Goal: Task Accomplishment & Management: Use online tool/utility

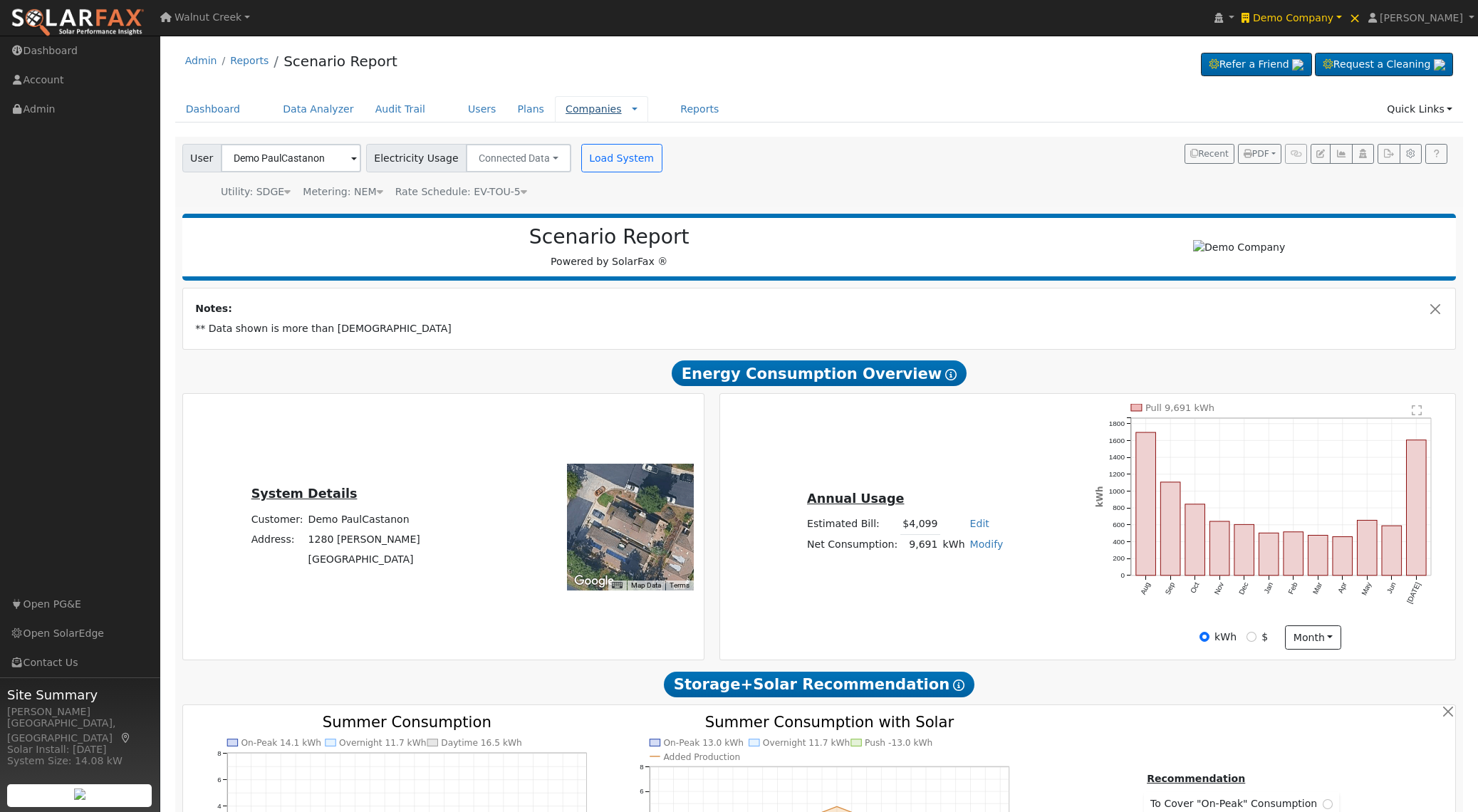
click at [573, 110] on link "Companies" at bounding box center [594, 109] width 57 height 11
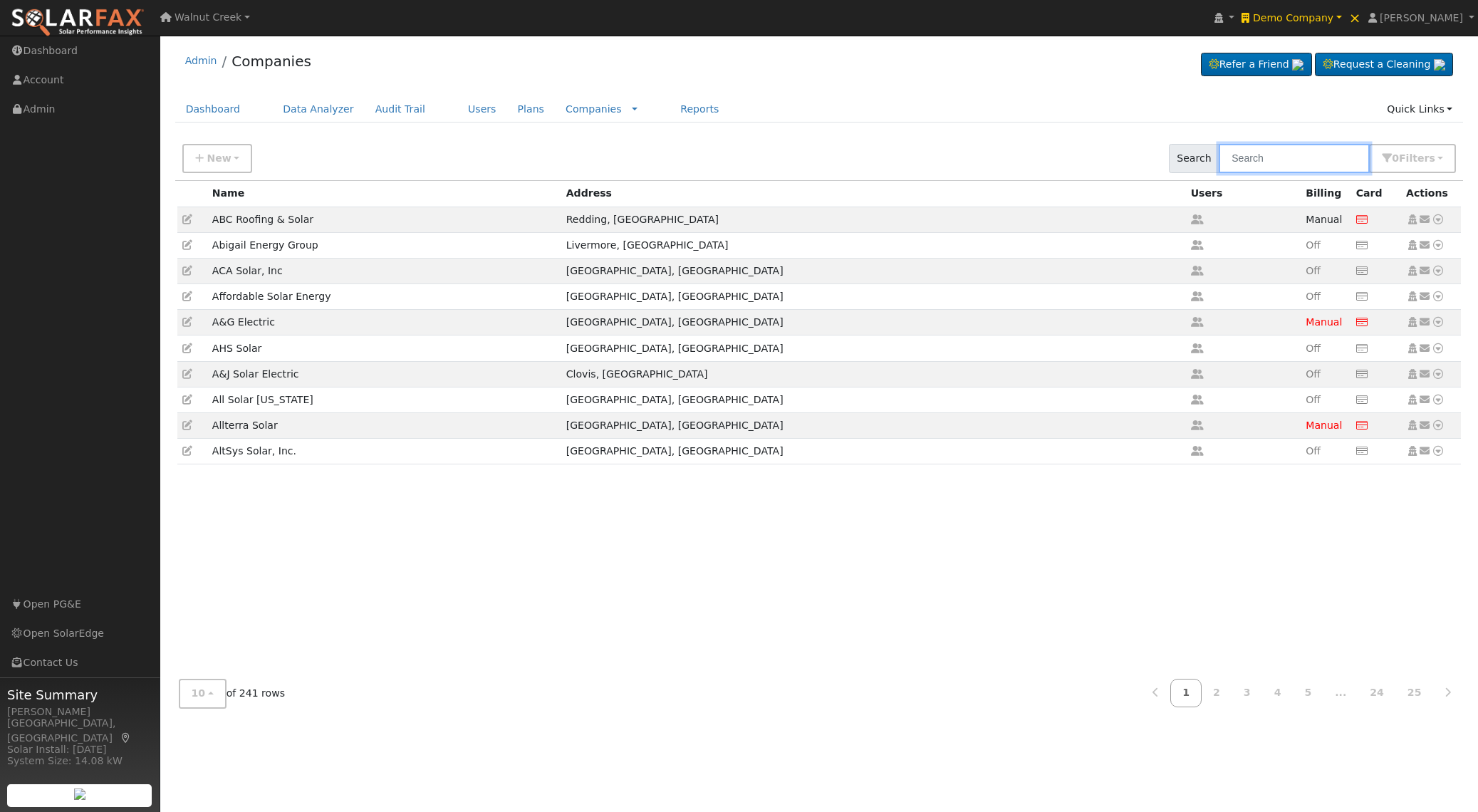
click at [1257, 156] on input "text" at bounding box center [1294, 158] width 151 height 29
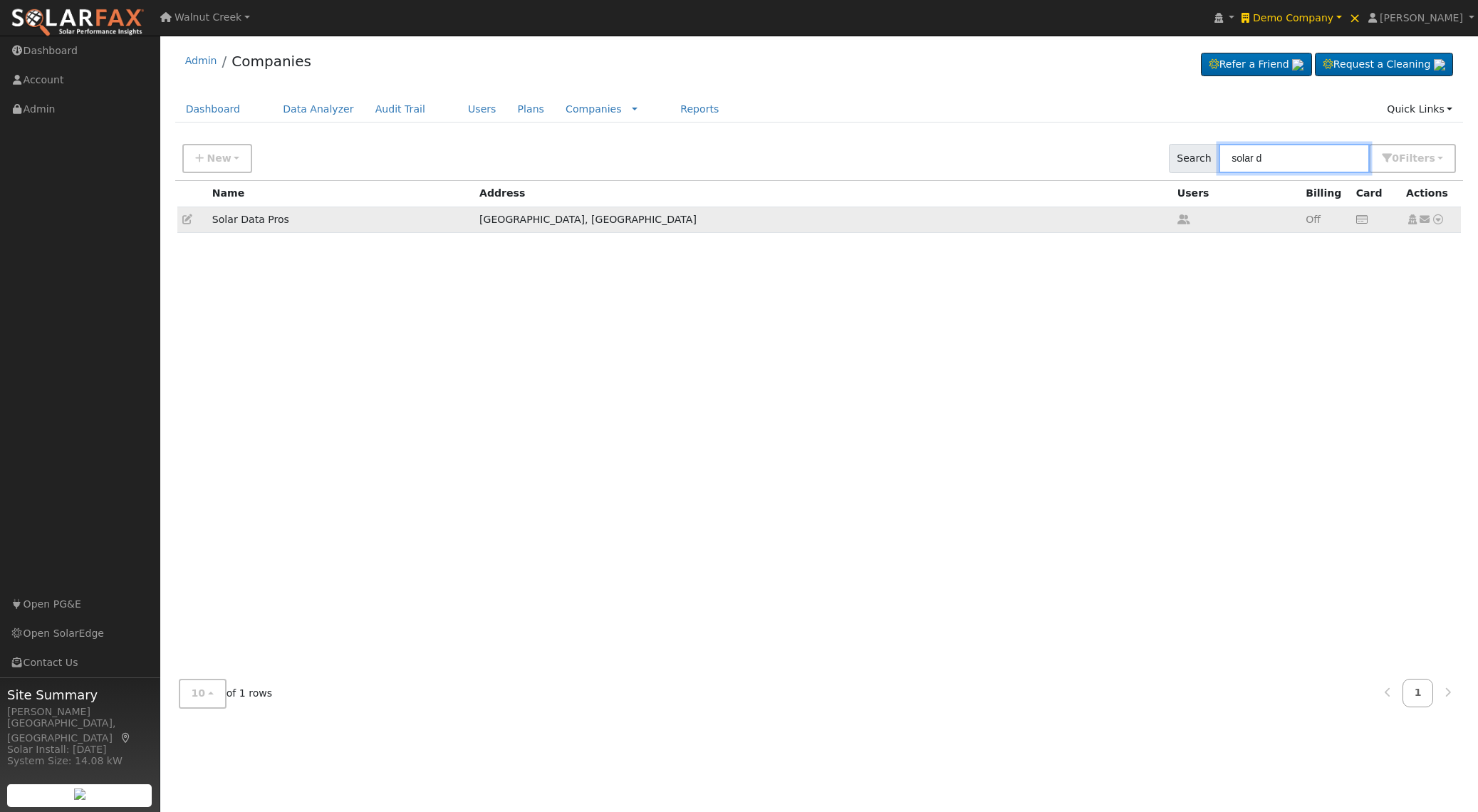
type input "solar d"
click at [180, 218] on td at bounding box center [192, 219] width 30 height 25
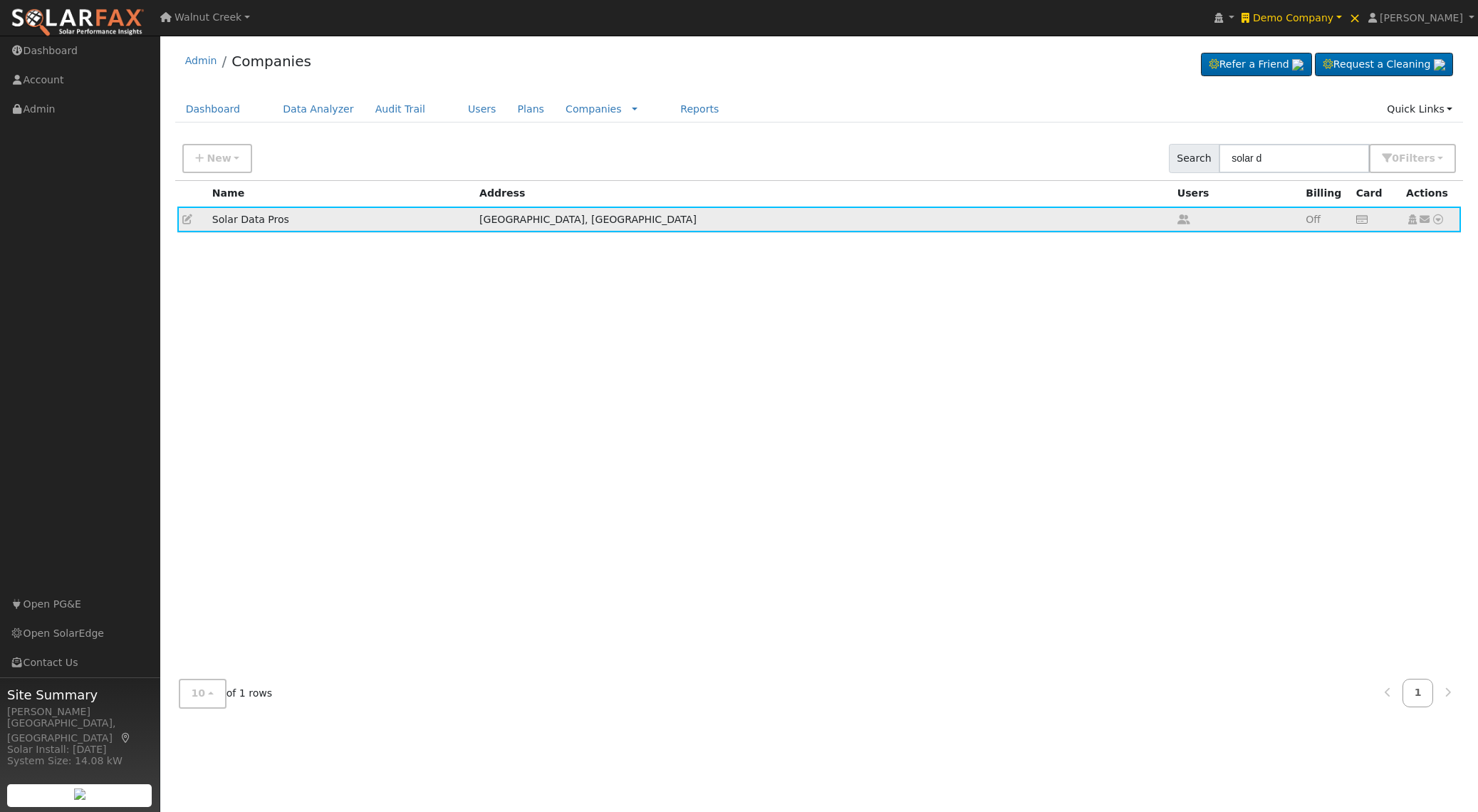
click at [183, 218] on icon at bounding box center [187, 219] width 10 height 10
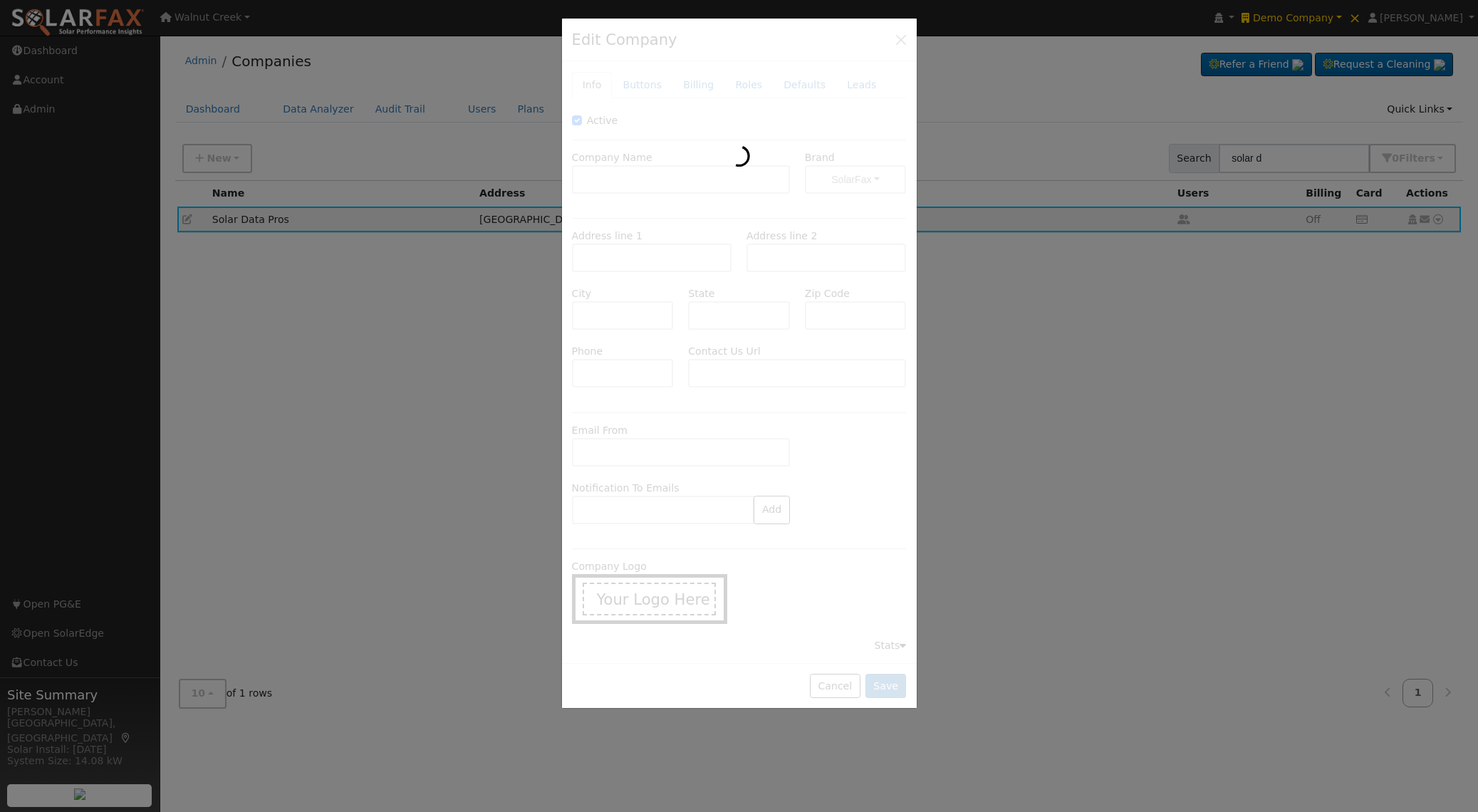
type input "Solar Data Pros"
type input "31434 Wyle Ranch Road"
type input "North Fork"
type input "CA"
type input "93643"
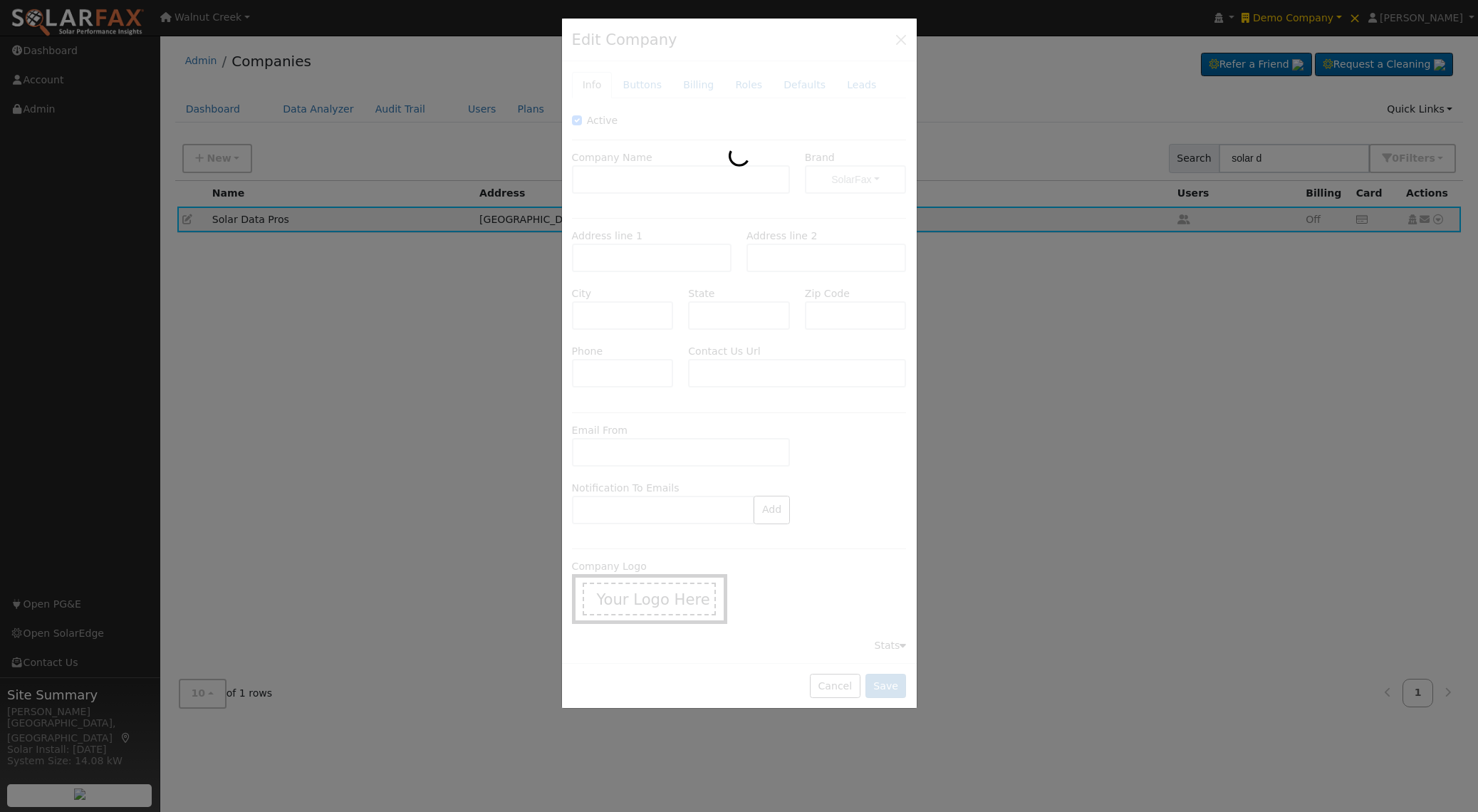
type input "559-312-2572"
type input "https://www.solardatapros.com/contact-us/"
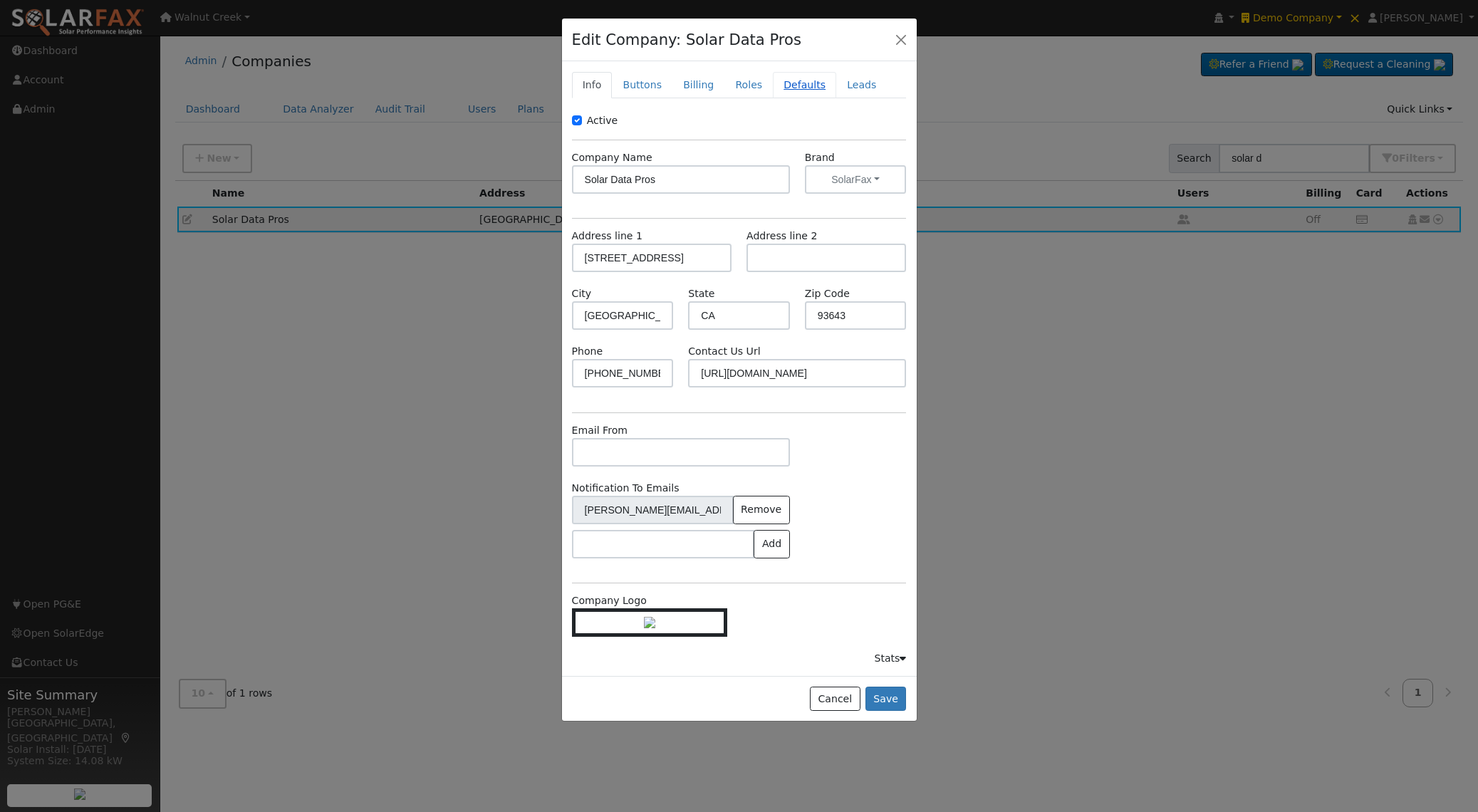
click at [789, 86] on link "Defaults" at bounding box center [805, 85] width 63 height 26
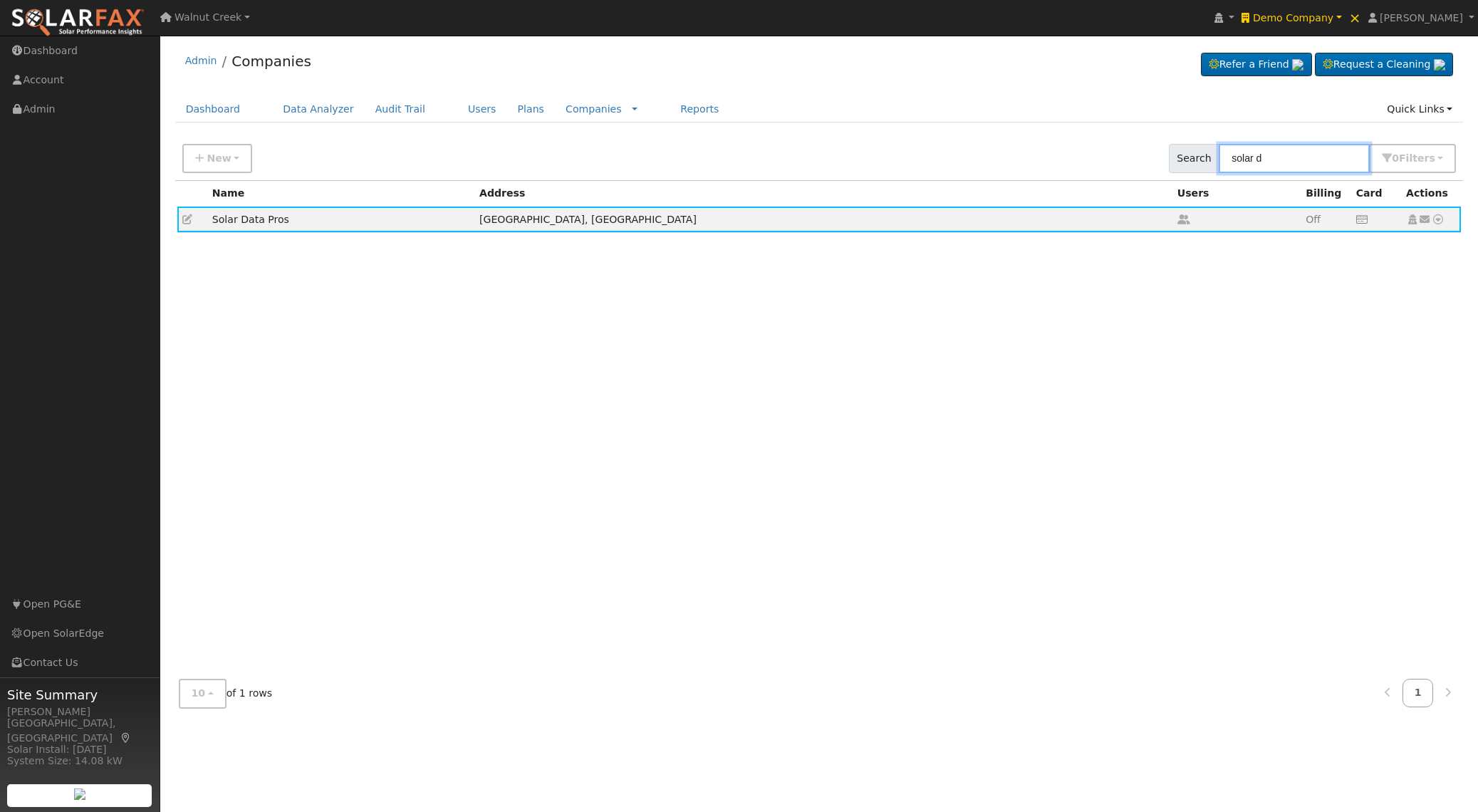
drag, startPoint x: 1284, startPoint y: 160, endPoint x: 1076, endPoint y: 164, distance: 208.0
click at [1076, 164] on div "New Add Company Quick Setup Company Search solar d 0 Filter s Include Inactive …" at bounding box center [819, 156] width 1294 height 48
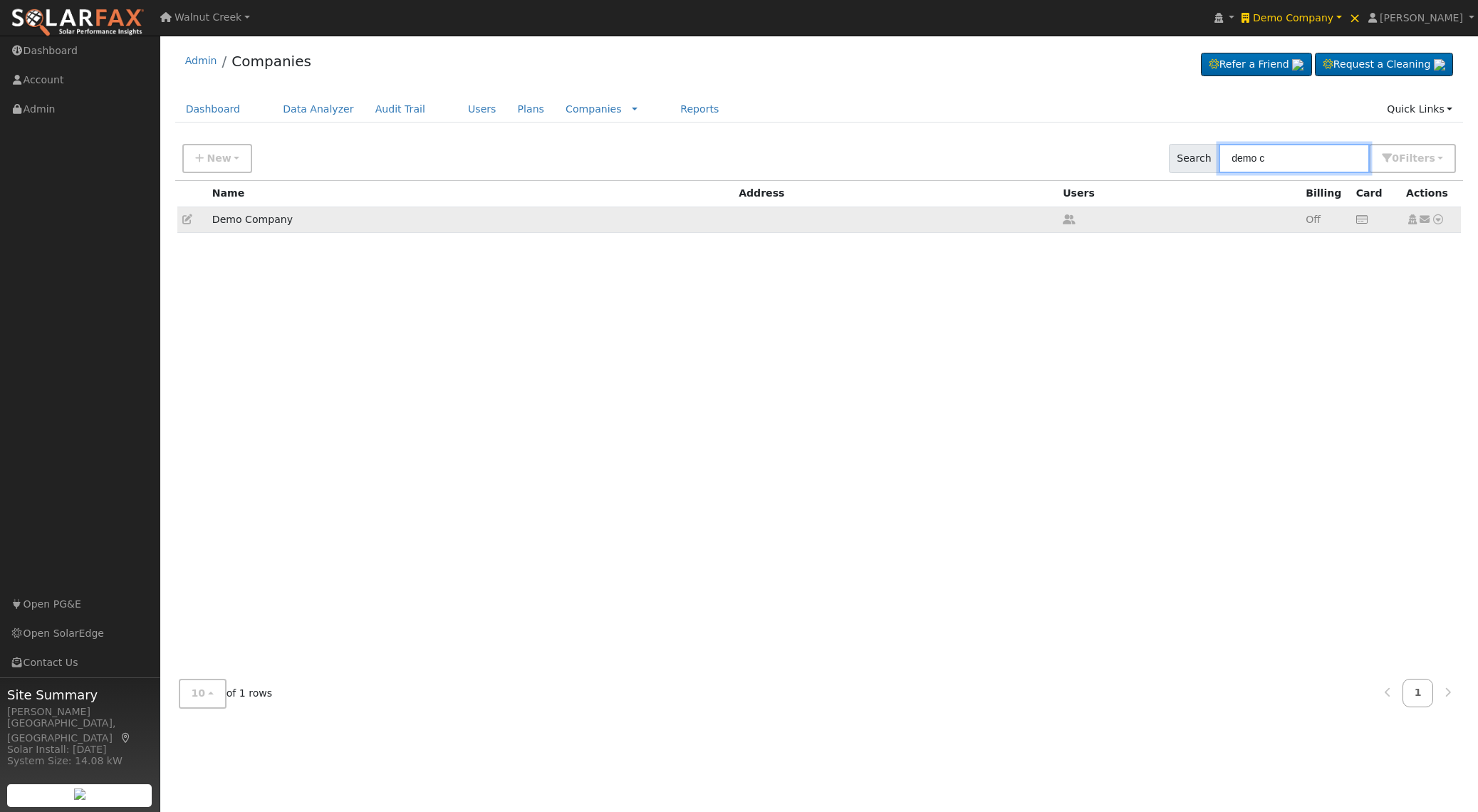
type input "demo c"
click at [186, 220] on icon at bounding box center [187, 219] width 10 height 10
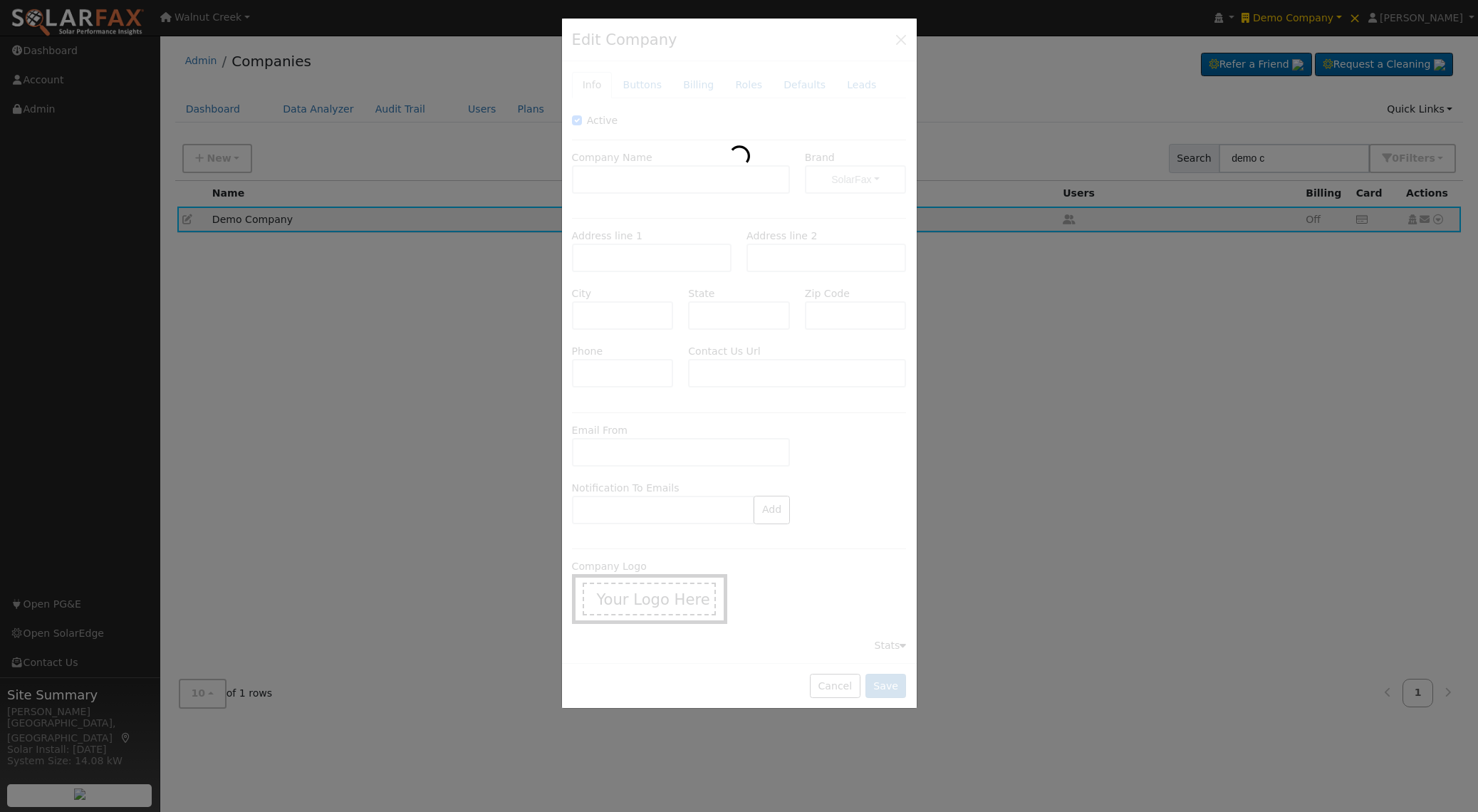
type input "Demo Company"
type input "896bb63f-c03e-48b2-bec1-371c93bcd265"
type input "c1a6e18e-909f-4e53-a68d-9af5d79d9450"
type input "sk_sand_89fca49dec8ff0d37011e63b"
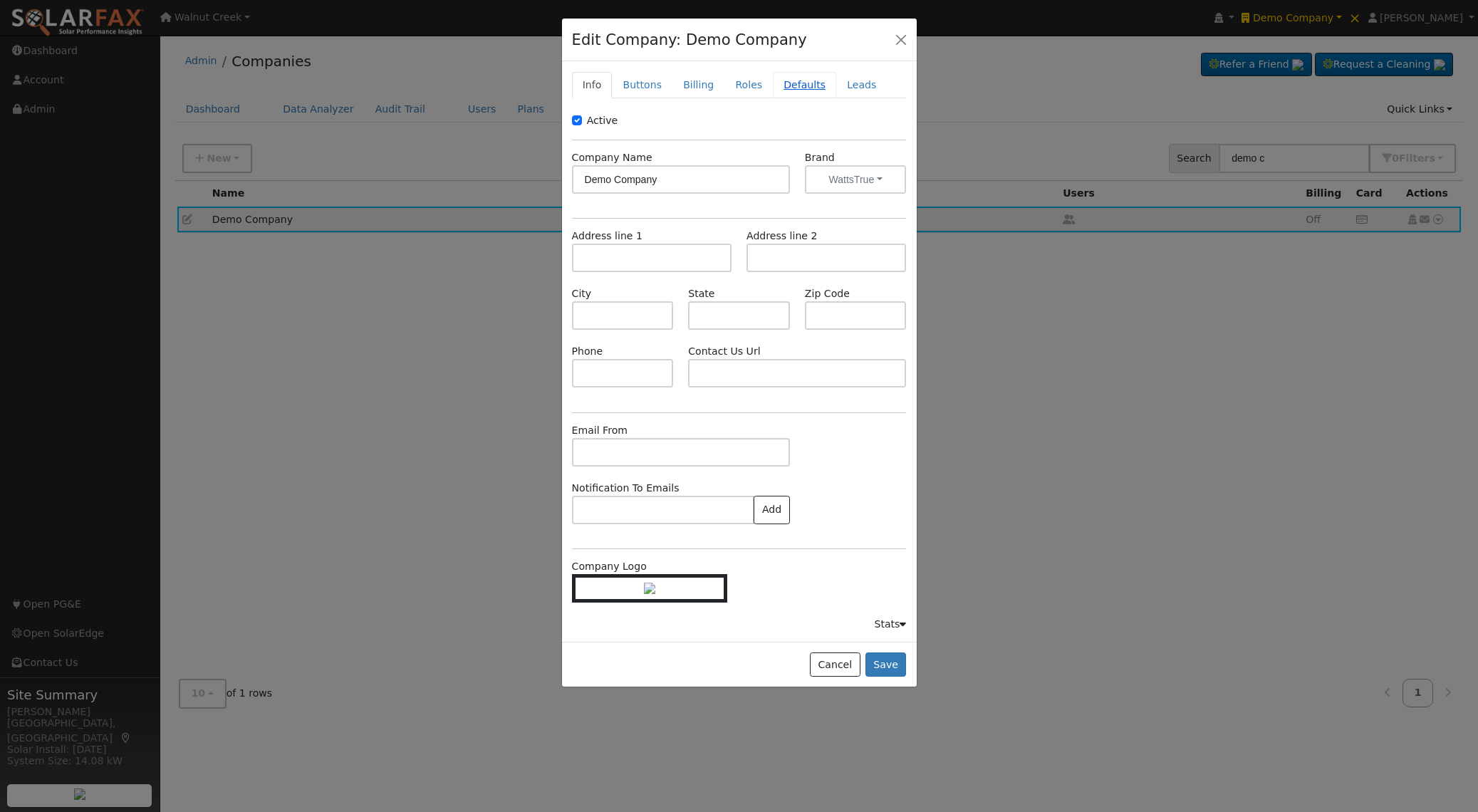
click at [795, 86] on link "Defaults" at bounding box center [805, 85] width 63 height 26
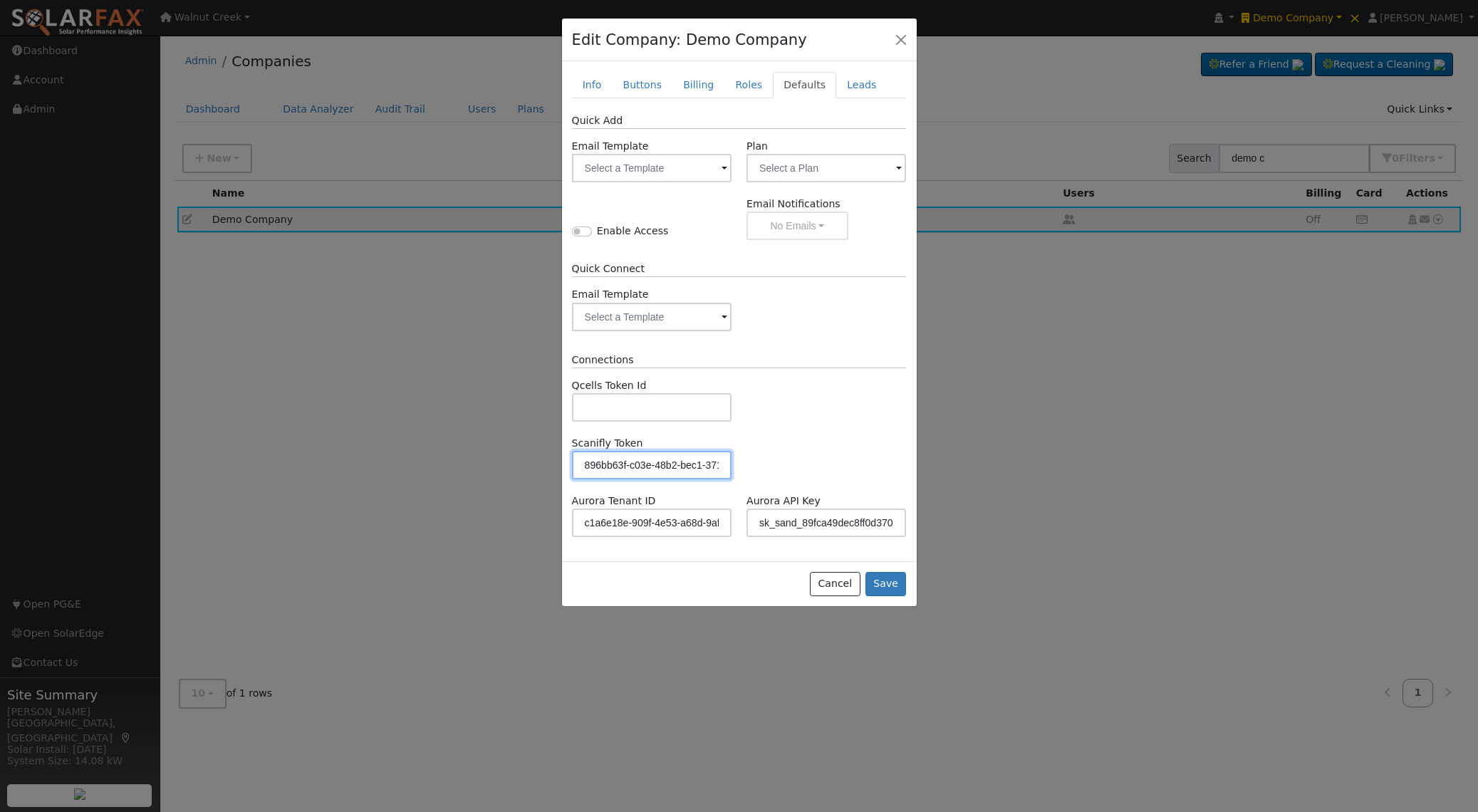
click at [658, 466] on input "896bb63f-c03e-48b2-bec1-371c93bcd265" at bounding box center [652, 465] width 159 height 28
paste input "https://zoom.us/j/92483360042?pwd=LcTbfAabKNspMkoo8yZkYKW9bNKPa3.1"
type input "c1a6e18e-909f-4e53-a68d-9af5d79d9450"
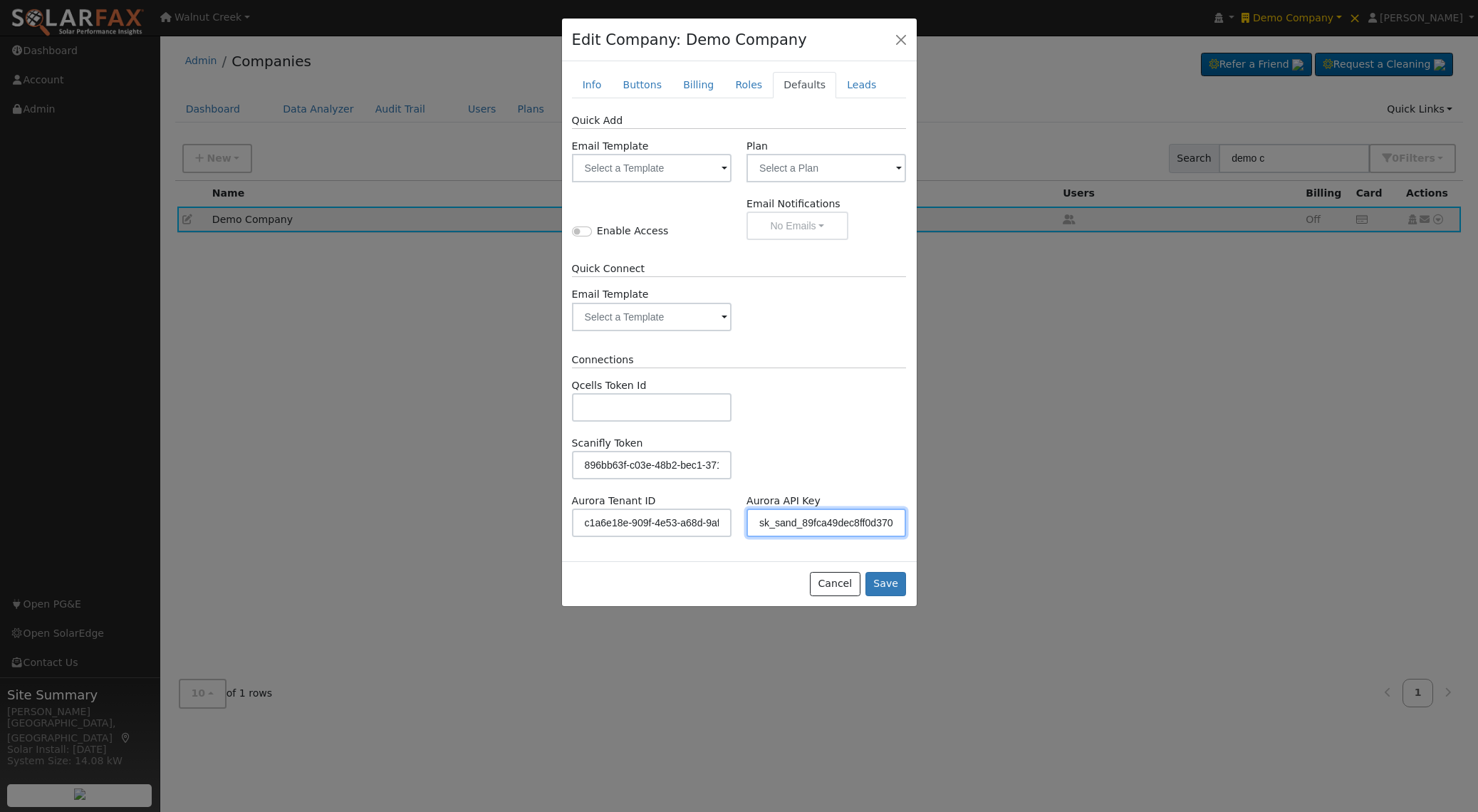
paste input "c1a6e18e-909f-4e53-a68d-9af5d79d9450"
type input "sk_sand_89fca49dec8ff0d37011e63b"
click at [844, 591] on button "Cancel" at bounding box center [835, 584] width 51 height 25
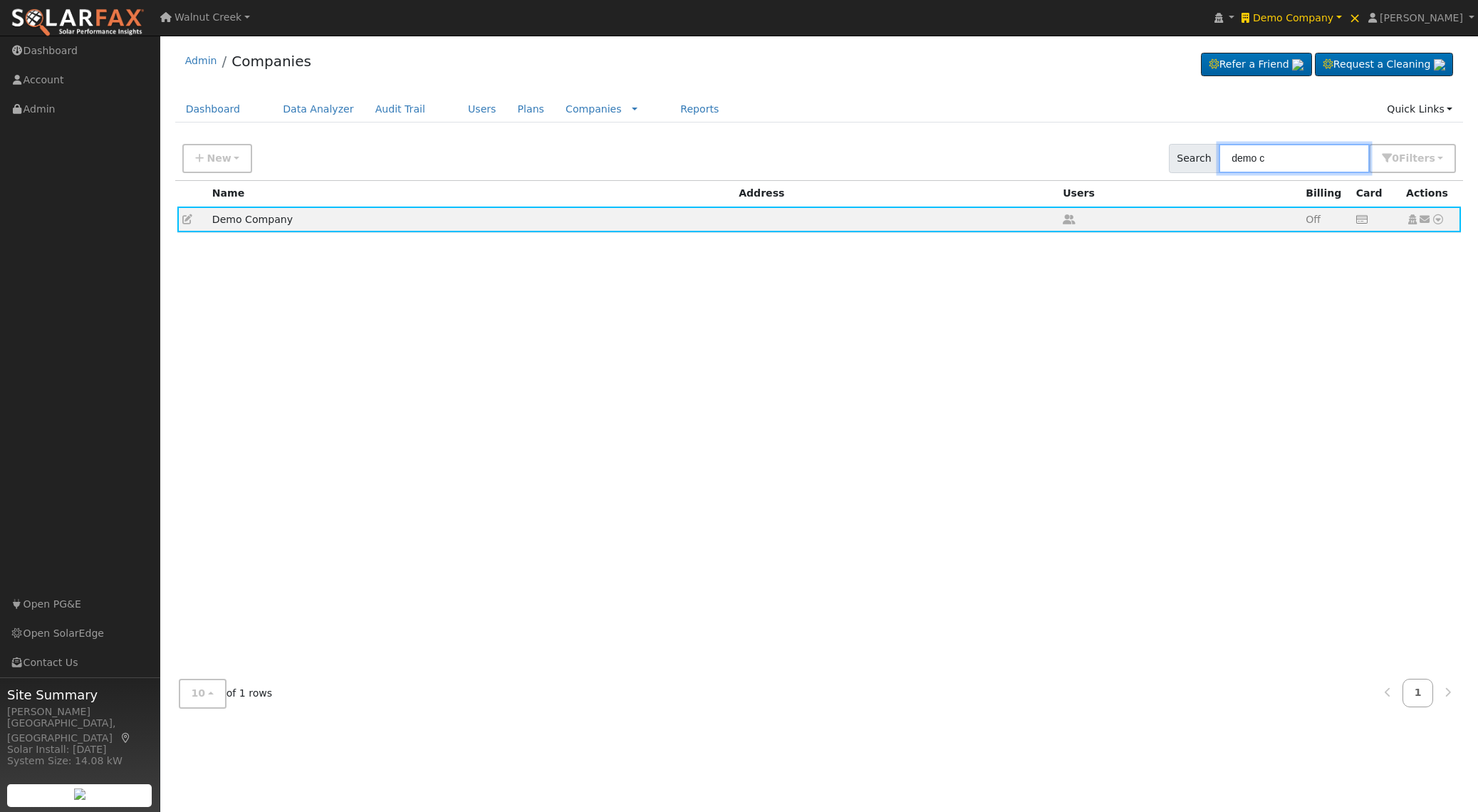
drag, startPoint x: 1286, startPoint y: 159, endPoint x: 1115, endPoint y: 158, distance: 171.0
click at [1115, 158] on div "New Add Company Quick Setup Company Search demo c 0 Filter s Include Inactive R…" at bounding box center [819, 156] width 1294 height 48
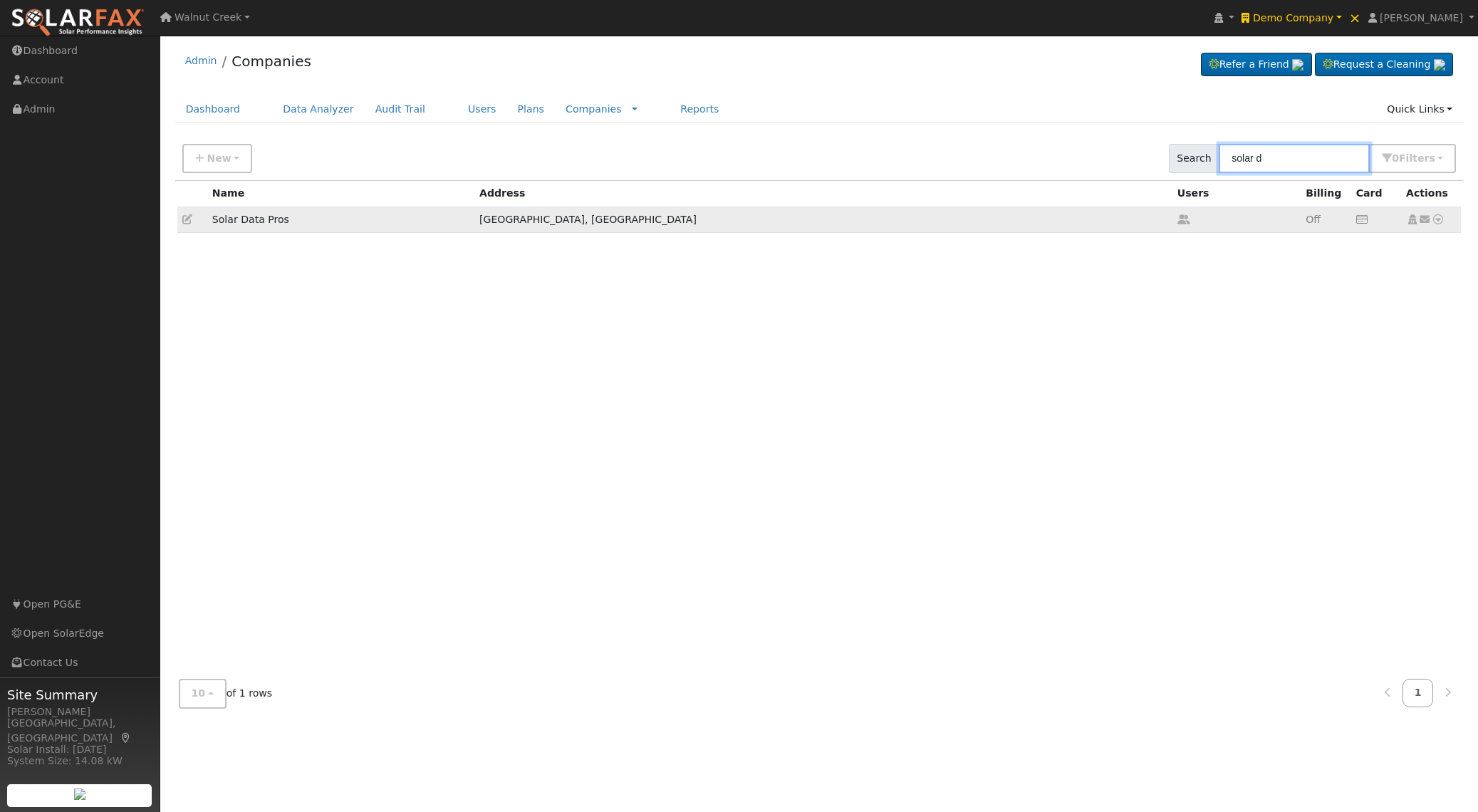
type input "solar d"
click at [185, 223] on icon at bounding box center [187, 219] width 10 height 10
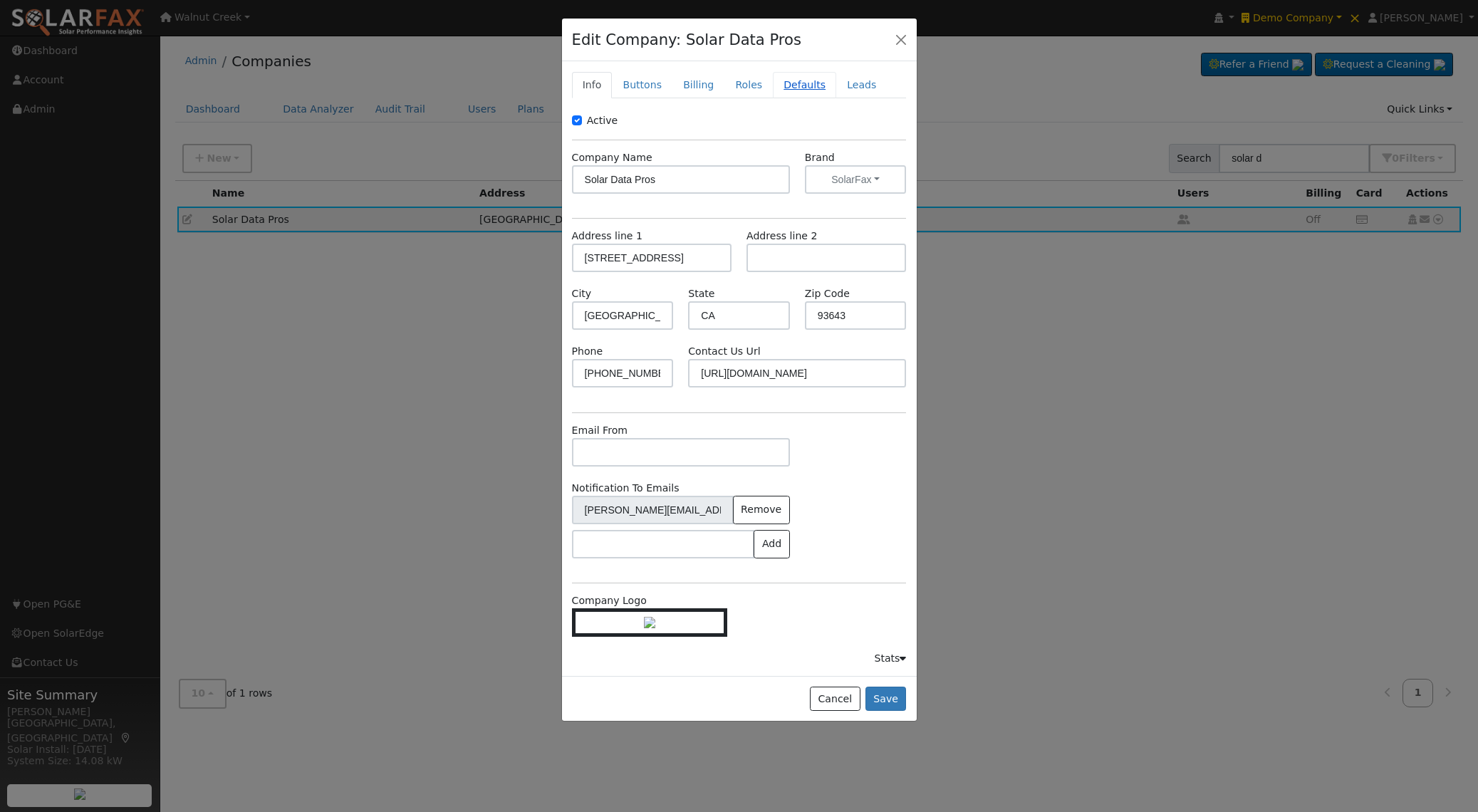
click at [782, 89] on link "Defaults" at bounding box center [805, 85] width 63 height 26
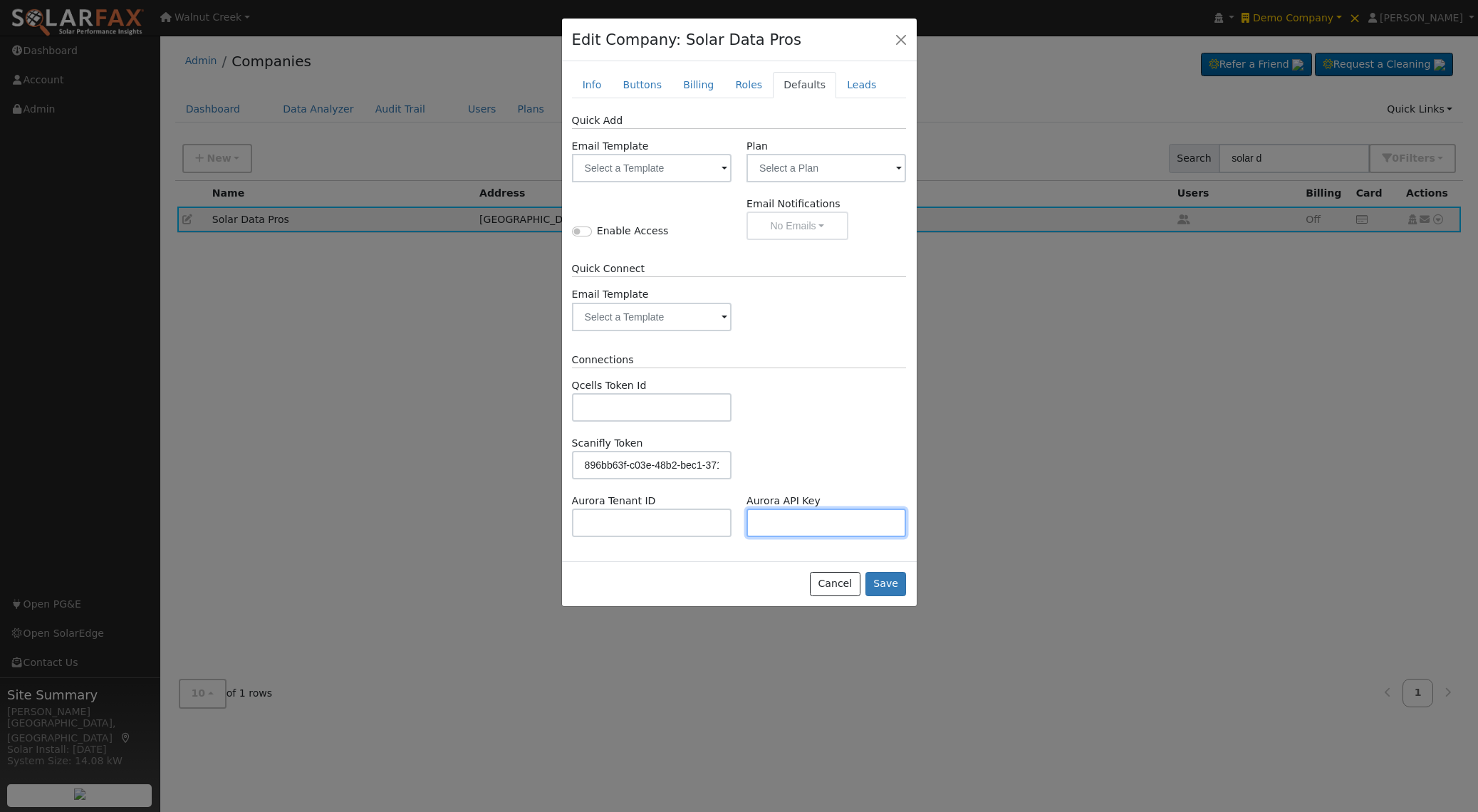
click at [781, 527] on input "text" at bounding box center [826, 523] width 159 height 28
paste input "sk_sand_89fca49dec8ff0d37011e63b"
type input "sk_sand_89fca49dec8ff0d37011e63b"
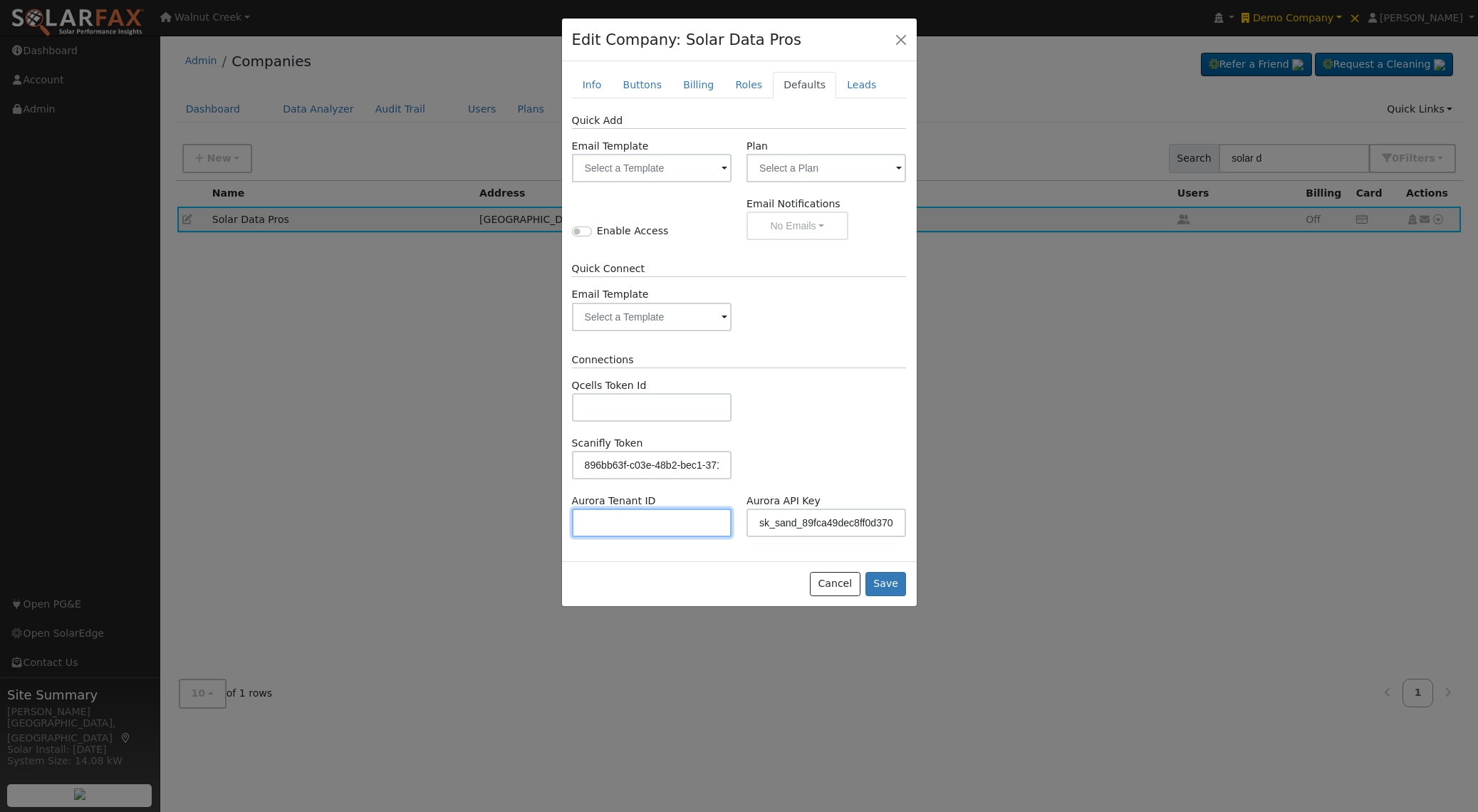
click at [681, 513] on input "text" at bounding box center [652, 523] width 159 height 28
paste input "c1a6e18e-909f-4e53-a68d-9af5d79d9450"
type input "c1a6e18e-909f-4e53-a68d-9af5d79d9450"
click at [880, 583] on button "Save" at bounding box center [886, 584] width 41 height 25
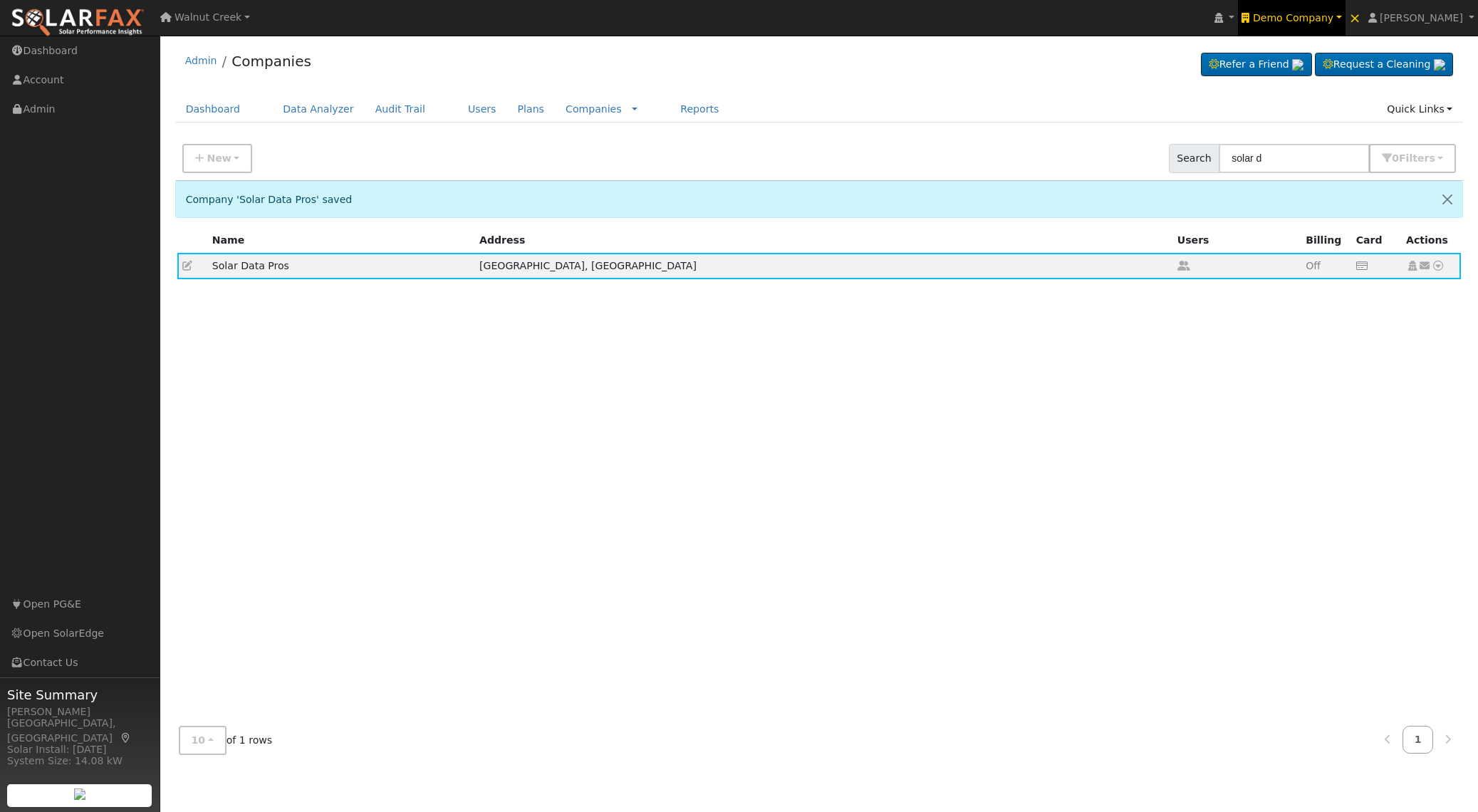
click at [1333, 13] on span "Demo Company" at bounding box center [1293, 17] width 80 height 11
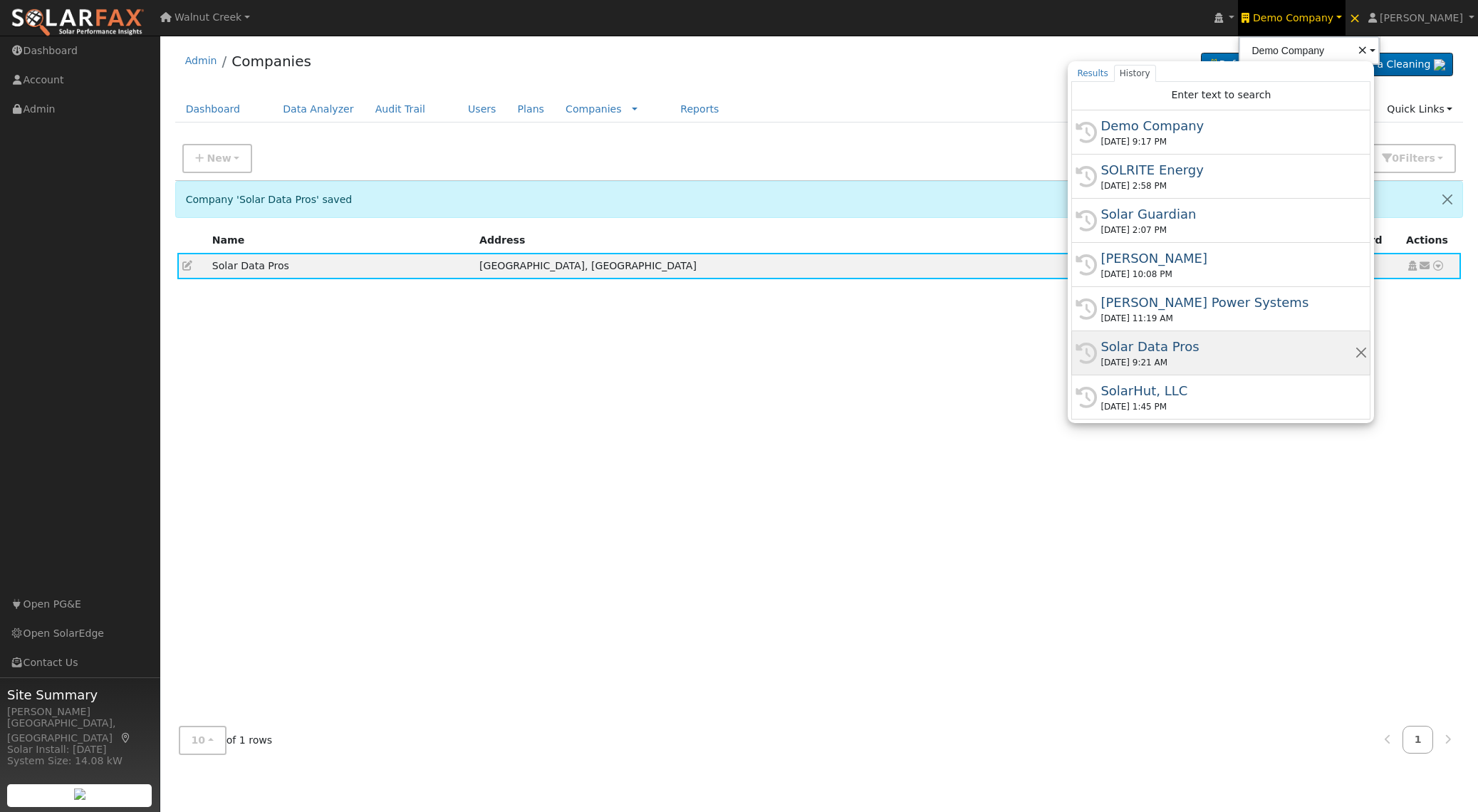
click at [1234, 357] on div "[DATE] 9:21 AM" at bounding box center [1227, 362] width 253 height 13
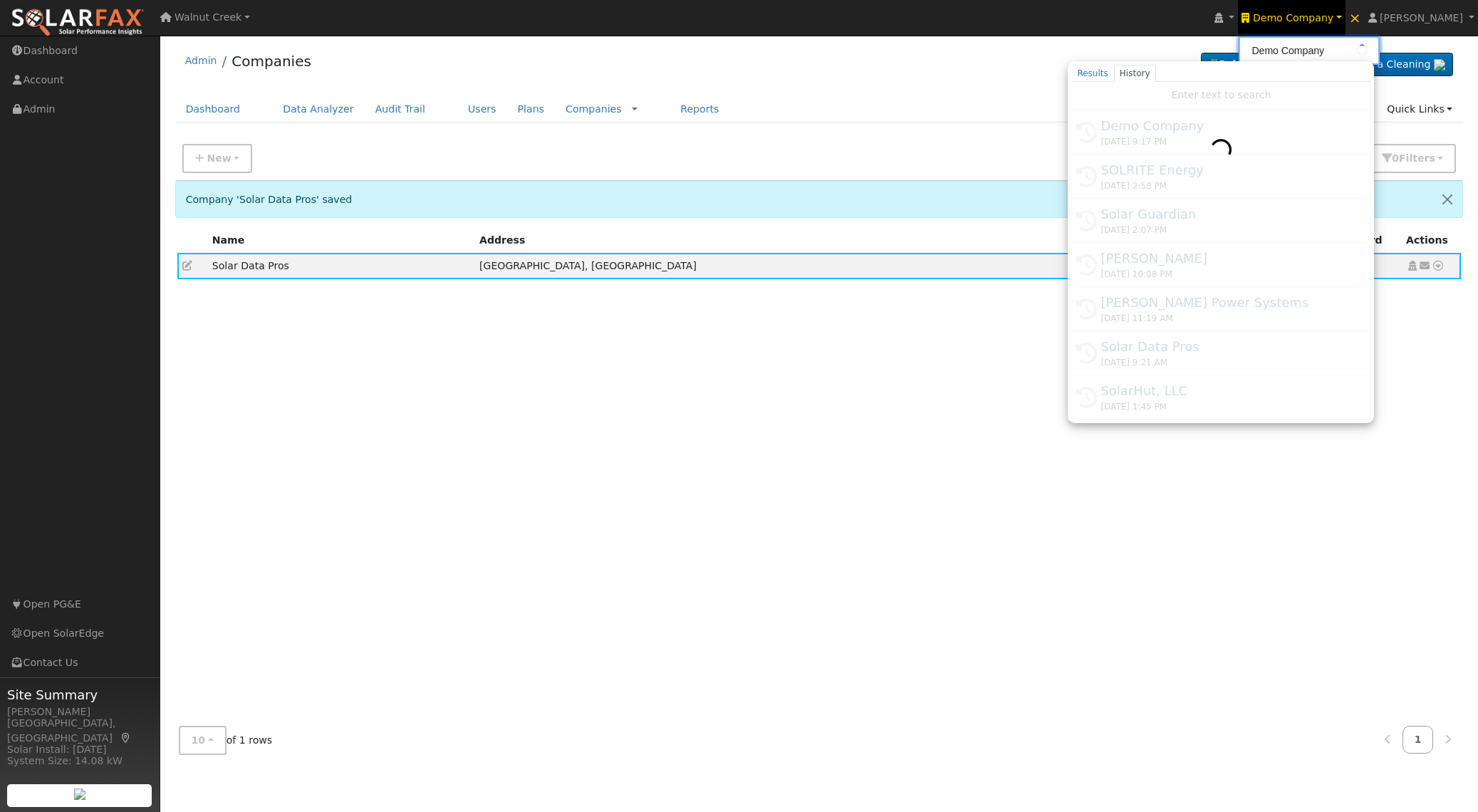
type input "Solar Data Pros"
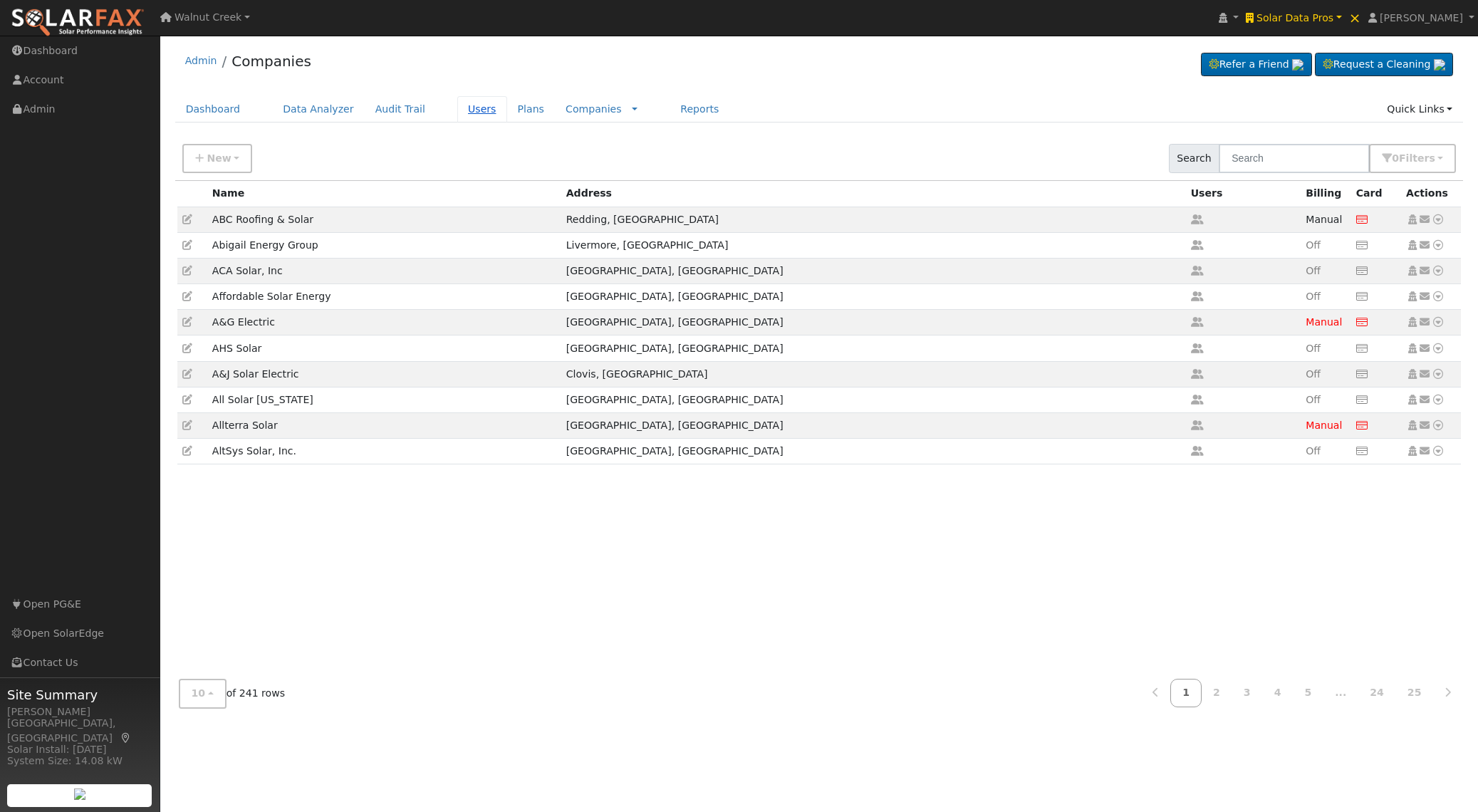
click at [457, 105] on link "Users" at bounding box center [482, 109] width 50 height 26
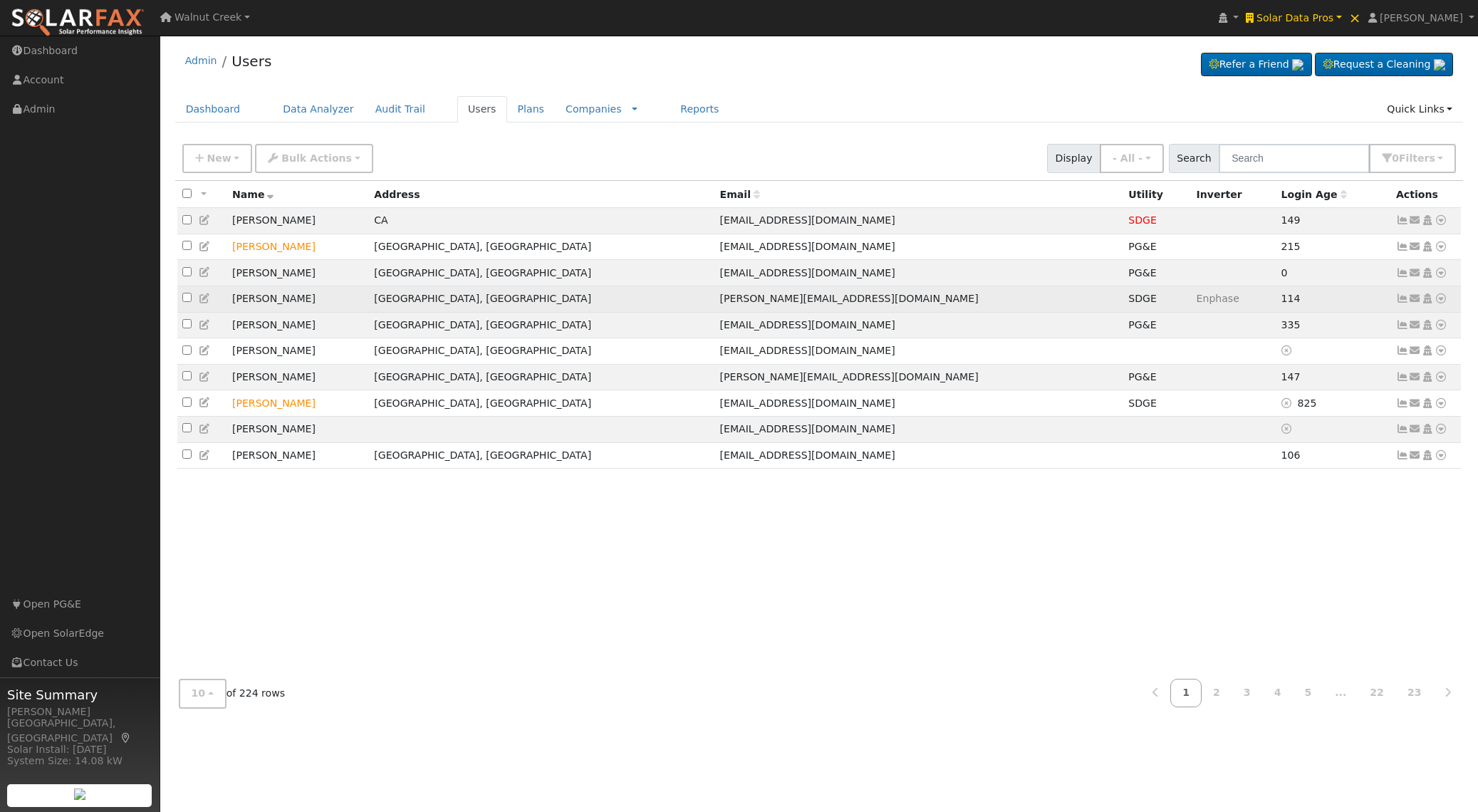
click at [205, 301] on icon at bounding box center [205, 298] width 13 height 10
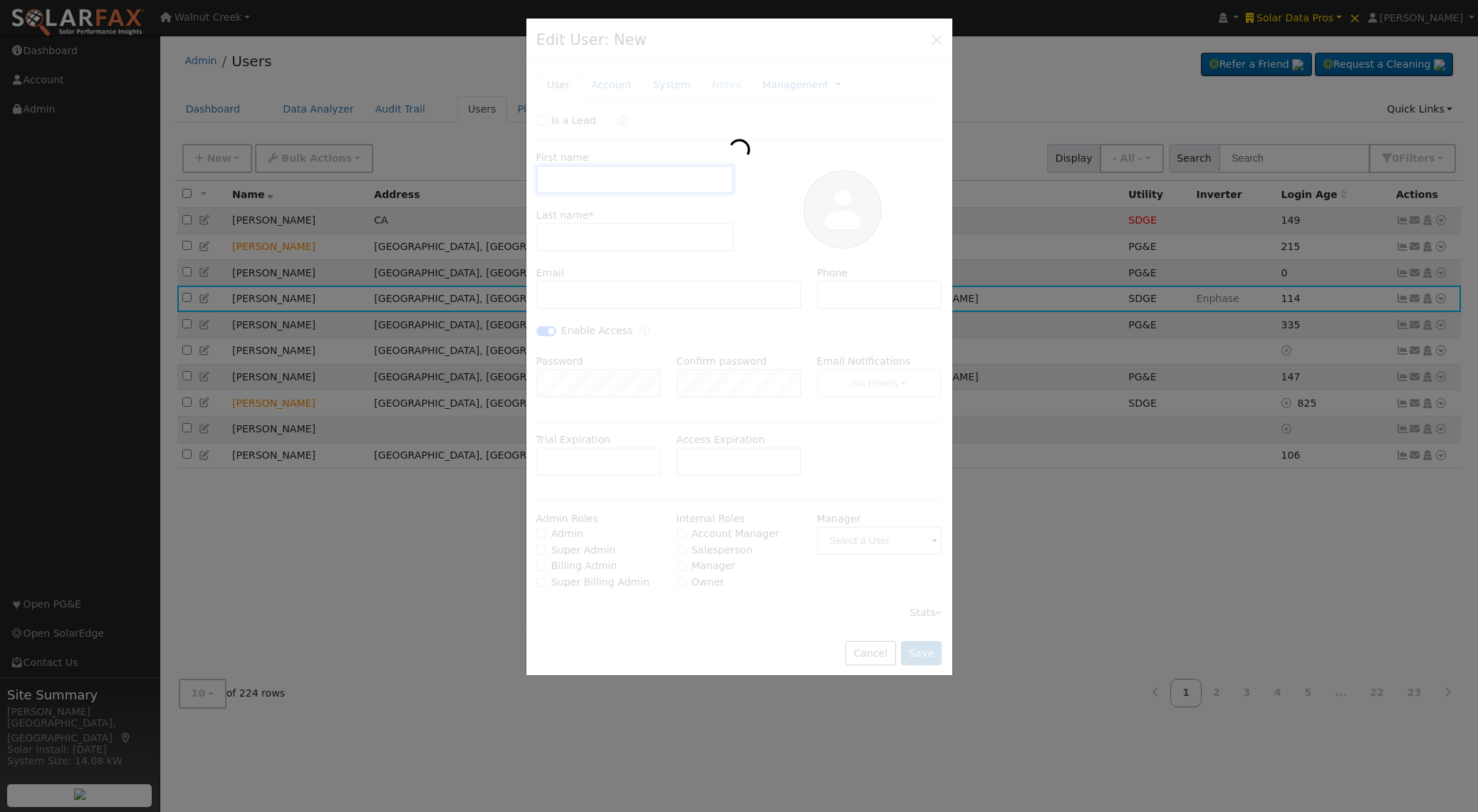
type input "06/18/2023"
type input "David"
type input "Asa"
type input "dave.asa@gmail.com"
checkbox input "true"
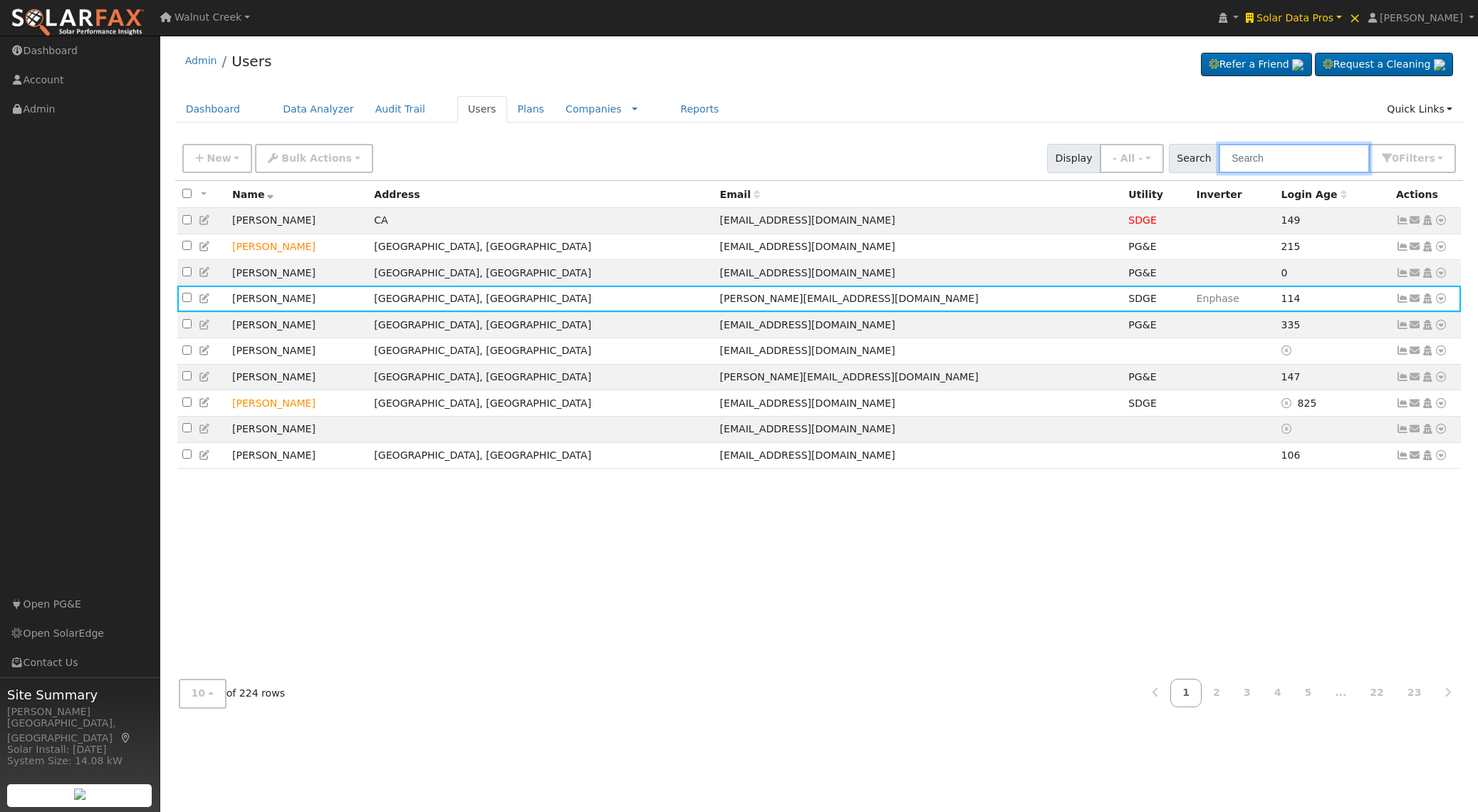
click at [1275, 161] on input "text" at bounding box center [1294, 158] width 151 height 29
type input "sam a"
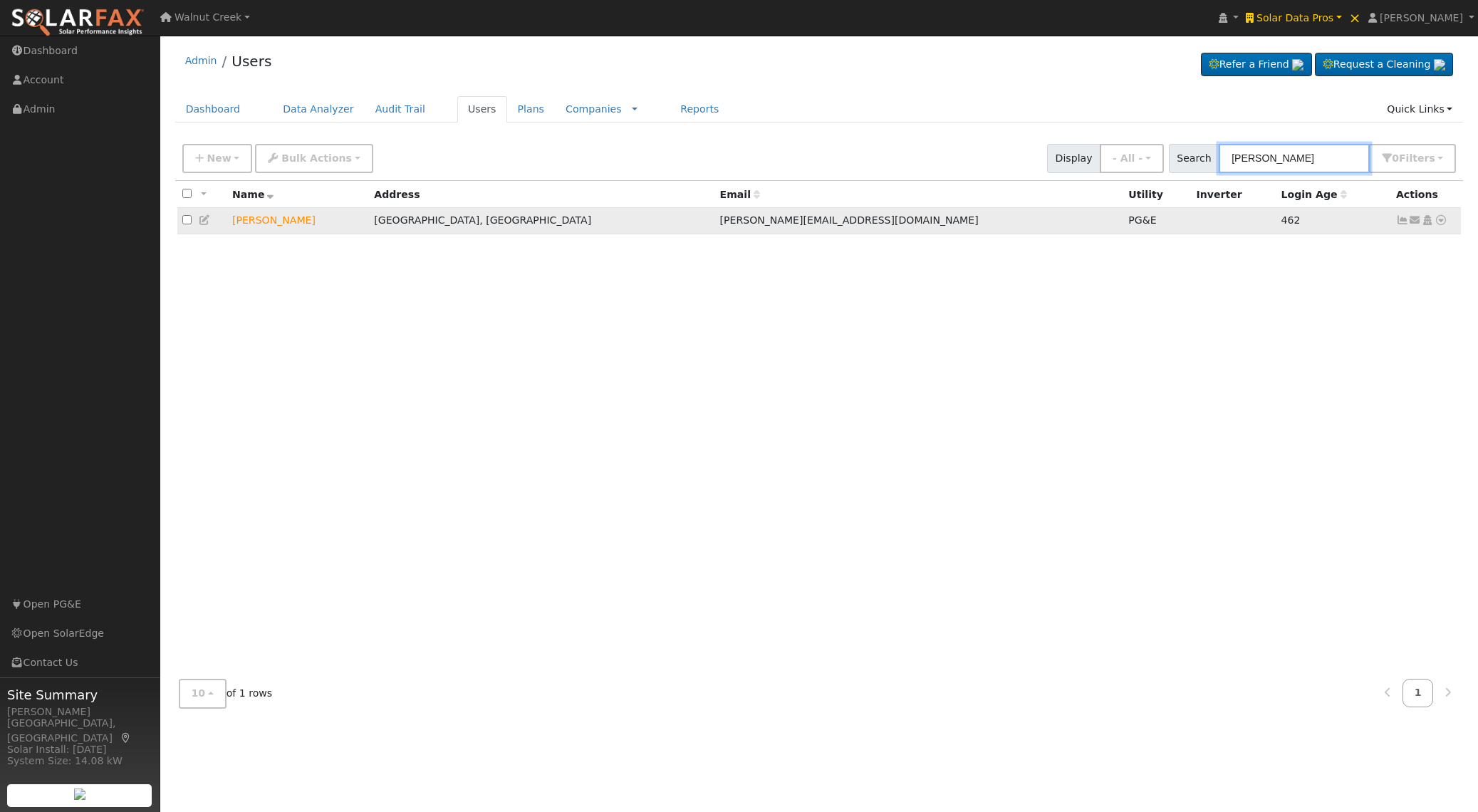
type input "fritz"
click at [1442, 221] on icon at bounding box center [1441, 220] width 13 height 10
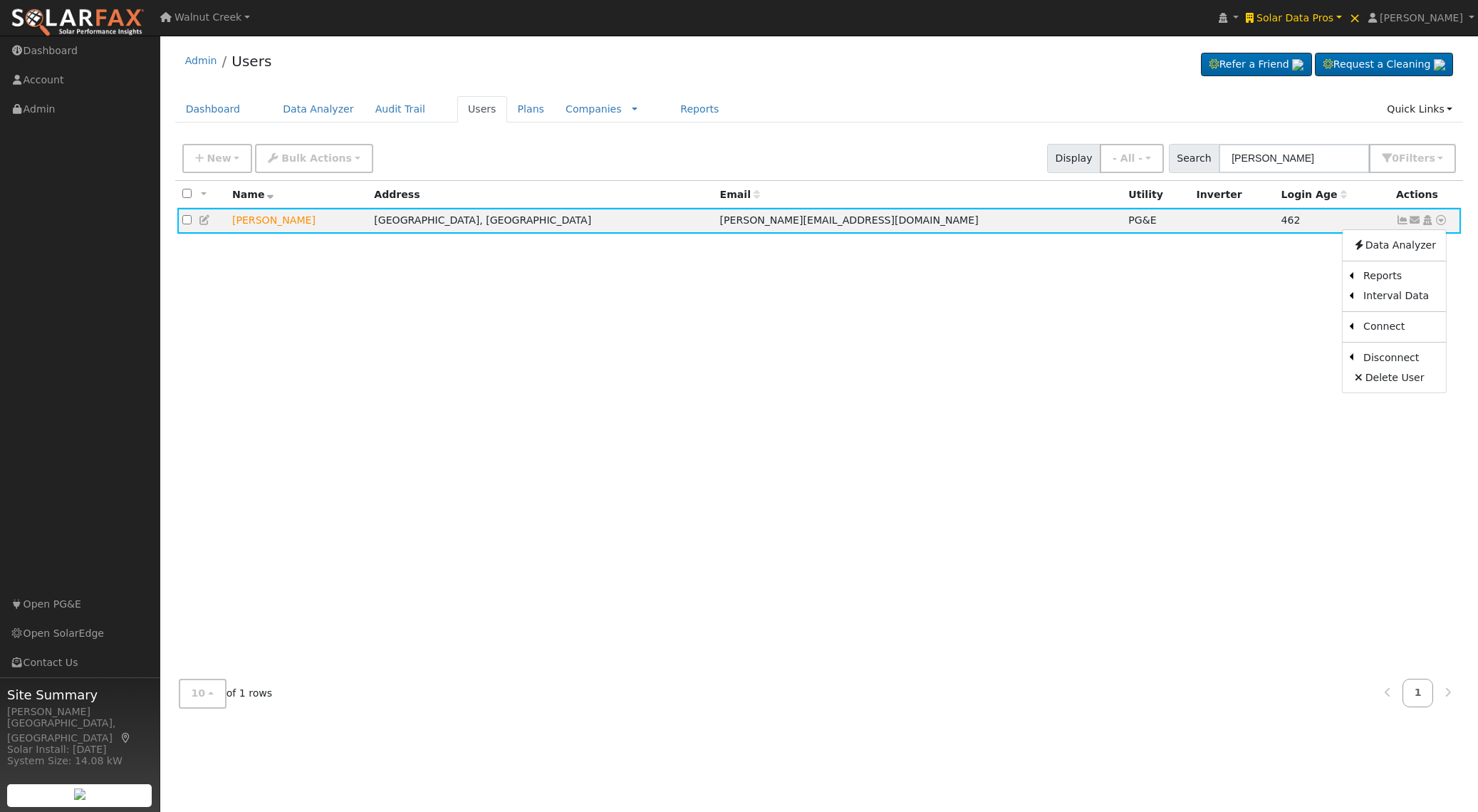
click at [0, 0] on link "Scenario" at bounding box center [0, 0] width 0 height 0
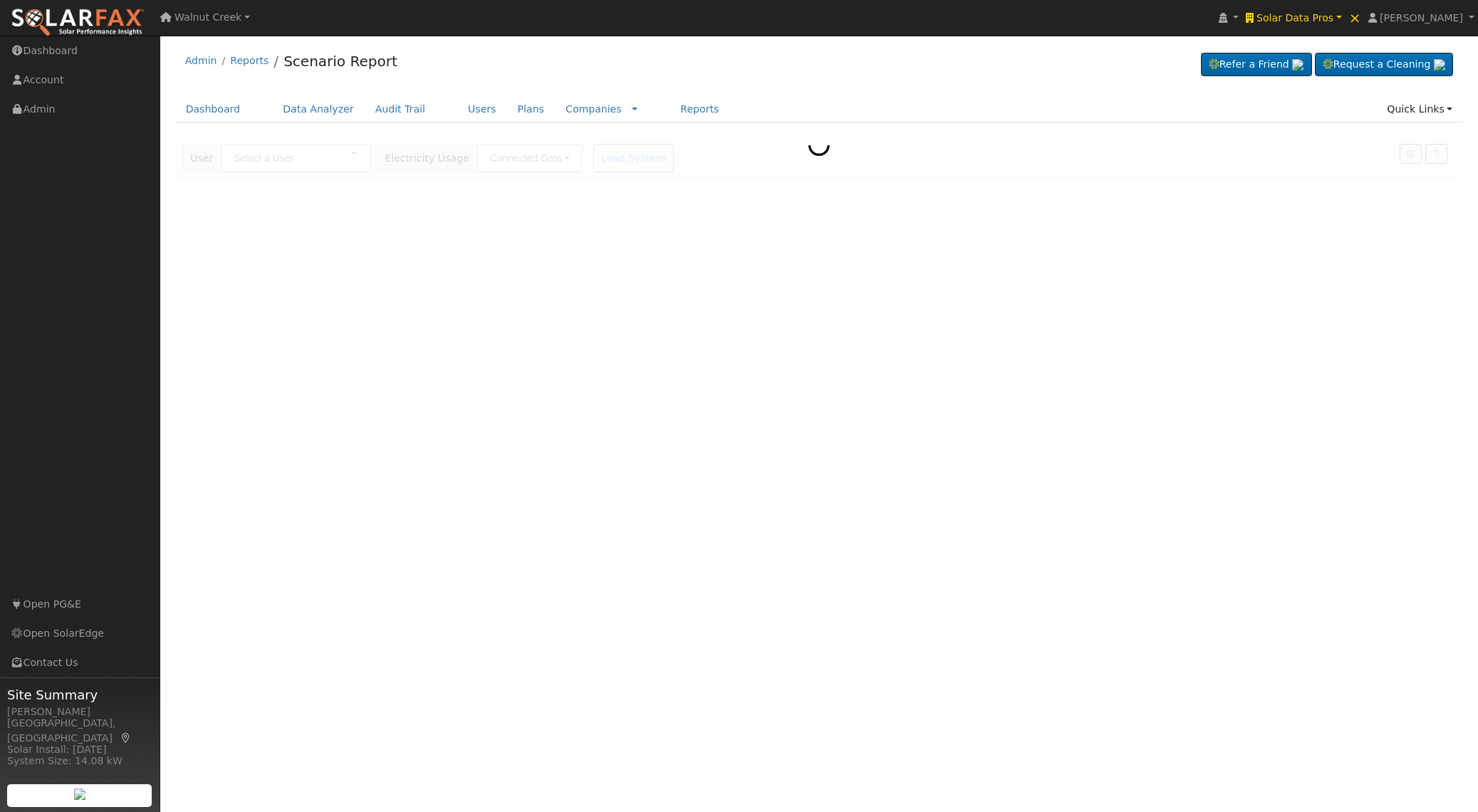
type input "[PERSON_NAME]"
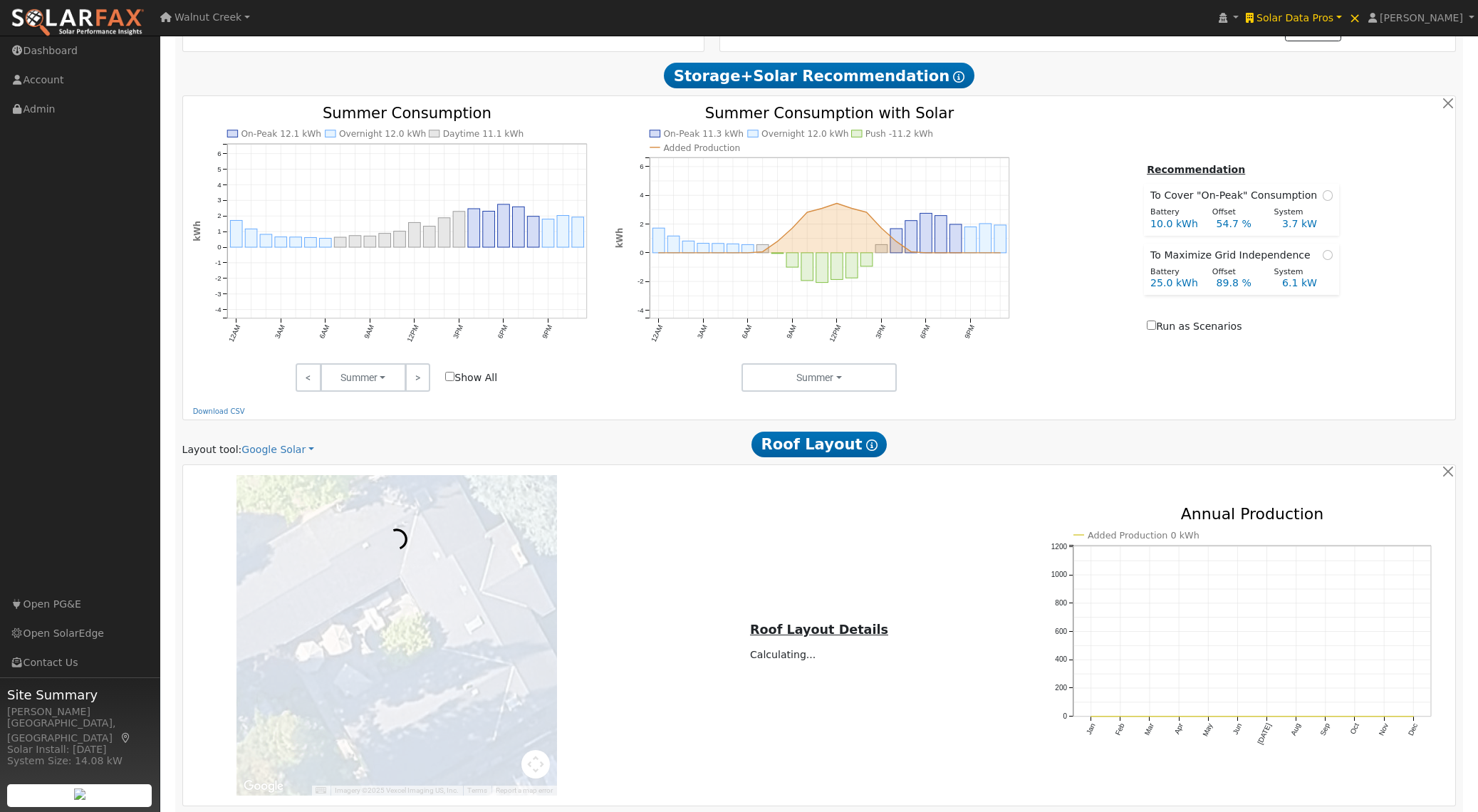
scroll to position [714, 0]
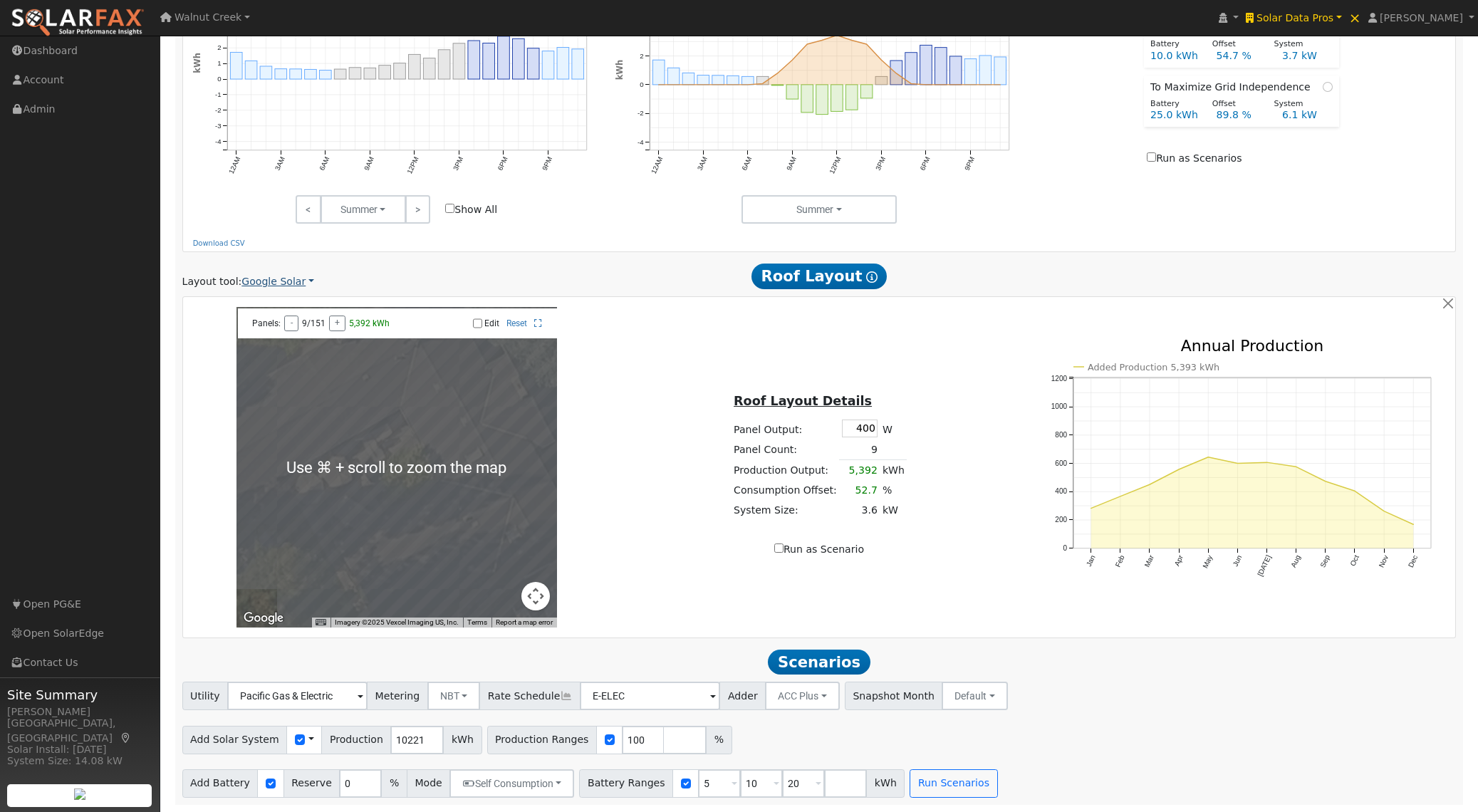
click at [276, 279] on link "Google Solar" at bounding box center [278, 282] width 73 height 15
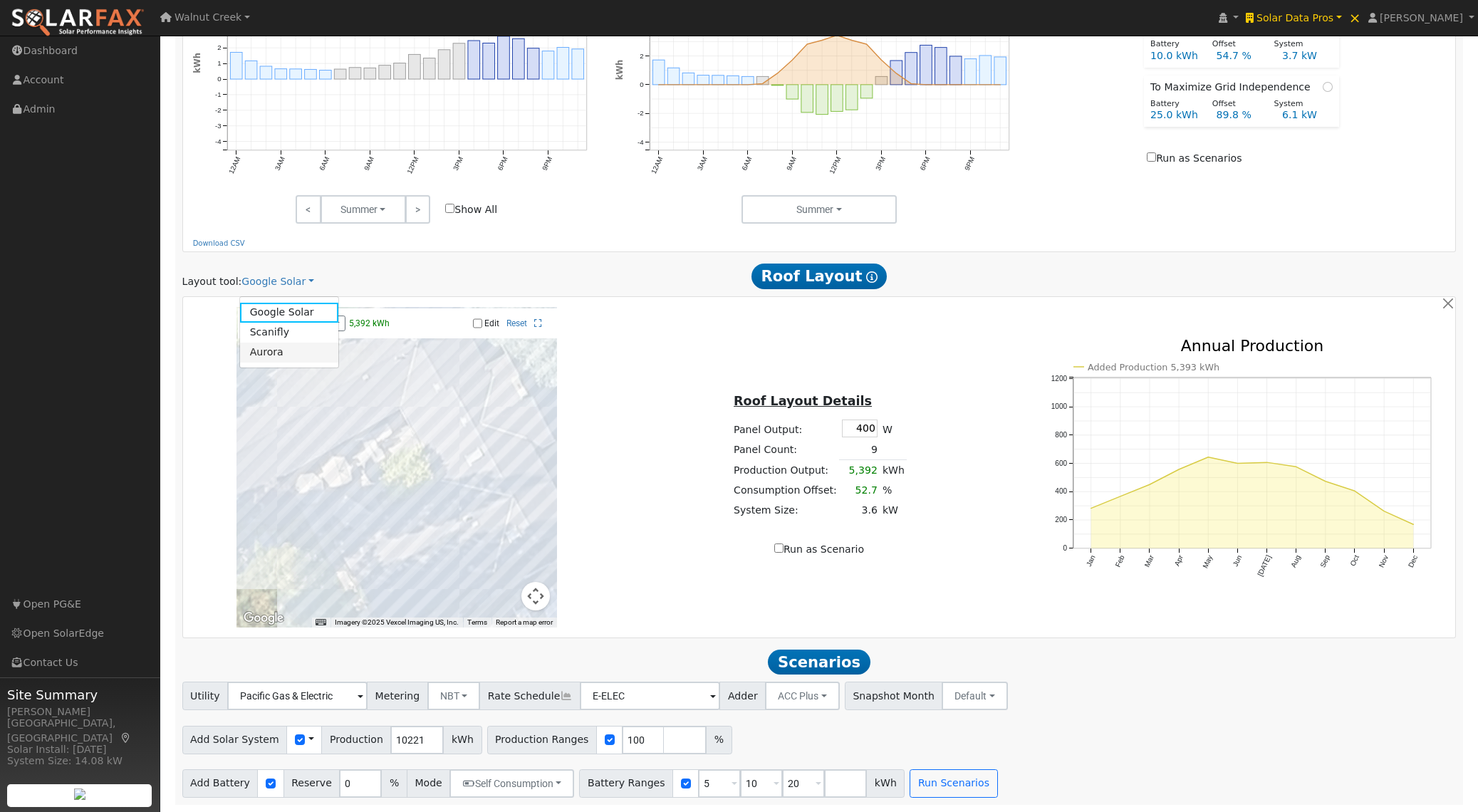
click at [284, 343] on link "Aurora" at bounding box center [289, 352] width 99 height 20
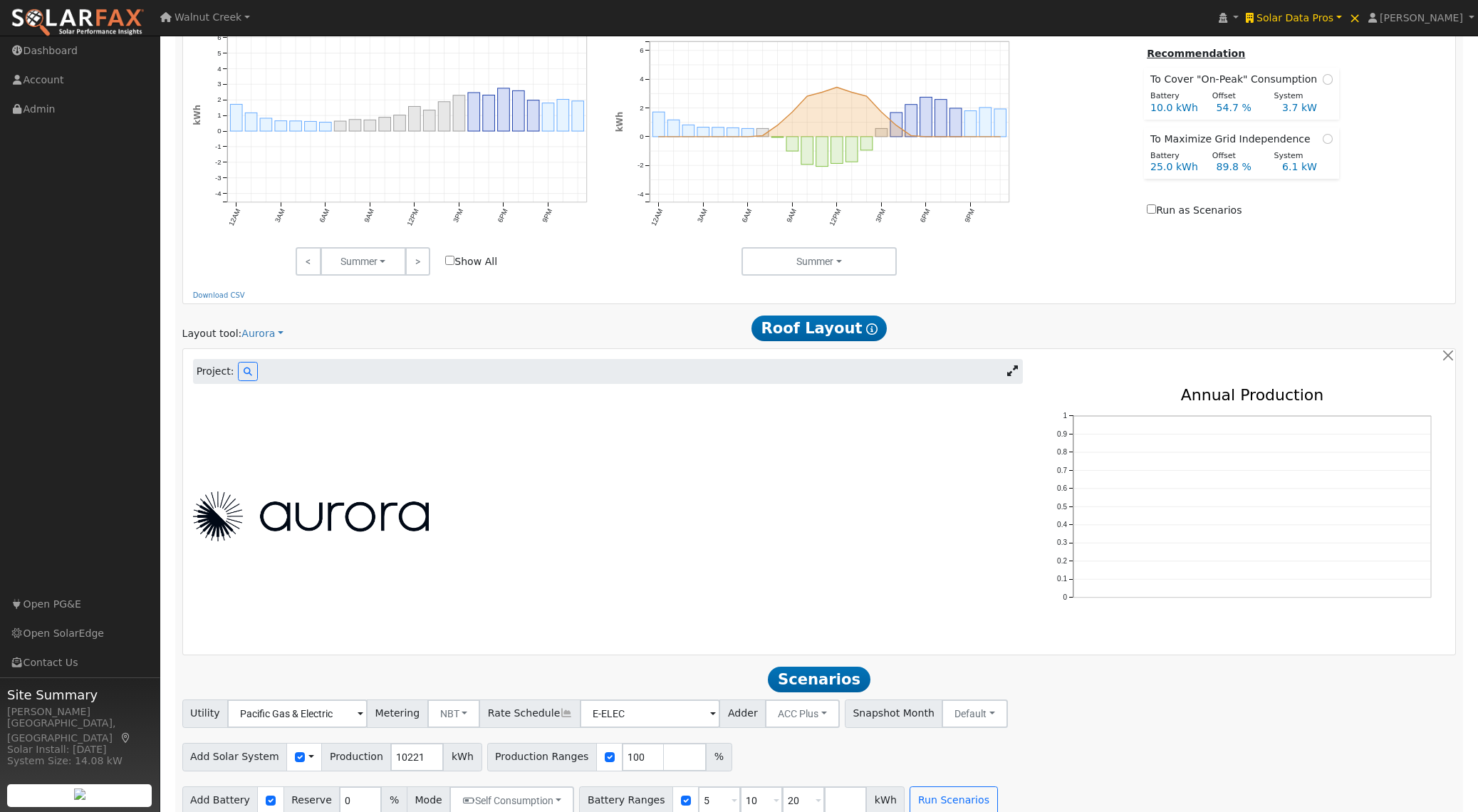
scroll to position [677, 0]
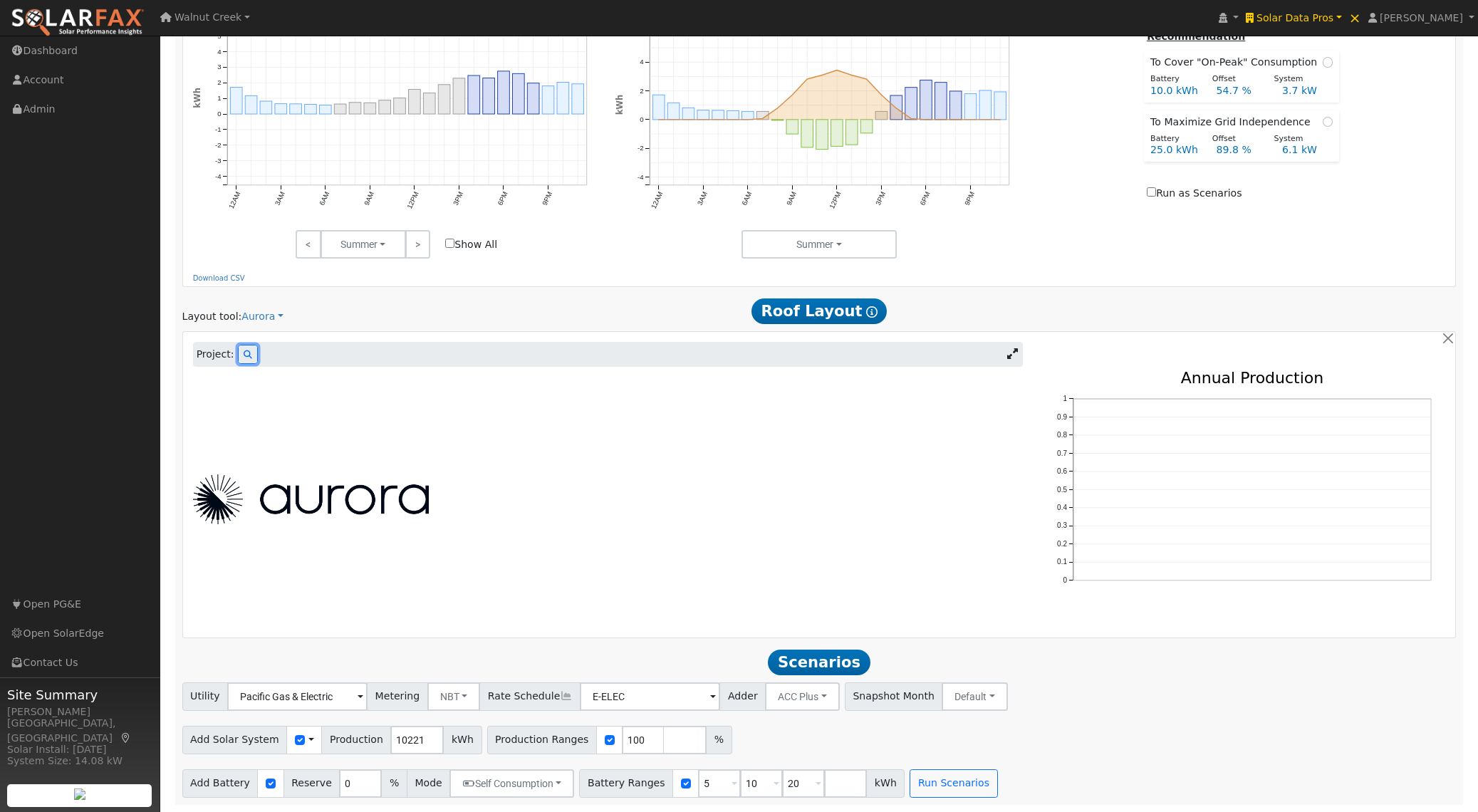
click at [253, 359] on button at bounding box center [247, 355] width 20 height 19
click at [246, 355] on icon at bounding box center [247, 354] width 8 height 8
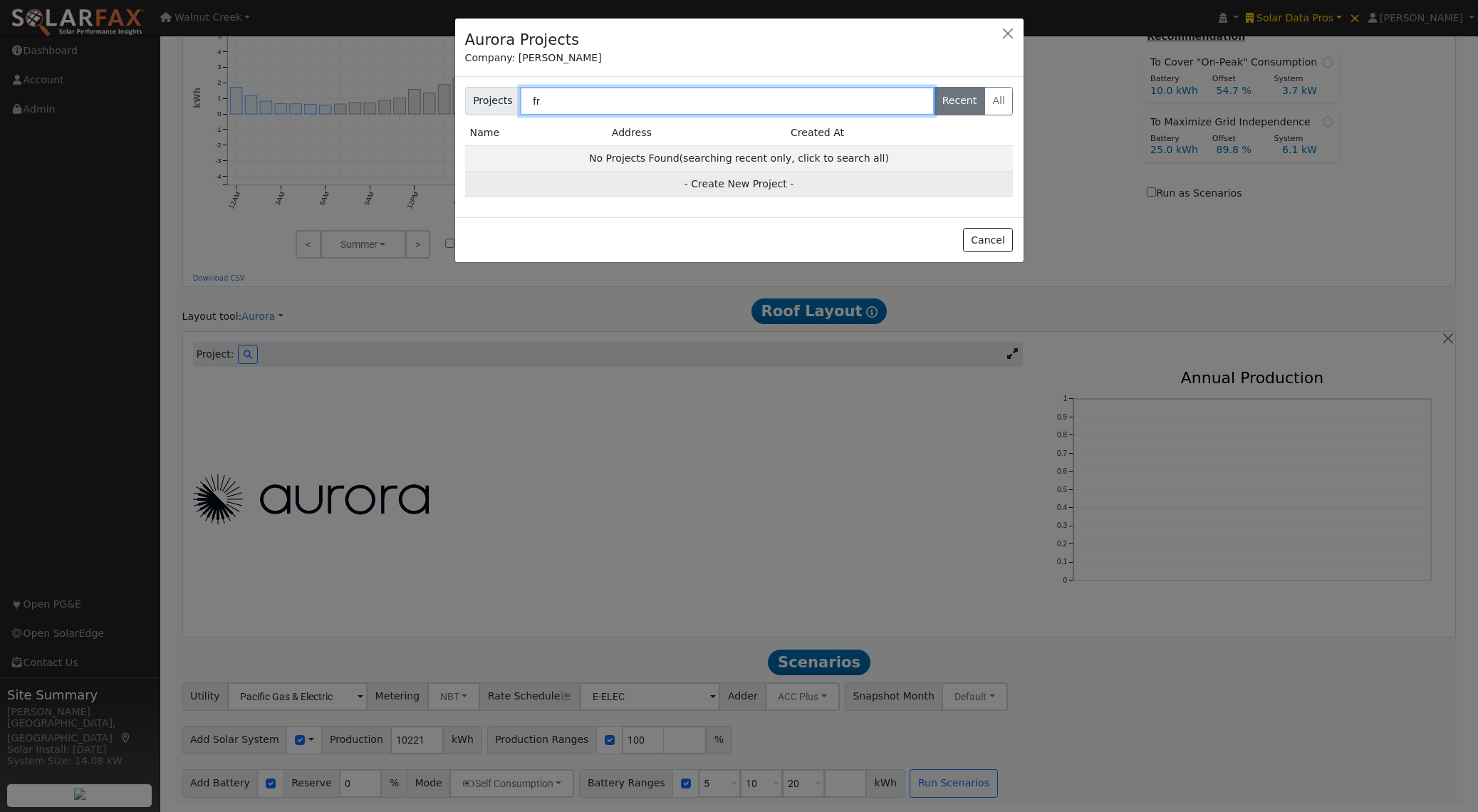
type input "fri"
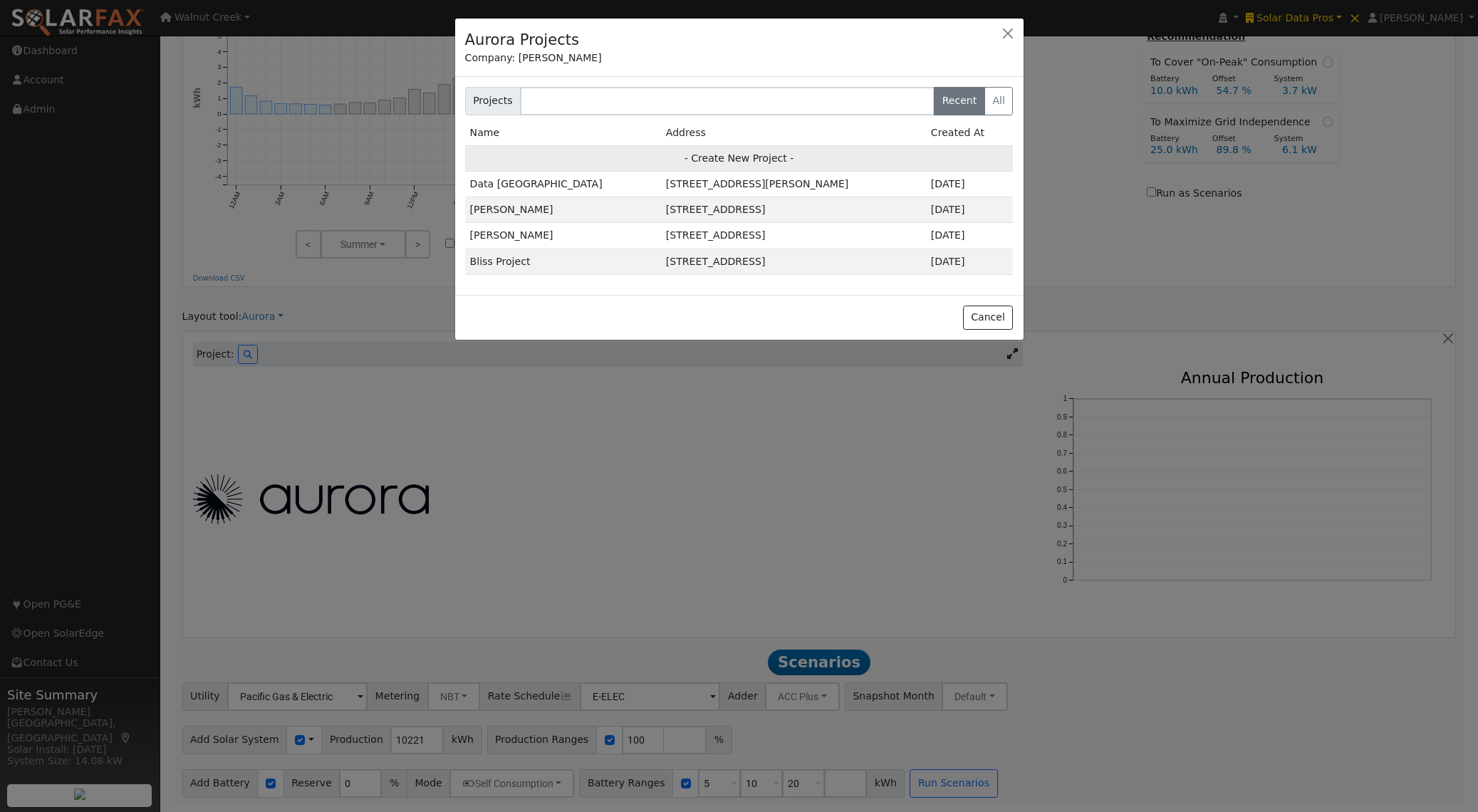
click at [733, 155] on td "- Create New Project -" at bounding box center [739, 158] width 548 height 25
type input "[PERSON_NAME]"
type input "[STREET_ADDRESS]"
type input "[GEOGRAPHIC_DATA][PERSON_NAME]"
type input "CA"
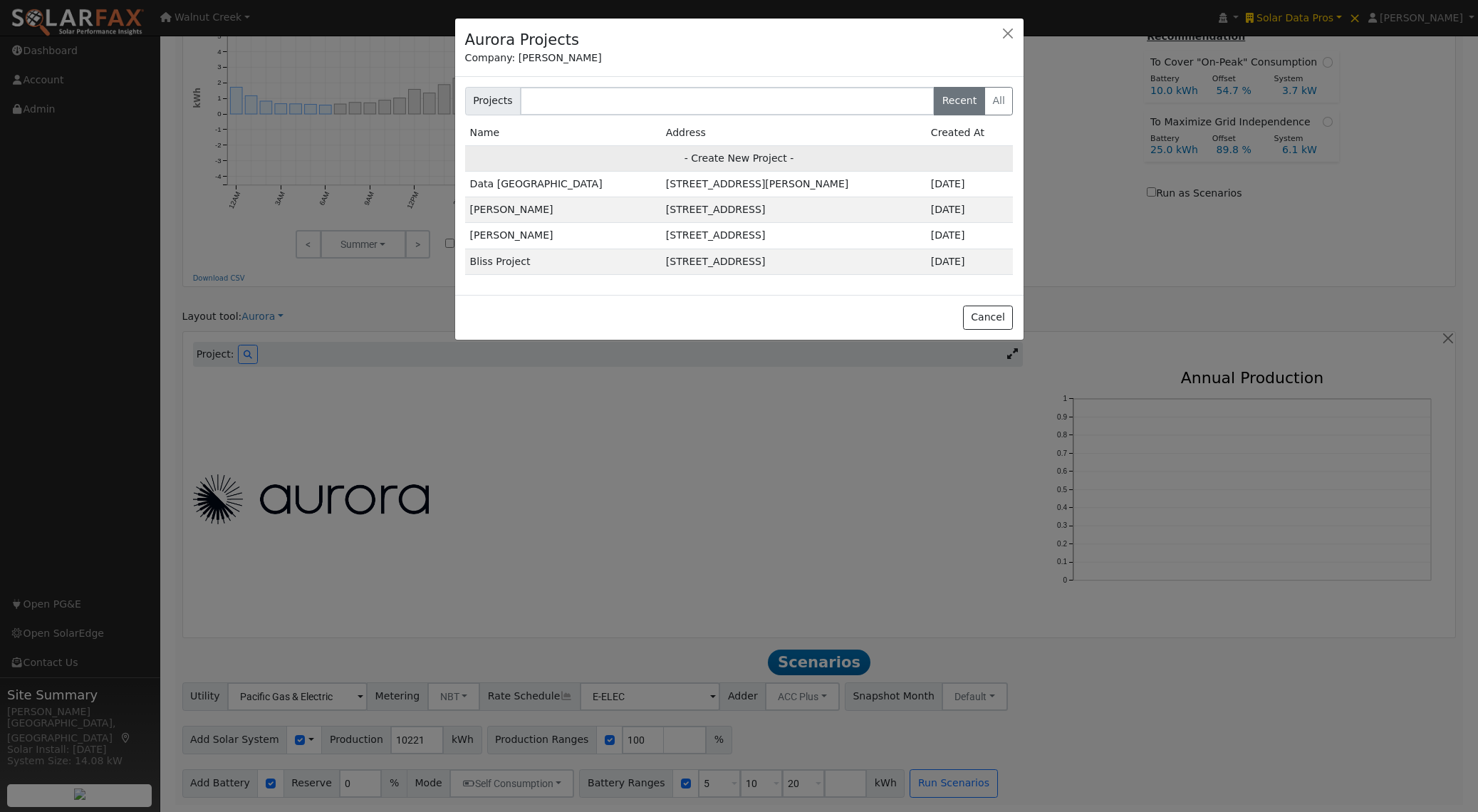
type input "95120"
type input "Design"
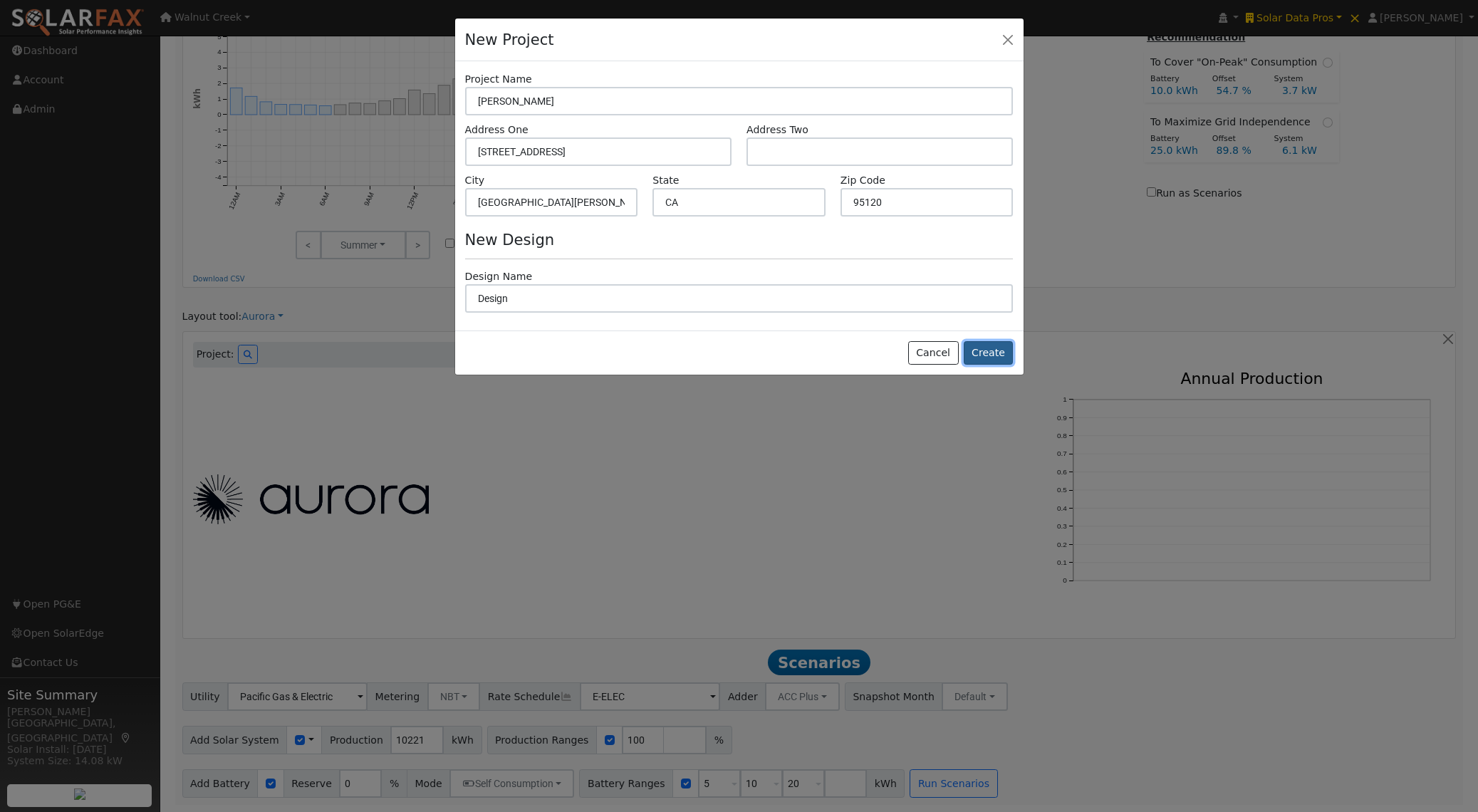
click at [992, 352] on button "Create" at bounding box center [989, 353] width 50 height 25
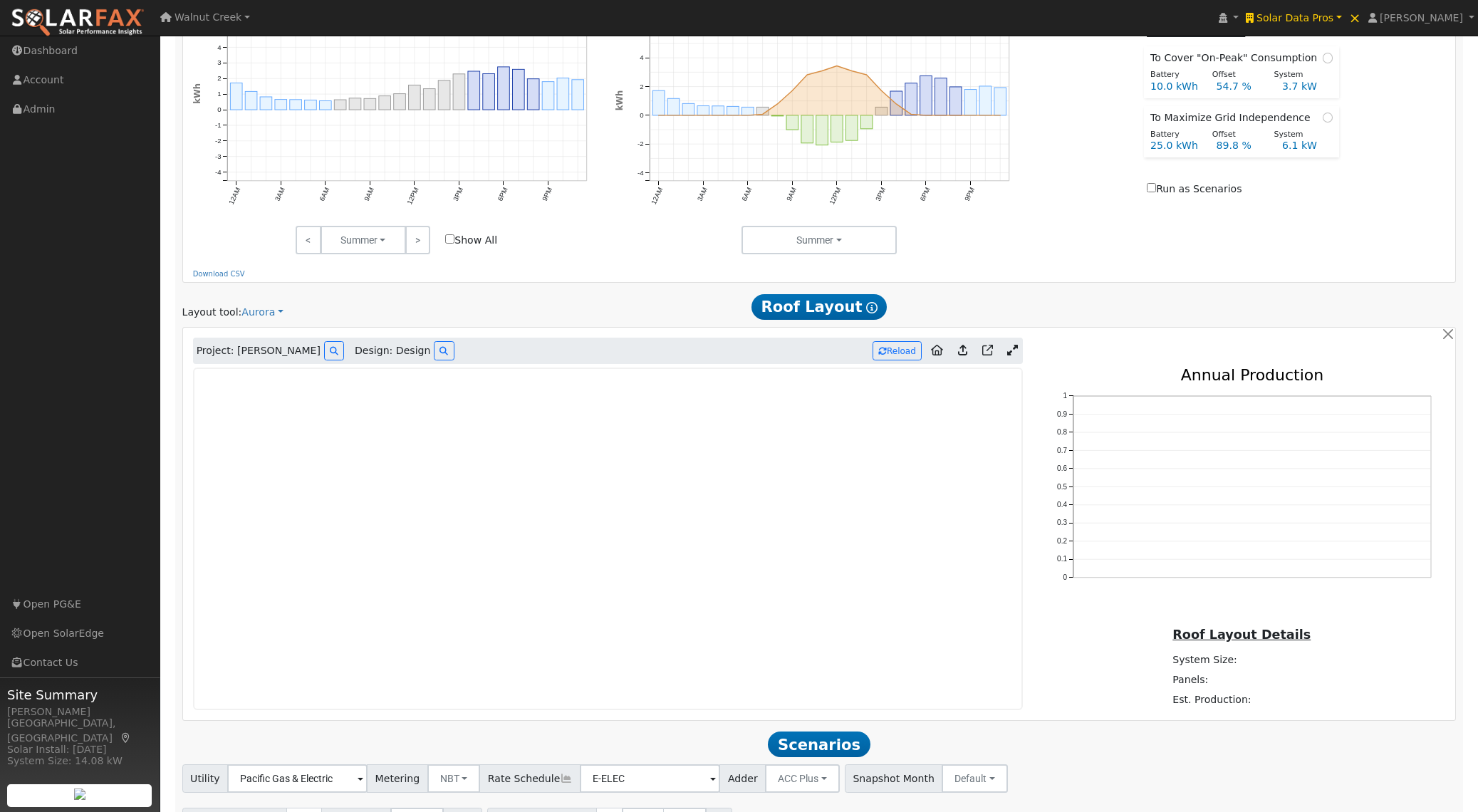
scroll to position [766, 0]
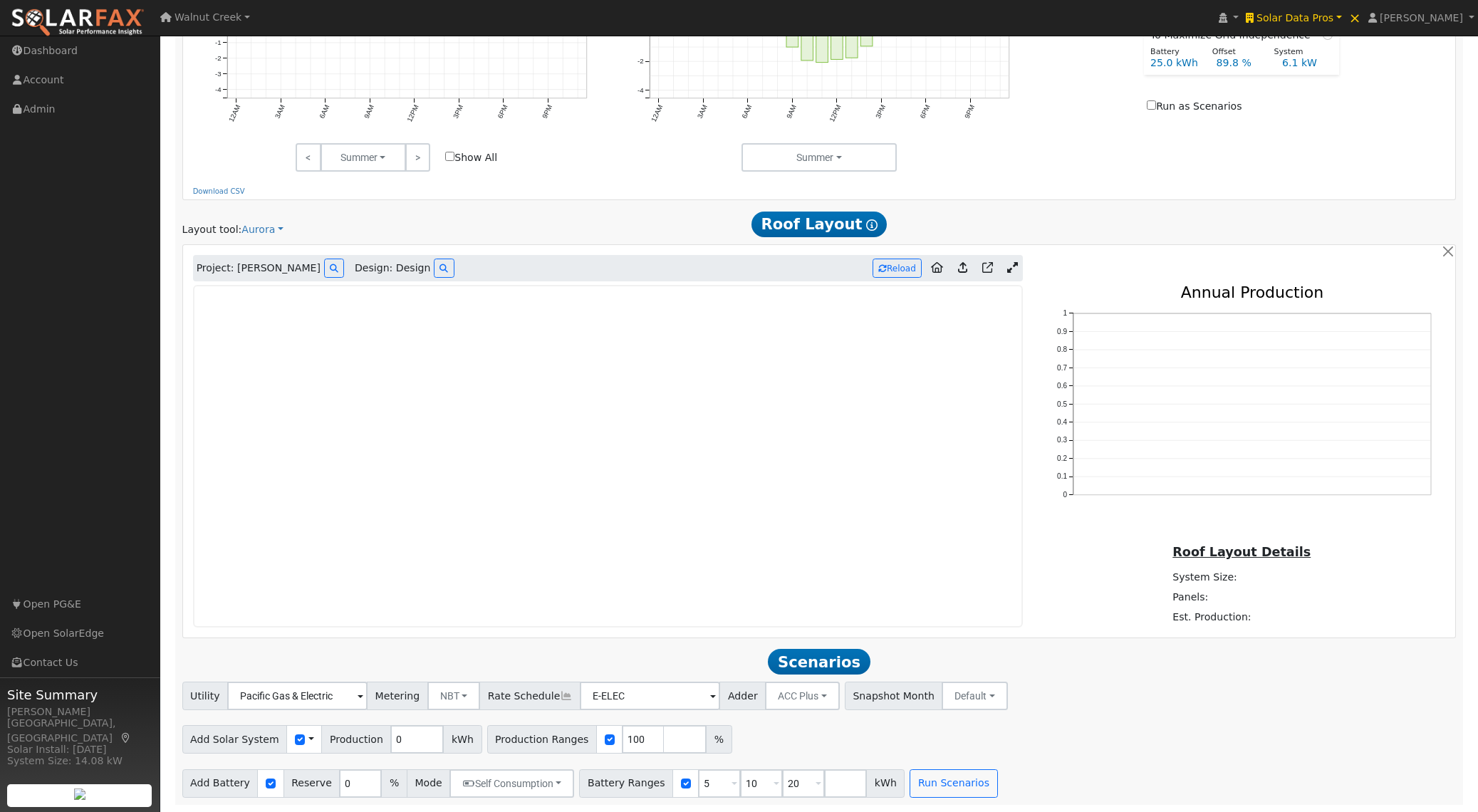
click at [1009, 269] on icon at bounding box center [1012, 267] width 10 height 10
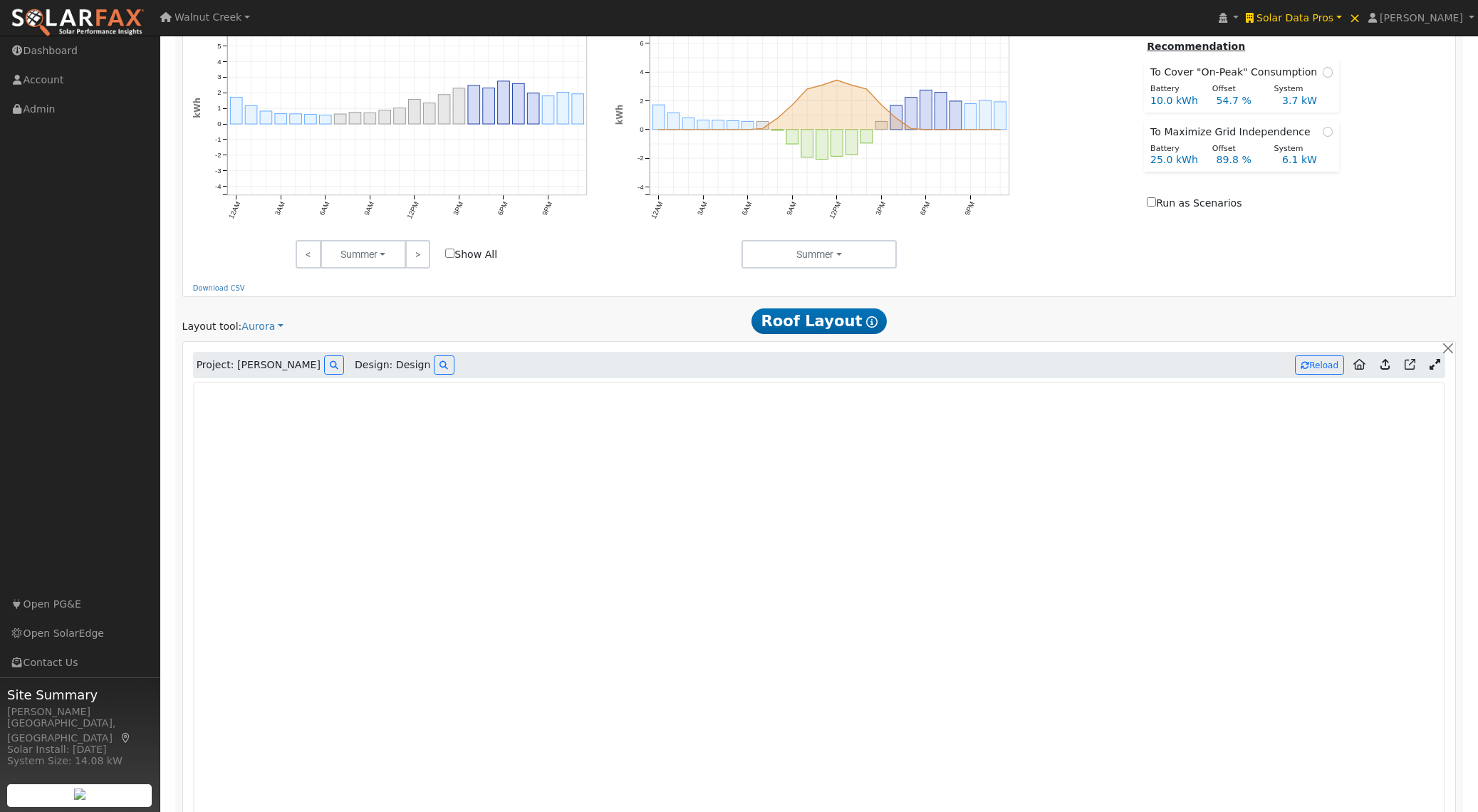
scroll to position [667, 0]
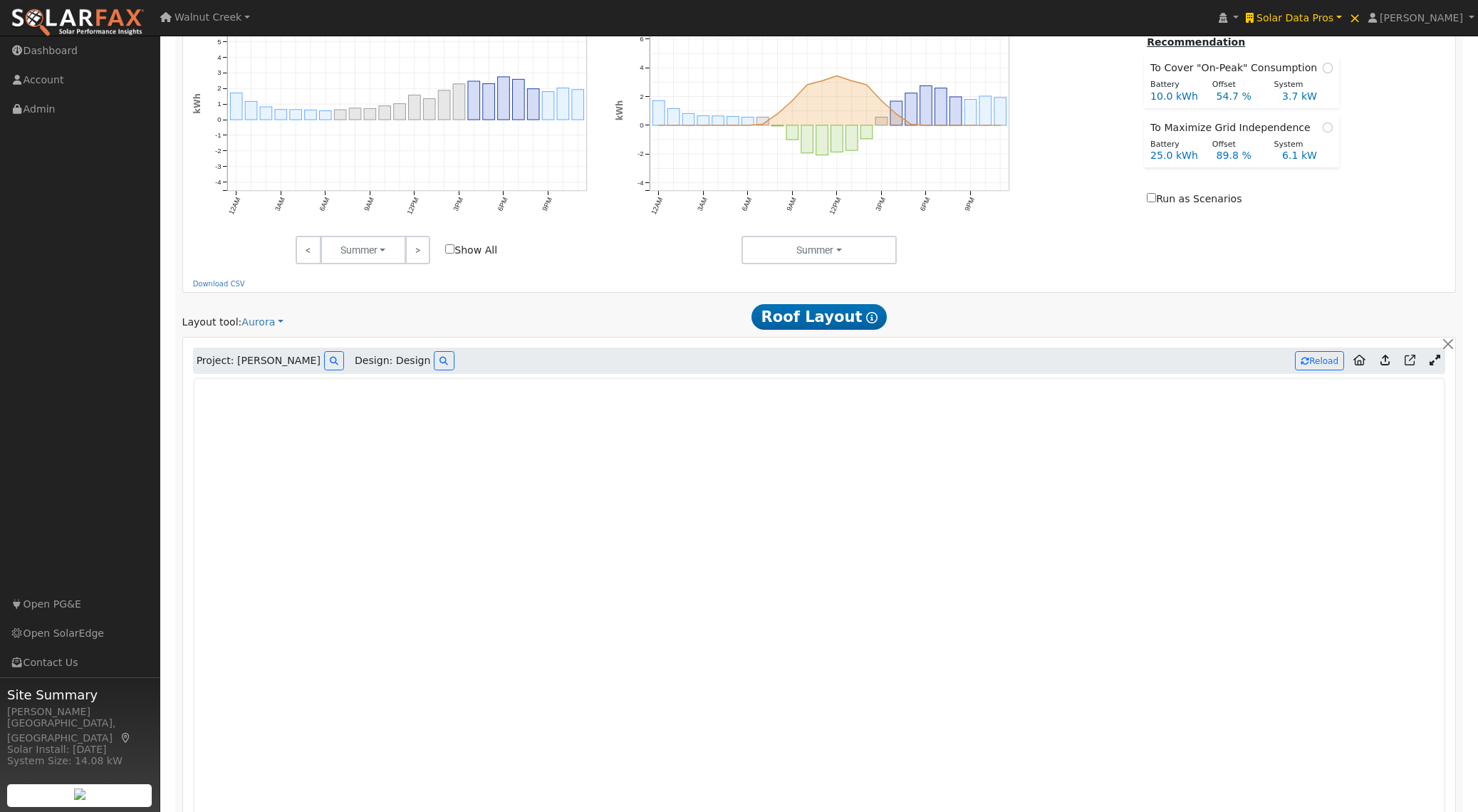
click at [1365, 364] on icon at bounding box center [1360, 360] width 12 height 10
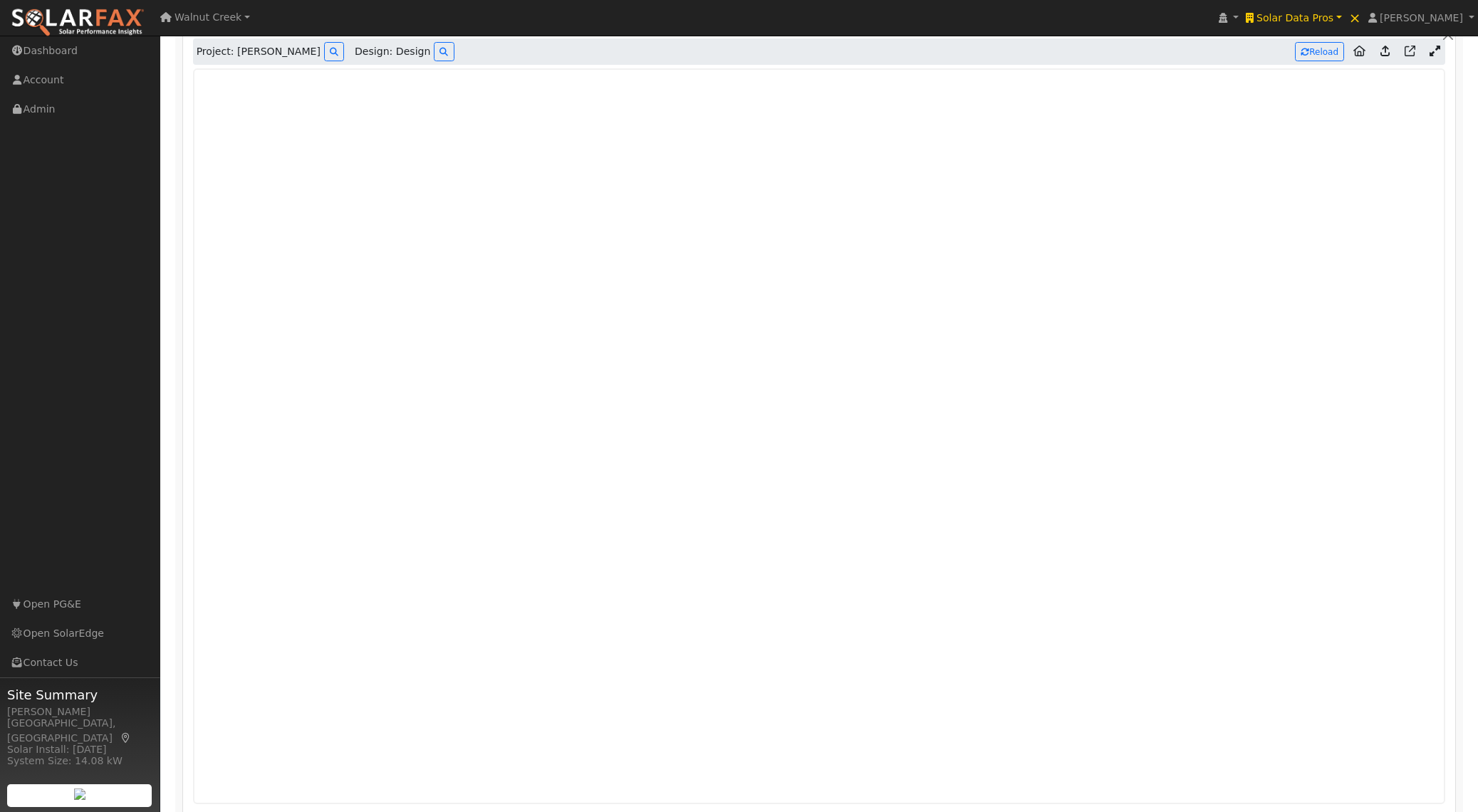
scroll to position [986, 0]
click at [1384, 47] on icon at bounding box center [1385, 42] width 9 height 10
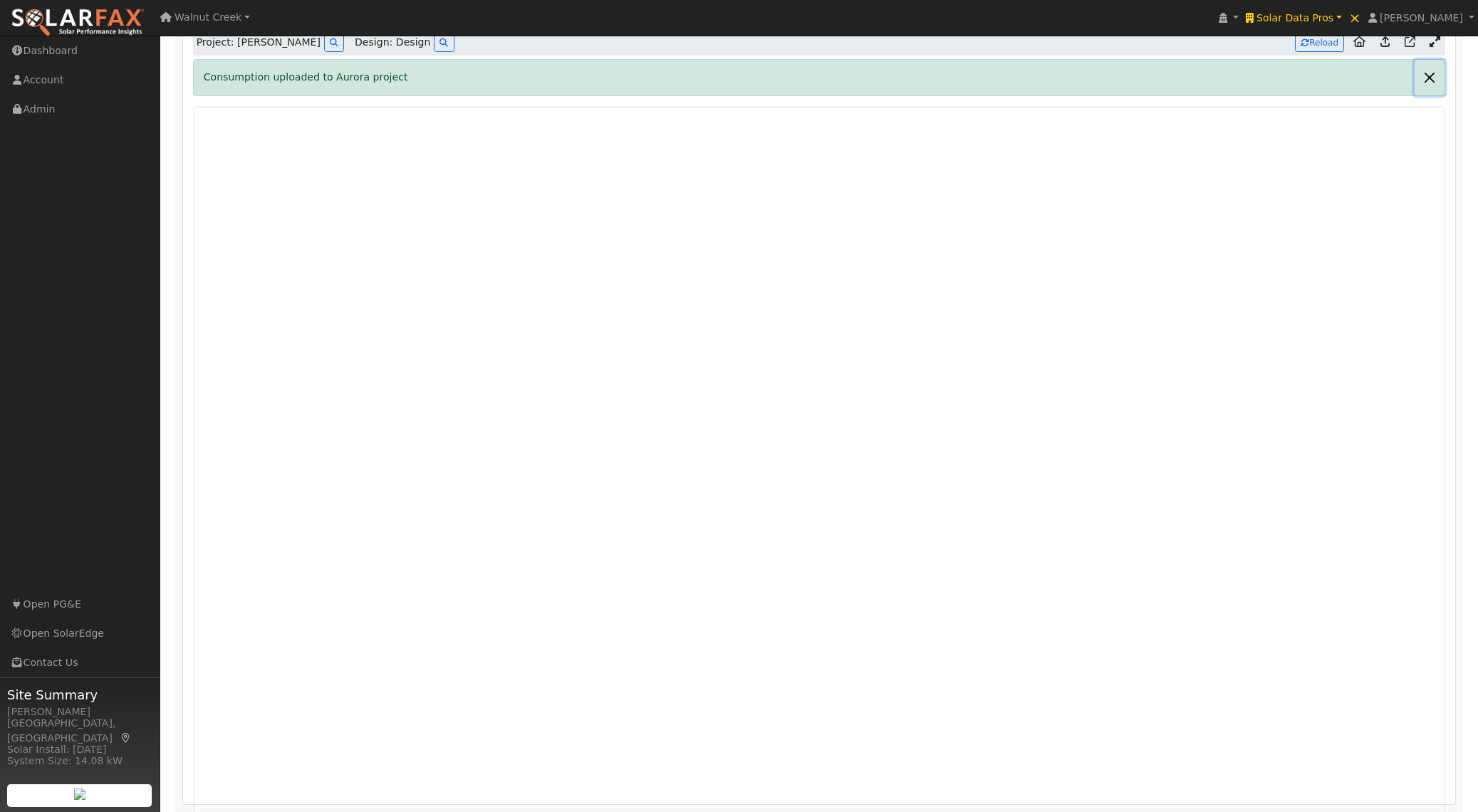
click at [1432, 80] on button "button" at bounding box center [1430, 77] width 30 height 35
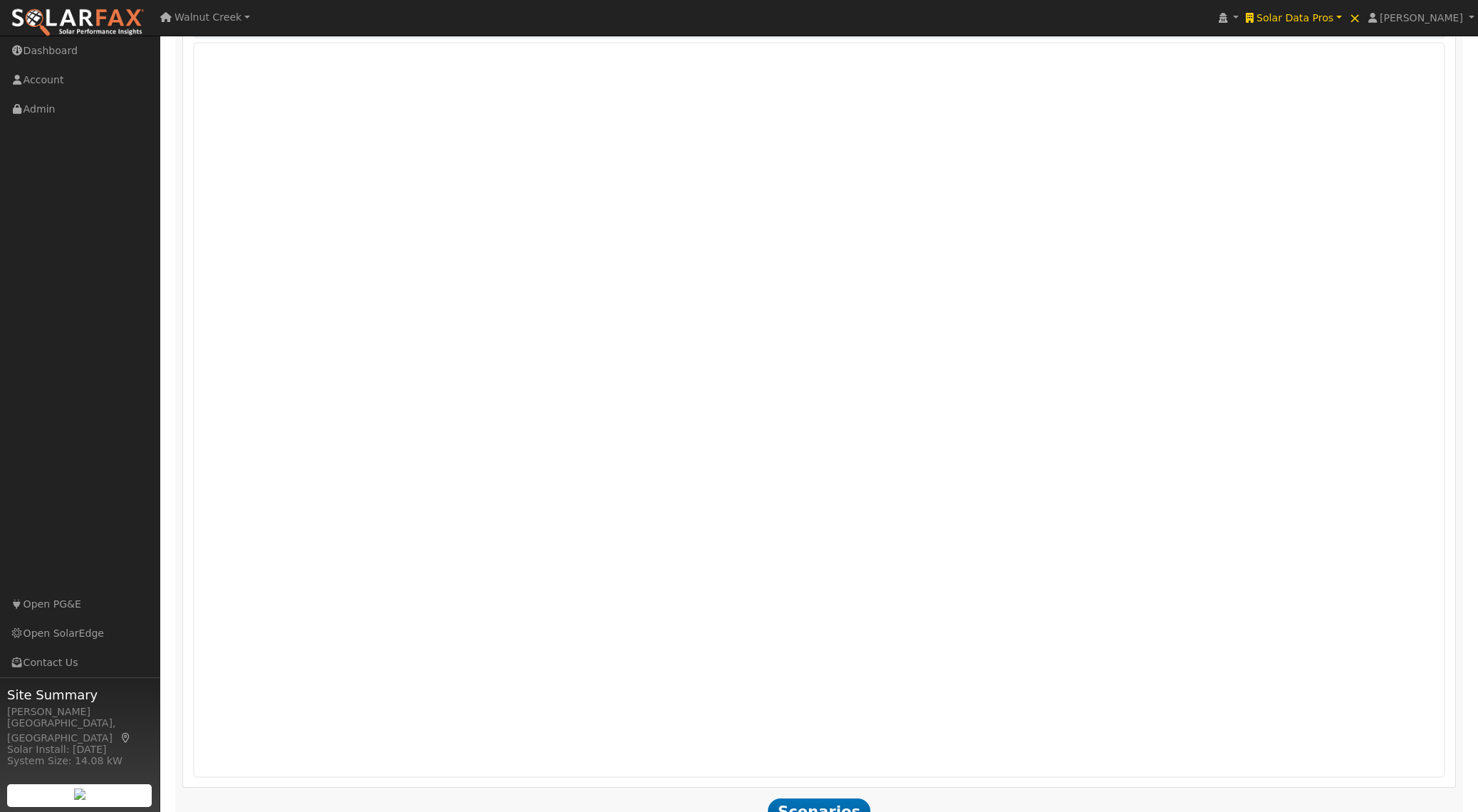
scroll to position [1006, 0]
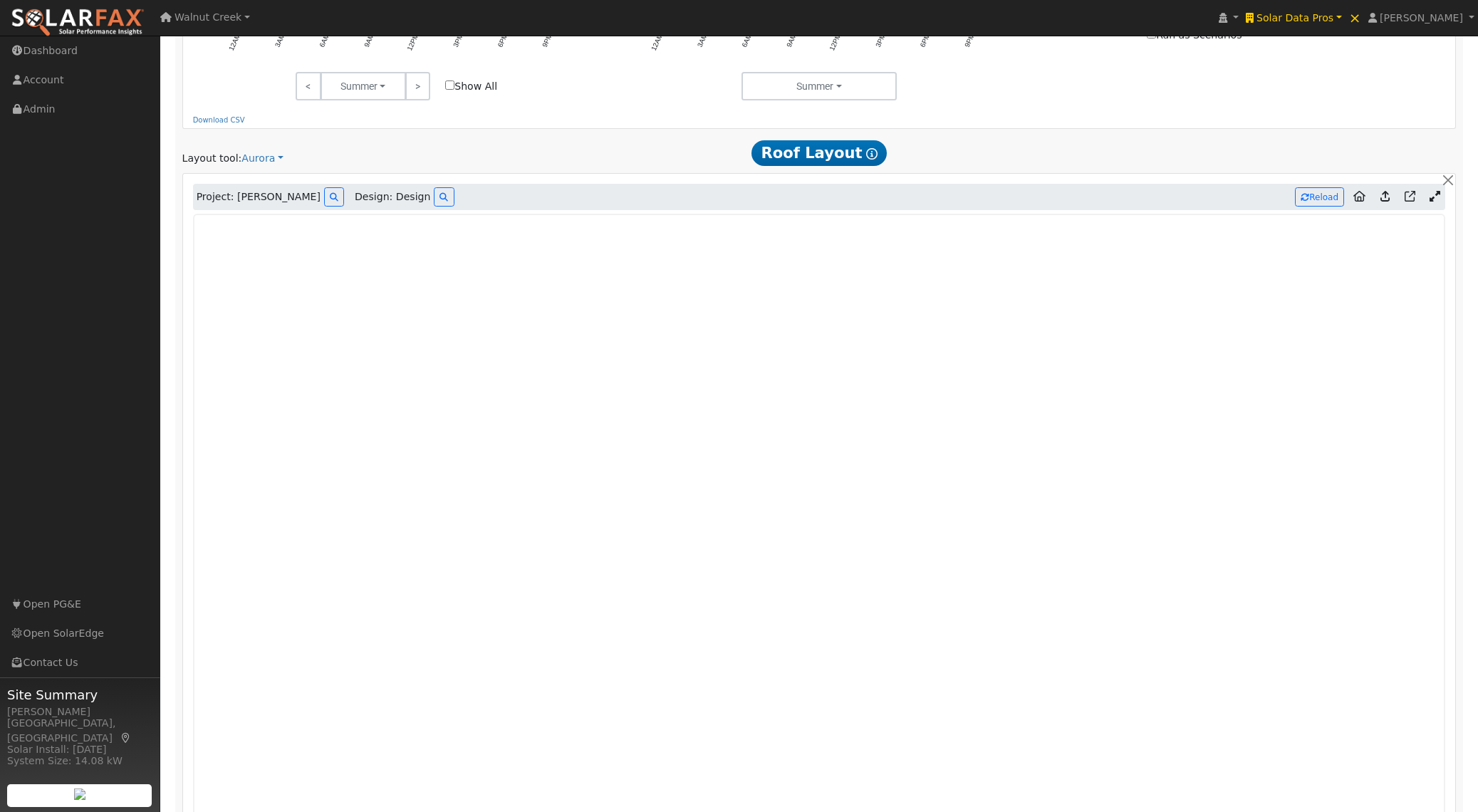
click at [1433, 200] on icon at bounding box center [1435, 196] width 10 height 10
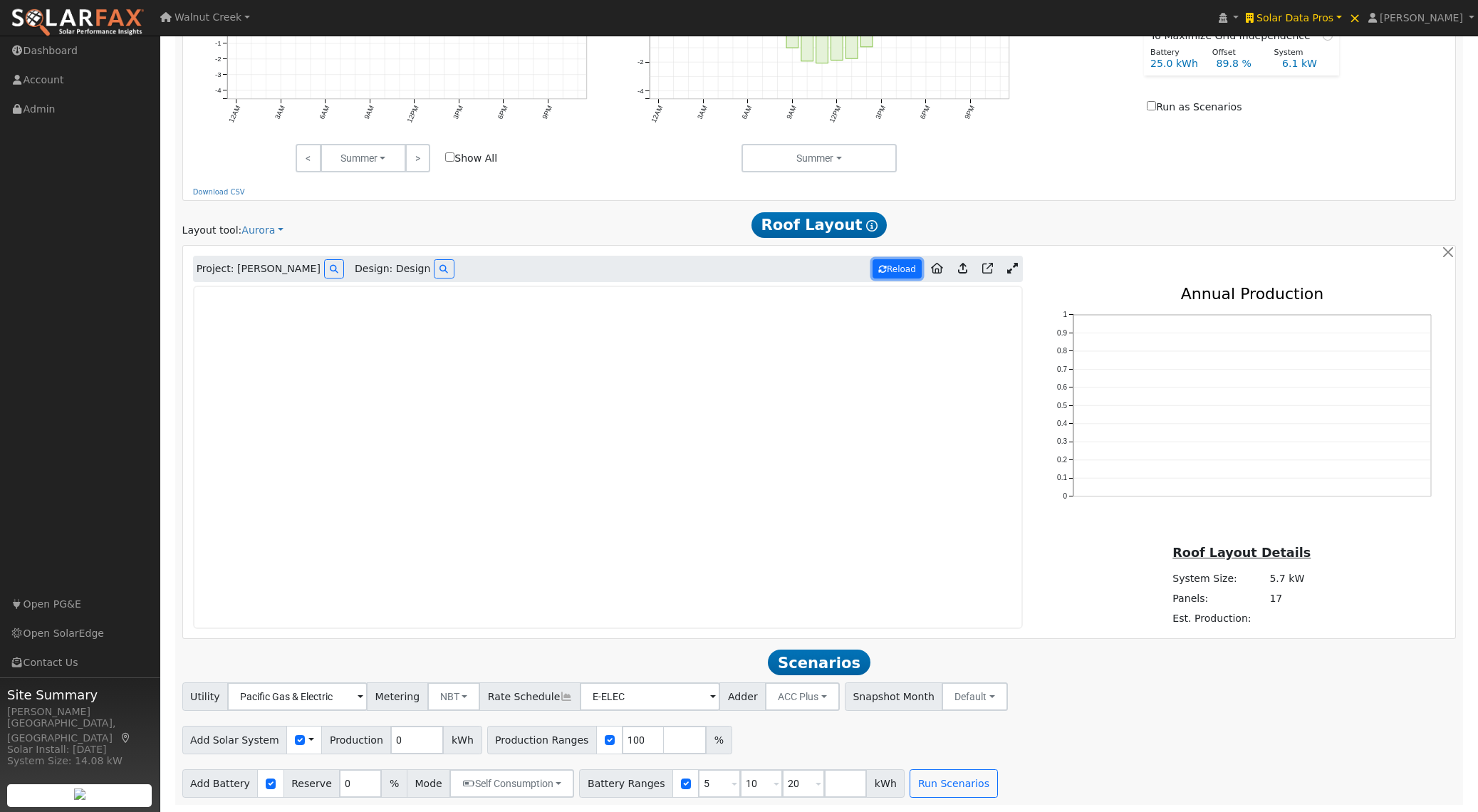
click at [899, 268] on button "Reload" at bounding box center [897, 269] width 49 height 19
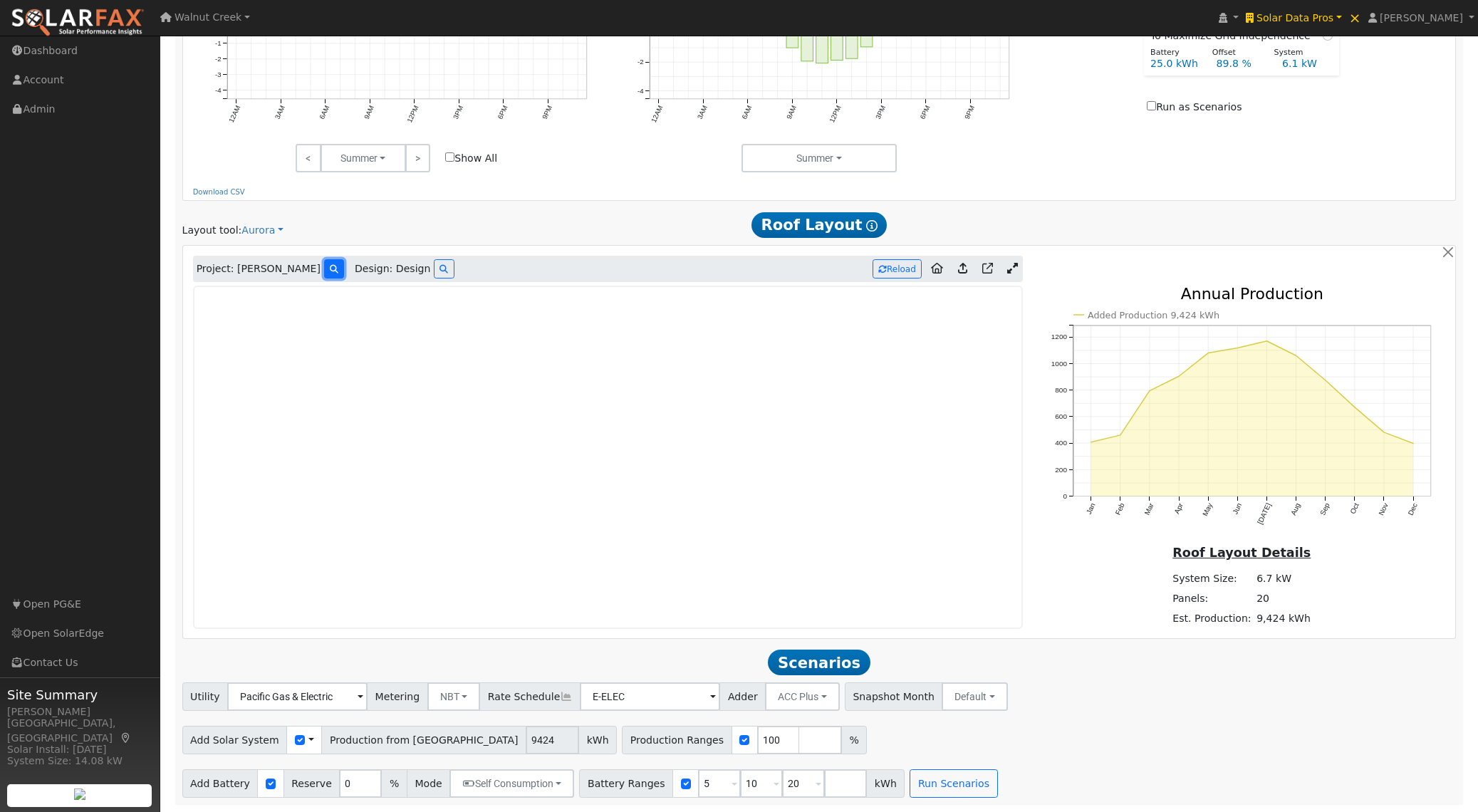
click at [330, 270] on icon at bounding box center [334, 269] width 8 height 8
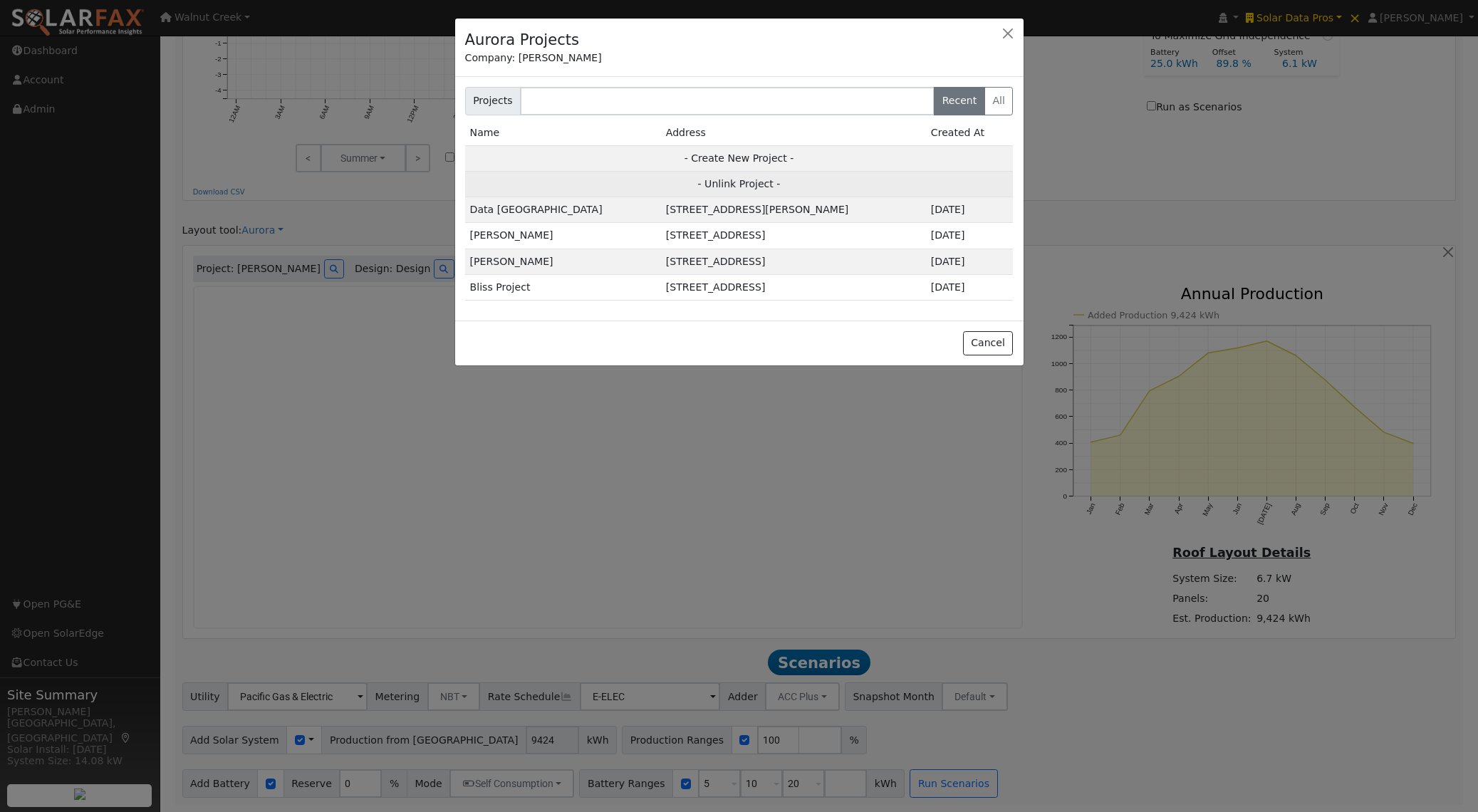
click at [776, 188] on td "- Unlink Project -" at bounding box center [739, 184] width 548 height 25
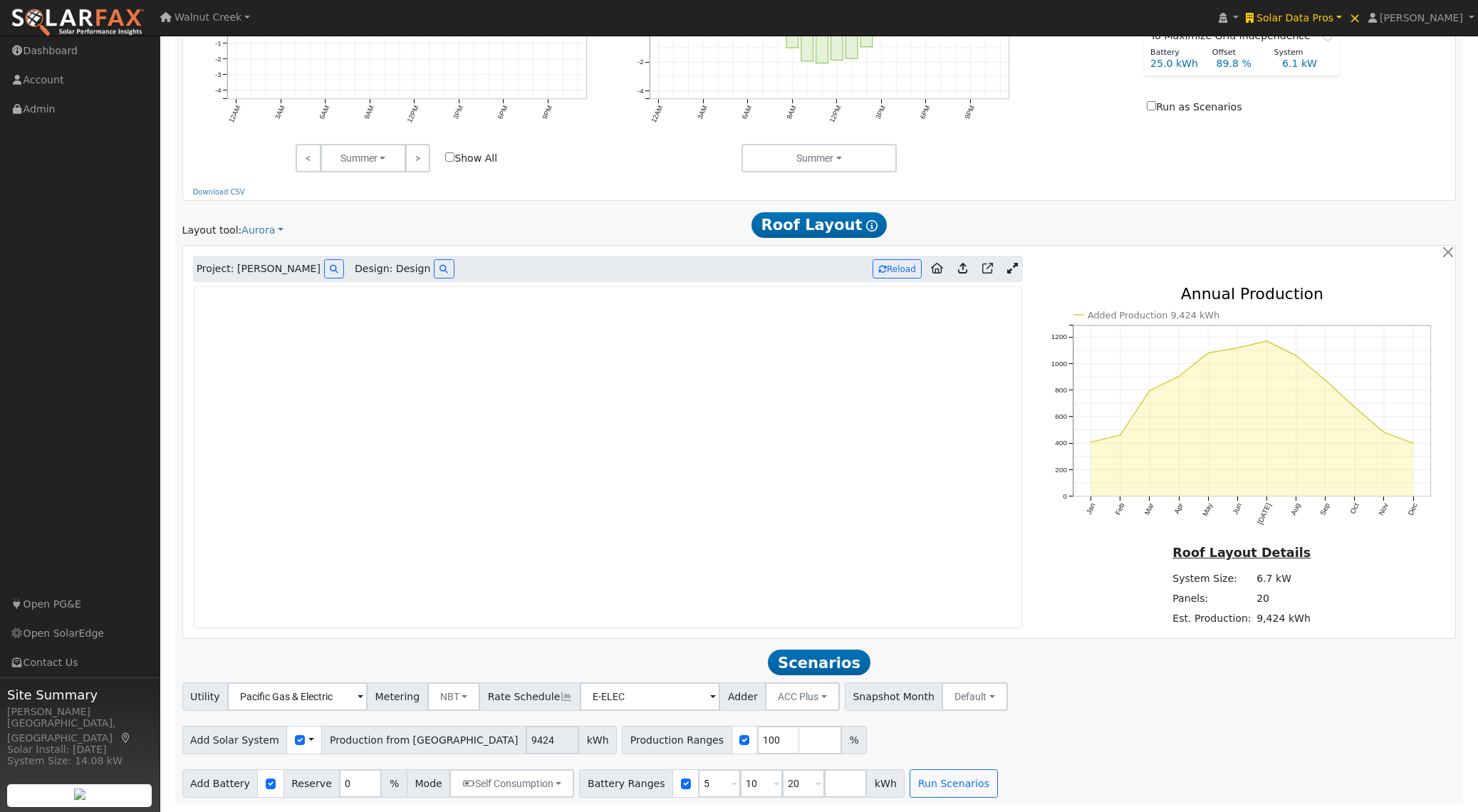
type input "0"
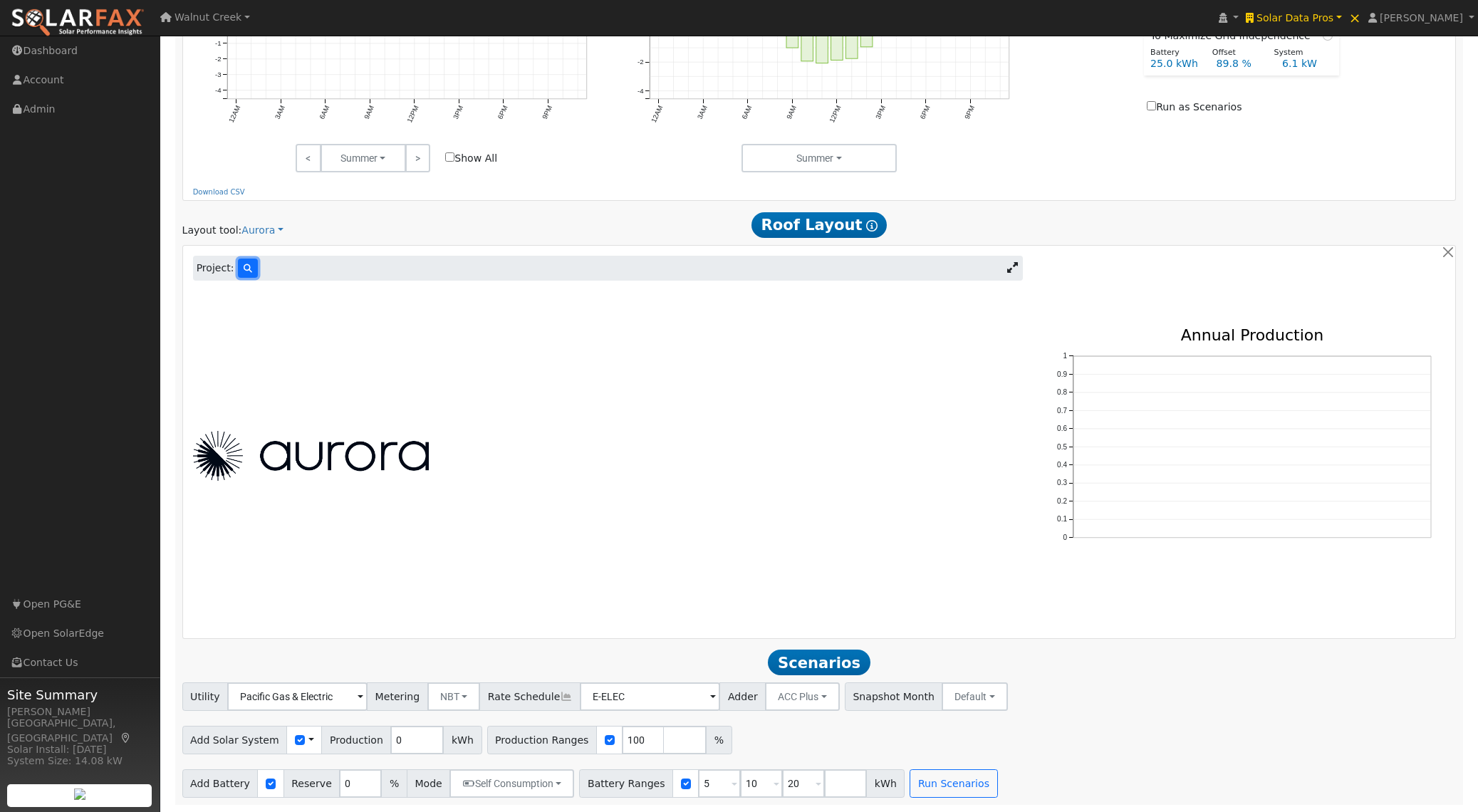
click at [249, 269] on icon at bounding box center [247, 268] width 8 height 8
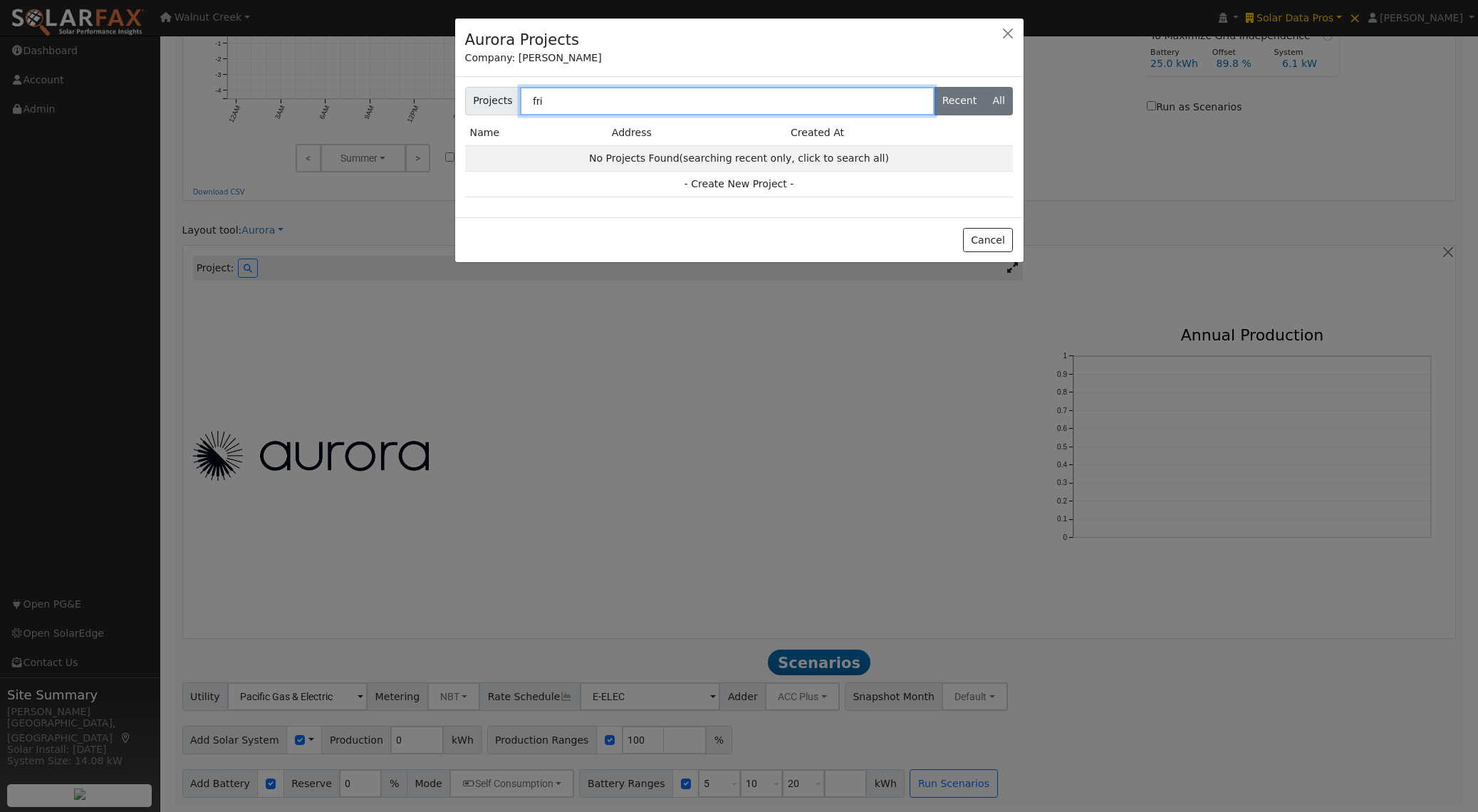
type input "fri"
click at [994, 106] on label "All" at bounding box center [999, 101] width 29 height 28
click at [474, 96] on input "All" at bounding box center [469, 92] width 9 height 9
radio input "true"
radio input "false"
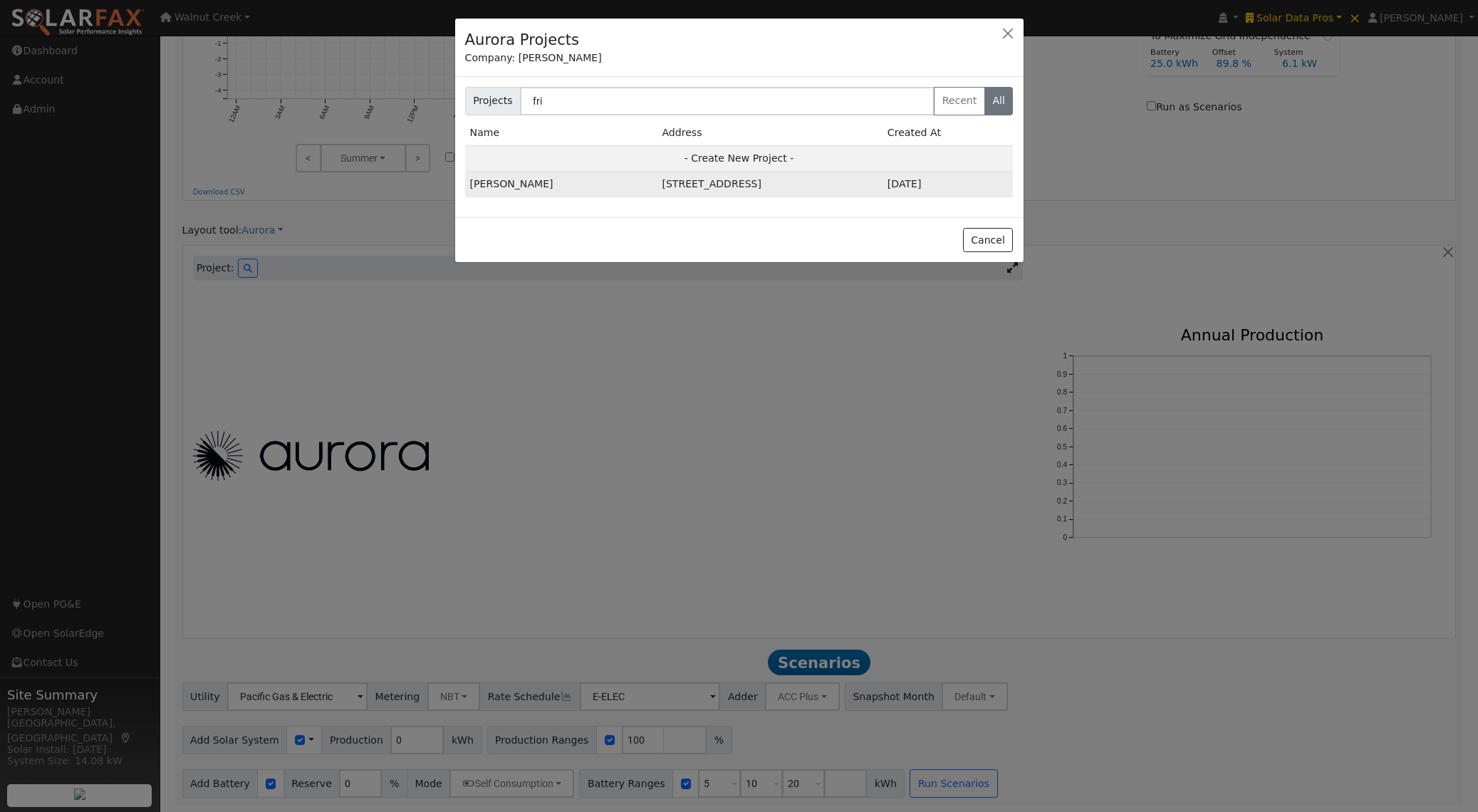
click at [657, 184] on td "[STREET_ADDRESS]" at bounding box center [770, 184] width 225 height 25
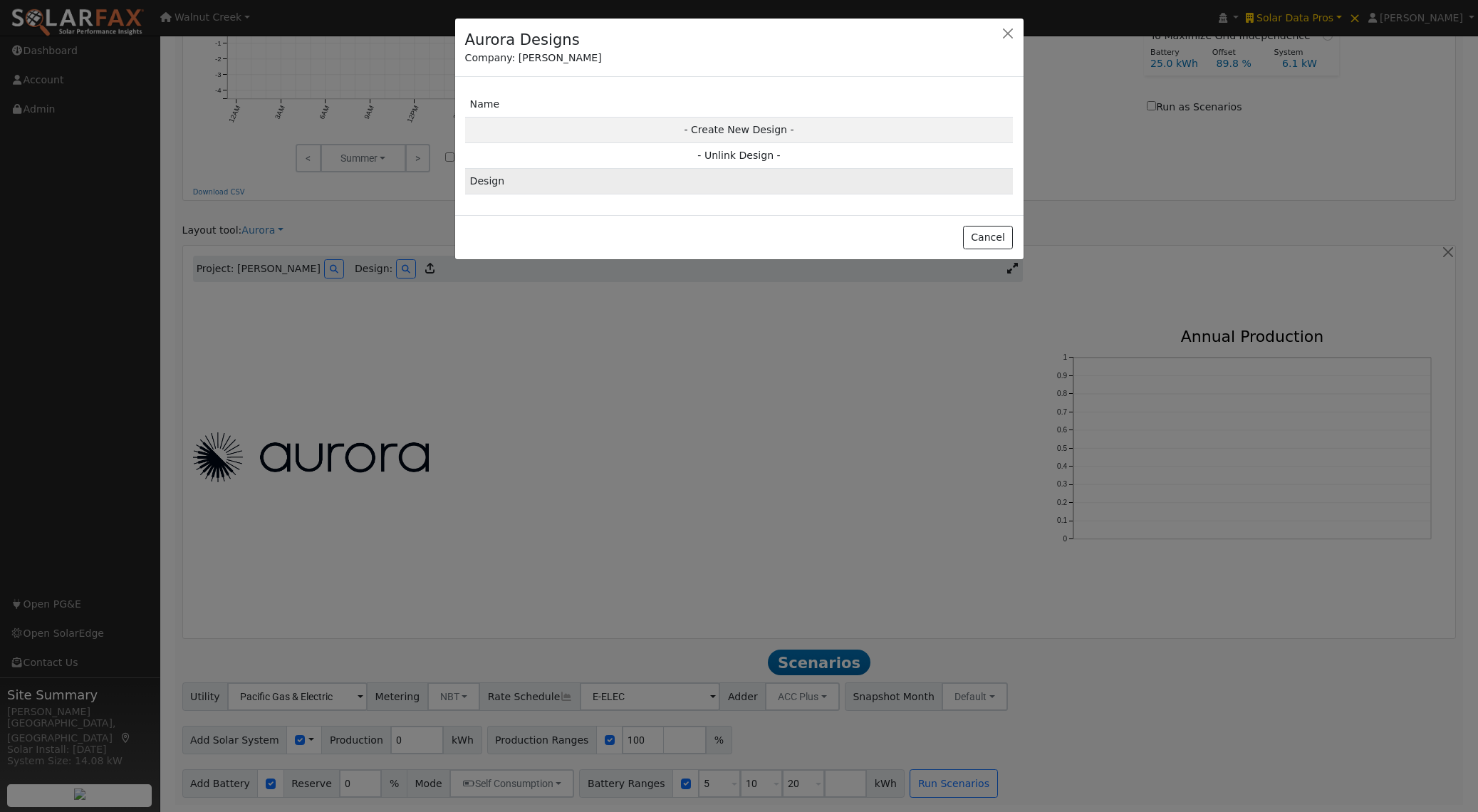
click at [634, 185] on td "Design" at bounding box center [739, 182] width 548 height 25
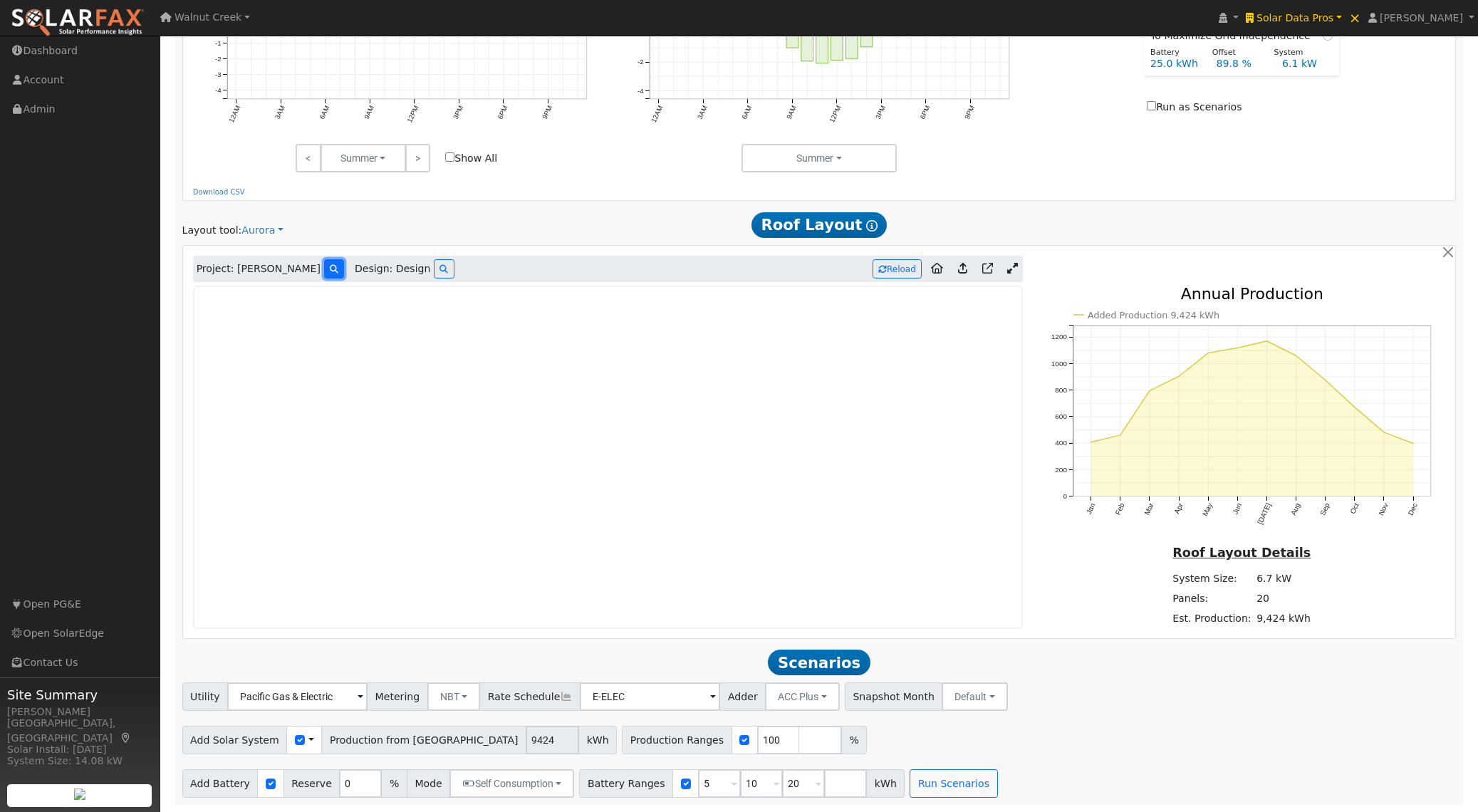
click at [330, 270] on icon at bounding box center [334, 269] width 8 height 8
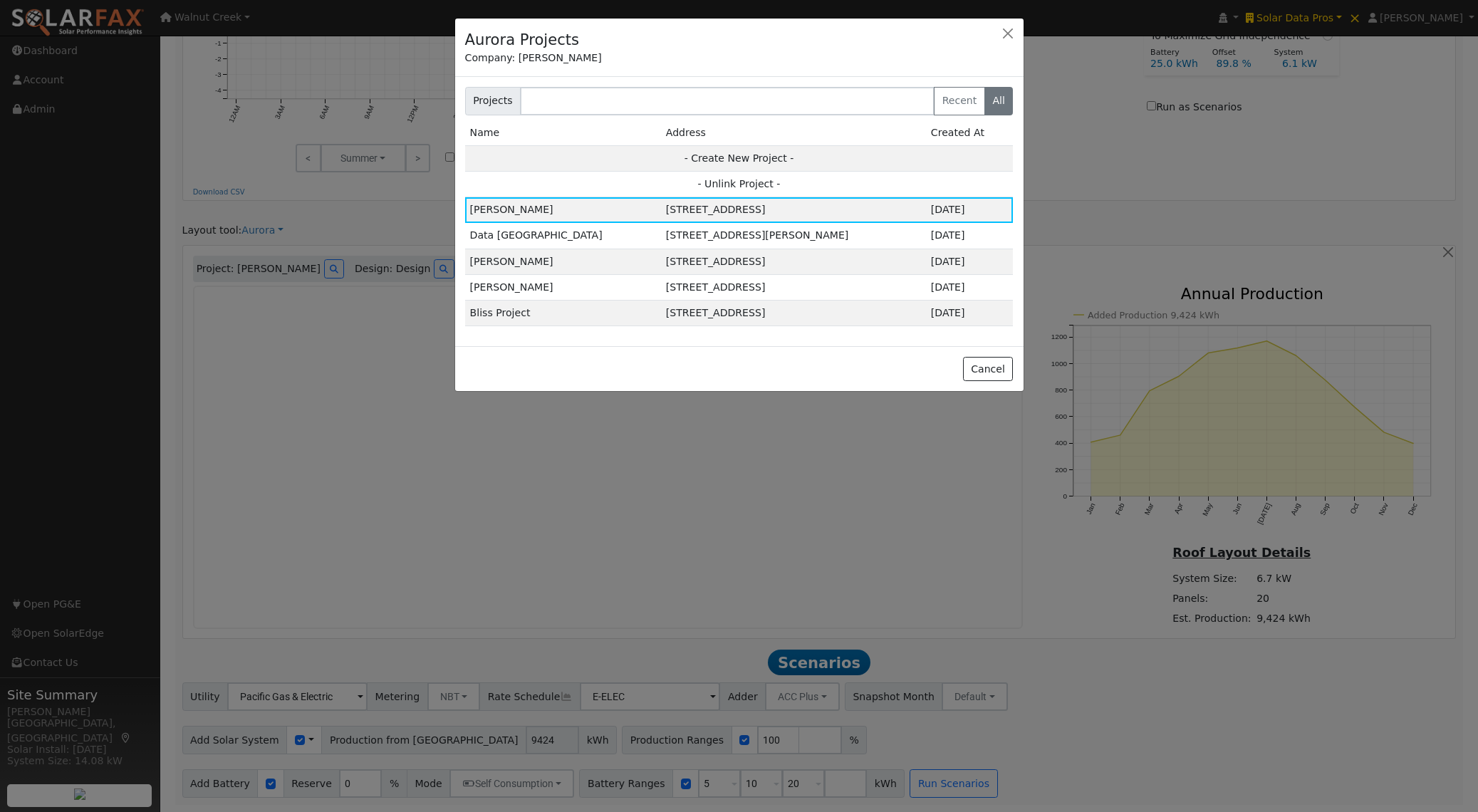
click at [727, 181] on td "- Unlink Project -" at bounding box center [739, 184] width 548 height 25
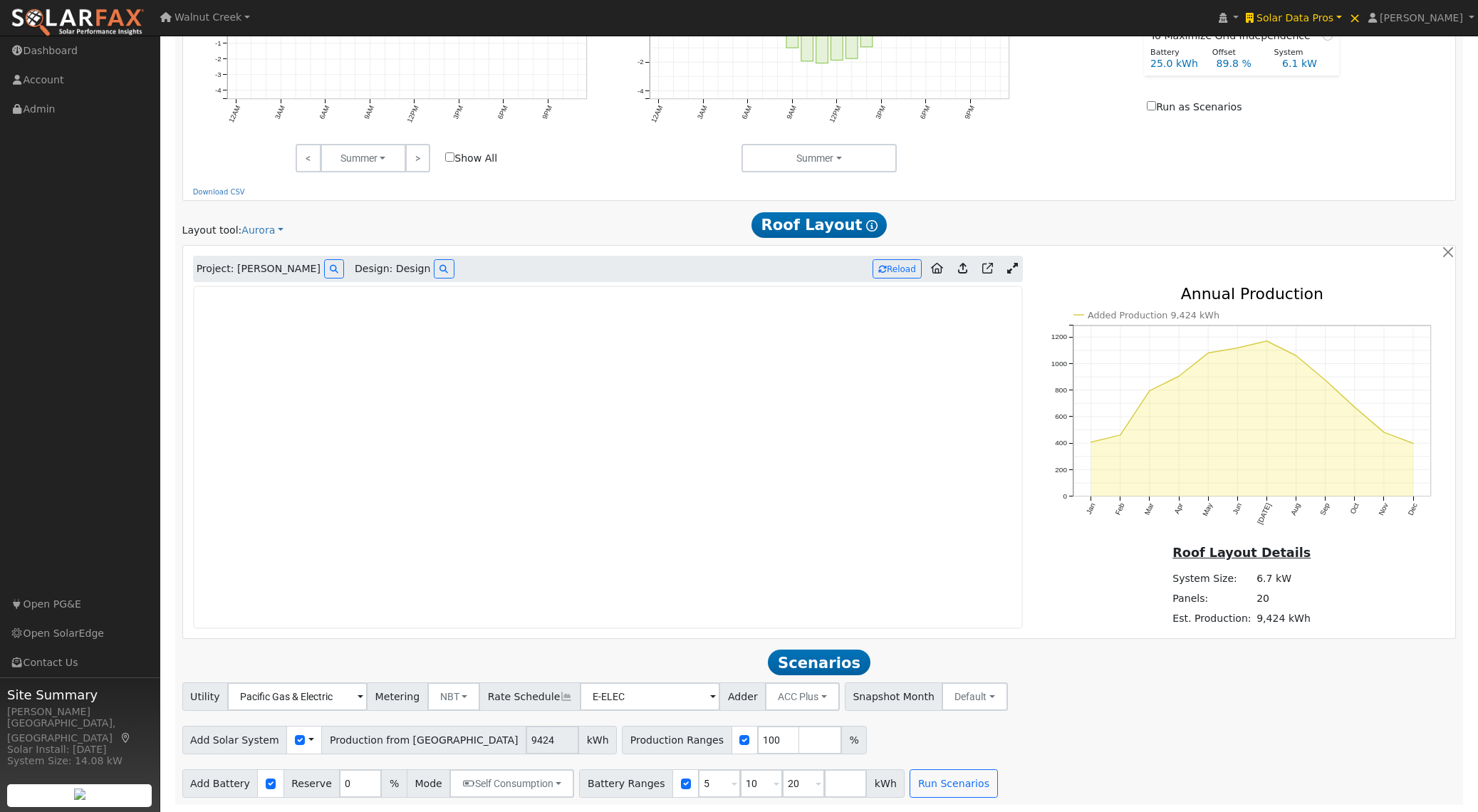
type input "0"
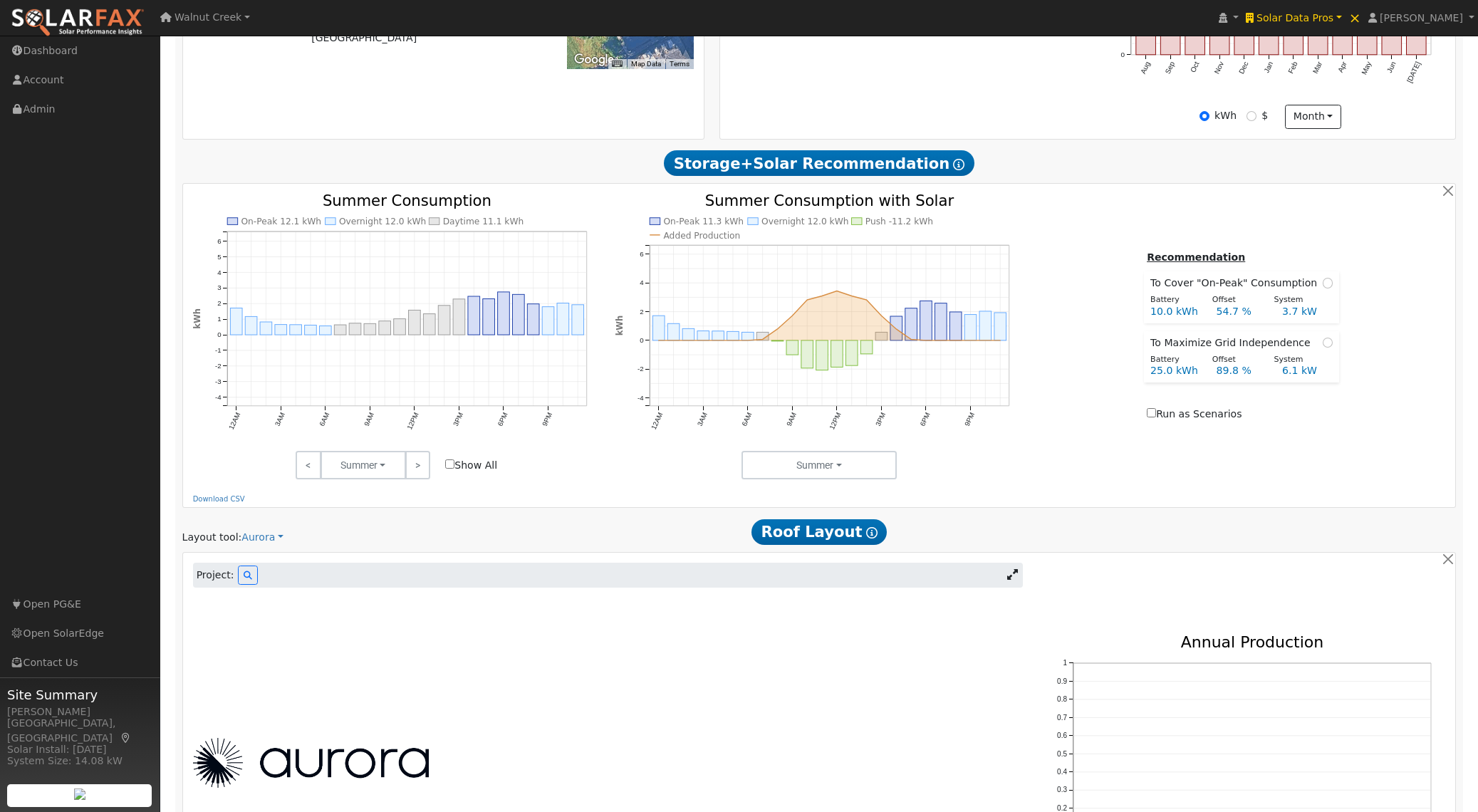
scroll to position [0, 0]
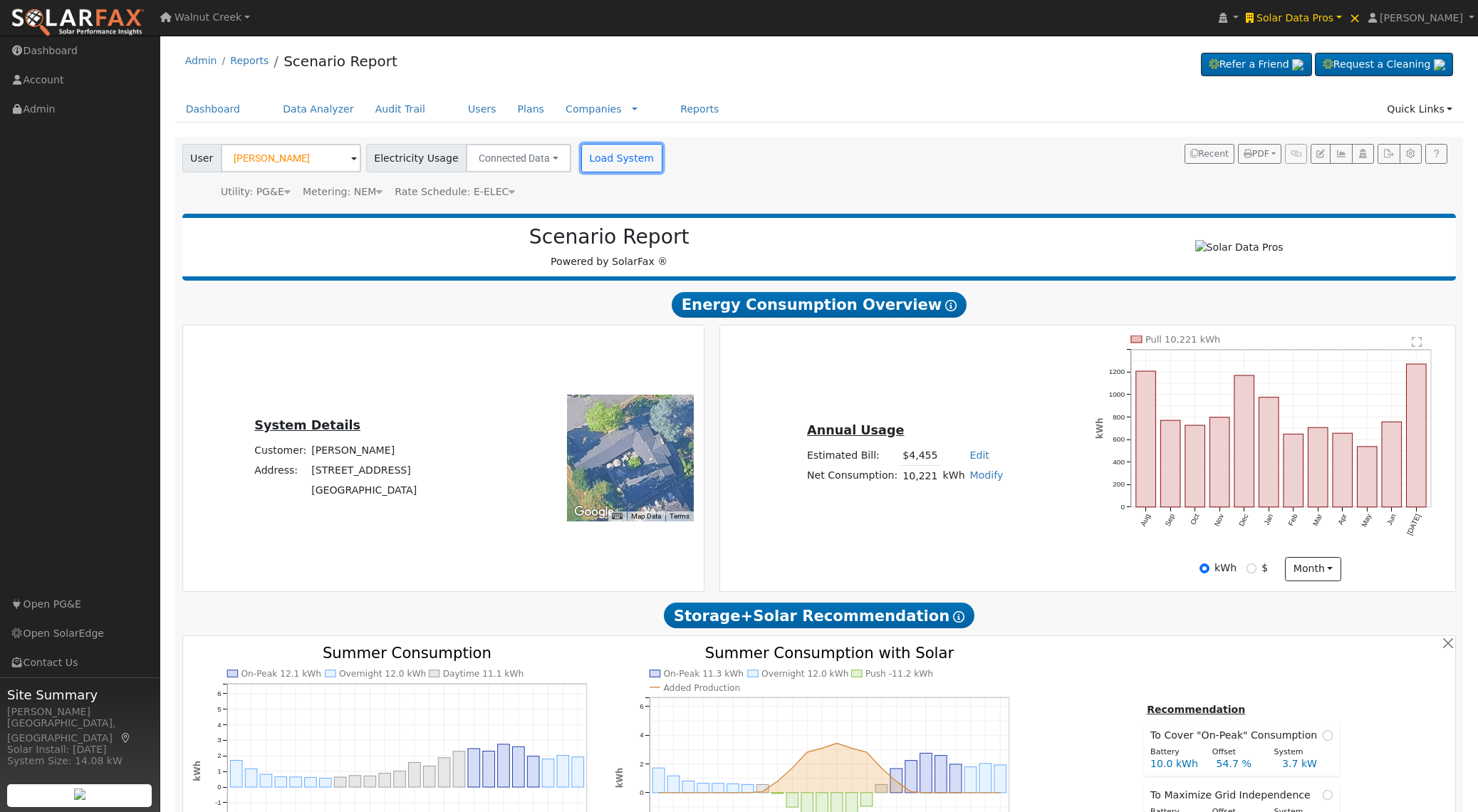
drag, startPoint x: 594, startPoint y: 155, endPoint x: 632, endPoint y: 224, distance: 78.8
click at [594, 155] on button "Load System" at bounding box center [621, 158] width 81 height 28
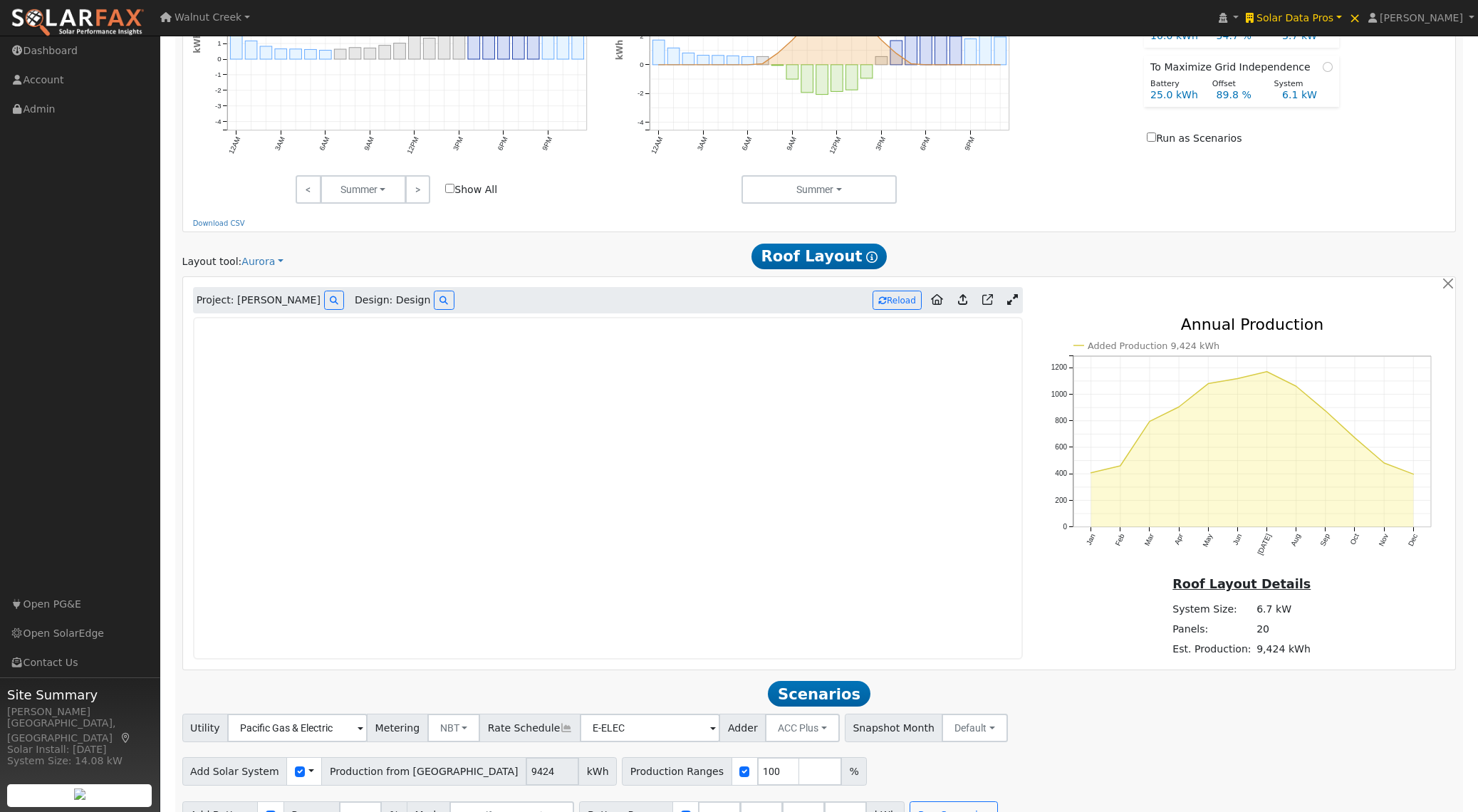
scroll to position [766, 0]
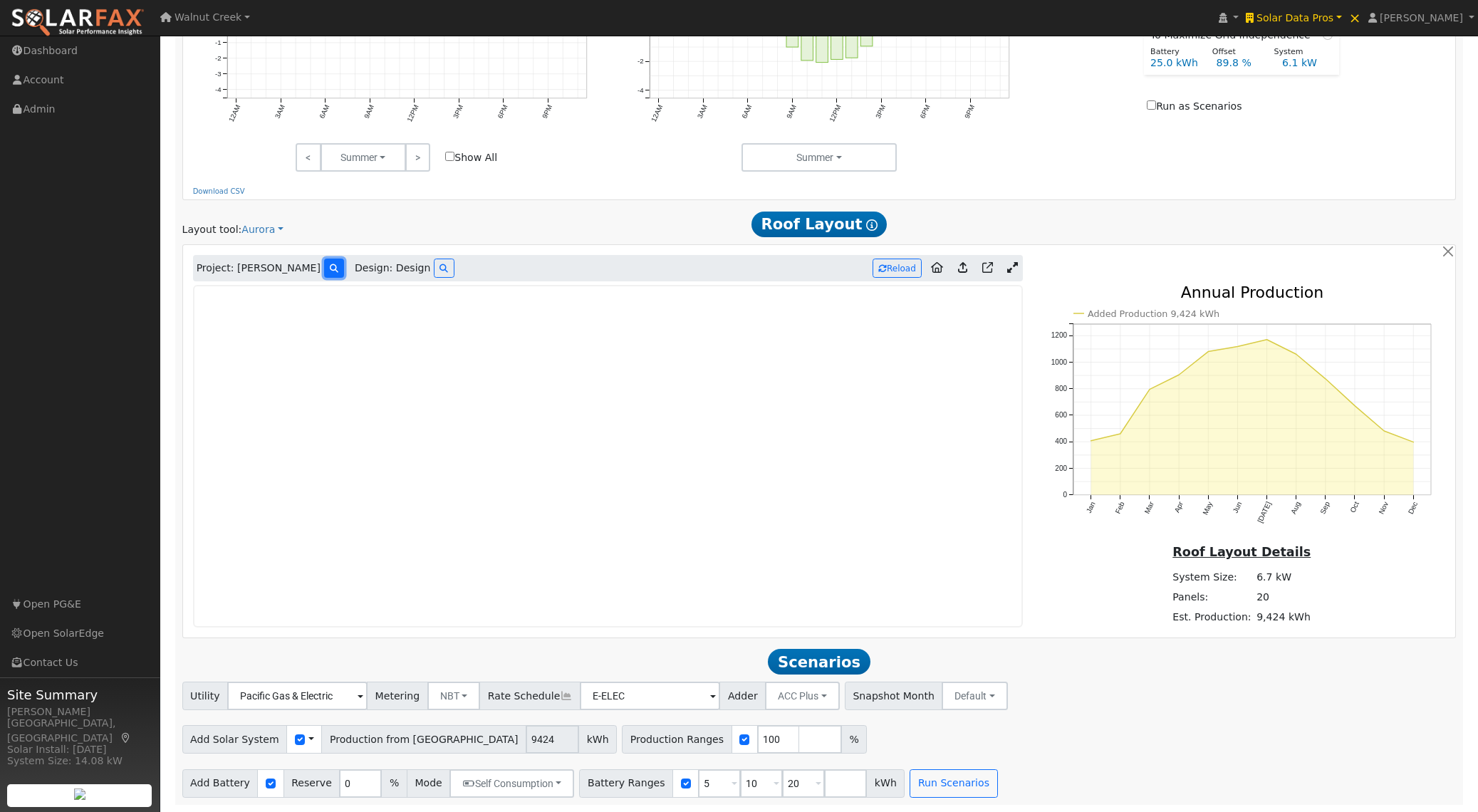
drag, startPoint x: 298, startPoint y: 264, endPoint x: 331, endPoint y: 273, distance: 34.2
click at [330, 264] on icon at bounding box center [334, 268] width 8 height 8
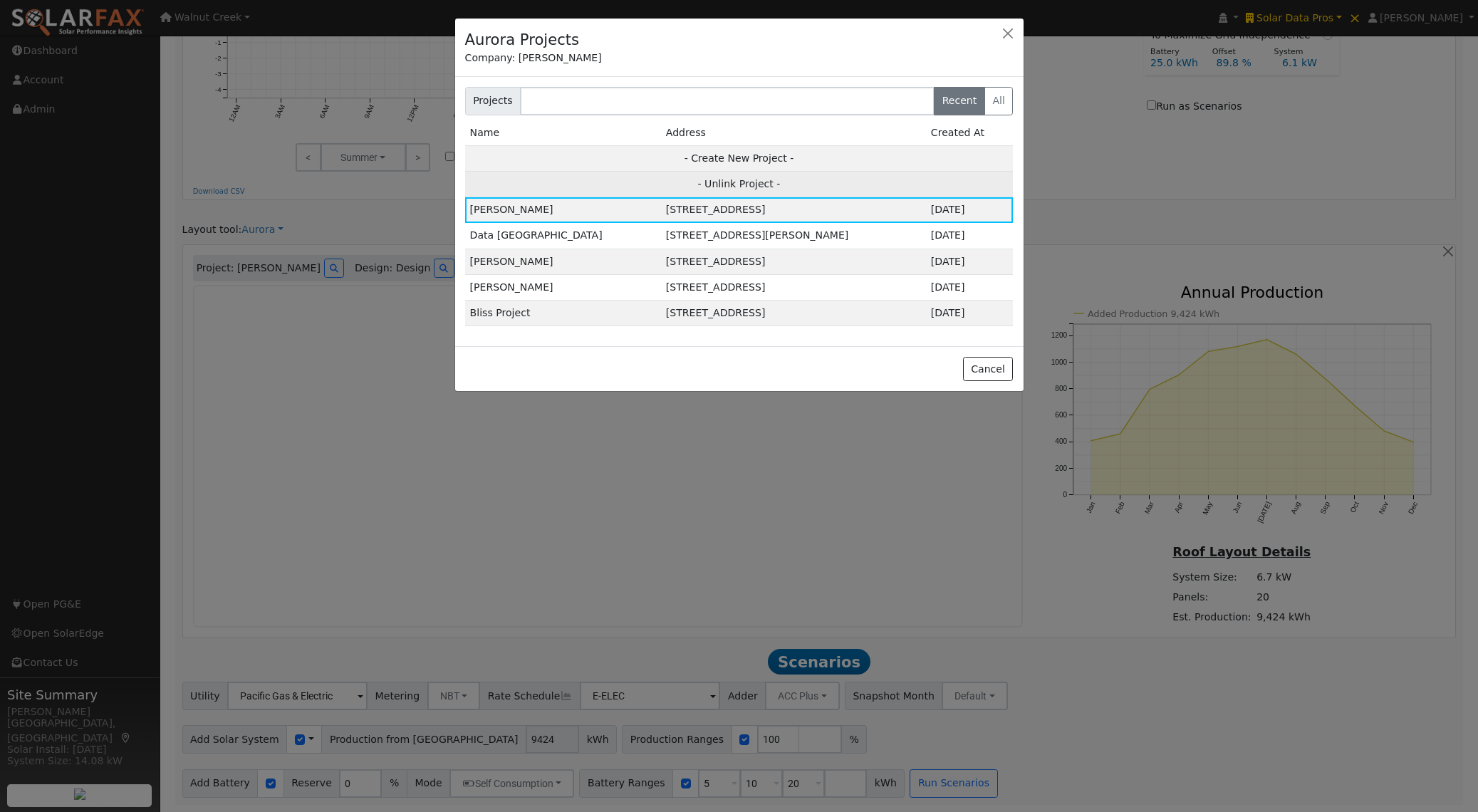
click at [764, 183] on td "- Unlink Project -" at bounding box center [739, 184] width 548 height 25
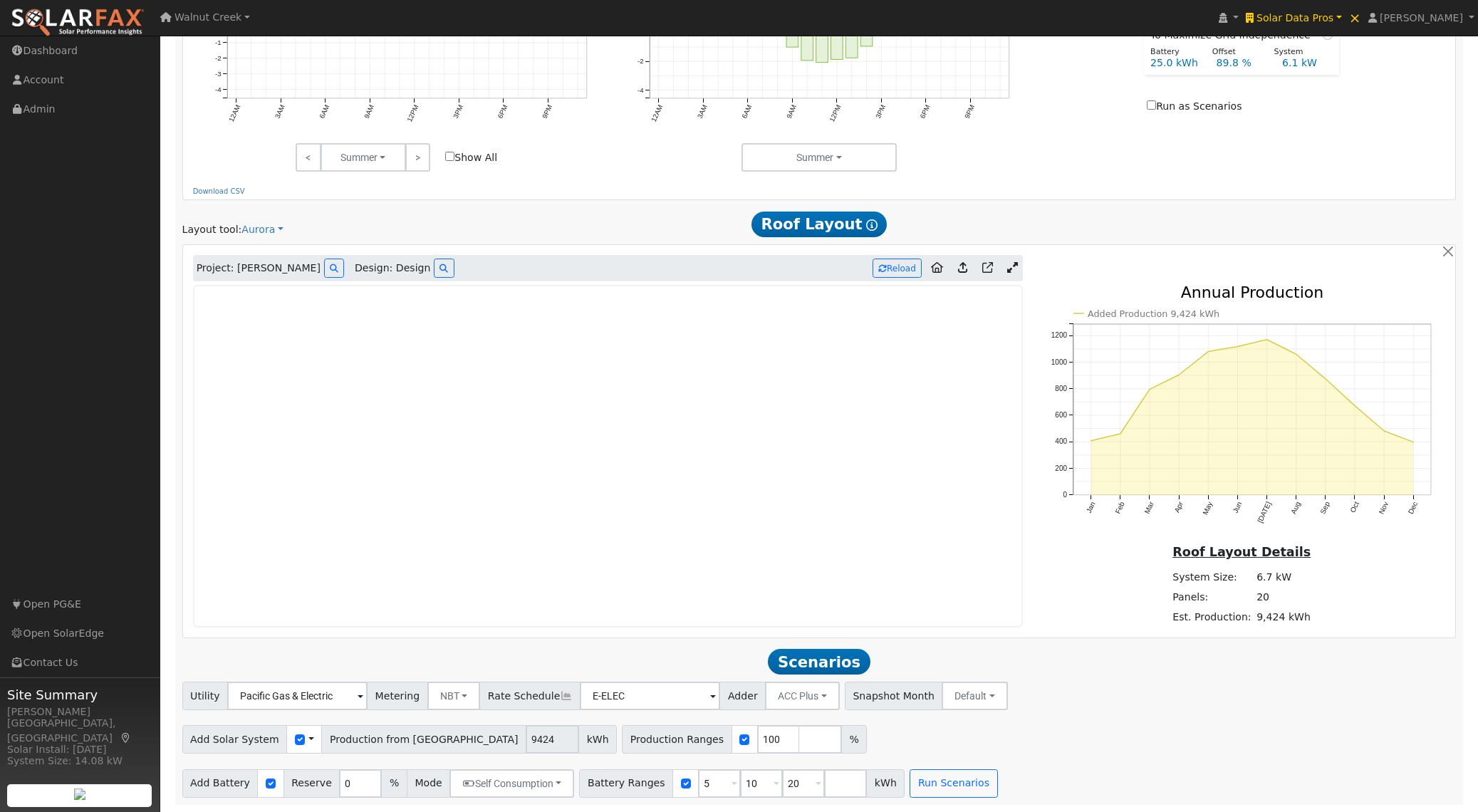
type input "0"
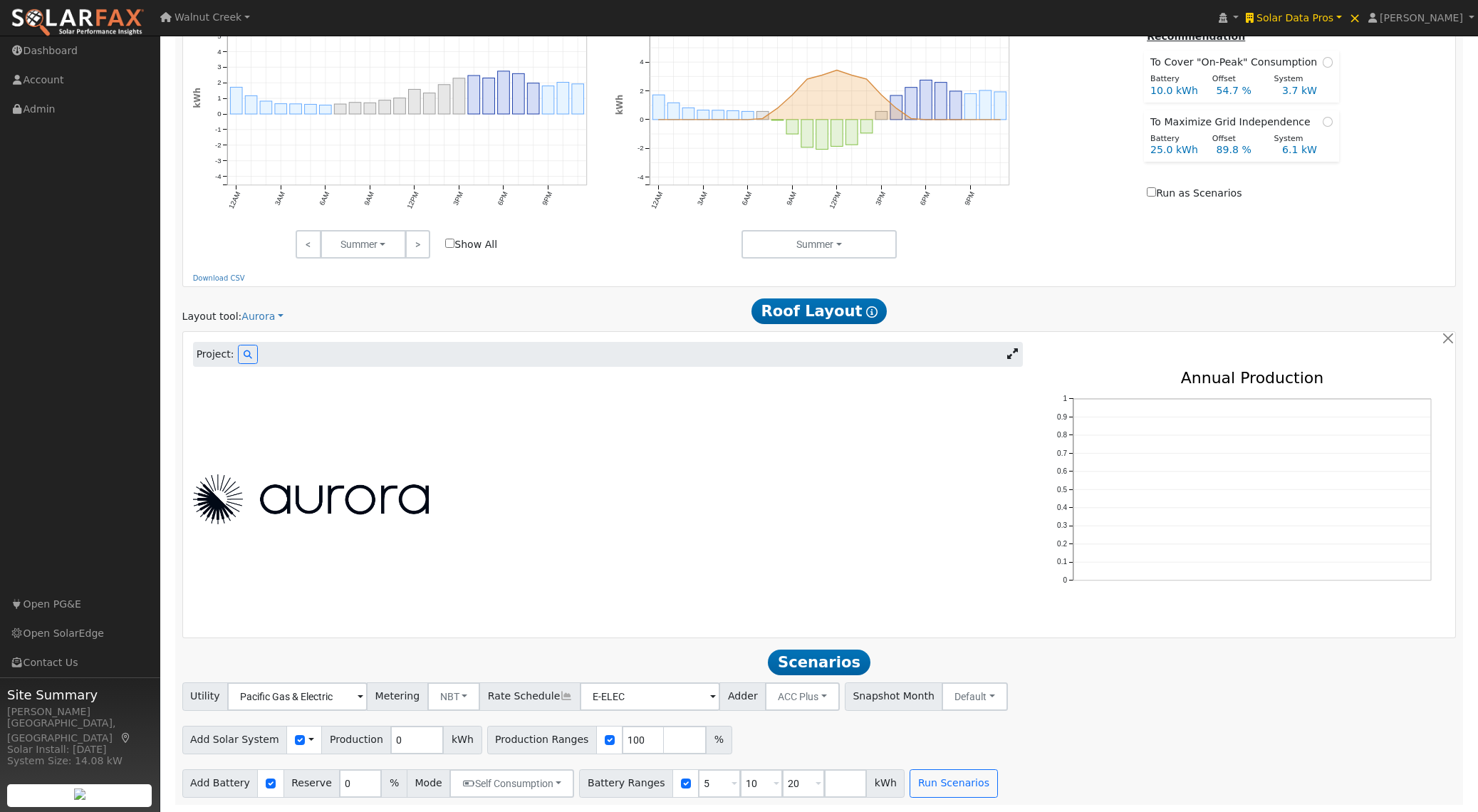
scroll to position [679, 0]
click at [239, 353] on button at bounding box center [247, 355] width 20 height 19
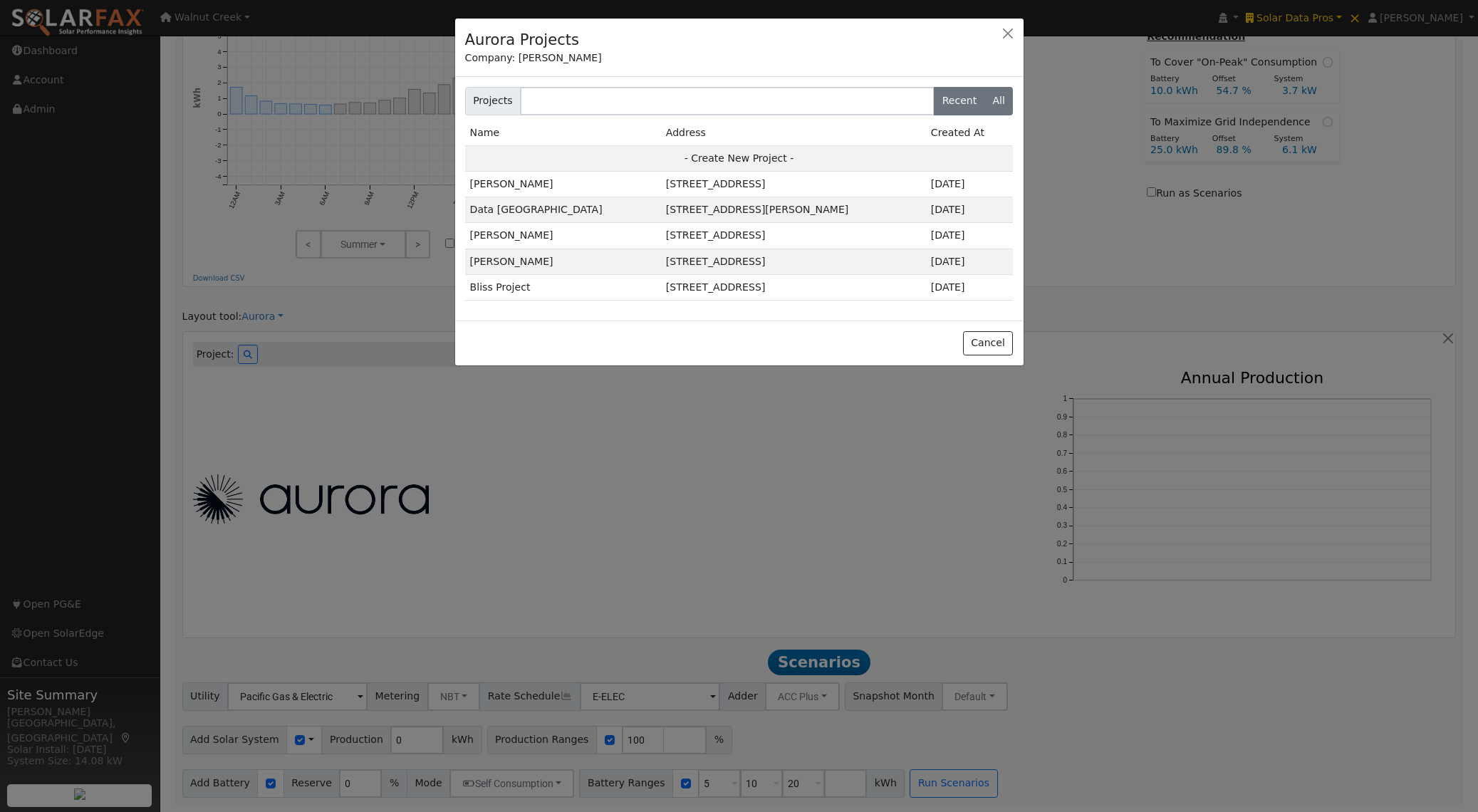
click at [998, 105] on label "All" at bounding box center [999, 101] width 29 height 28
click at [474, 96] on input "All" at bounding box center [469, 92] width 9 height 9
radio input "true"
click at [968, 98] on label "Recent" at bounding box center [960, 101] width 51 height 28
click at [474, 96] on input "Recent" at bounding box center [469, 92] width 9 height 9
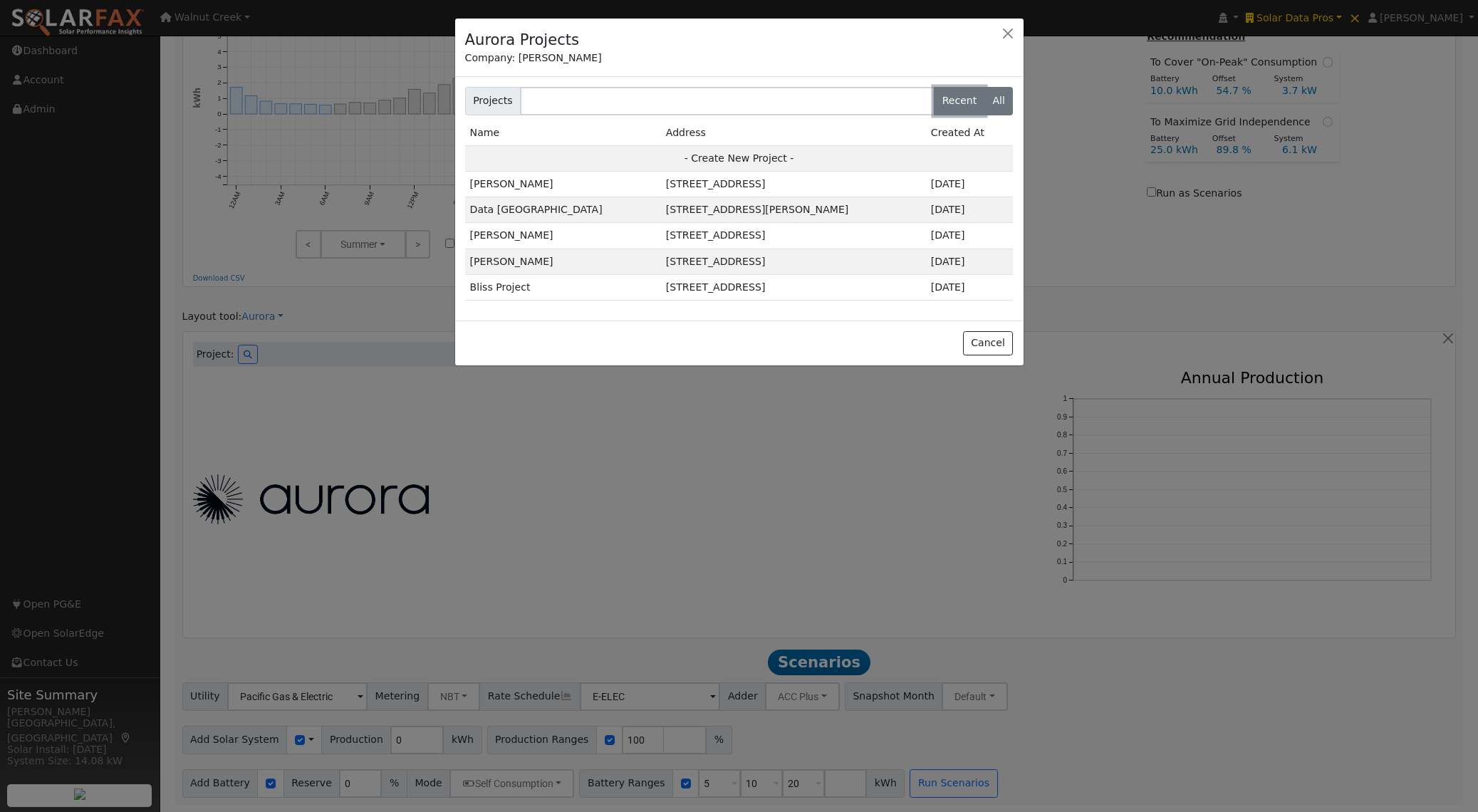
radio input "true"
radio input "false"
click at [616, 96] on input "text" at bounding box center [727, 101] width 415 height 28
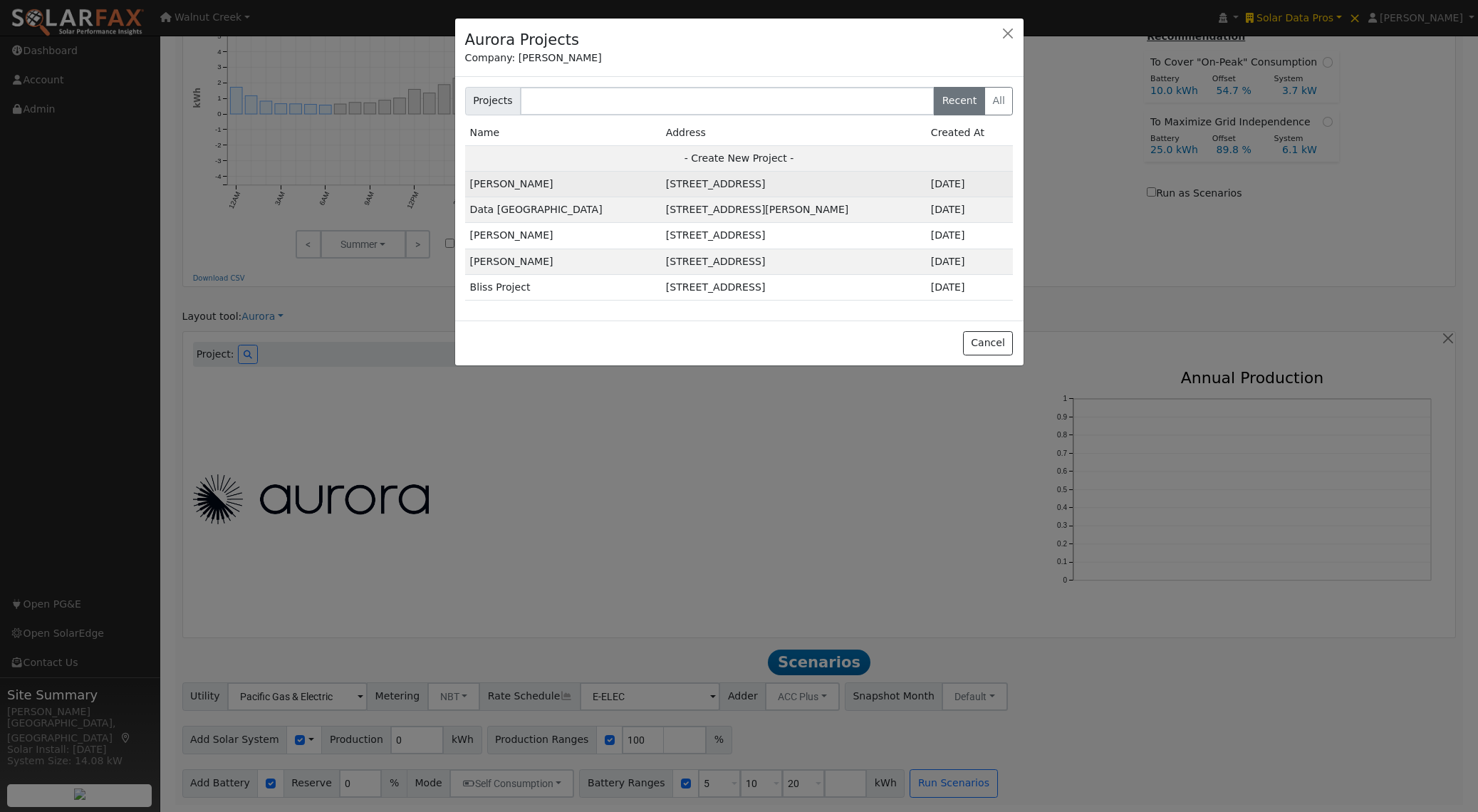
click at [661, 181] on td "[STREET_ADDRESS]" at bounding box center [793, 184] width 265 height 25
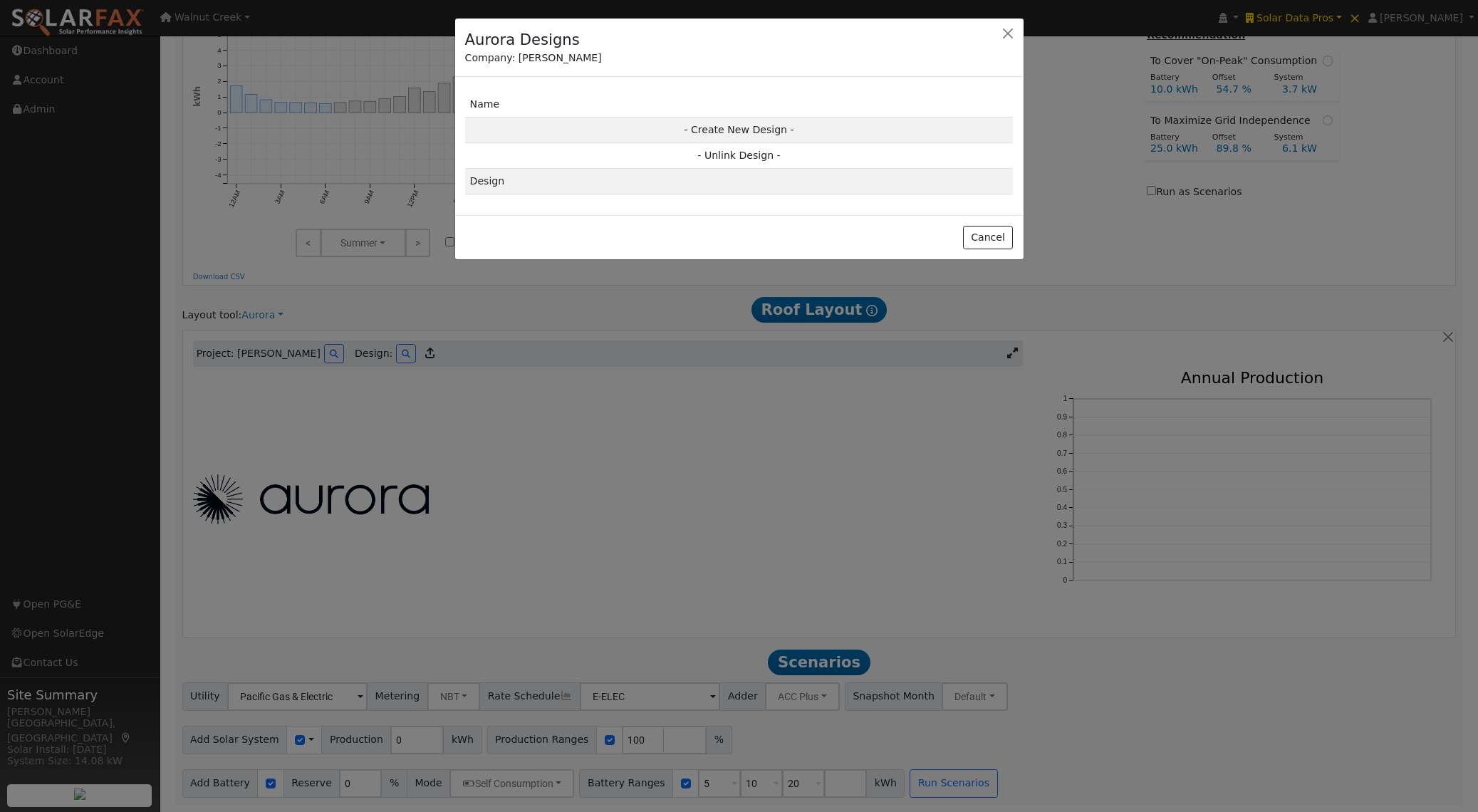
click at [603, 181] on td "Design" at bounding box center [739, 182] width 548 height 25
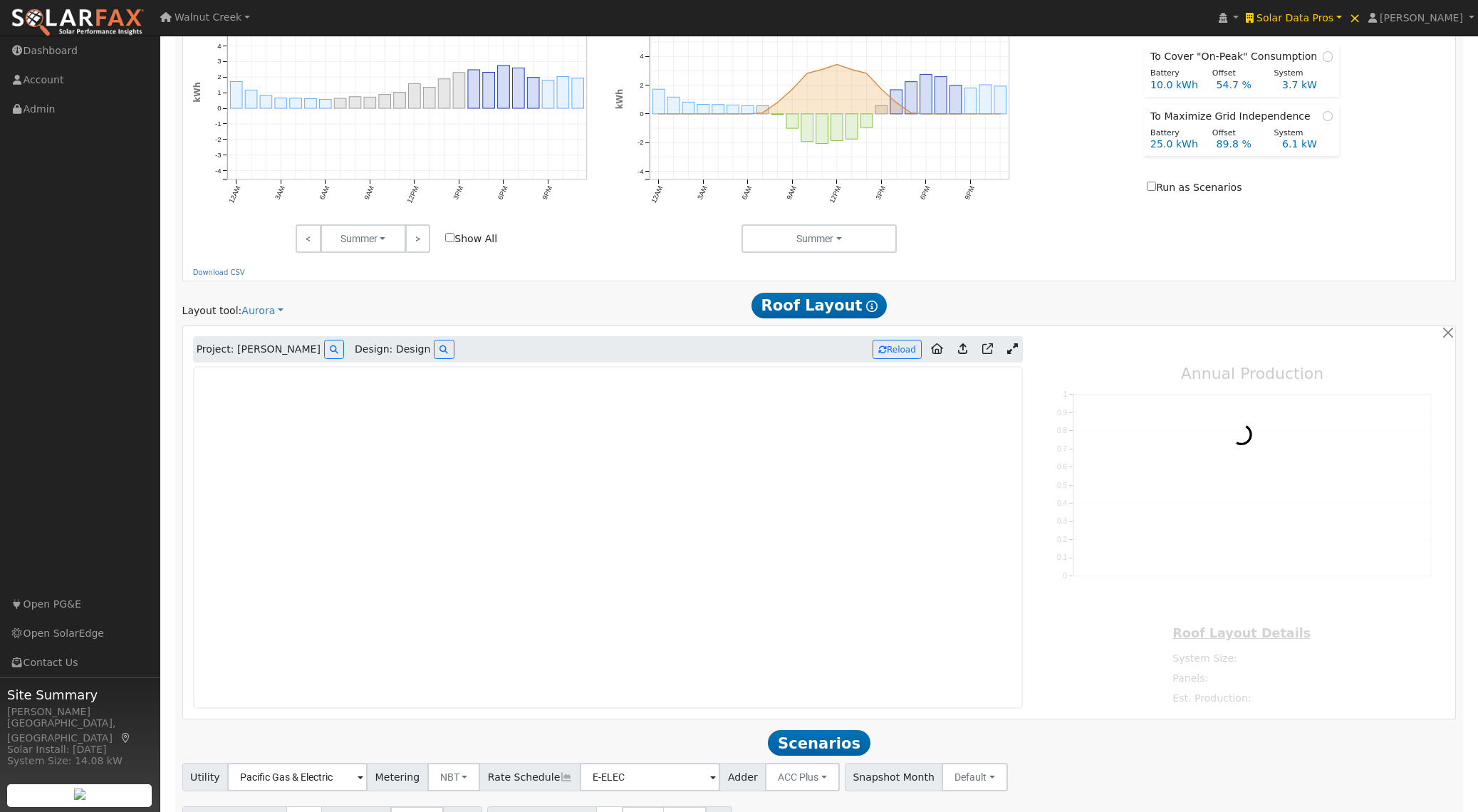
type input "9424"
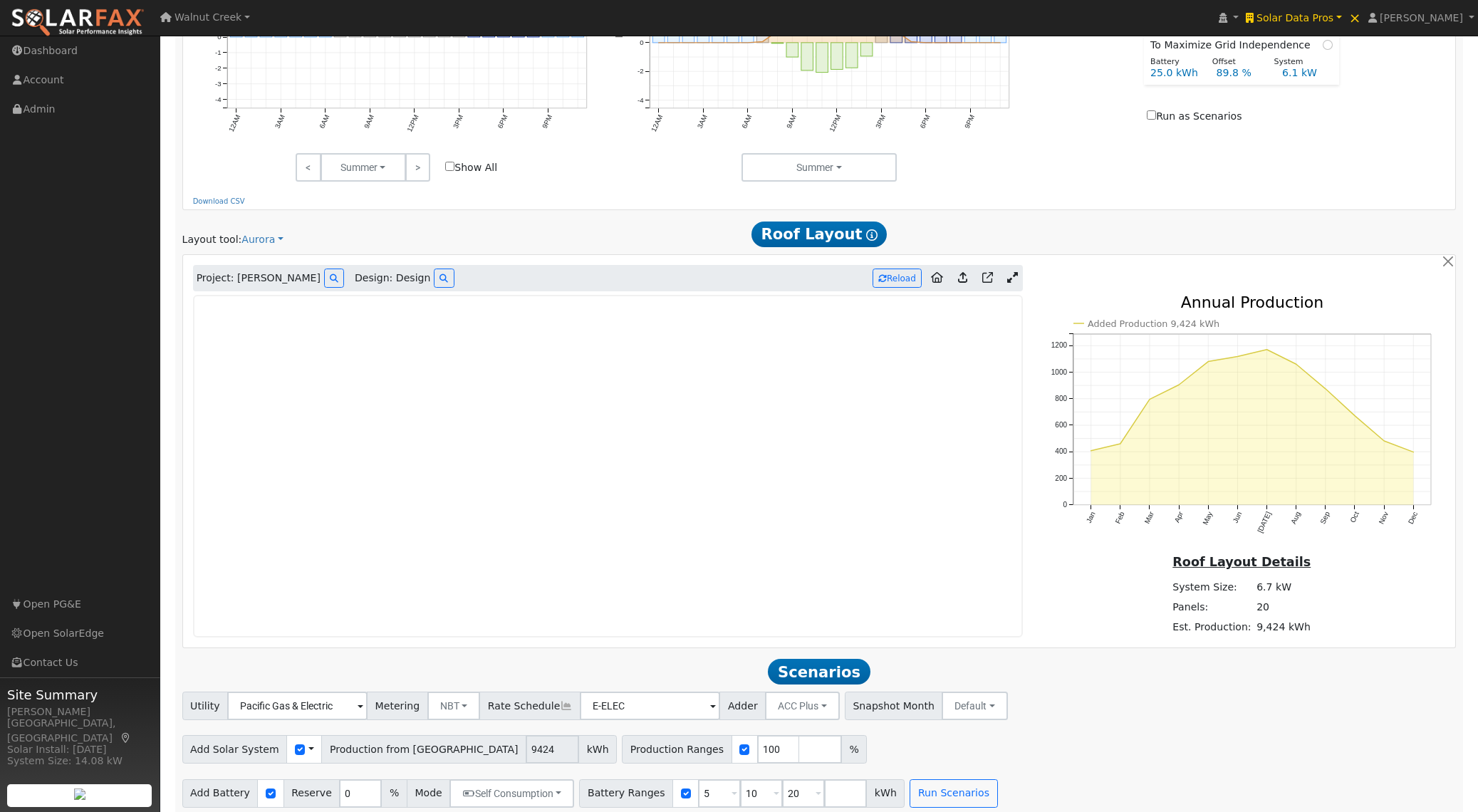
scroll to position [766, 0]
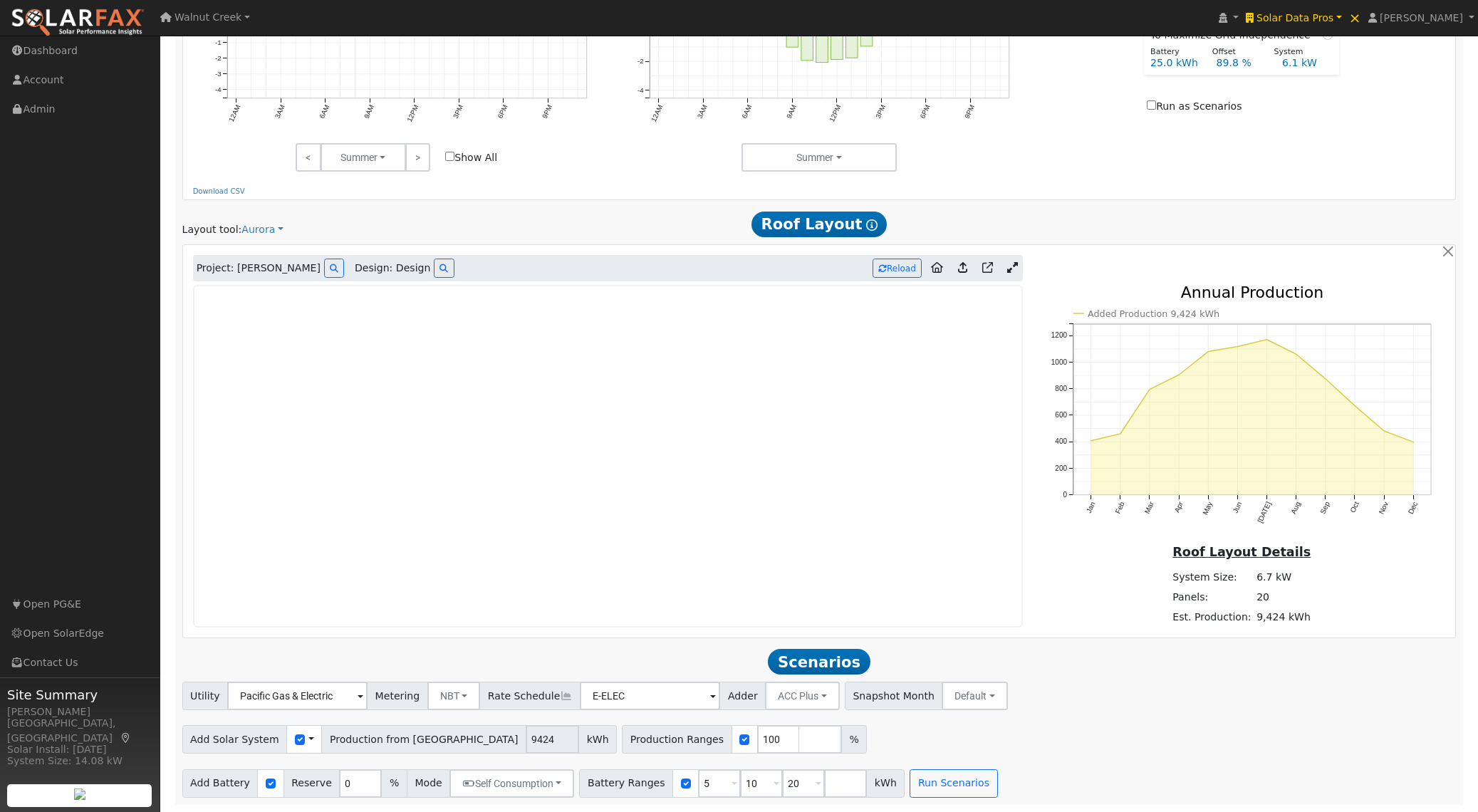
click at [956, 268] on link at bounding box center [962, 268] width 21 height 23
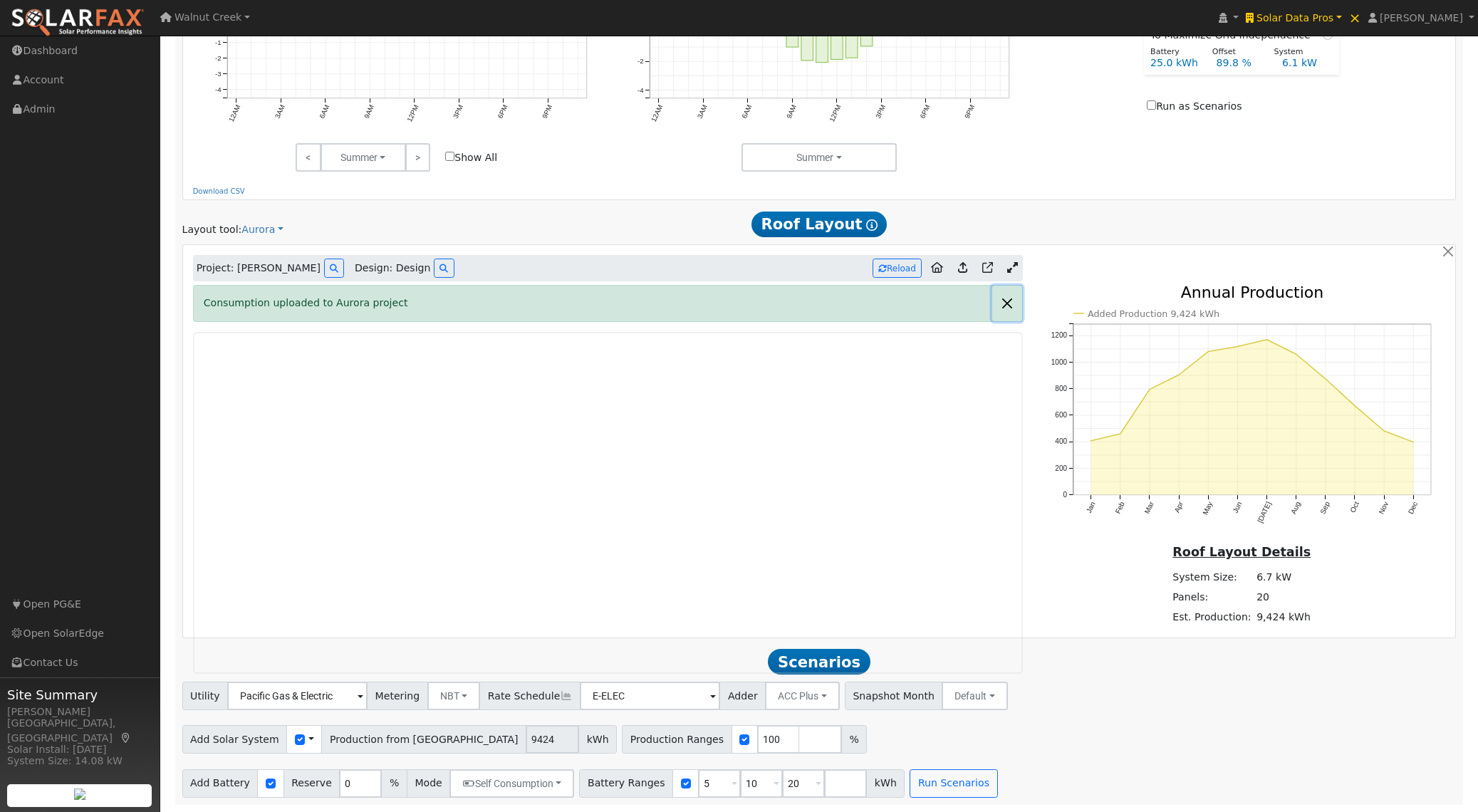
click at [1005, 302] on button "button" at bounding box center [1007, 302] width 30 height 35
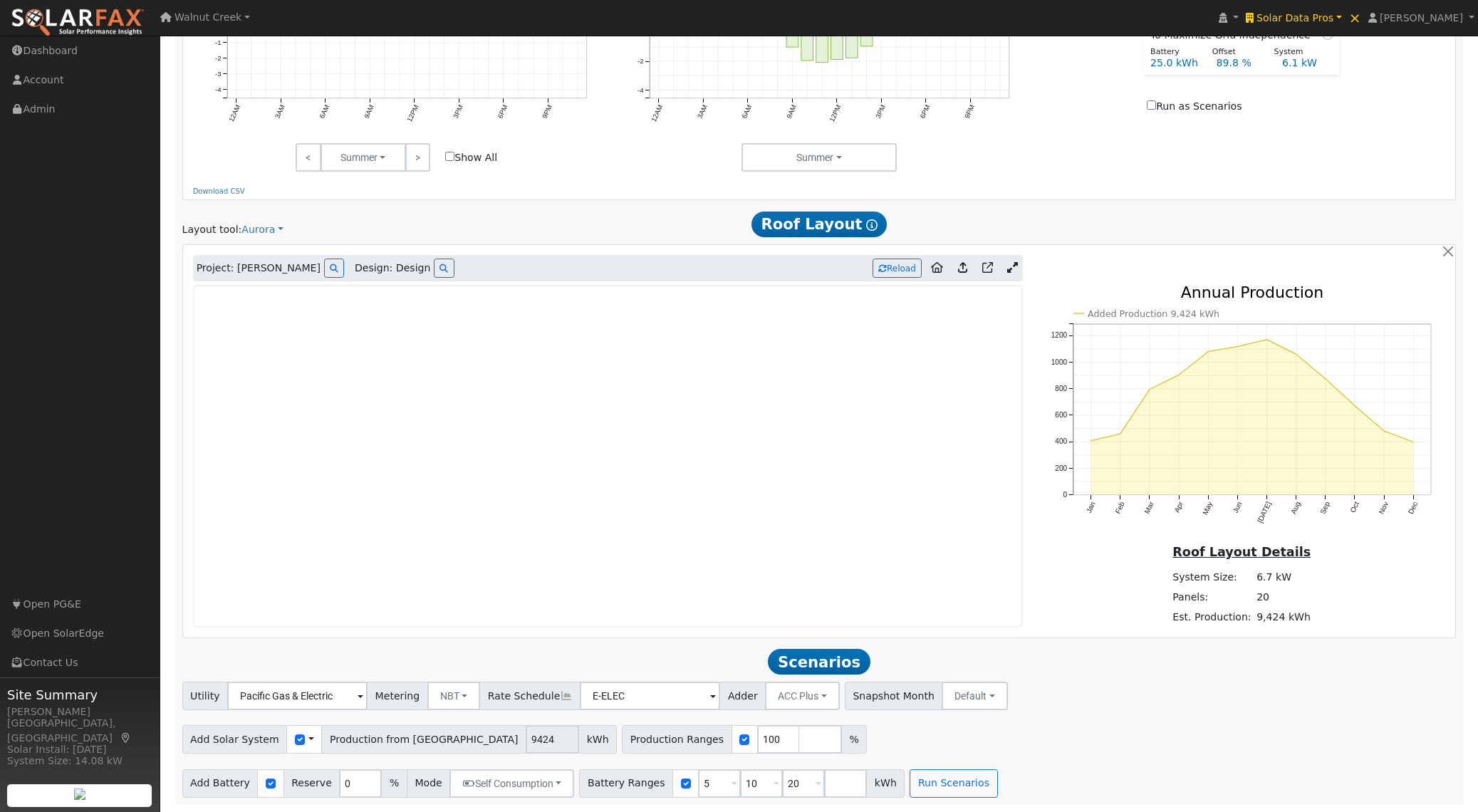
click at [965, 268] on icon at bounding box center [962, 267] width 9 height 10
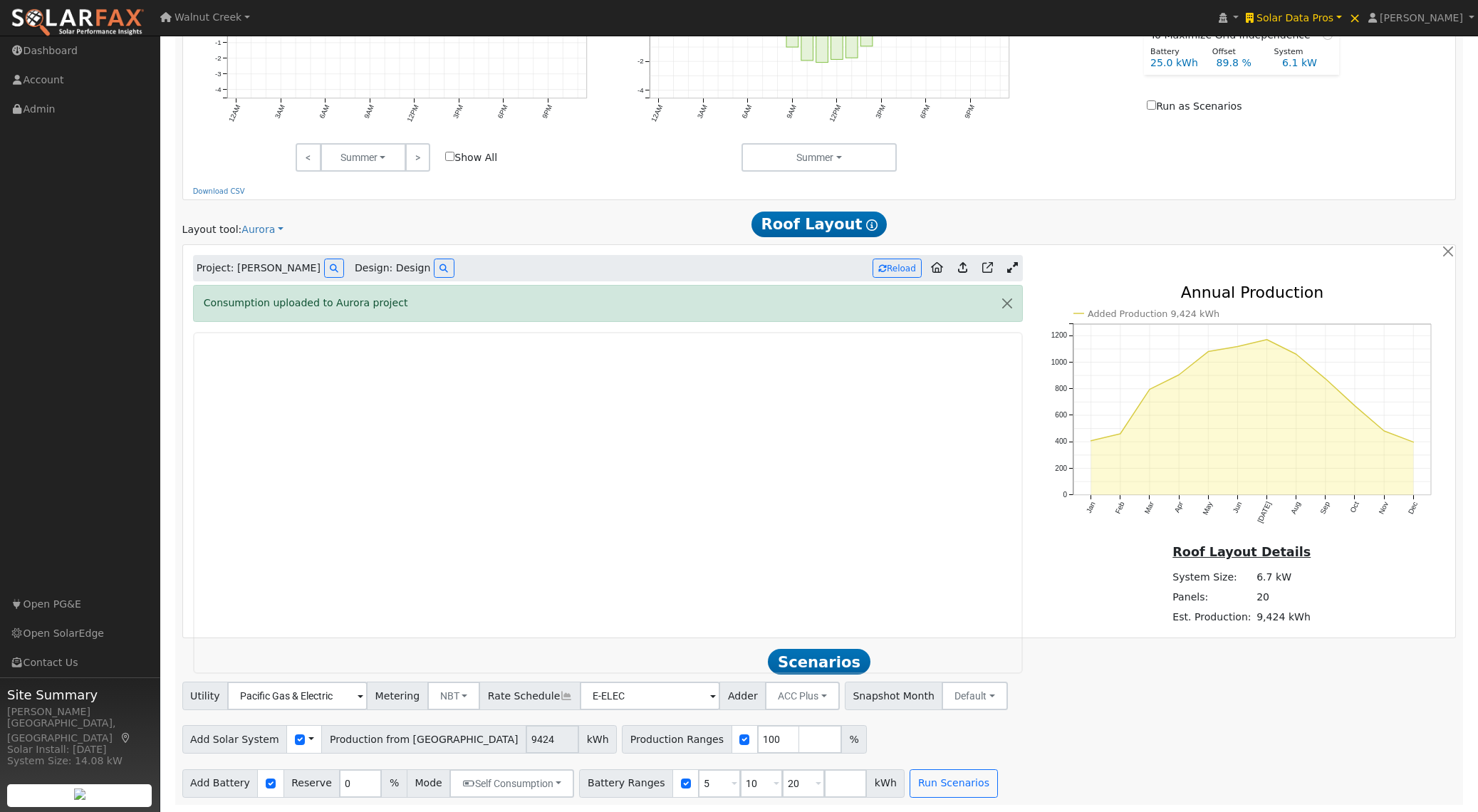
click at [1232, 107] on label "Run as Scenarios" at bounding box center [1194, 107] width 95 height 15
click at [1156, 107] on input "Run as Scenarios" at bounding box center [1152, 105] width 9 height 9
checkbox input "true"
click at [330, 267] on icon at bounding box center [334, 268] width 8 height 8
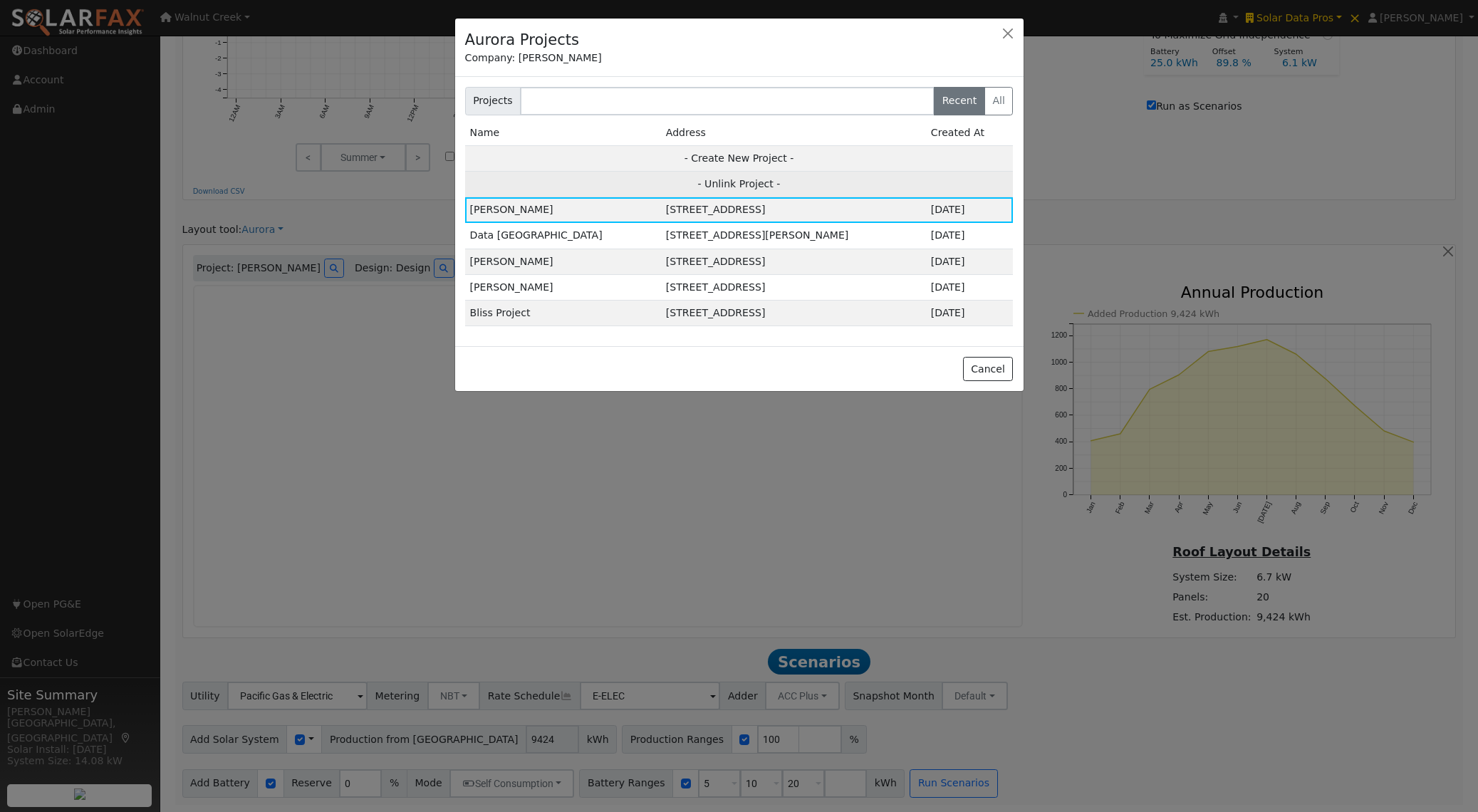
click at [724, 184] on td "- Unlink Project -" at bounding box center [739, 184] width 548 height 25
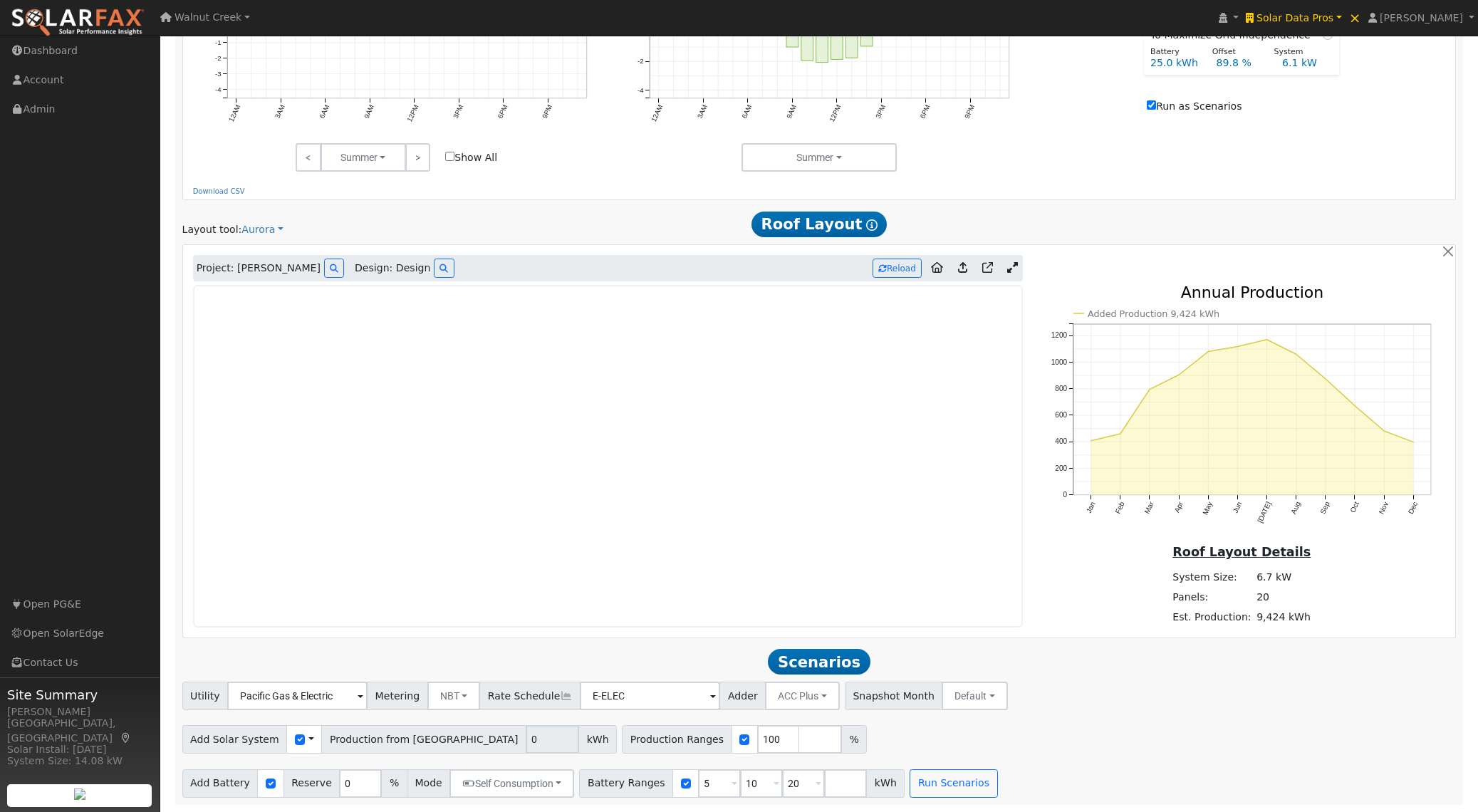
scroll to position [679, 0]
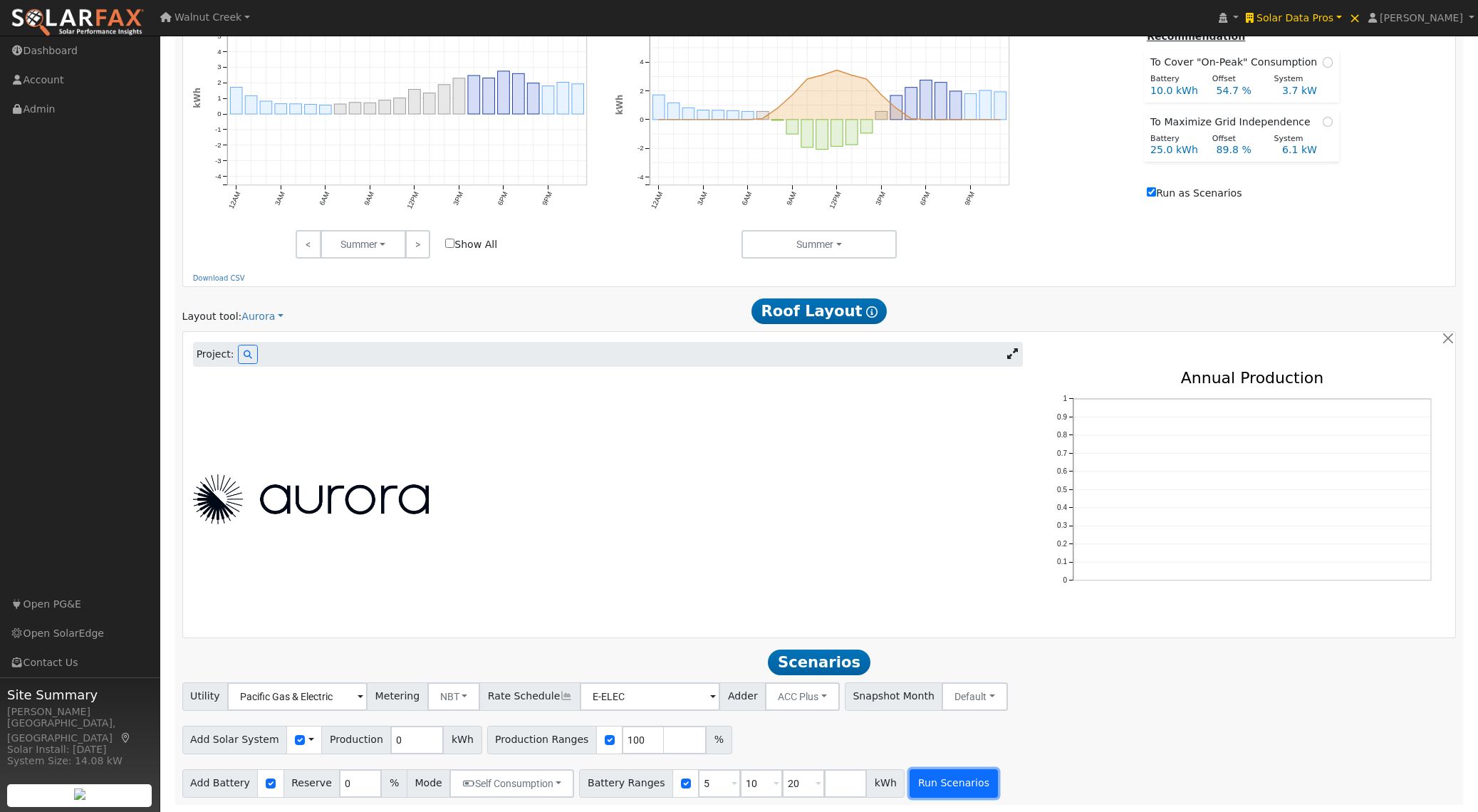
click at [976, 780] on button "Run Scenarios" at bounding box center [954, 784] width 88 height 28
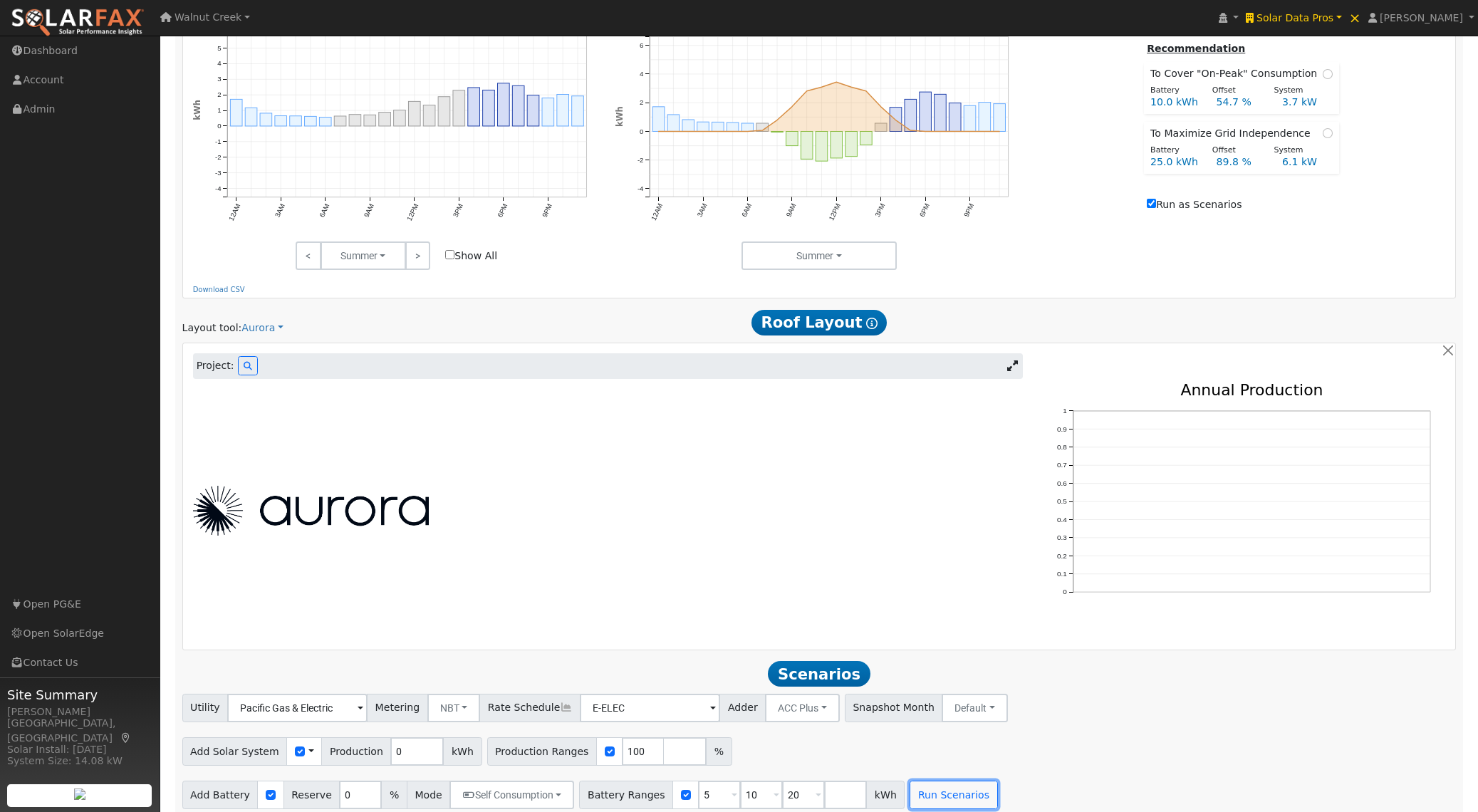
scroll to position [726, 0]
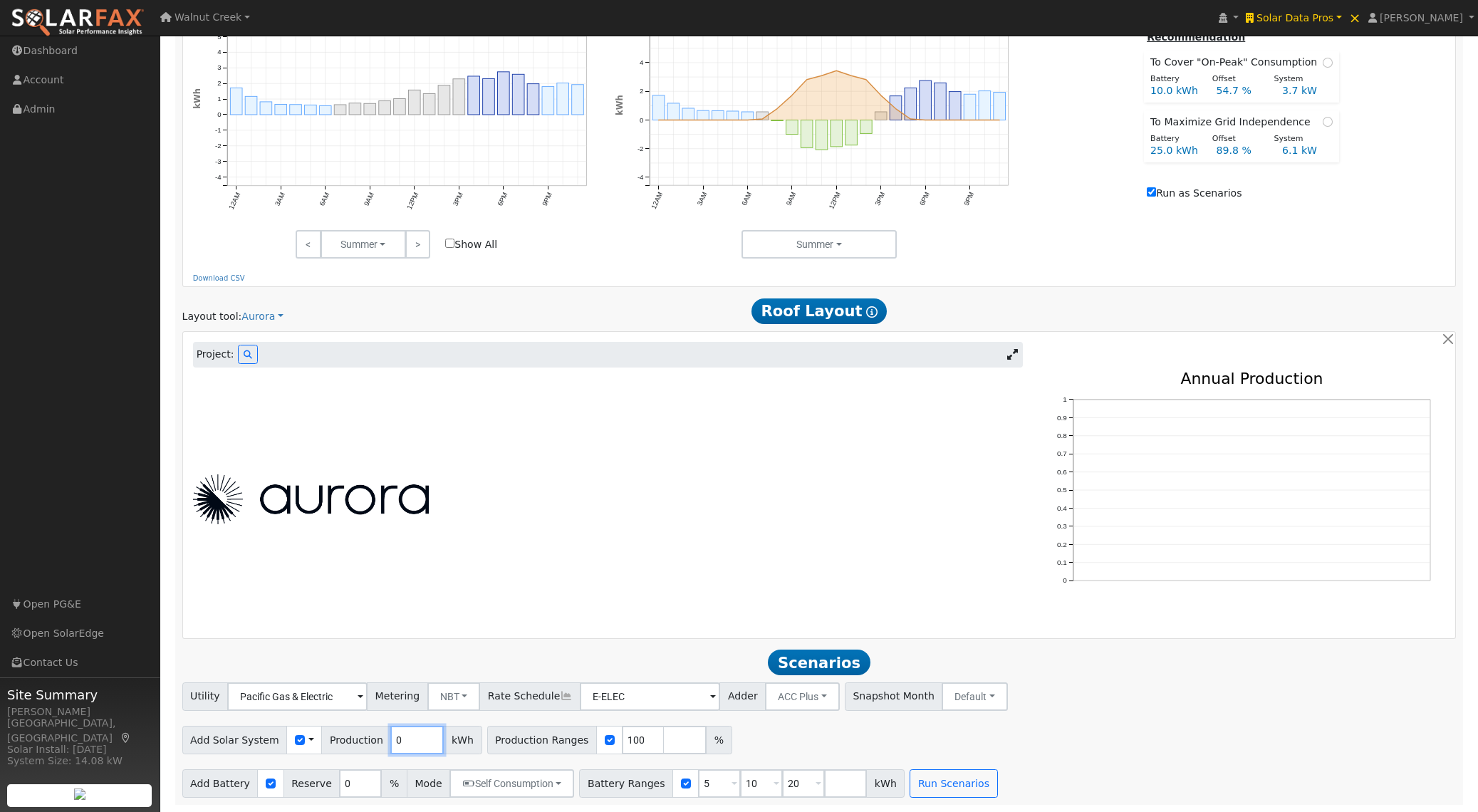
drag, startPoint x: 409, startPoint y: 740, endPoint x: 332, endPoint y: 740, distance: 77.0
click at [332, 740] on div "Add Solar System Use CSV Data Production 0 kWh" at bounding box center [332, 740] width 300 height 28
type input "1000"
click at [960, 789] on button "Run Scenarios" at bounding box center [954, 784] width 88 height 28
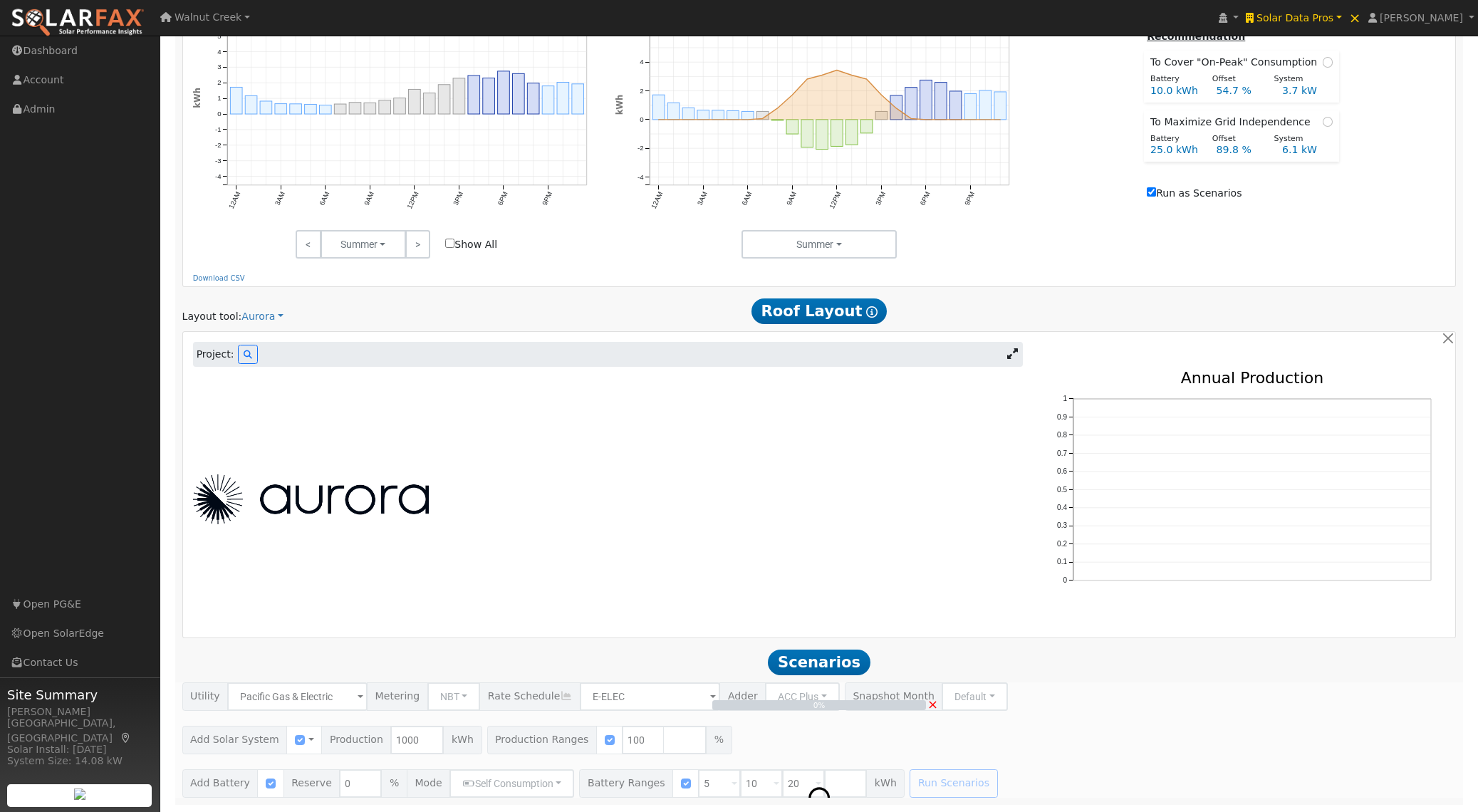
scroll to position [678, 0]
type input "3.7"
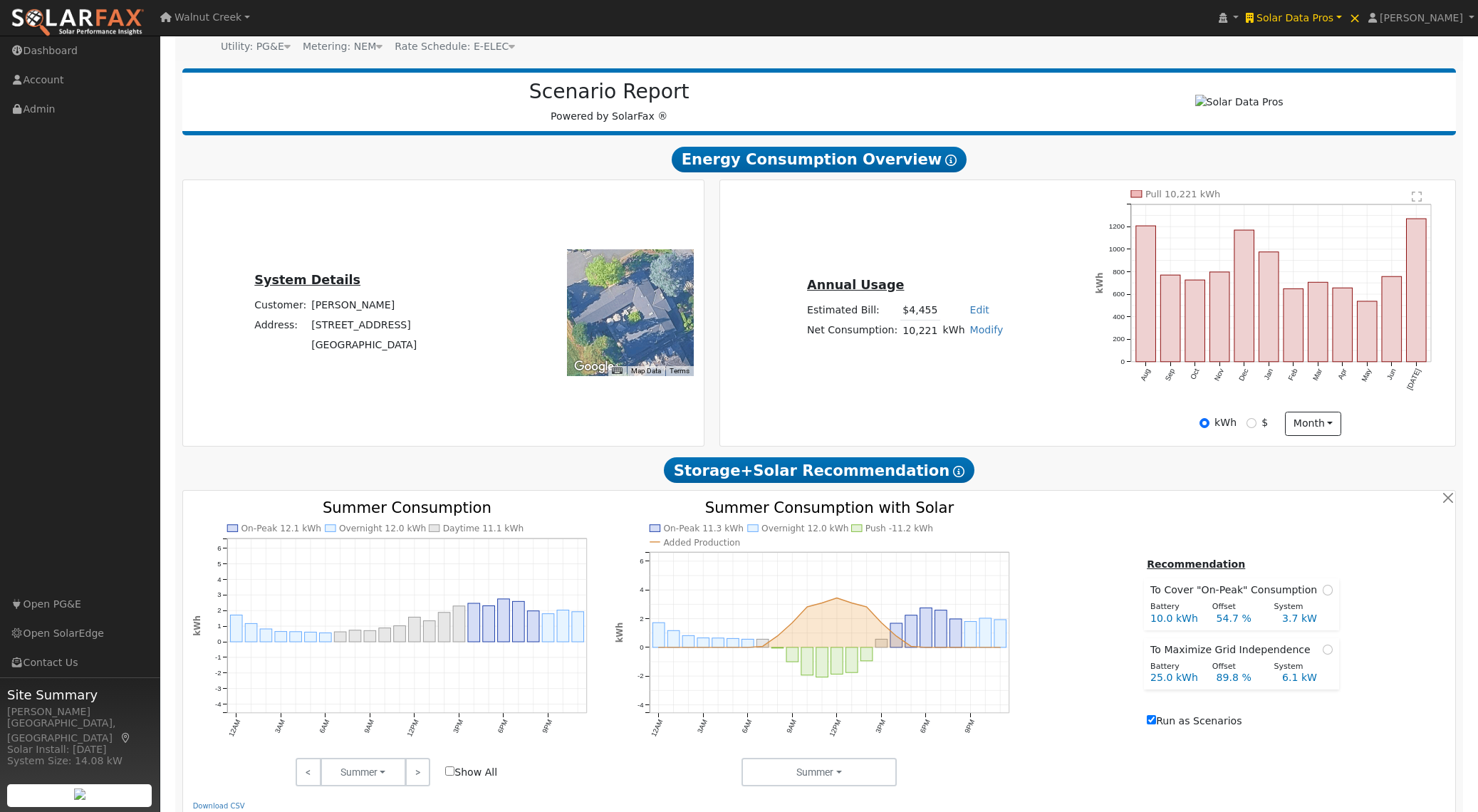
scroll to position [0, 0]
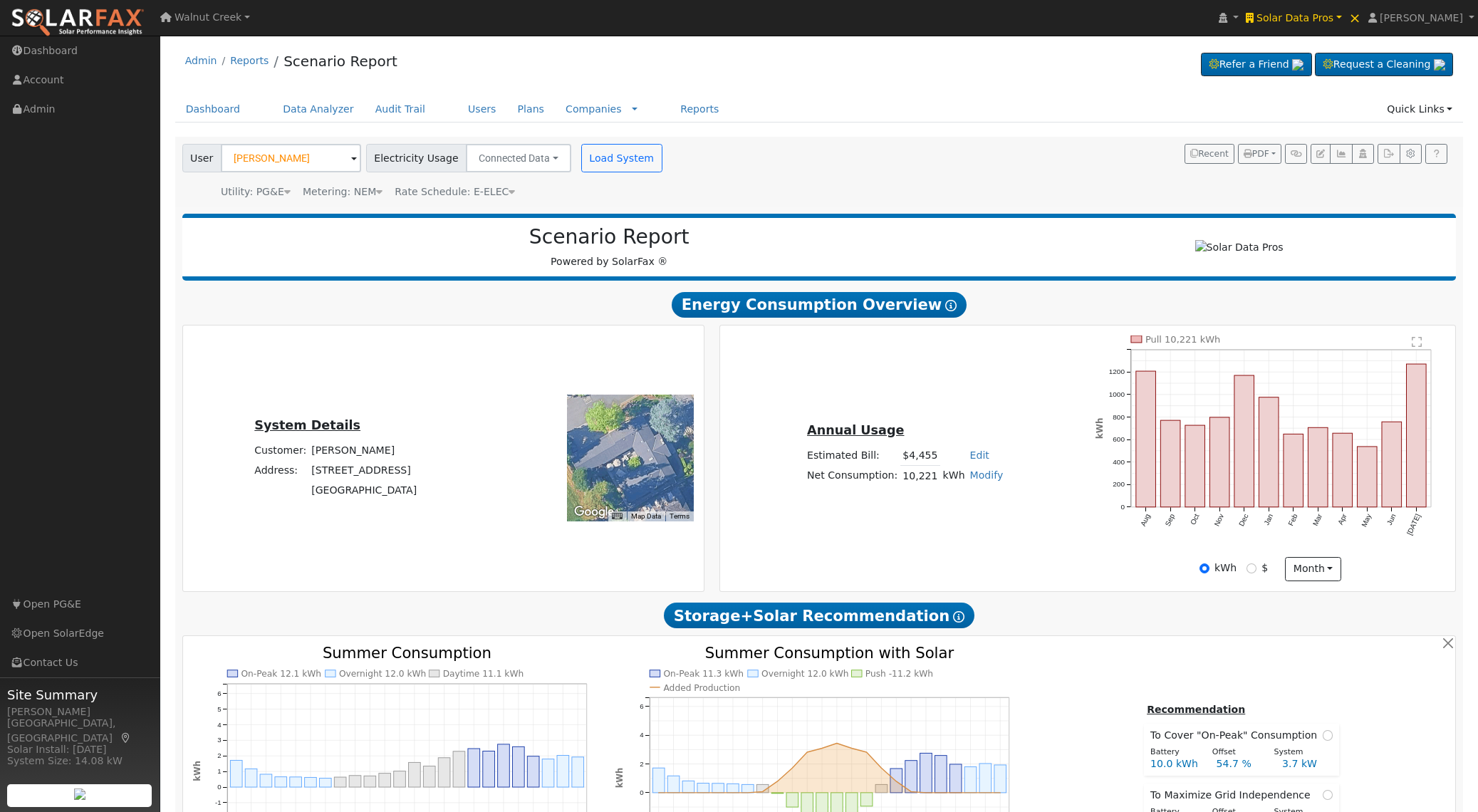
click at [337, 51] on li "Scenario Report" at bounding box center [332, 65] width 128 height 28
click at [337, 57] on link "Scenario Report" at bounding box center [340, 61] width 114 height 17
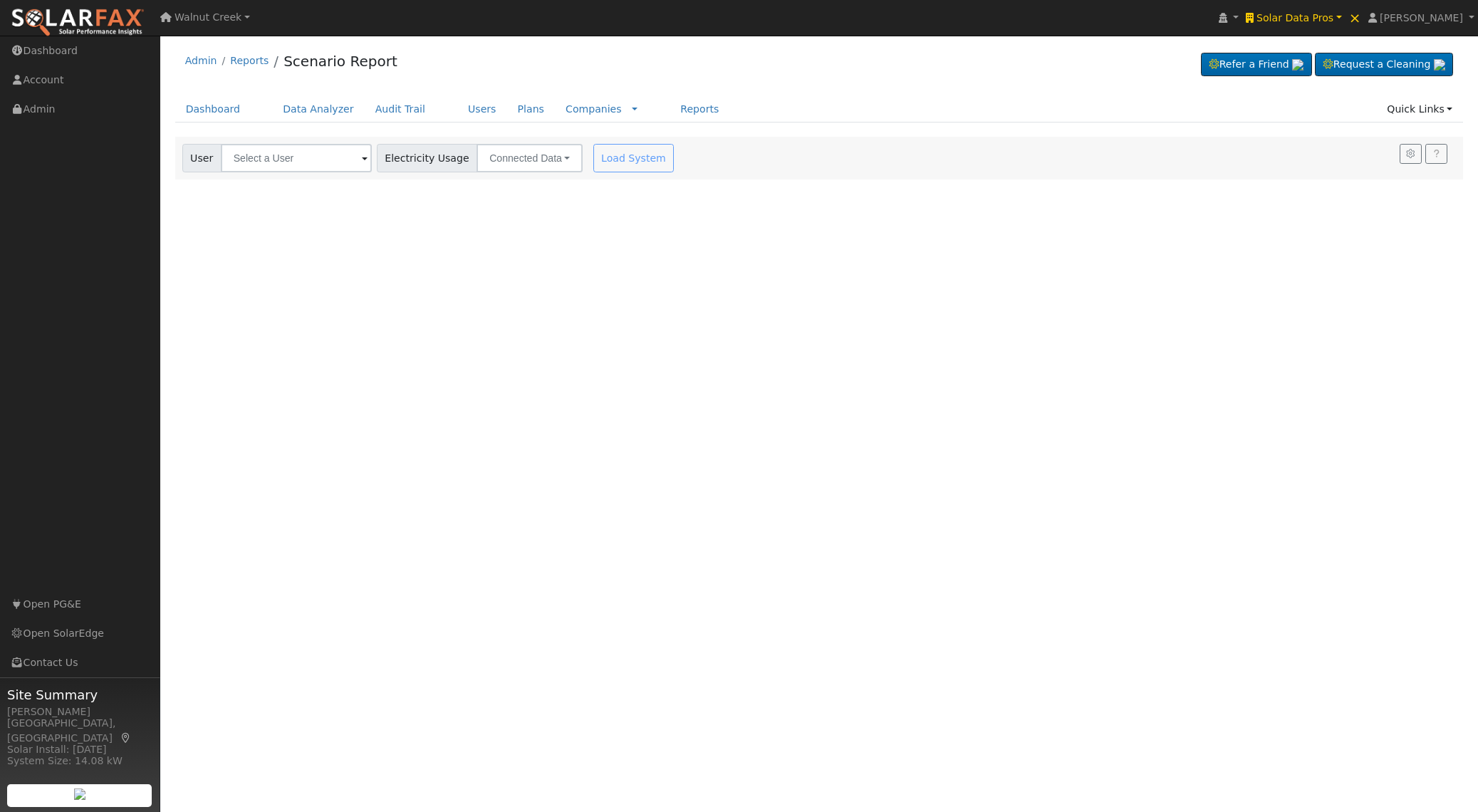
click at [311, 168] on div at bounding box center [819, 158] width 1289 height 42
click at [314, 162] on input "text" at bounding box center [296, 158] width 151 height 28
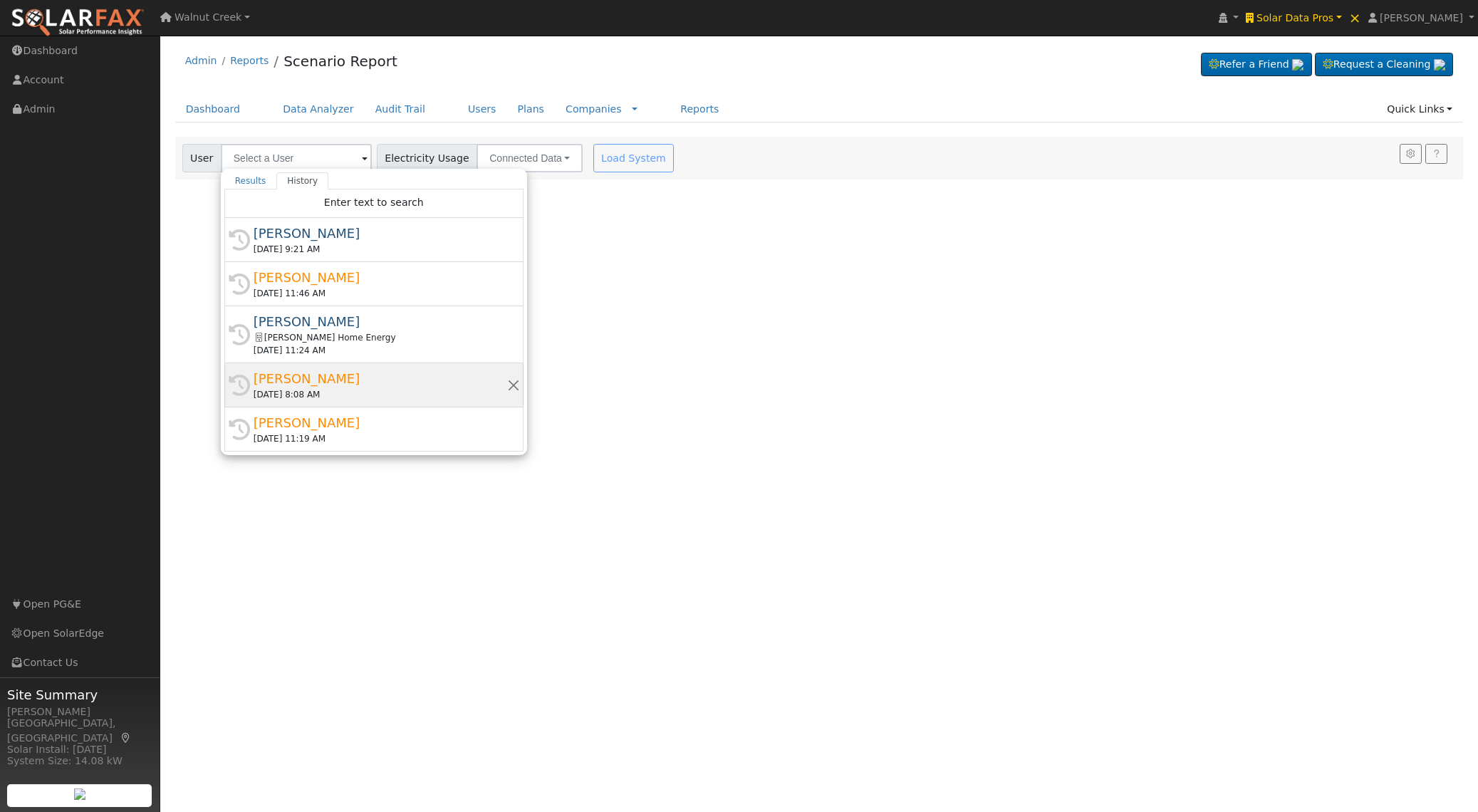
click at [337, 387] on div "[PERSON_NAME]" at bounding box center [380, 378] width 253 height 19
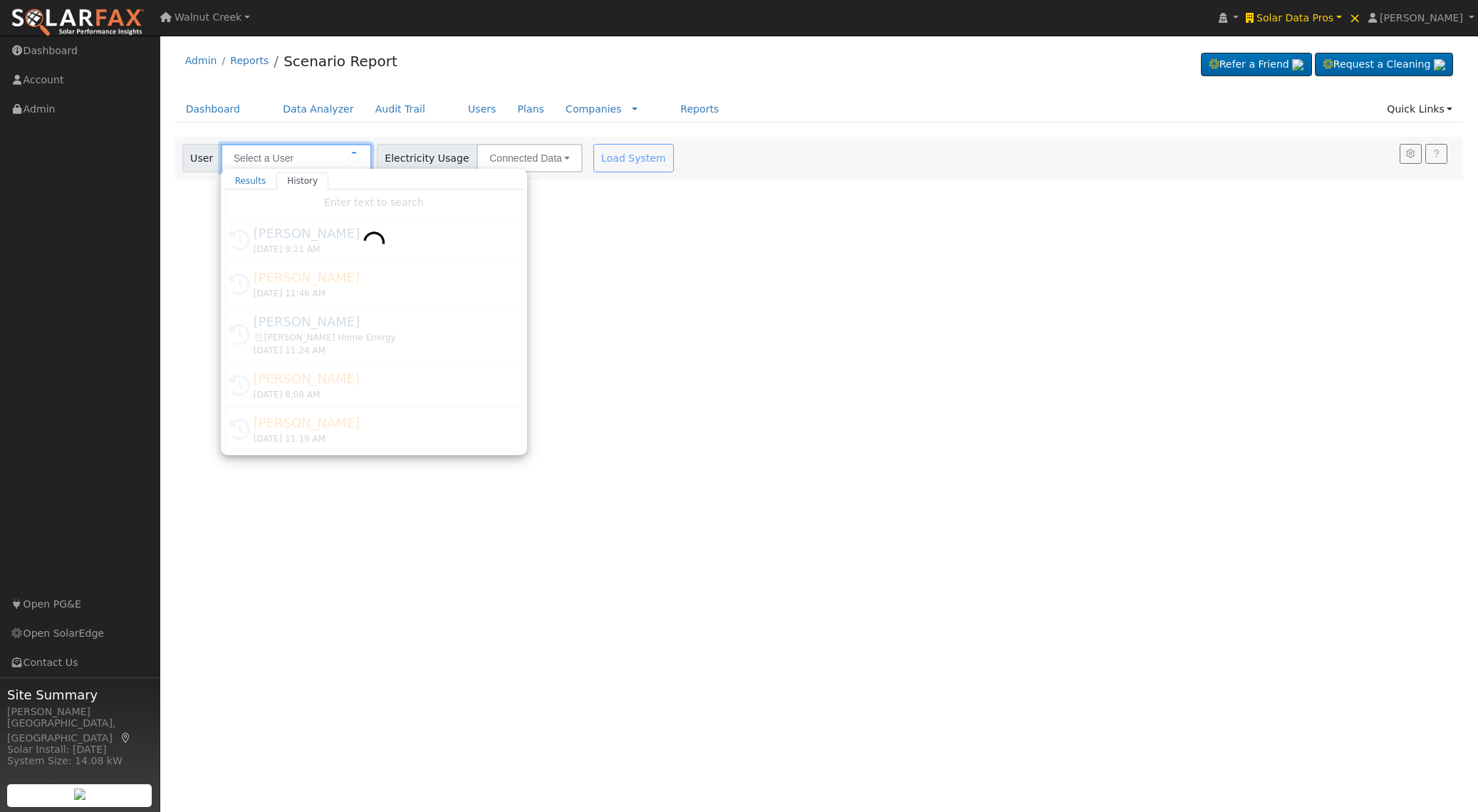
type input "[PERSON_NAME]"
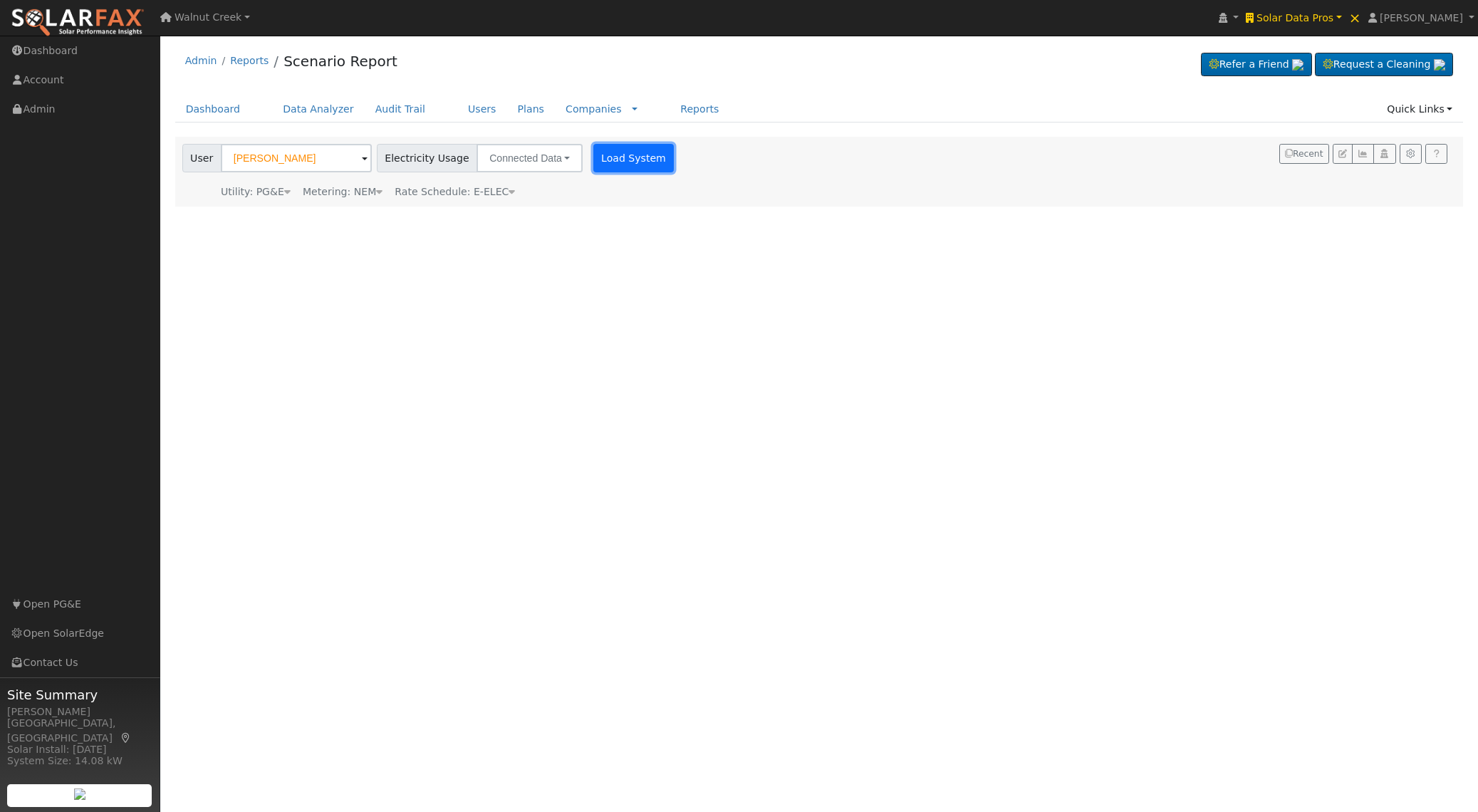
click at [605, 163] on button "Load System" at bounding box center [634, 158] width 81 height 28
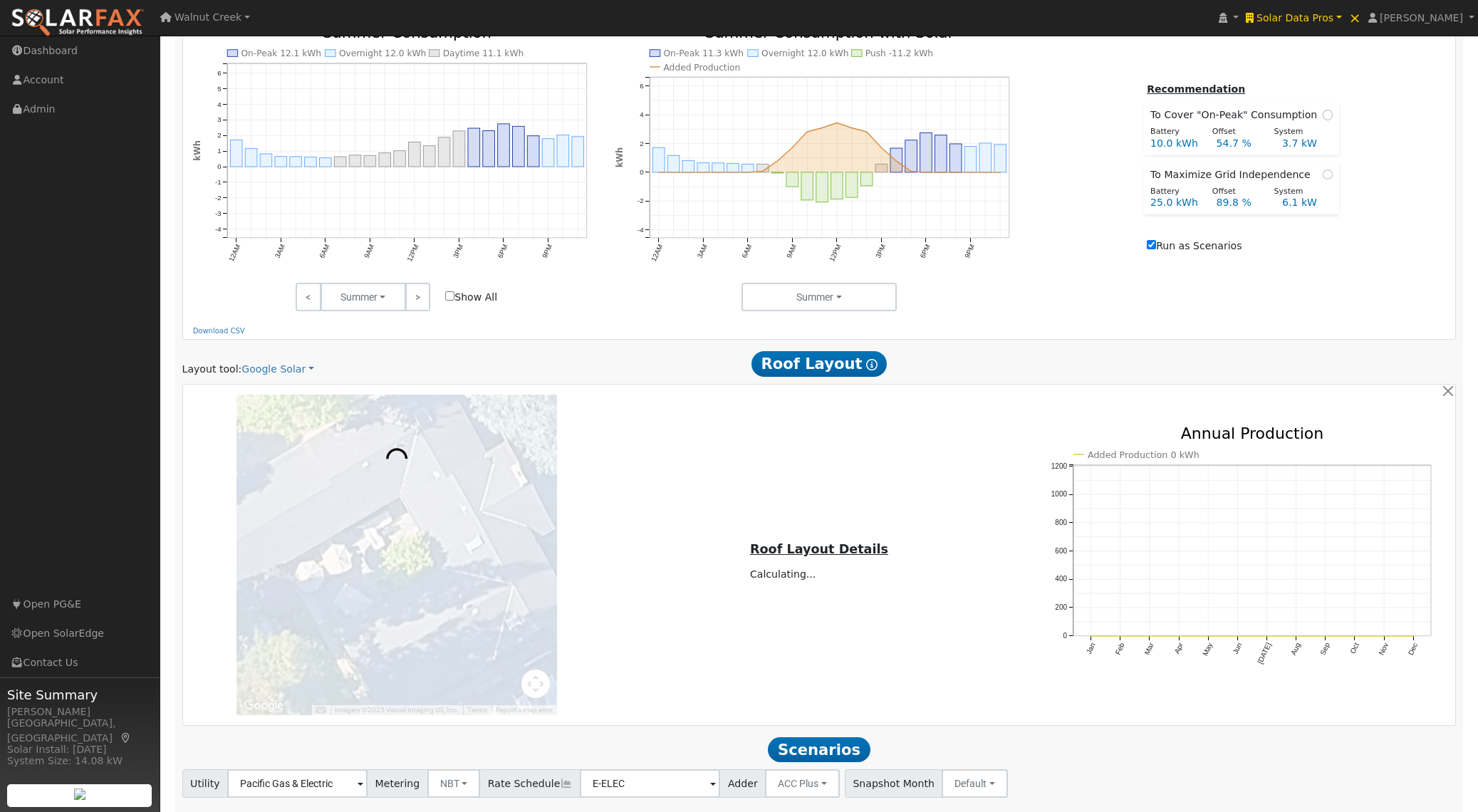
scroll to position [714, 0]
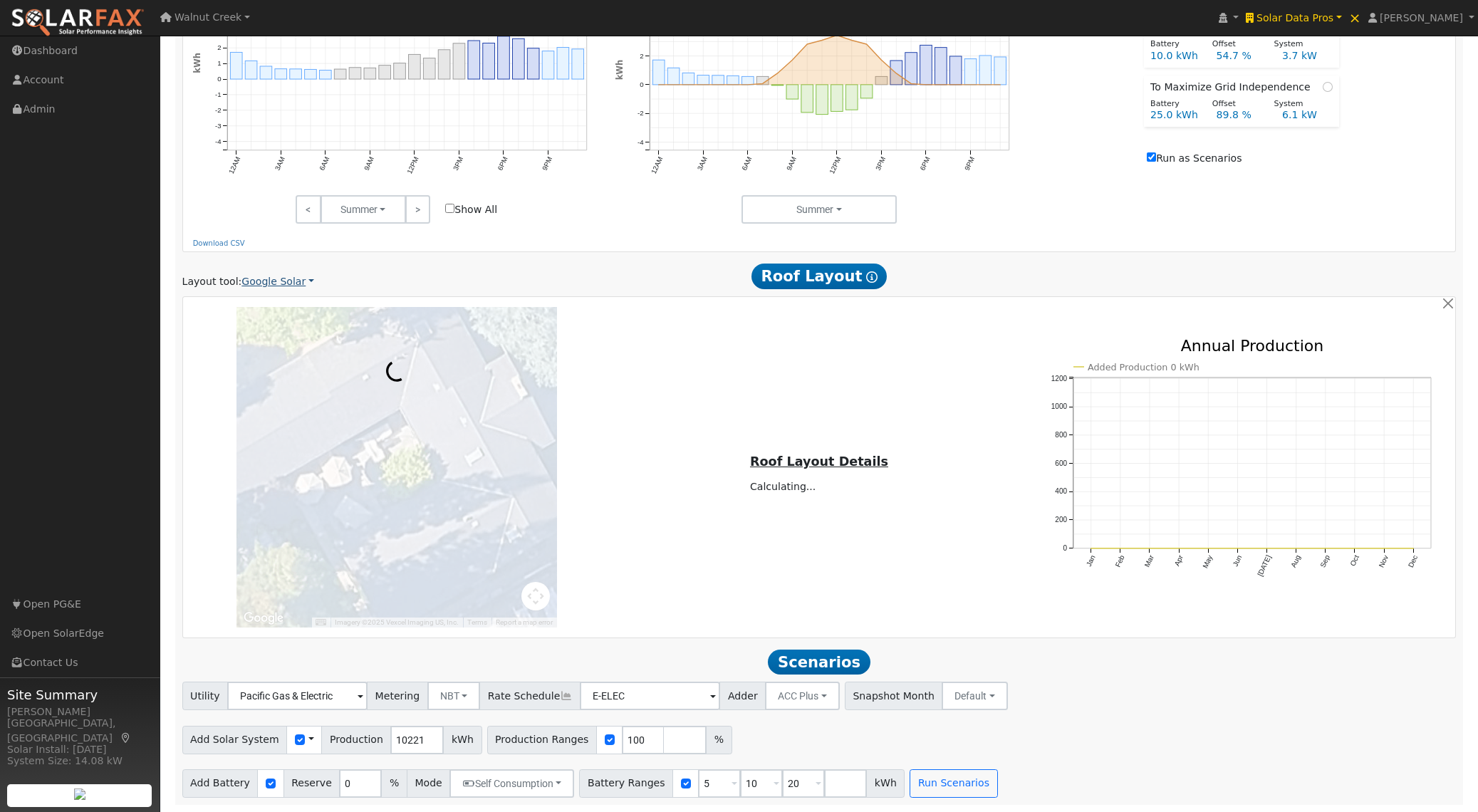
click at [276, 285] on link "Google Solar" at bounding box center [278, 282] width 73 height 15
click at [285, 346] on link "Aurora" at bounding box center [289, 352] width 99 height 20
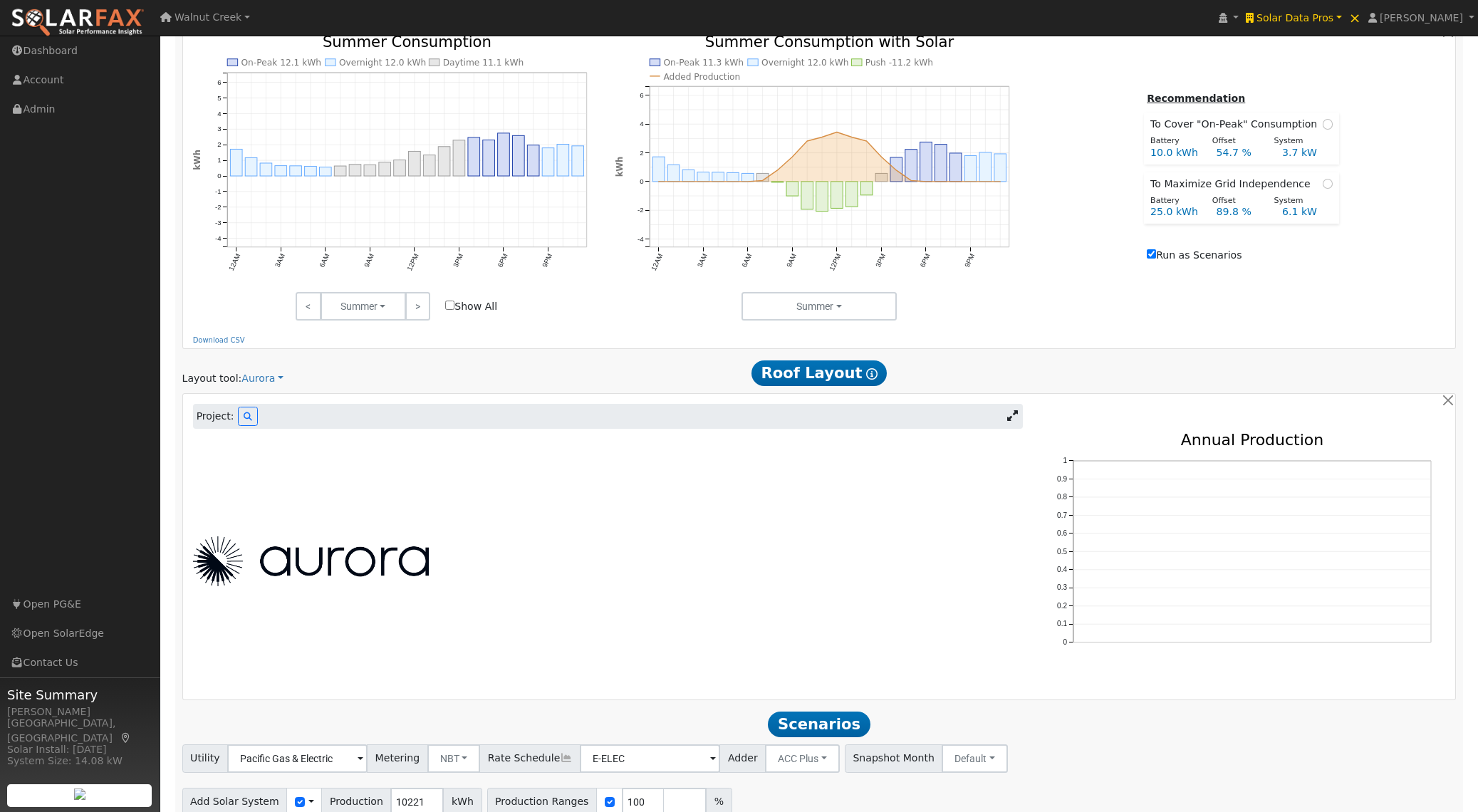
scroll to position [679, 0]
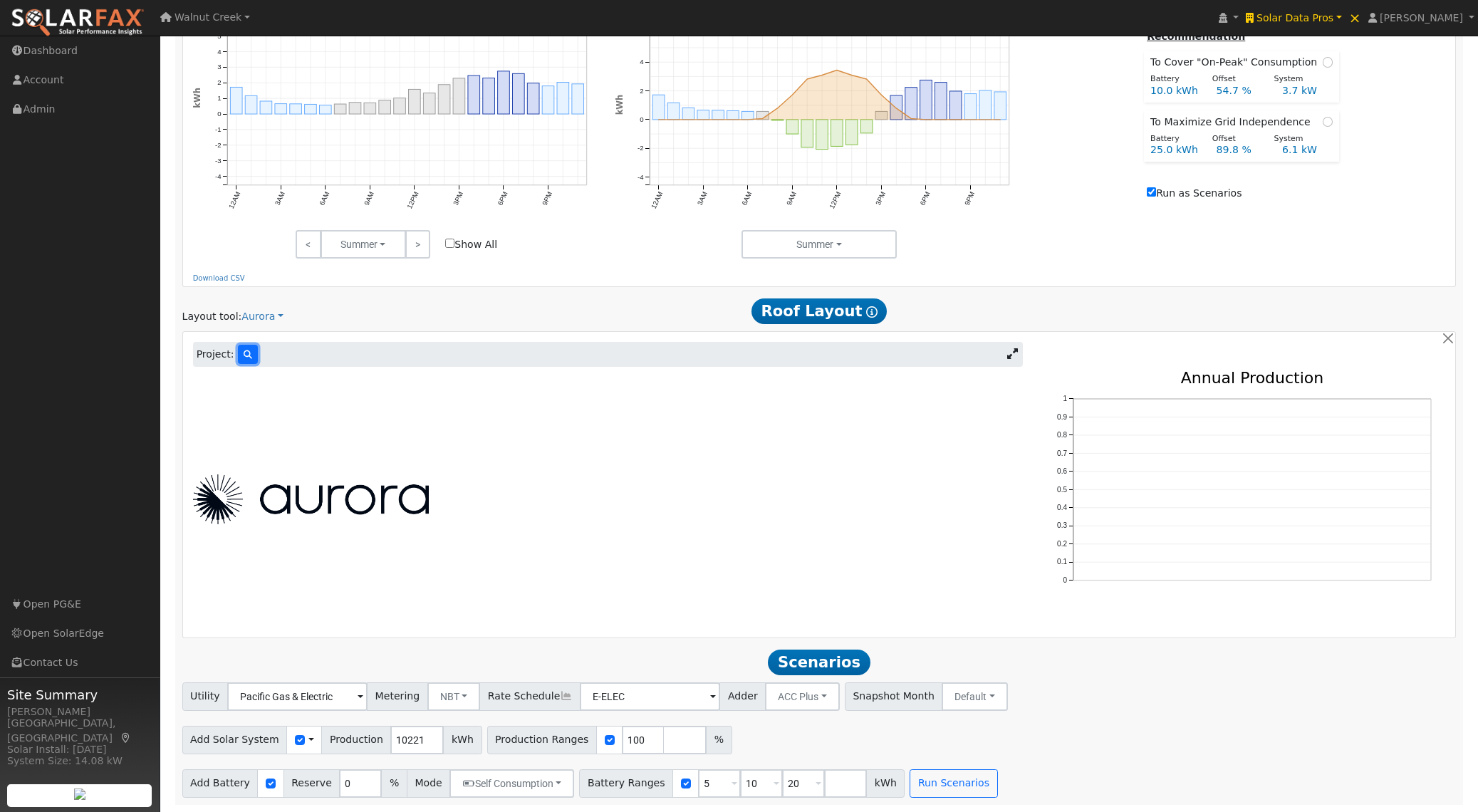
click at [244, 355] on icon at bounding box center [247, 354] width 8 height 8
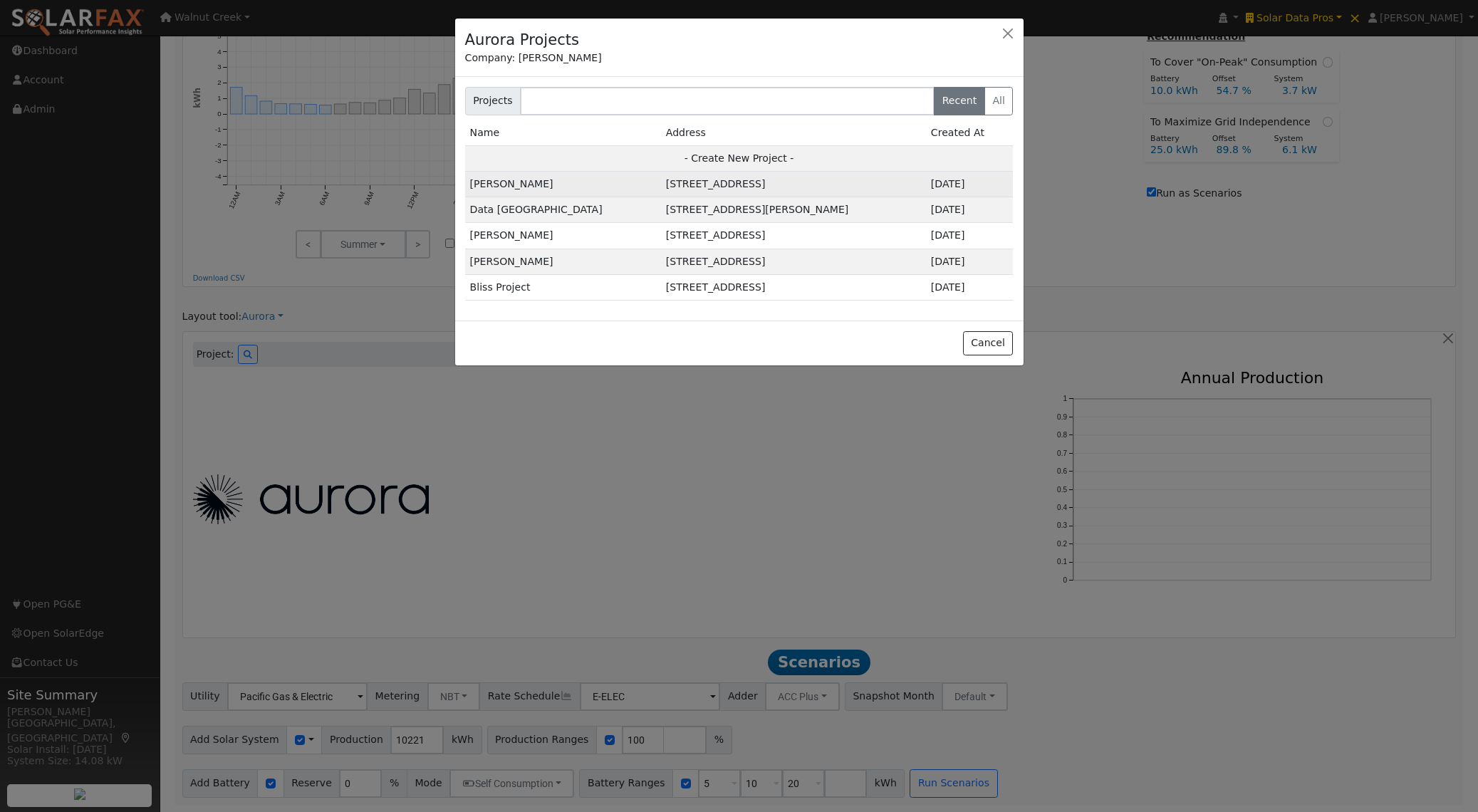
click at [661, 188] on td "[STREET_ADDRESS]" at bounding box center [793, 184] width 265 height 25
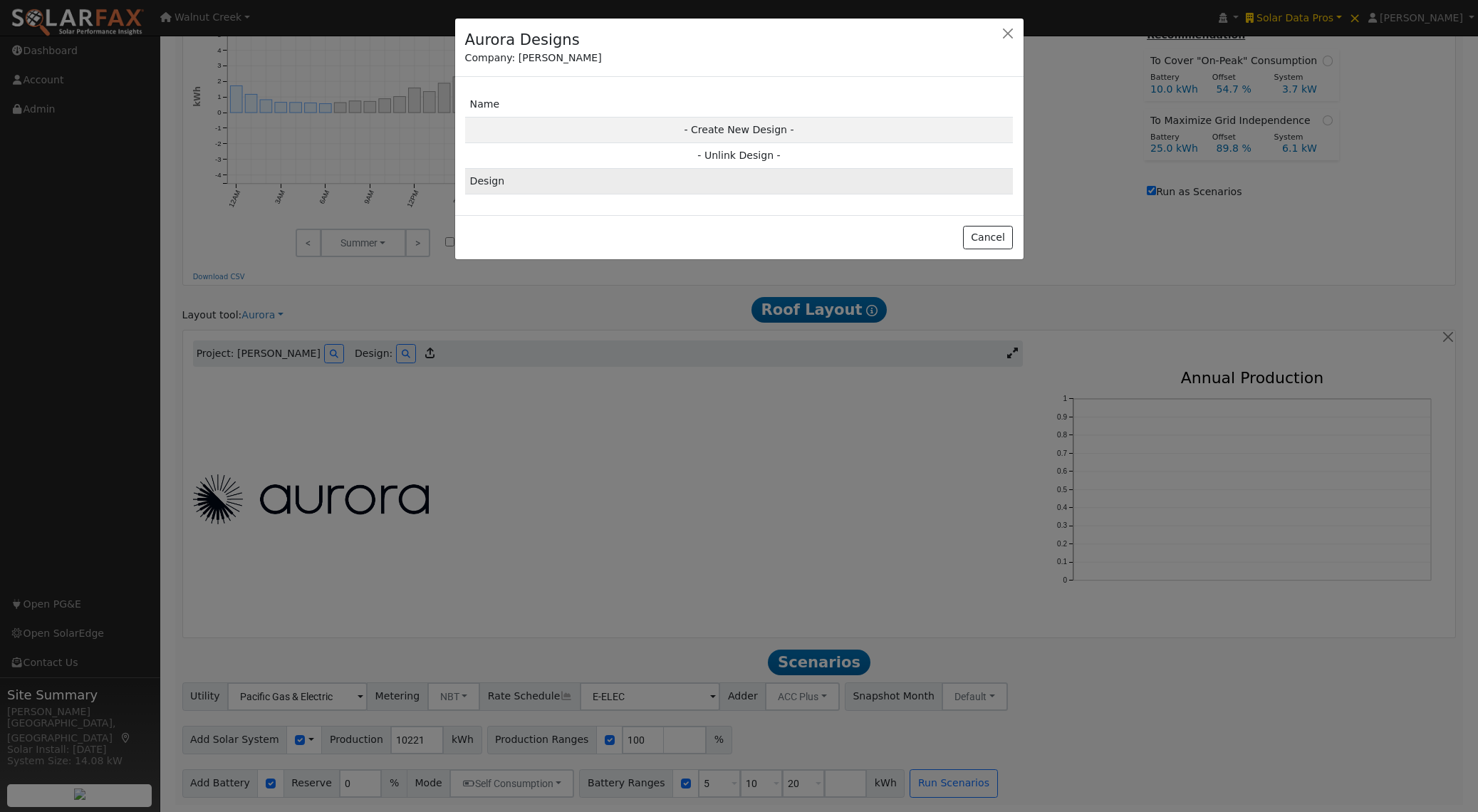
click at [612, 187] on td "Design" at bounding box center [739, 182] width 548 height 25
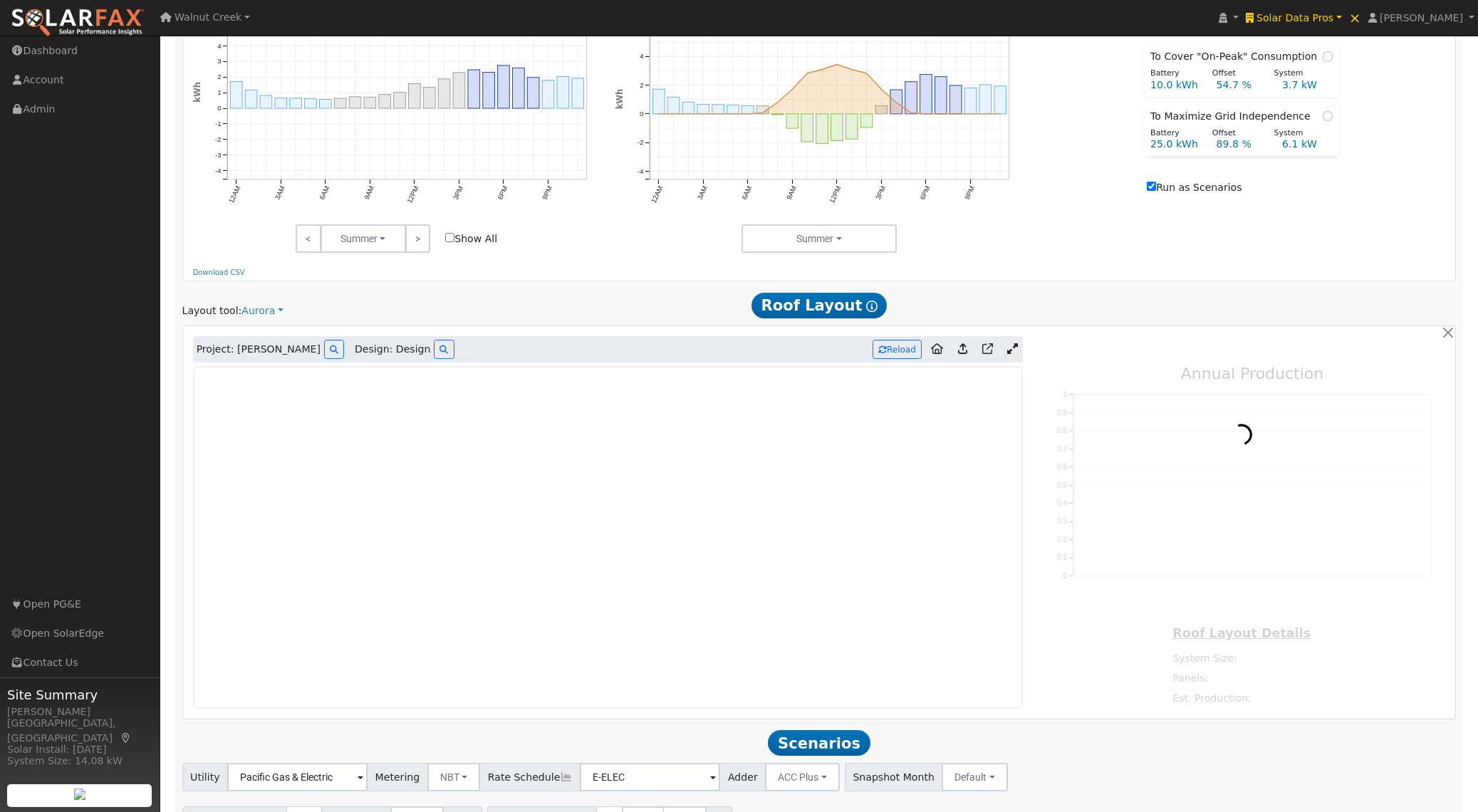
type input "9424"
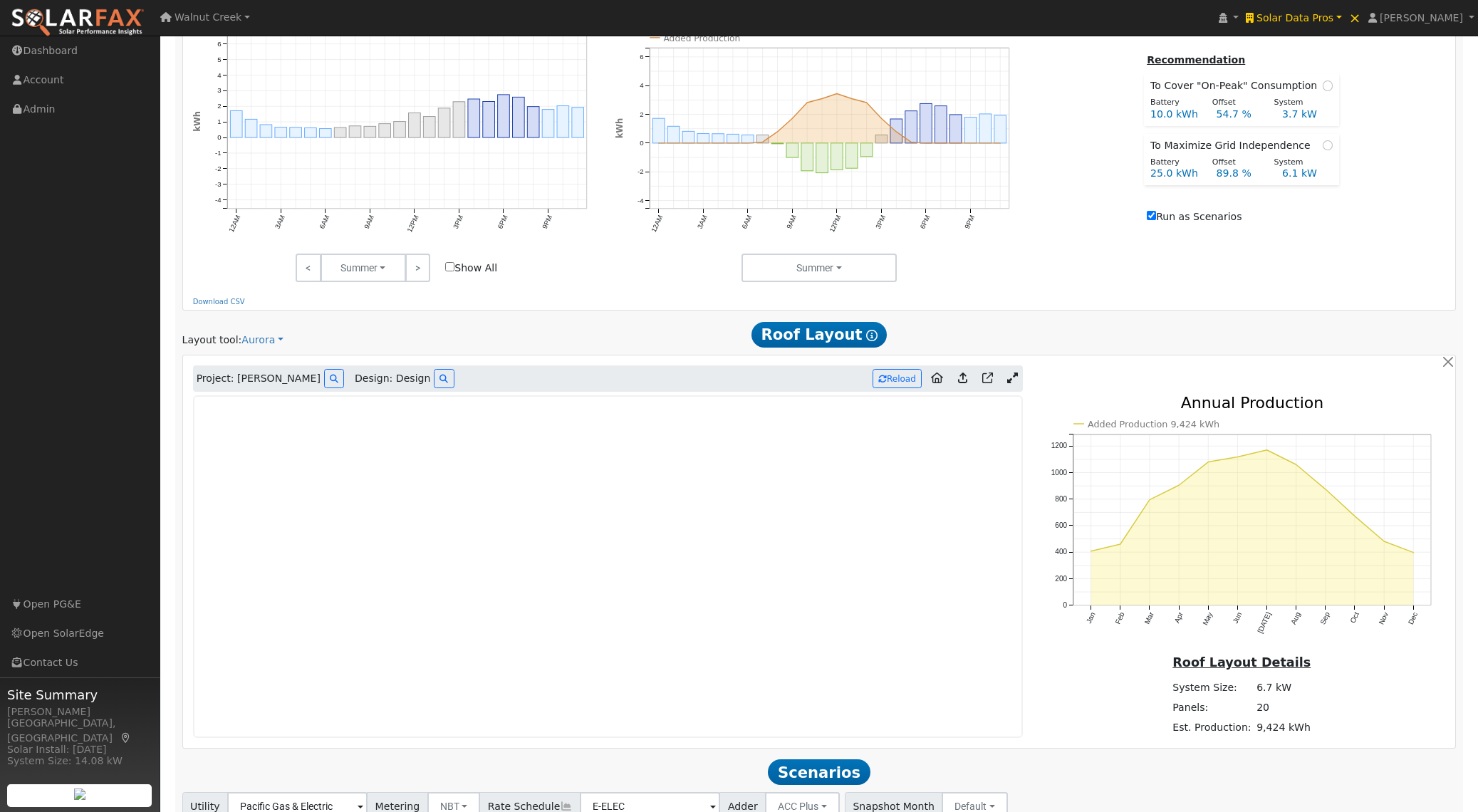
scroll to position [651, 0]
click at [940, 382] on icon at bounding box center [937, 376] width 12 height 10
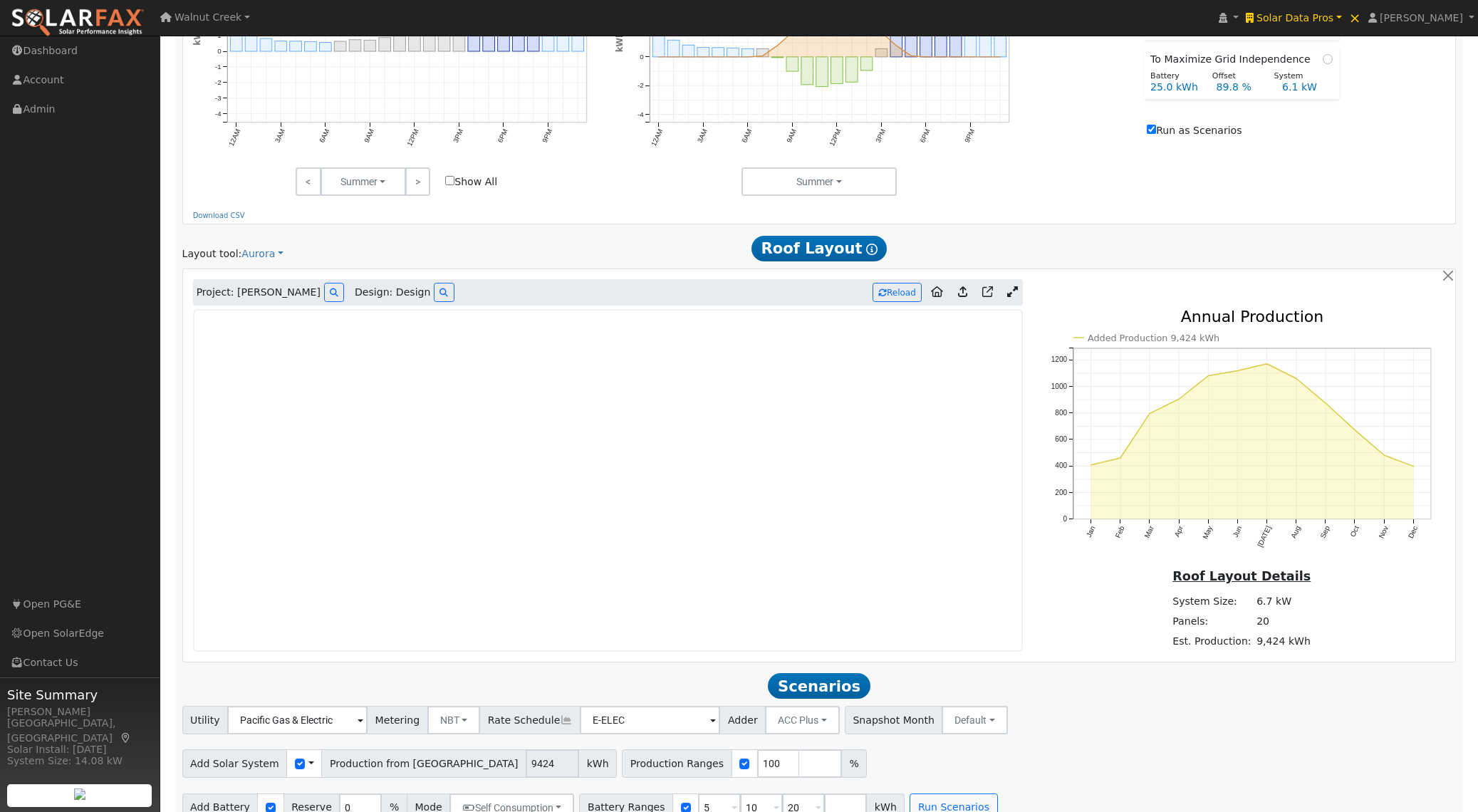
scroll to position [766, 0]
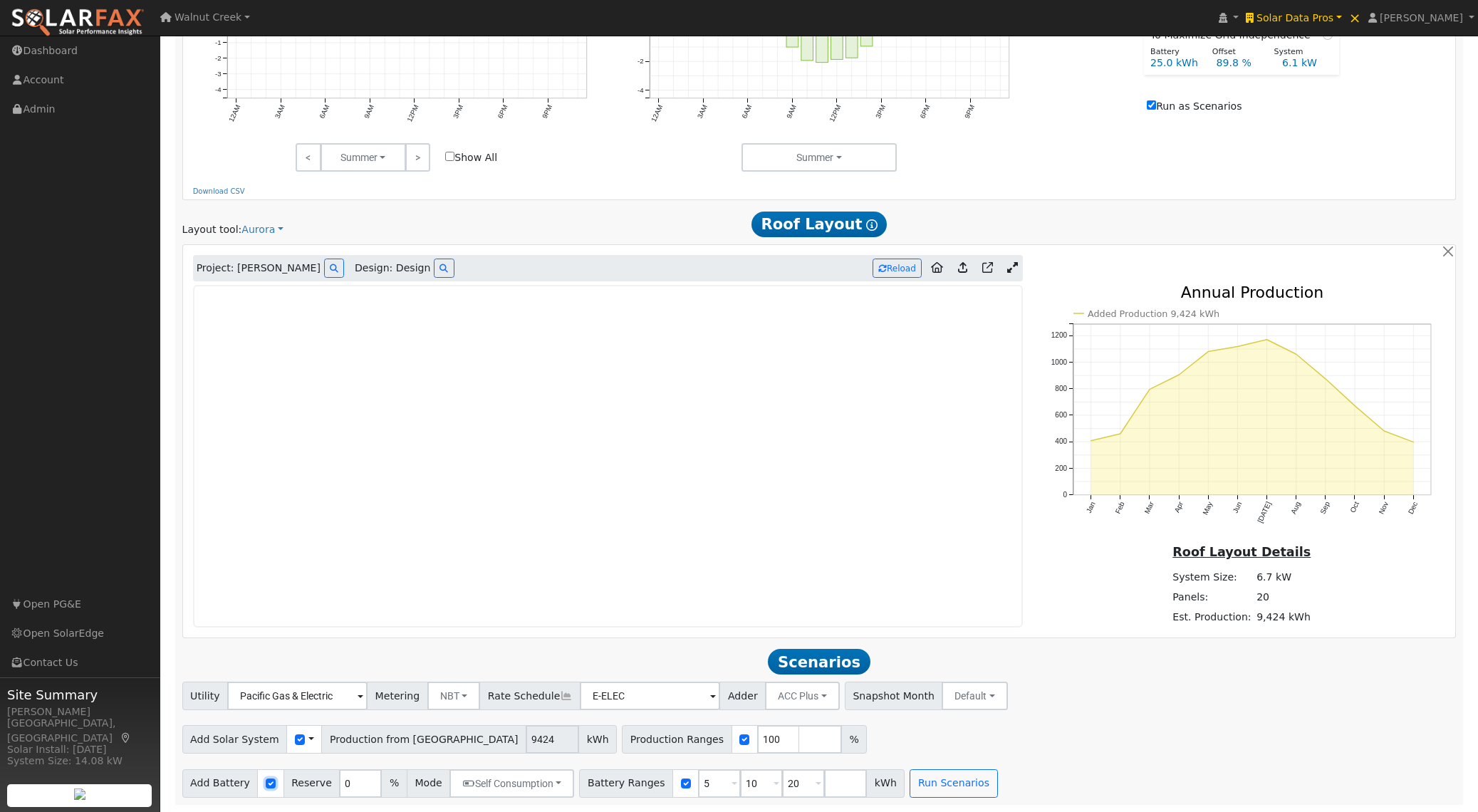
click at [267, 785] on input "checkbox" at bounding box center [270, 783] width 10 height 10
checkbox input "false"
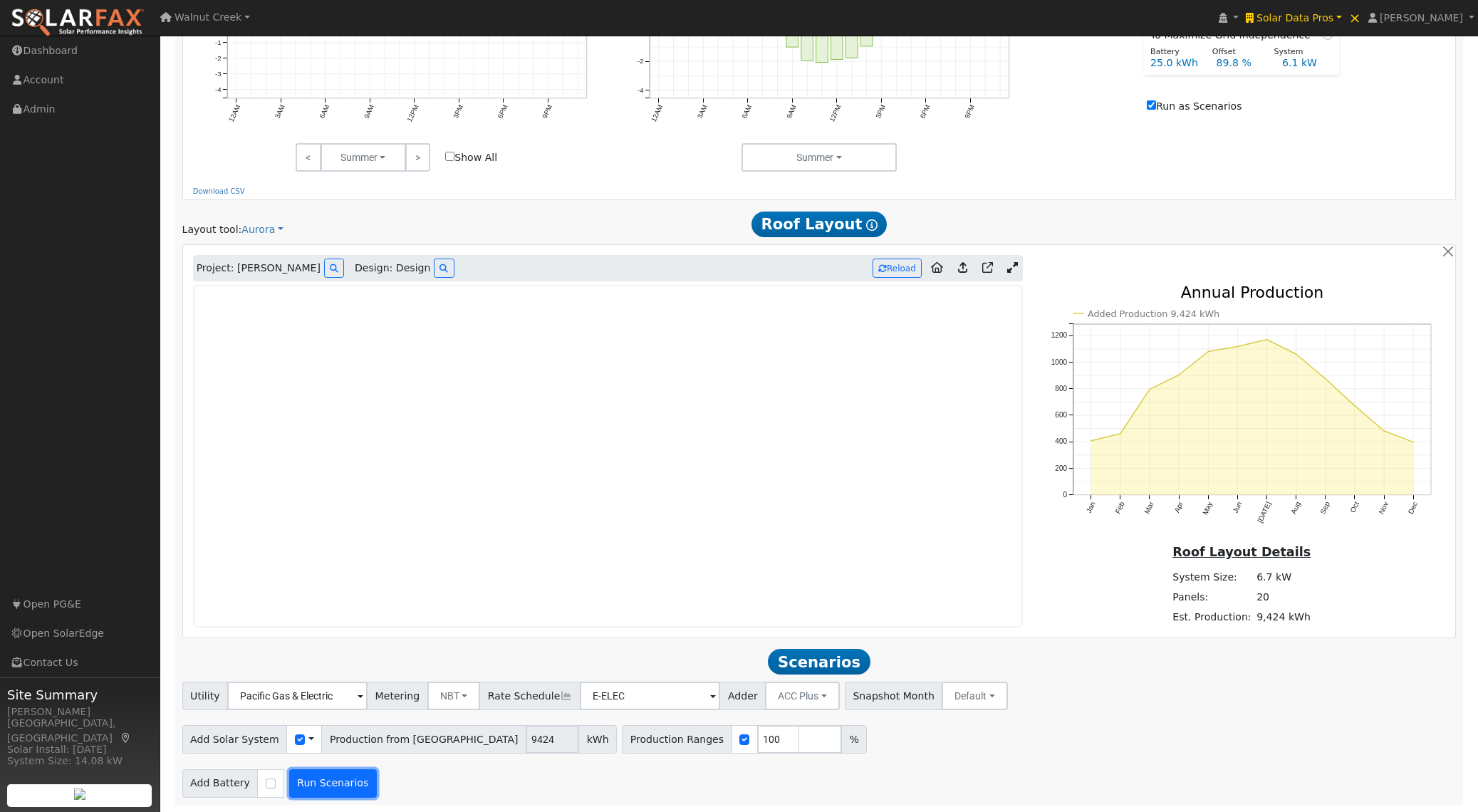
click at [336, 783] on button "Run Scenarios" at bounding box center [333, 784] width 88 height 28
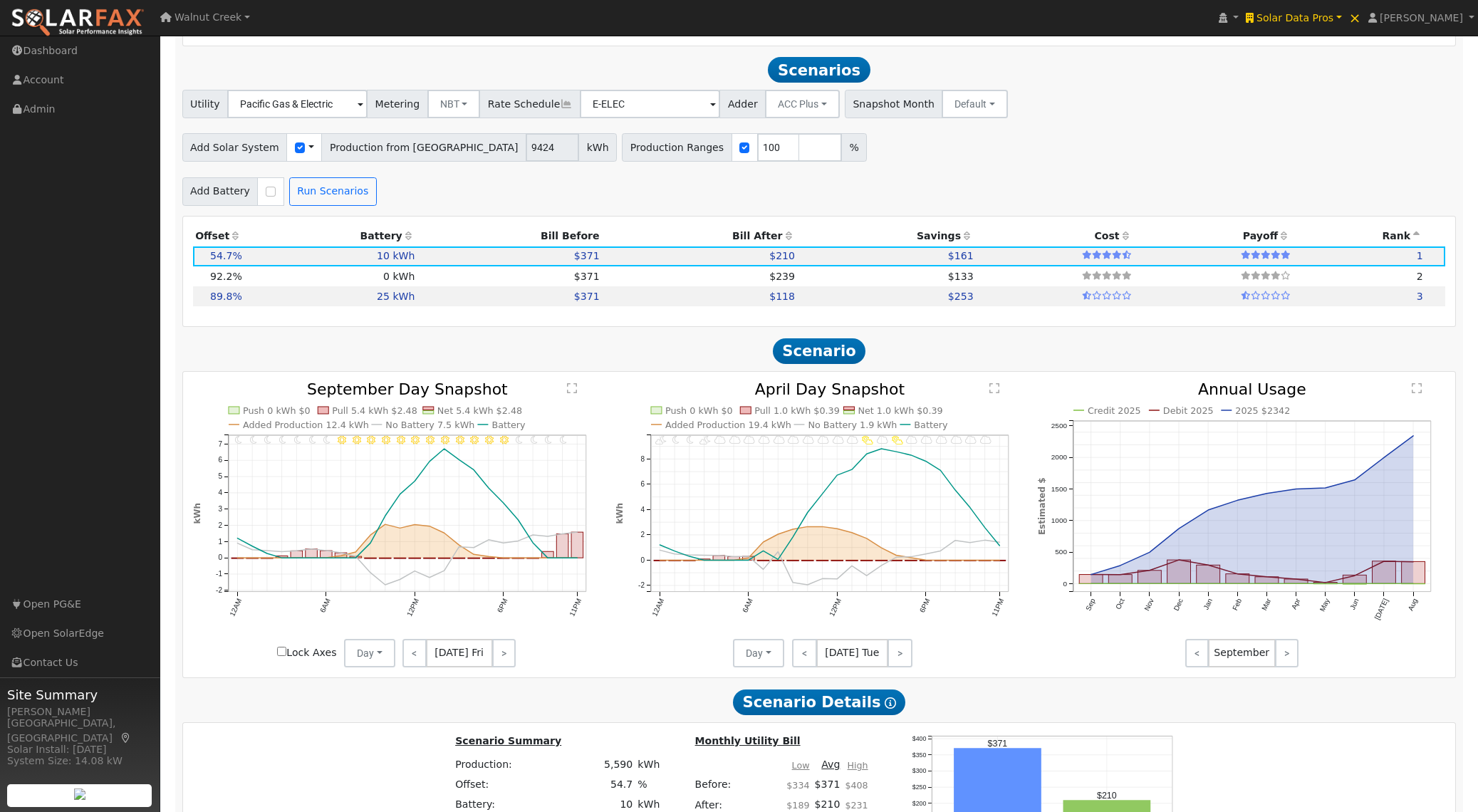
scroll to position [1372, 0]
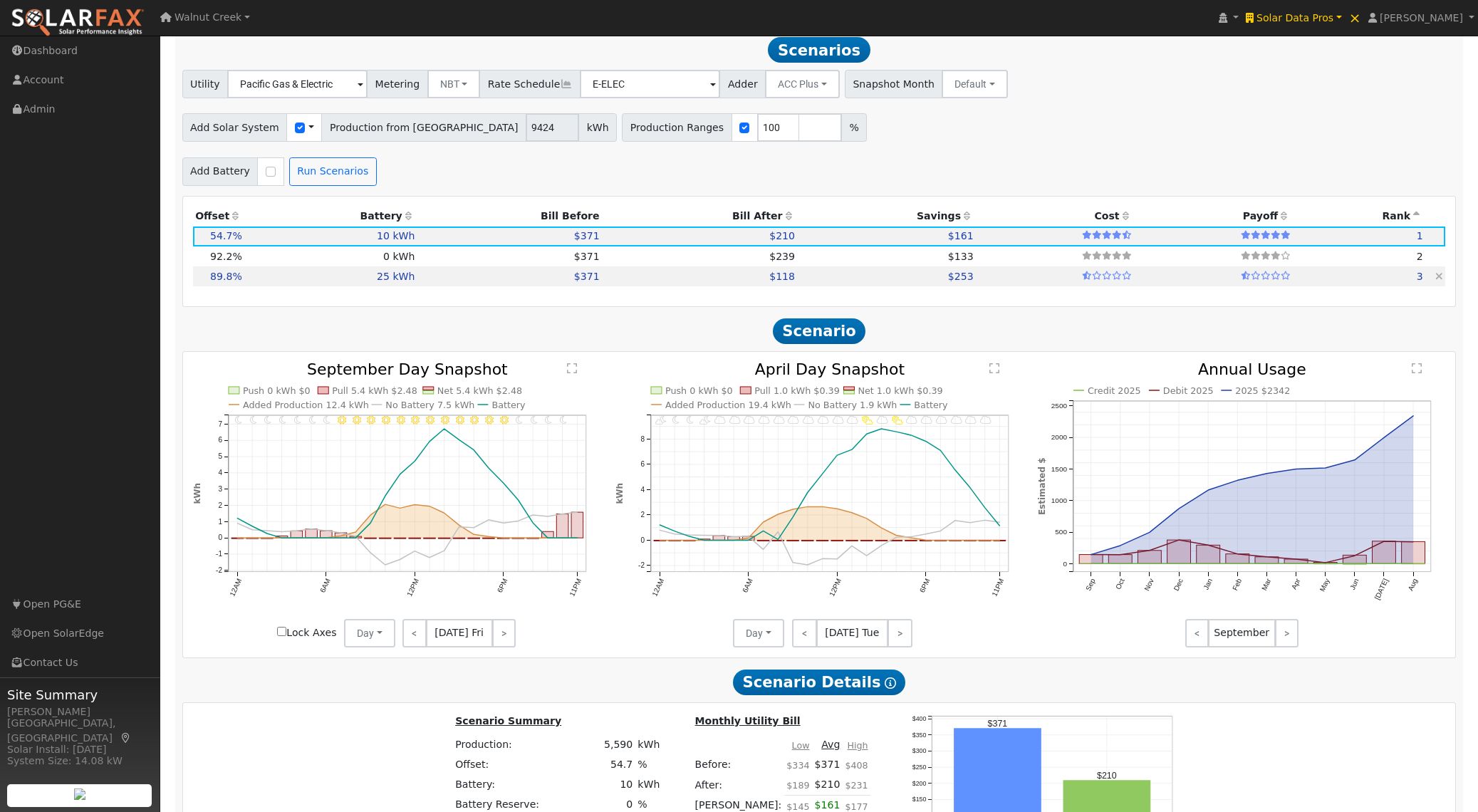
click at [397, 279] on td "25 kWh" at bounding box center [331, 276] width 173 height 20
type input "6.1"
type input "$21,427"
type input "$30,000"
type input "$15,428"
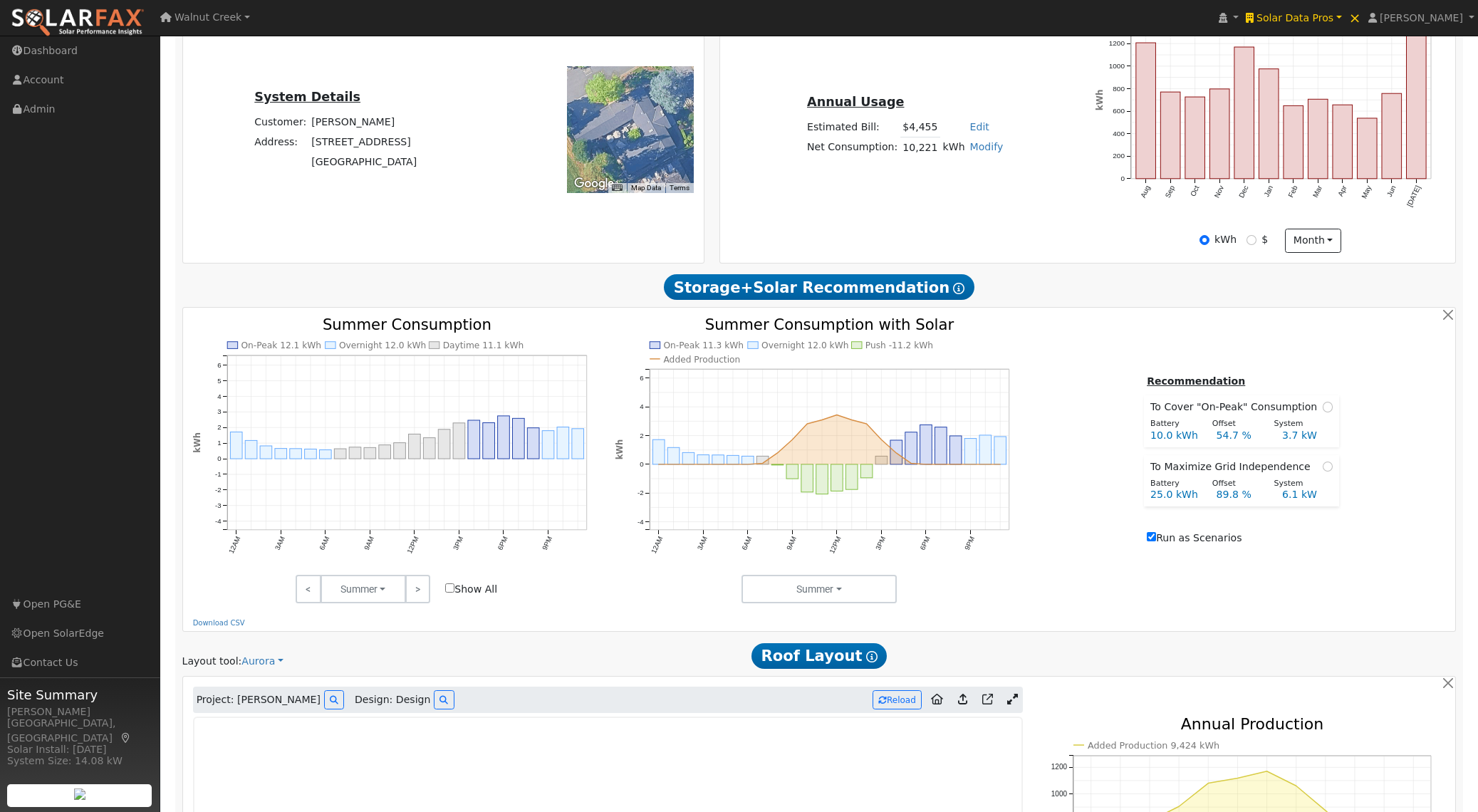
scroll to position [0, 0]
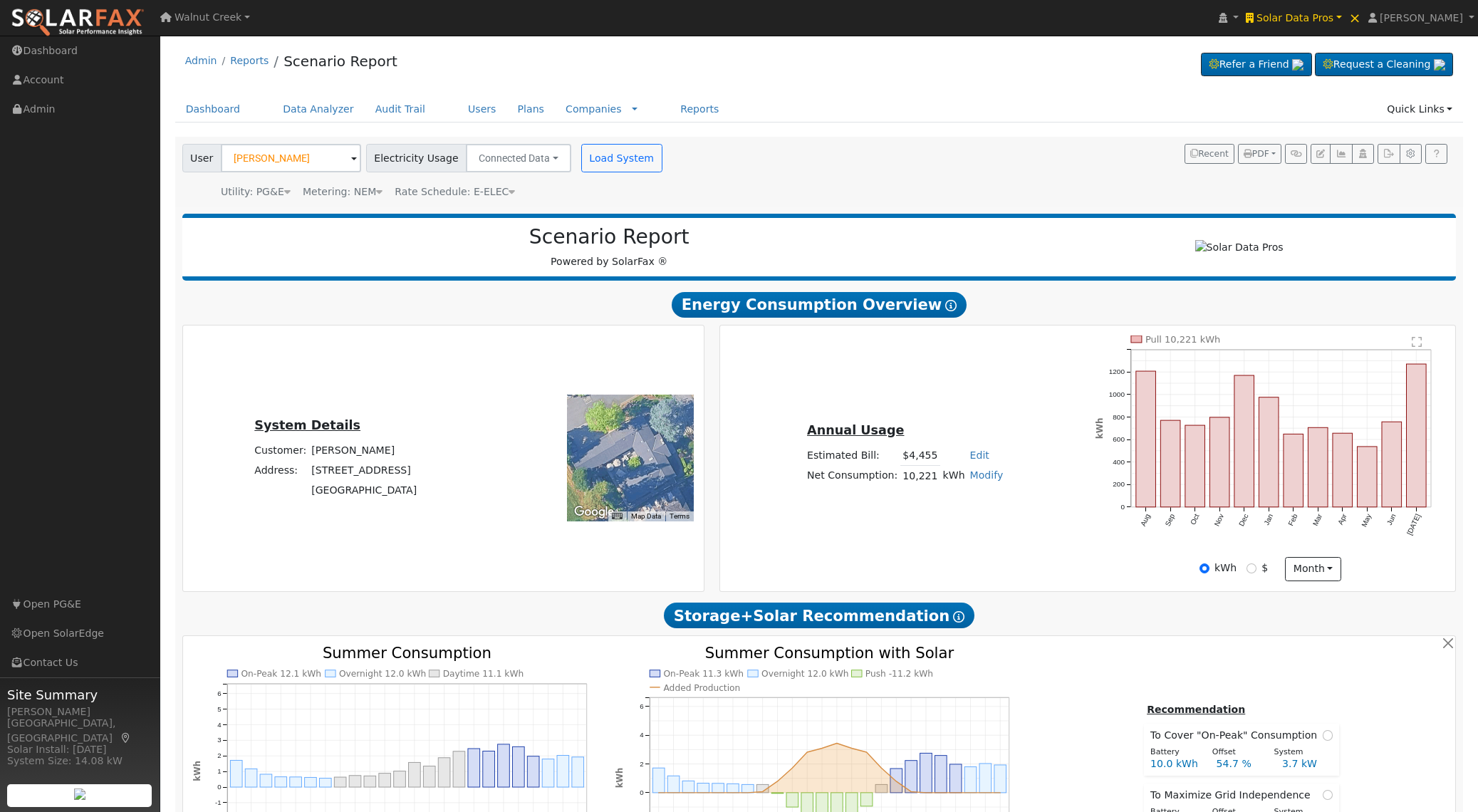
click at [496, 192] on span "Rate Schedule: E-ELEC" at bounding box center [455, 191] width 121 height 11
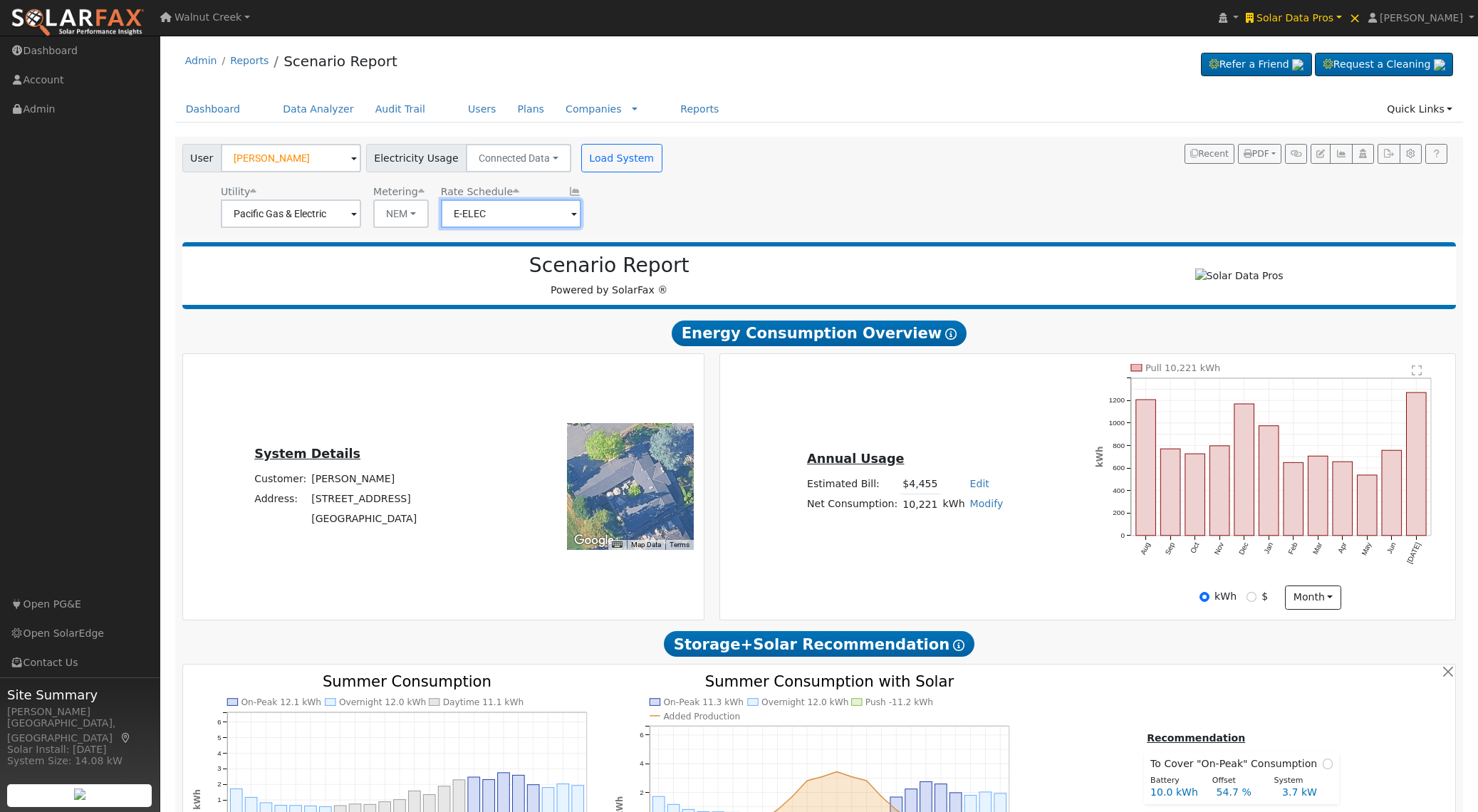
click at [361, 210] on input "E-ELEC" at bounding box center [291, 214] width 140 height 28
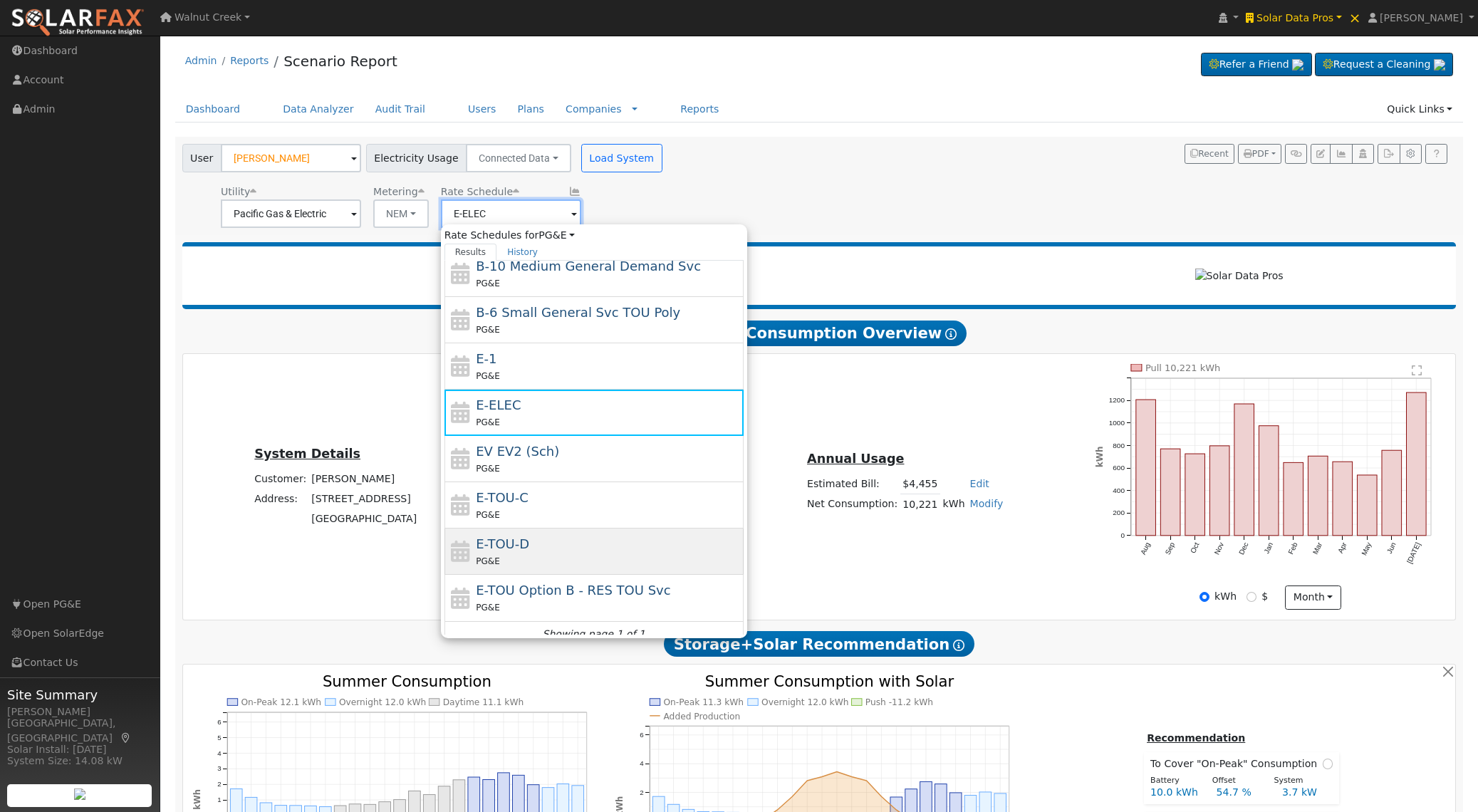
scroll to position [156, 0]
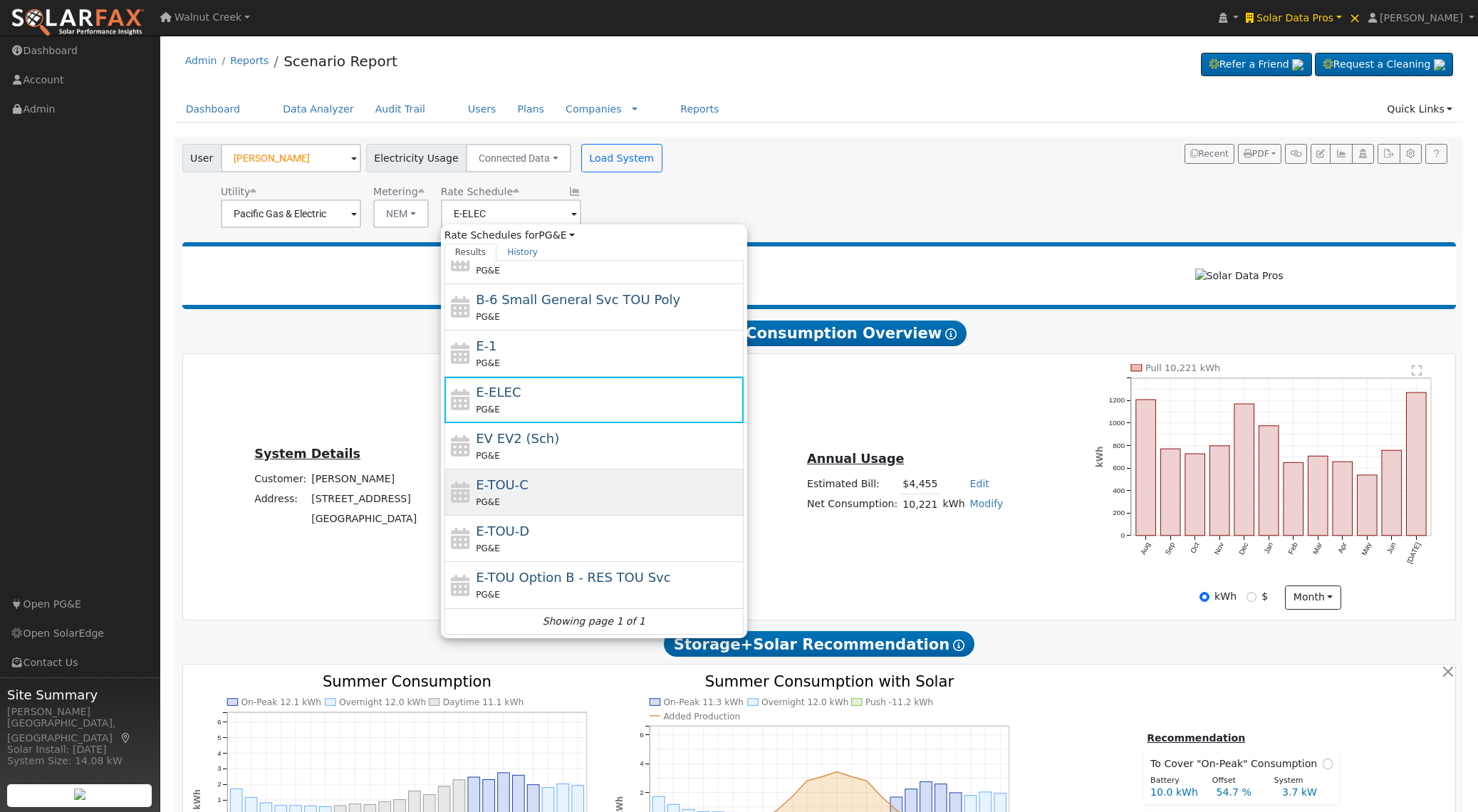
click at [548, 493] on div "E-TOU-C PG&E" at bounding box center [608, 492] width 264 height 34
type input "E-TOU-C"
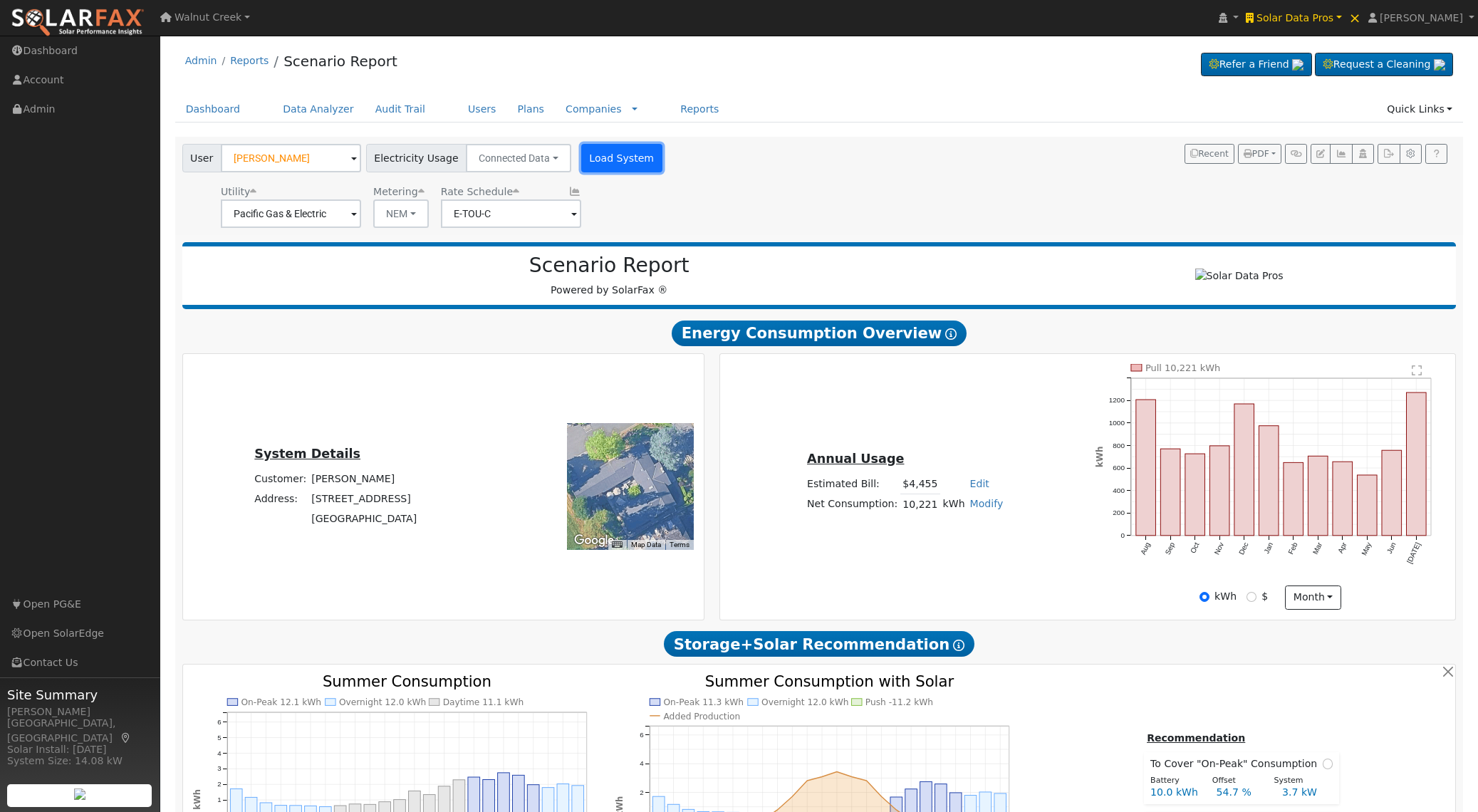
click at [634, 171] on button "Load System" at bounding box center [621, 158] width 81 height 28
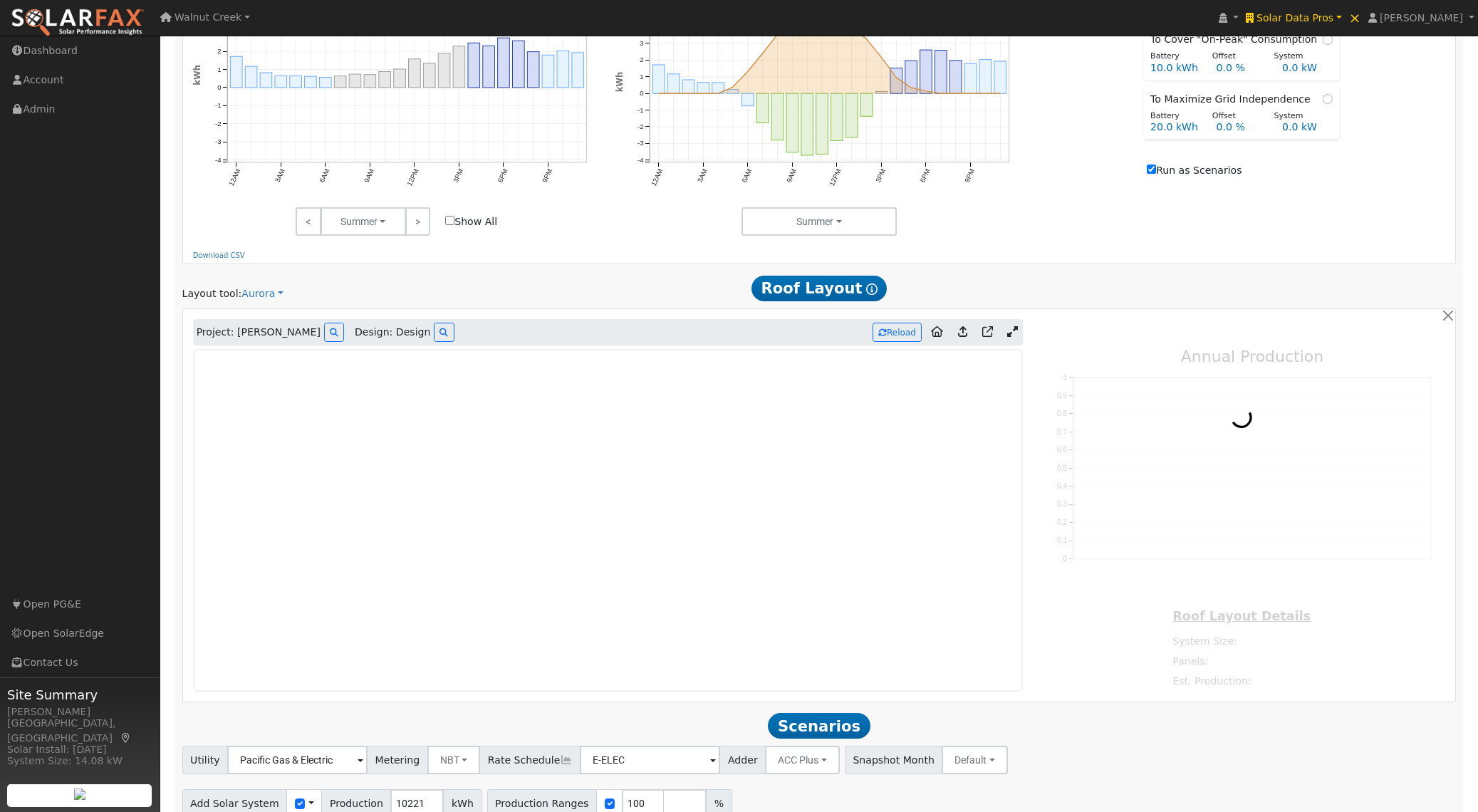
type input "9424"
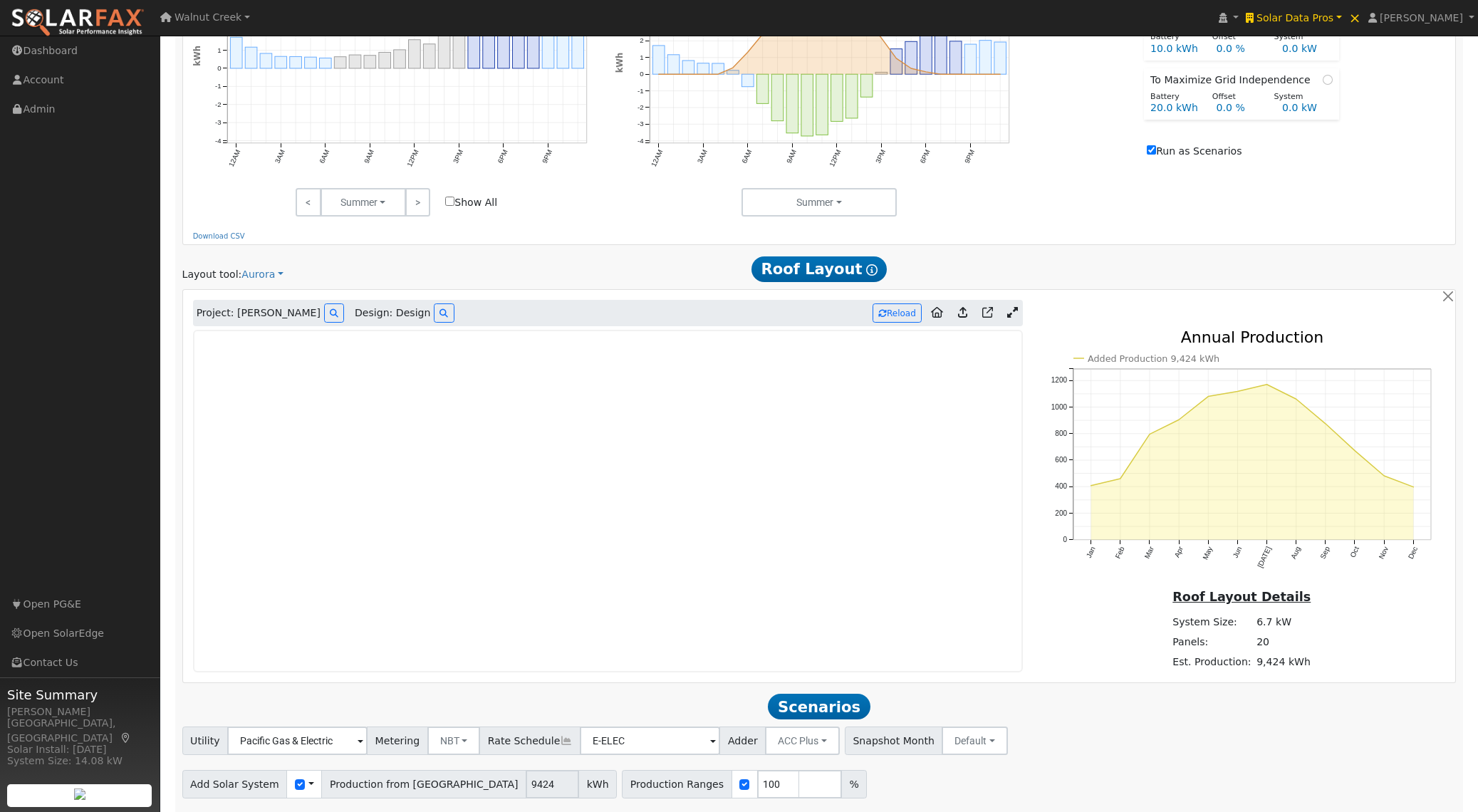
scroll to position [766, 0]
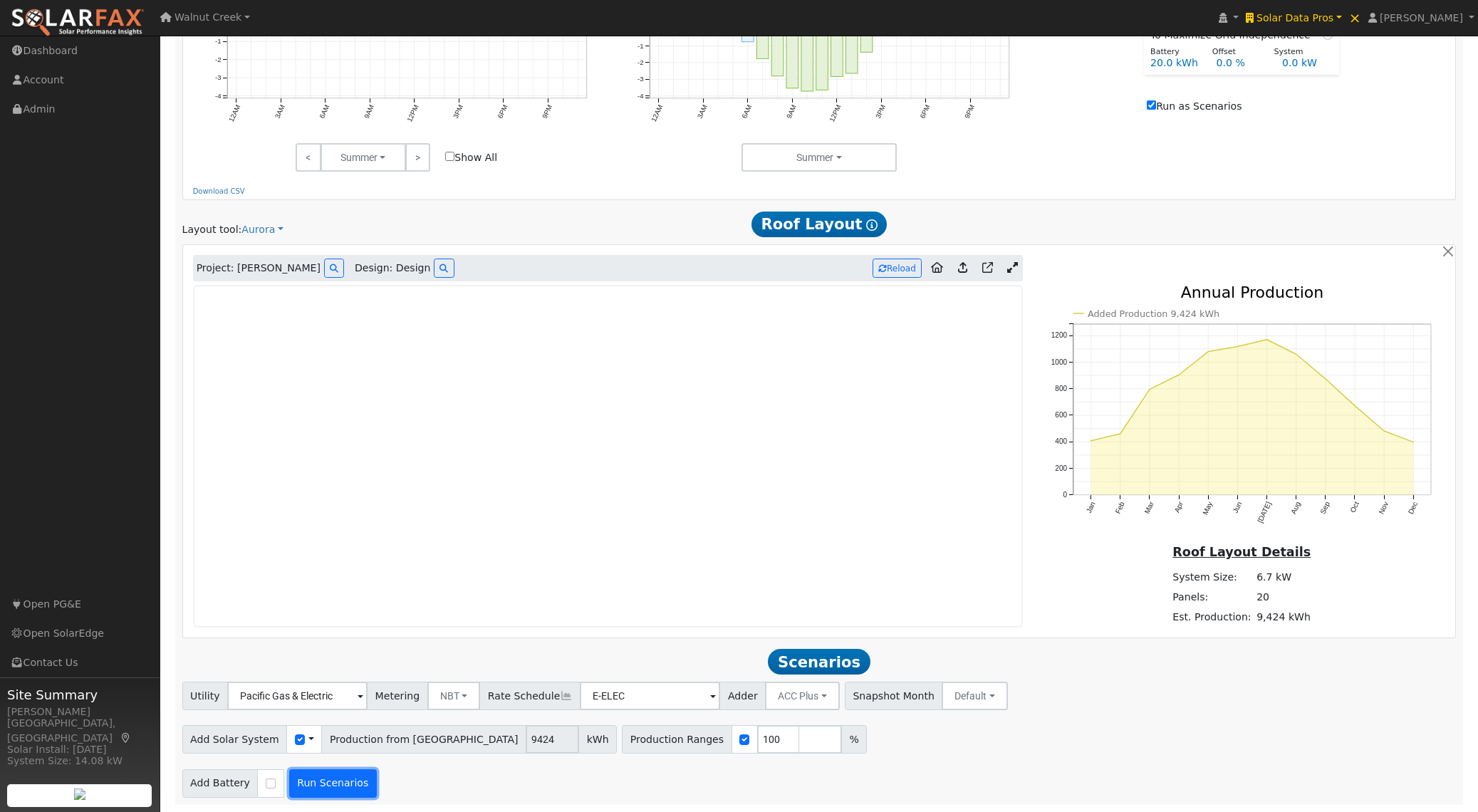
click at [350, 783] on button "Run Scenarios" at bounding box center [333, 784] width 88 height 28
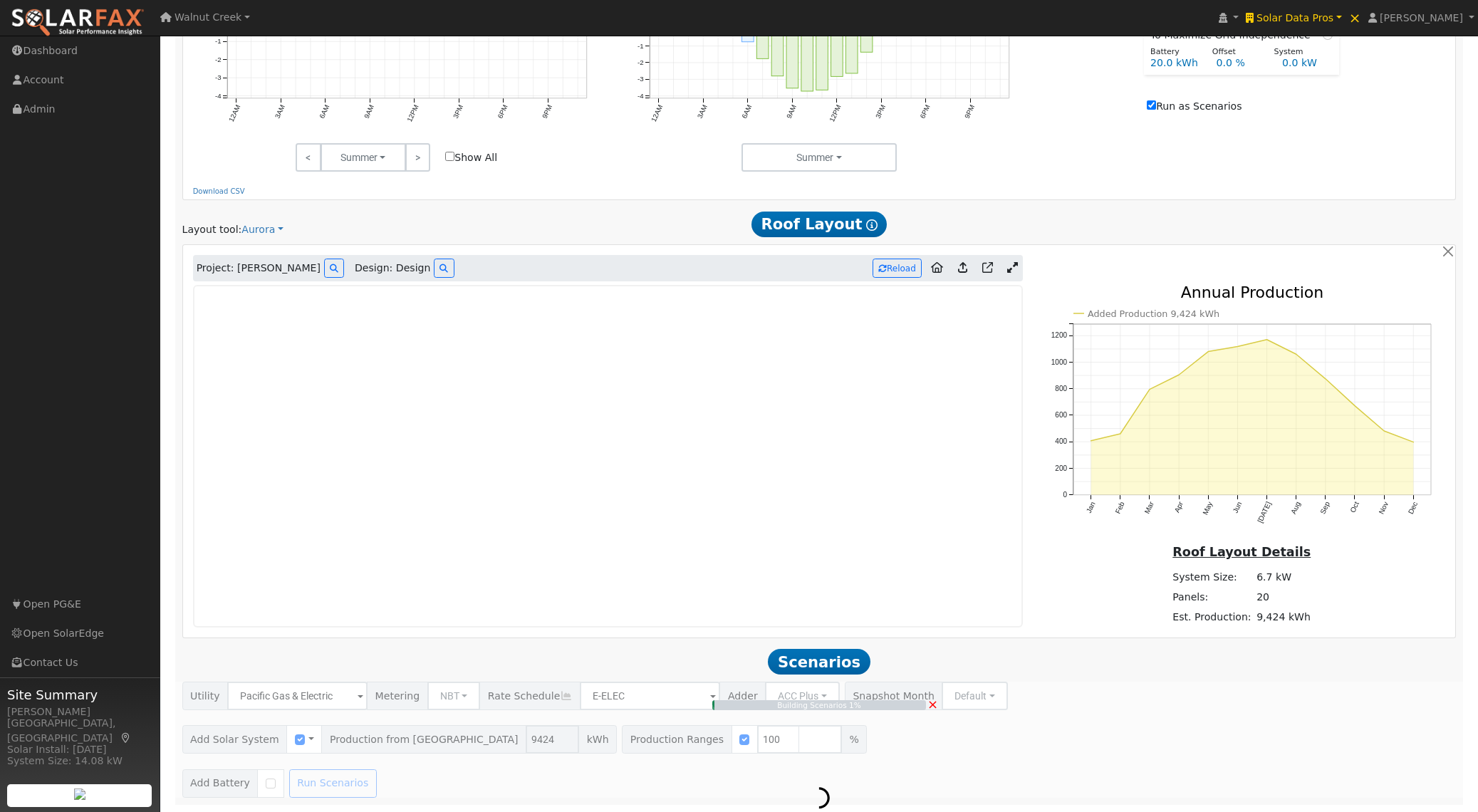
type input "6.3"
type input "$21,989"
type input "$6,597"
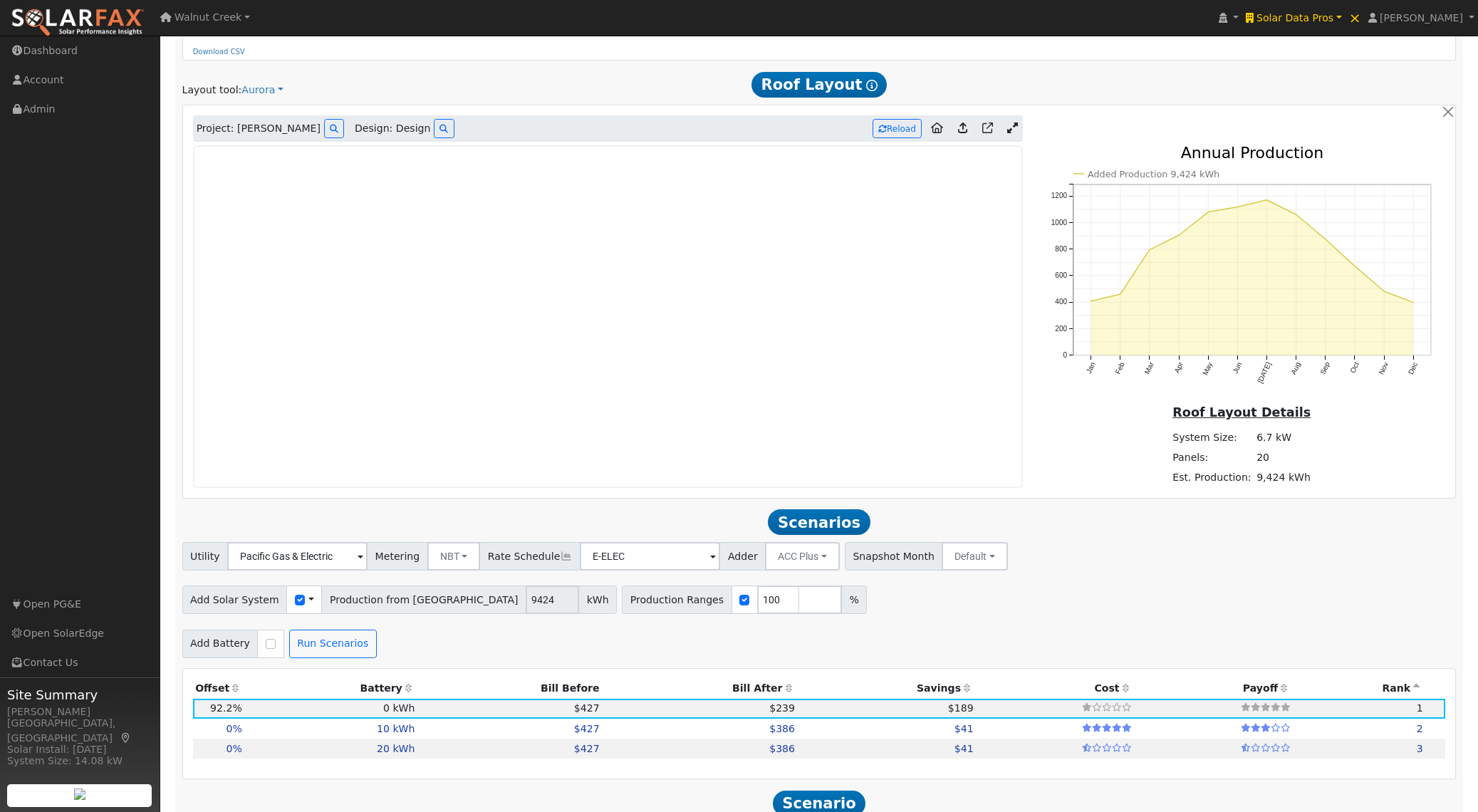
scroll to position [901, 0]
click at [1042, 507] on div "Scenario Report Powered by SolarFax ® Energy Consumption Overview Show Help Thi…" at bounding box center [819, 515] width 1289 height 2417
click at [989, 133] on icon at bounding box center [988, 127] width 10 height 10
click at [330, 133] on icon at bounding box center [334, 127] width 8 height 8
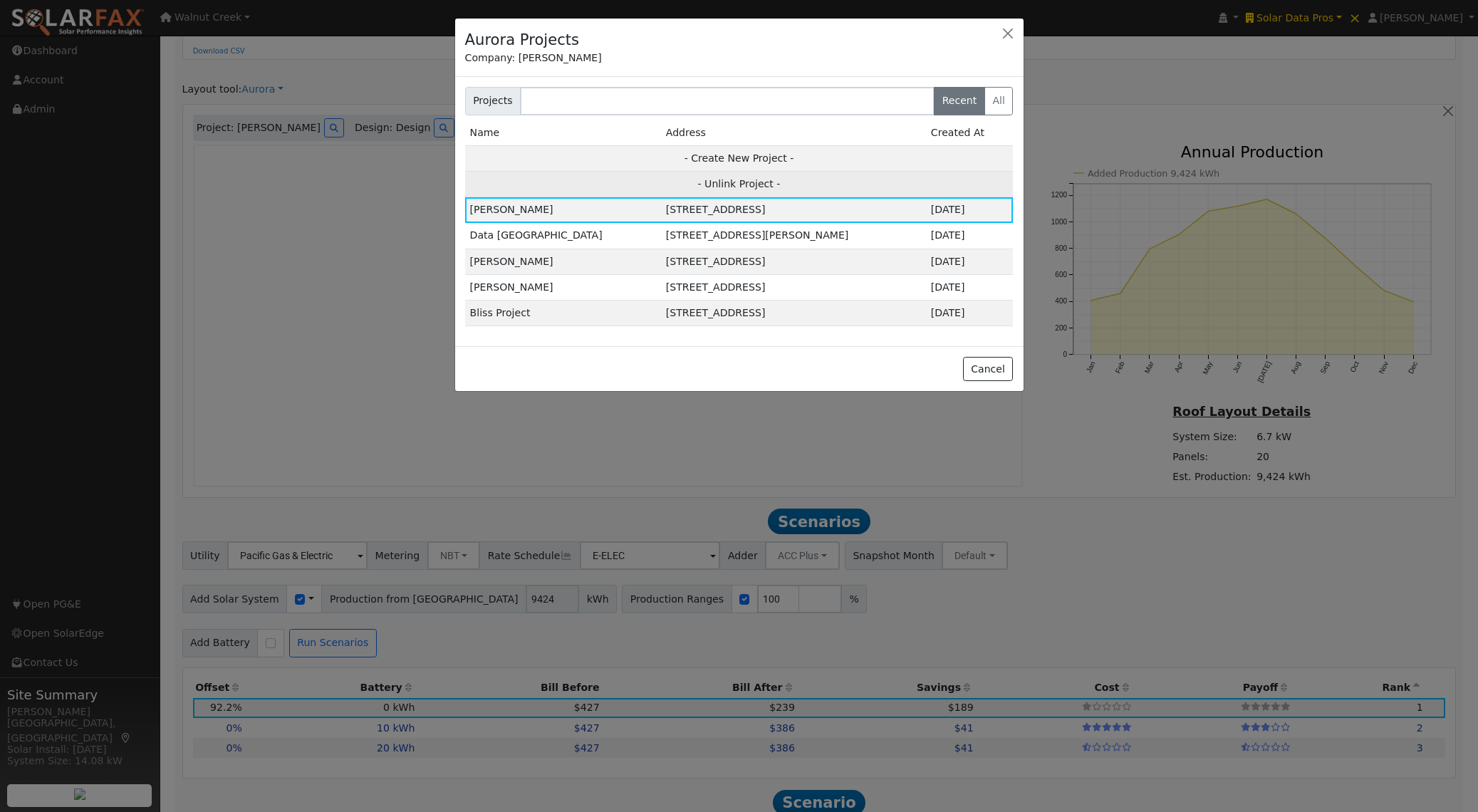
click at [718, 183] on td "- Unlink Project -" at bounding box center [739, 184] width 548 height 25
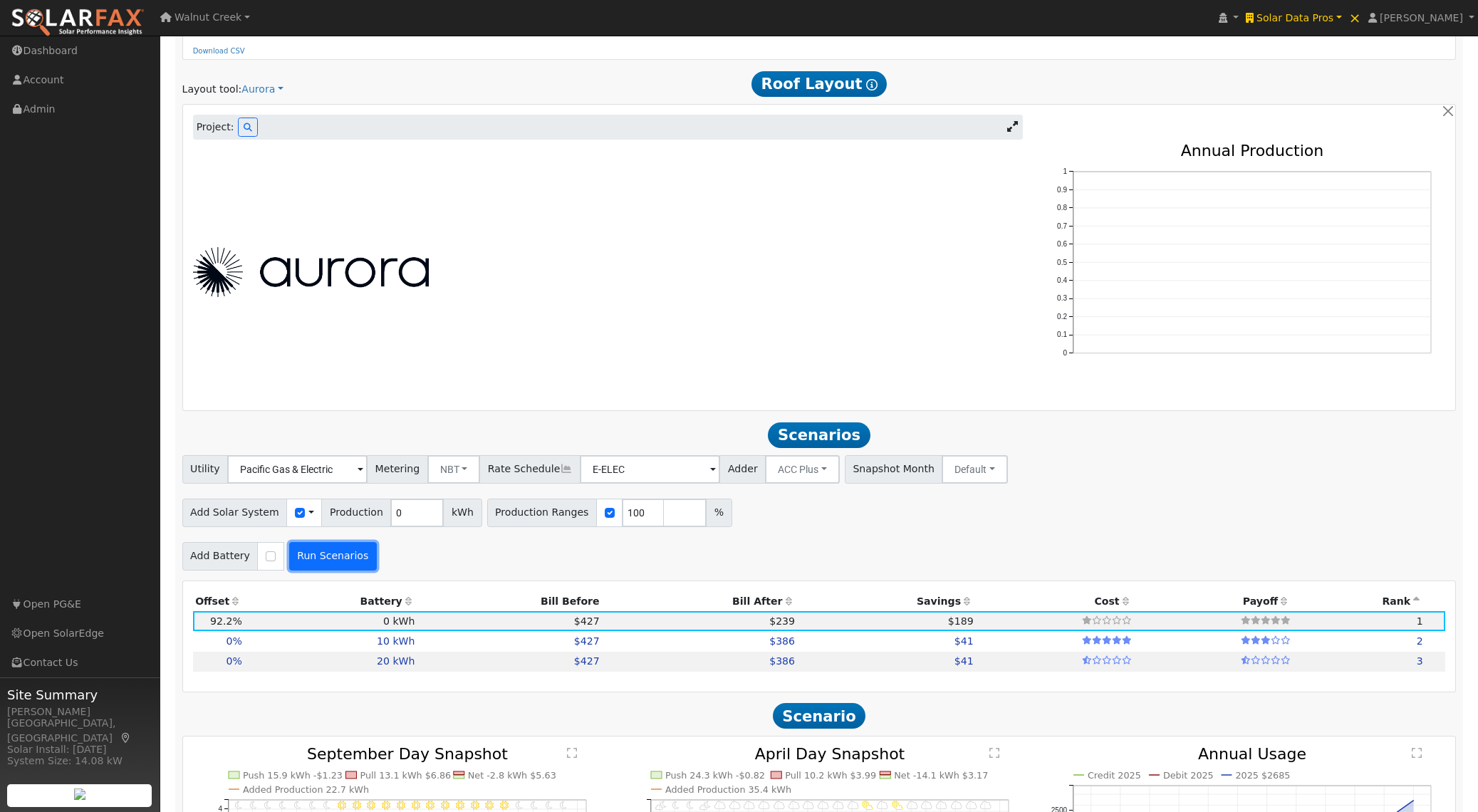
click at [337, 559] on button "Run Scenarios" at bounding box center [333, 556] width 88 height 28
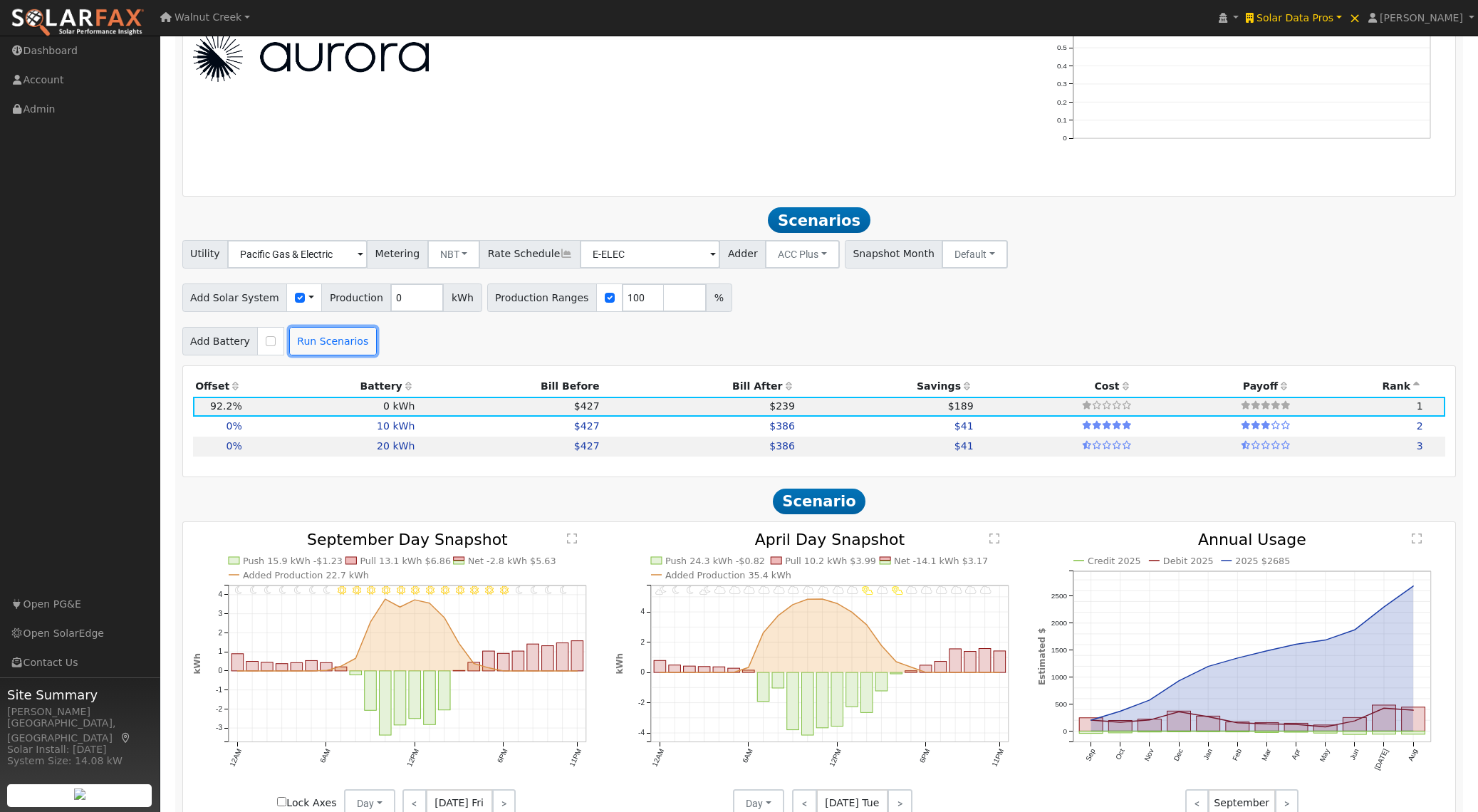
scroll to position [1179, 0]
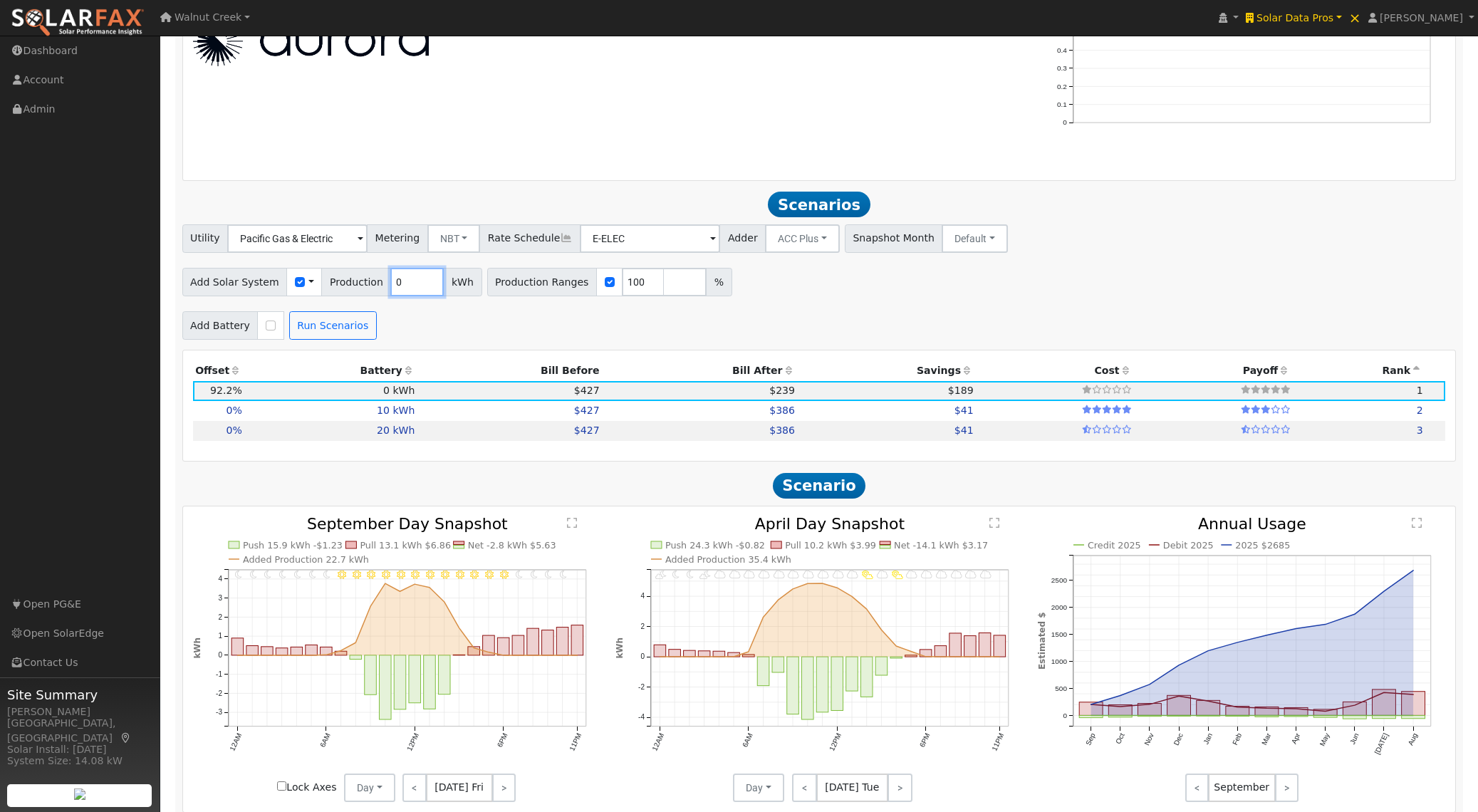
drag, startPoint x: 398, startPoint y: 289, endPoint x: 366, endPoint y: 286, distance: 32.1
click at [366, 286] on div "Add Solar System Use CSV Data Production 0 kWh" at bounding box center [332, 282] width 300 height 28
type input "1"
click at [357, 340] on button "Run Scenarios" at bounding box center [333, 326] width 88 height 28
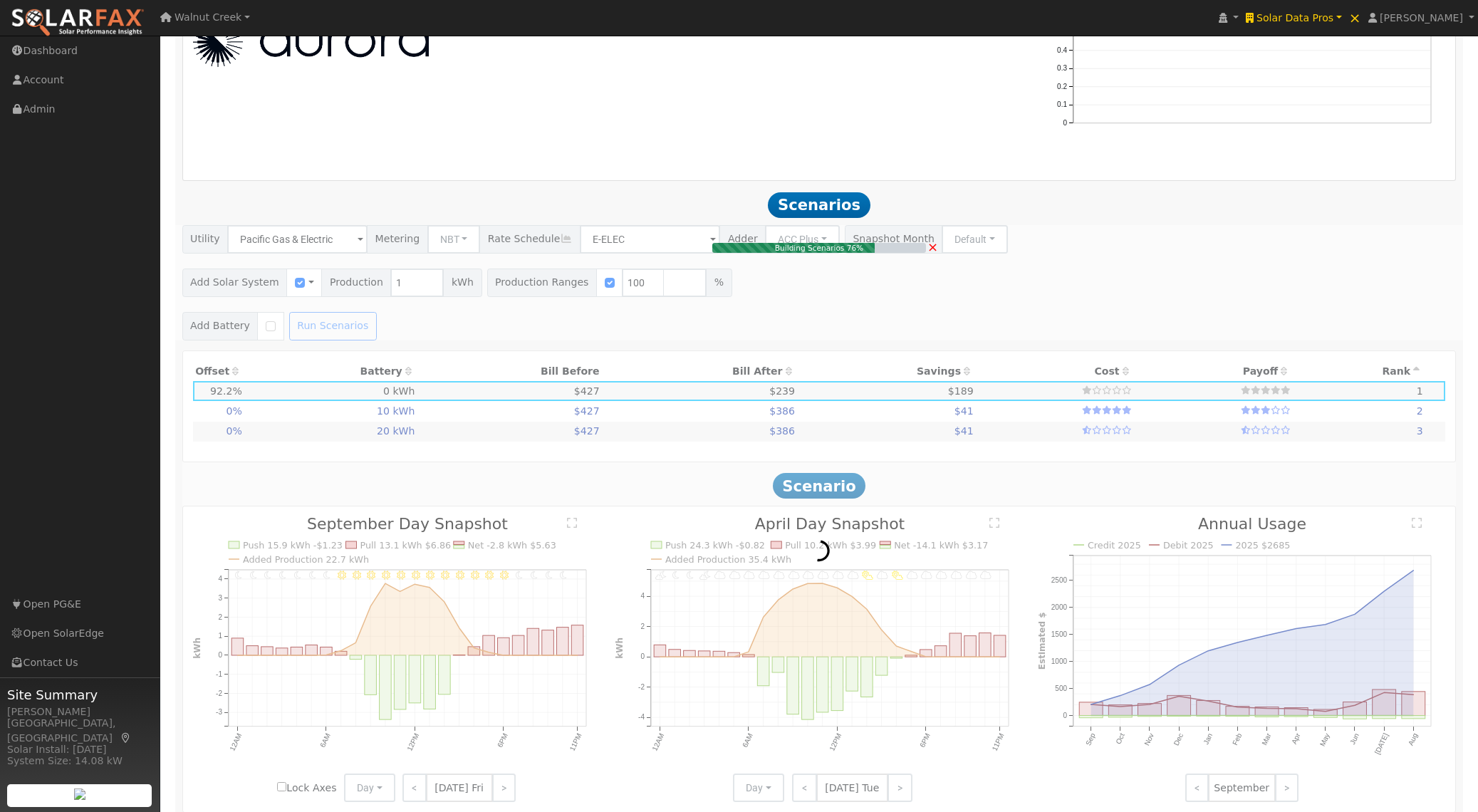
type input "0.0"
type input "$2"
type input "$1"
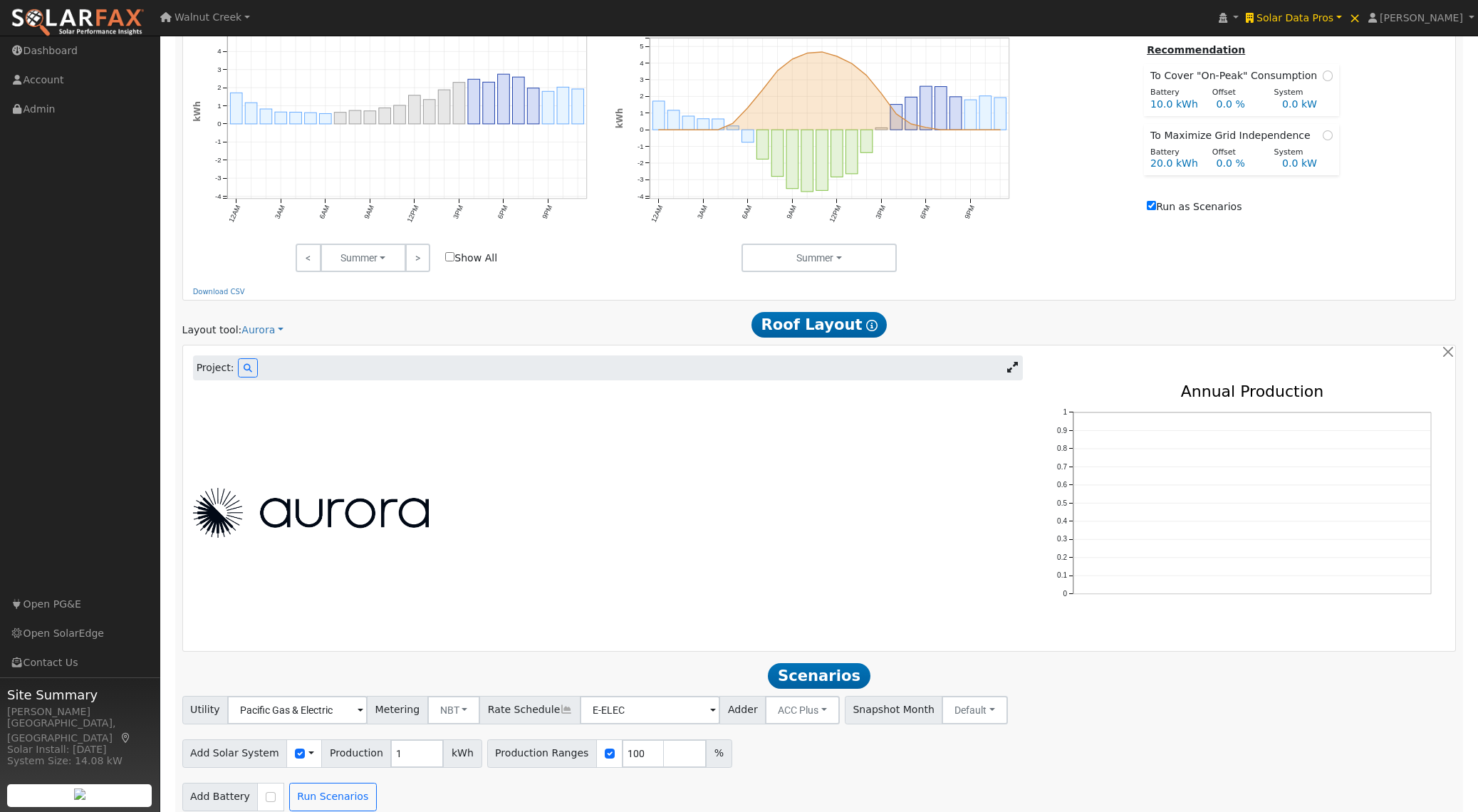
scroll to position [659, 0]
click at [239, 375] on button at bounding box center [247, 369] width 20 height 19
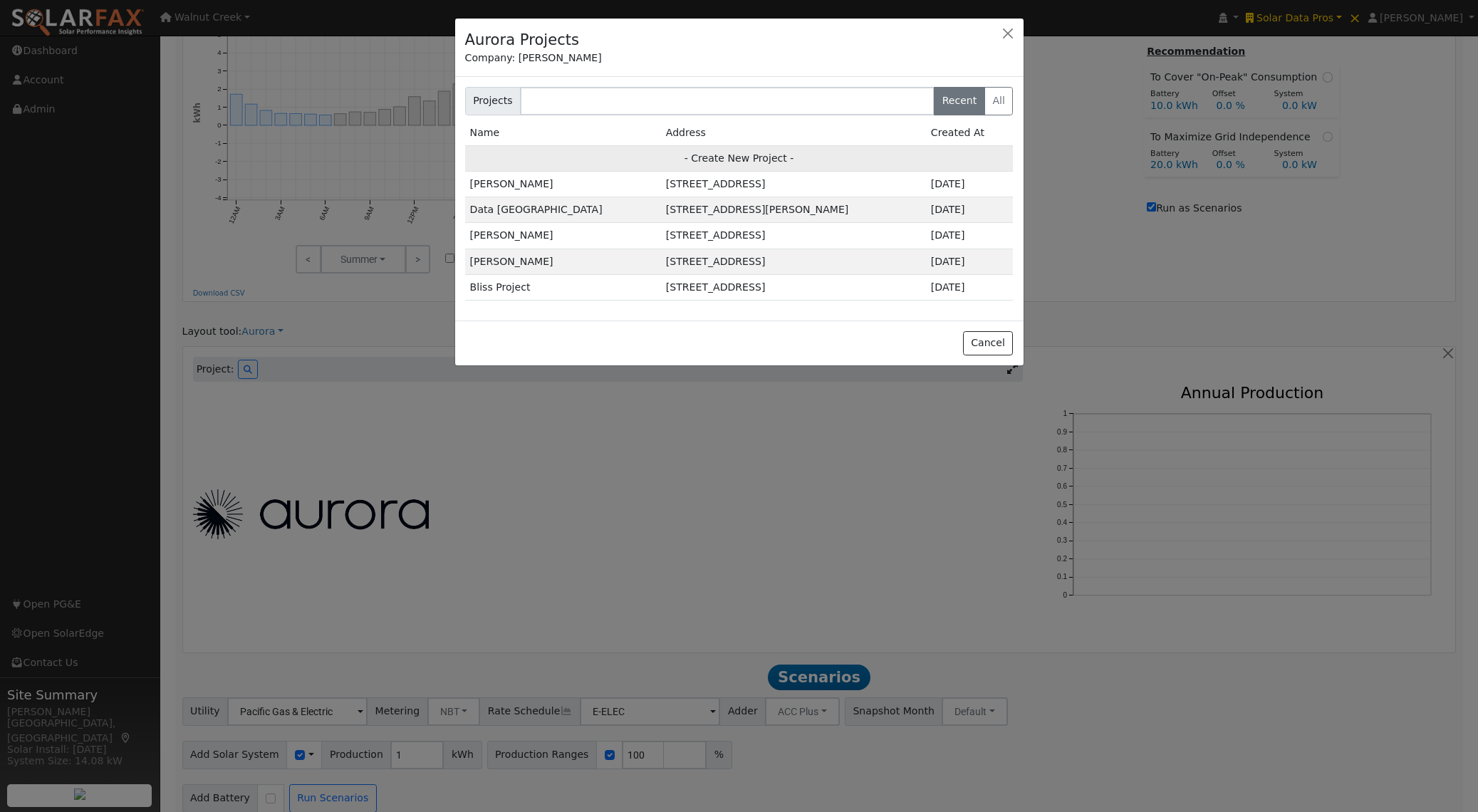
click at [740, 161] on td "- Create New Project -" at bounding box center [739, 158] width 548 height 25
type input "[PERSON_NAME]"
type input "[STREET_ADDRESS]"
type input "[GEOGRAPHIC_DATA][PERSON_NAME]"
type input "CA"
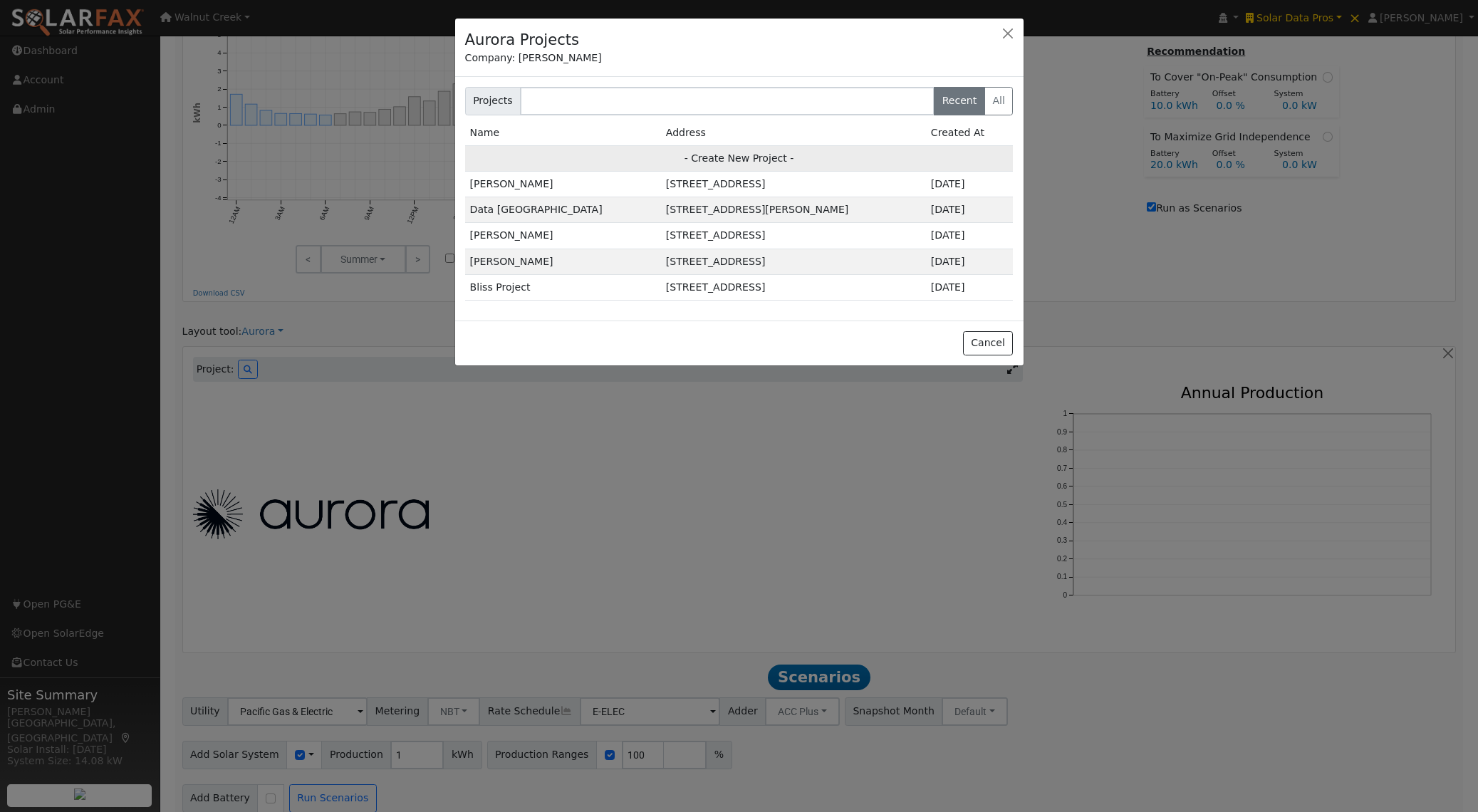
type input "95120"
type input "Design"
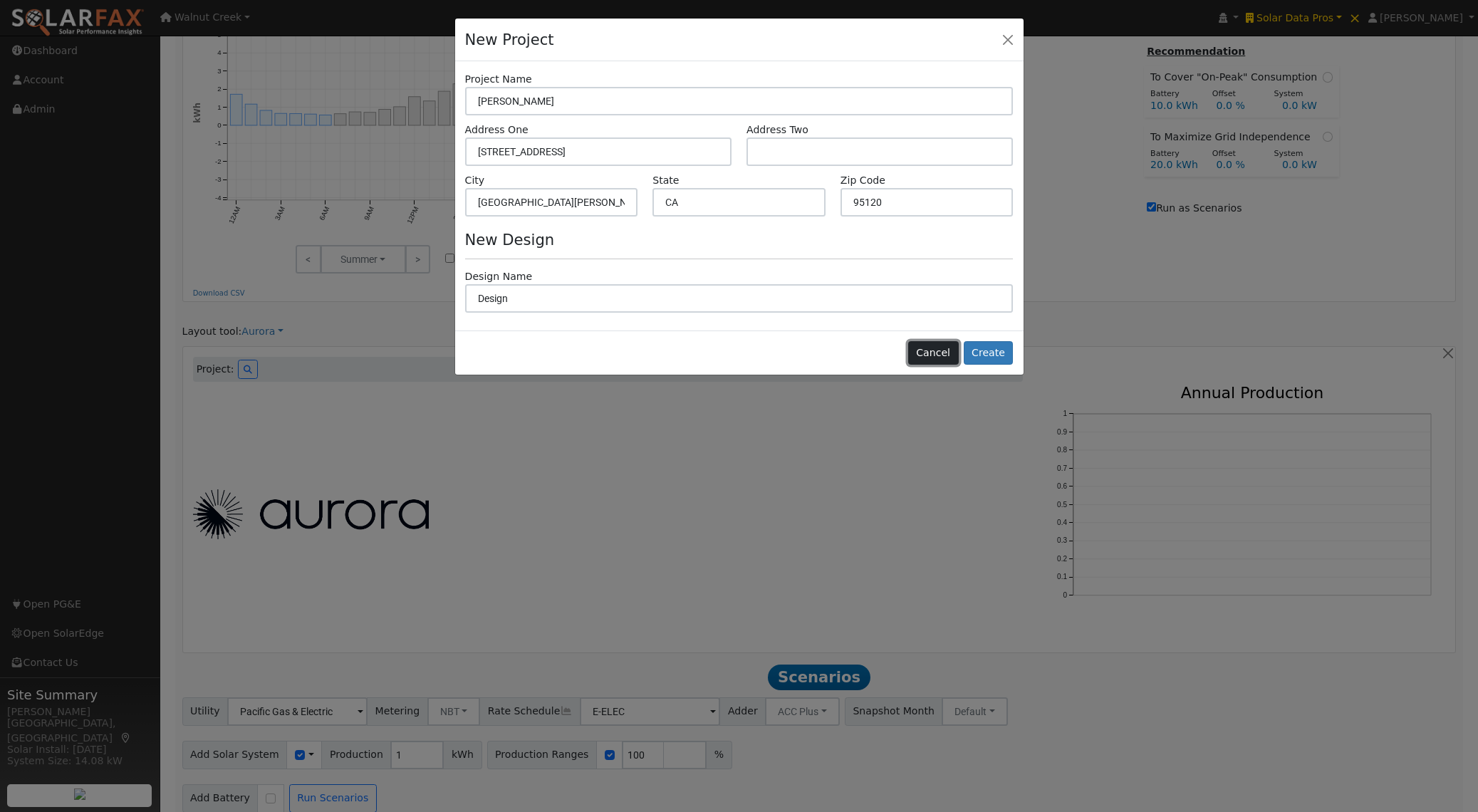
click at [945, 349] on button "Cancel" at bounding box center [933, 353] width 51 height 25
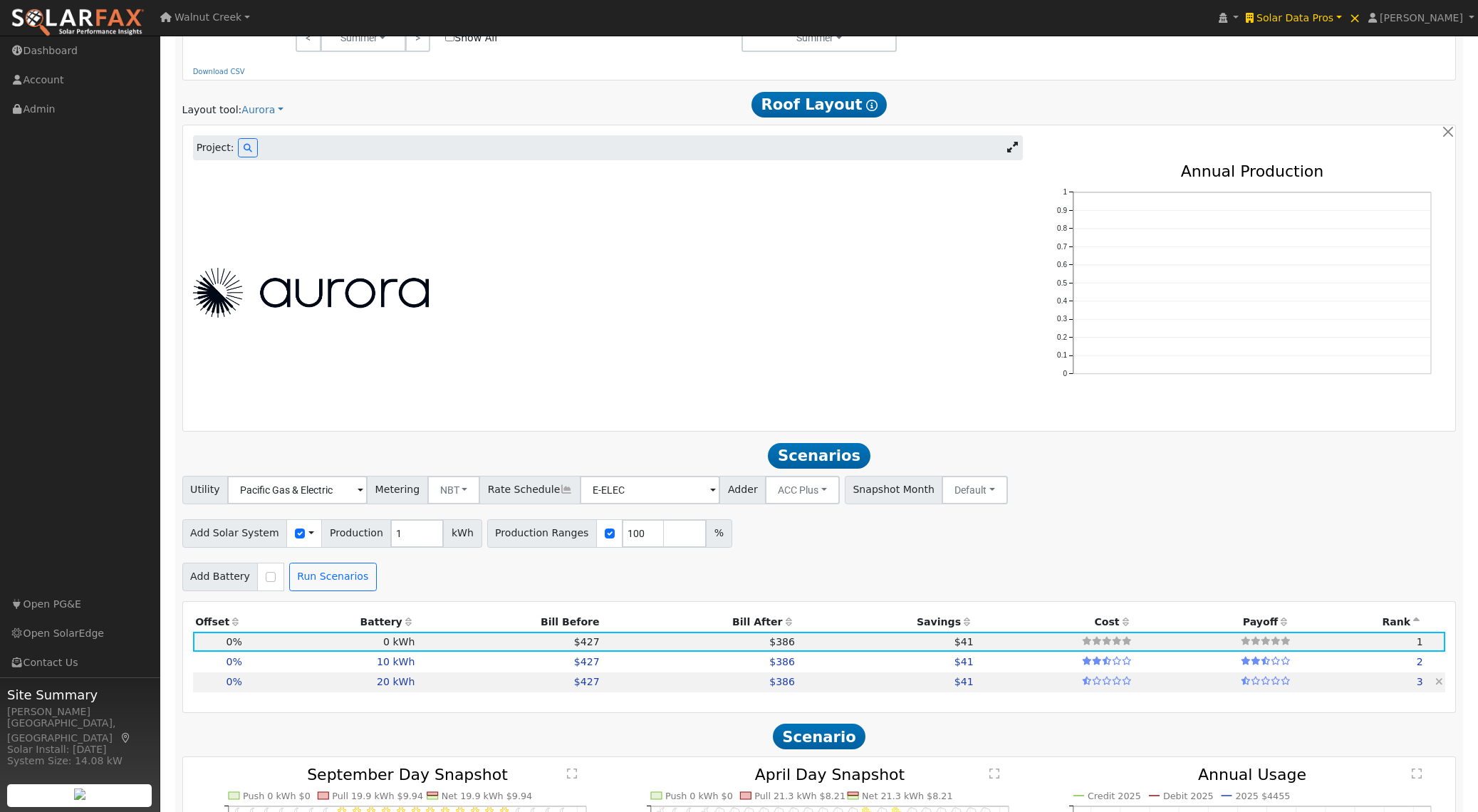
scroll to position [884, 0]
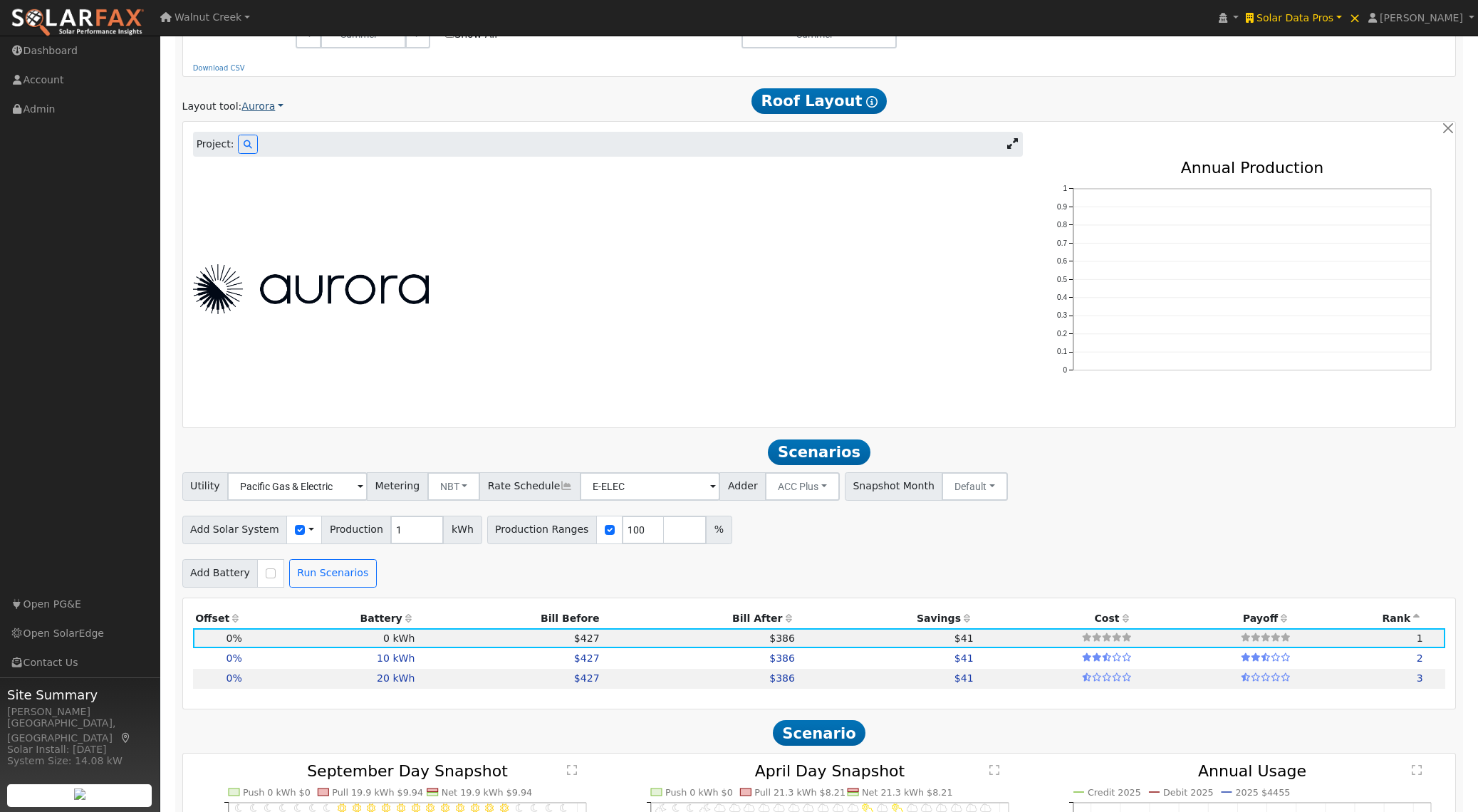
click at [241, 114] on link "Aurora" at bounding box center [262, 107] width 42 height 15
click at [247, 160] on link "Scanifly" at bounding box center [289, 157] width 99 height 20
click at [250, 109] on link "Scanifly" at bounding box center [265, 107] width 48 height 15
click at [259, 133] on link "Google Solar" at bounding box center [289, 137] width 99 height 20
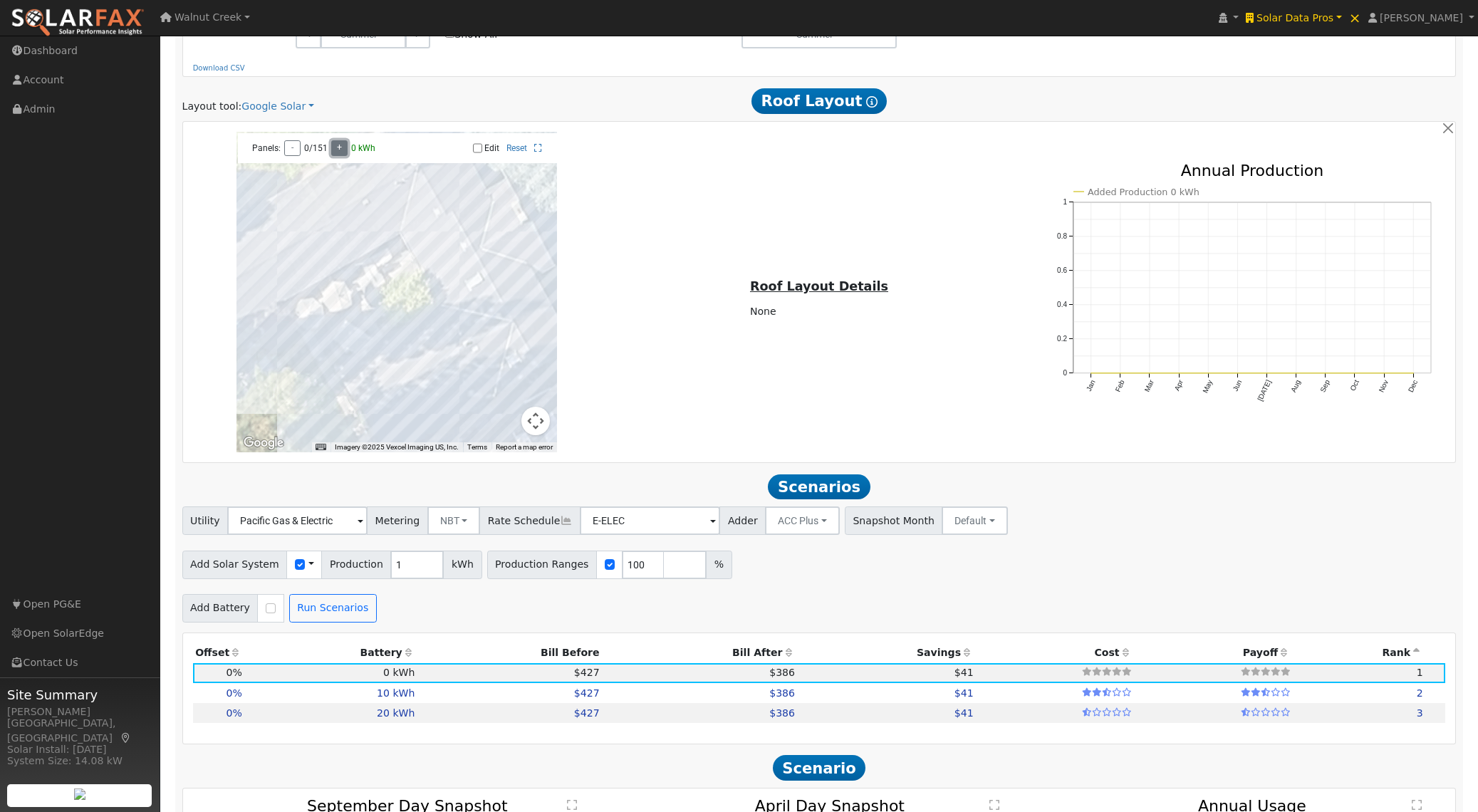
type input "10221"
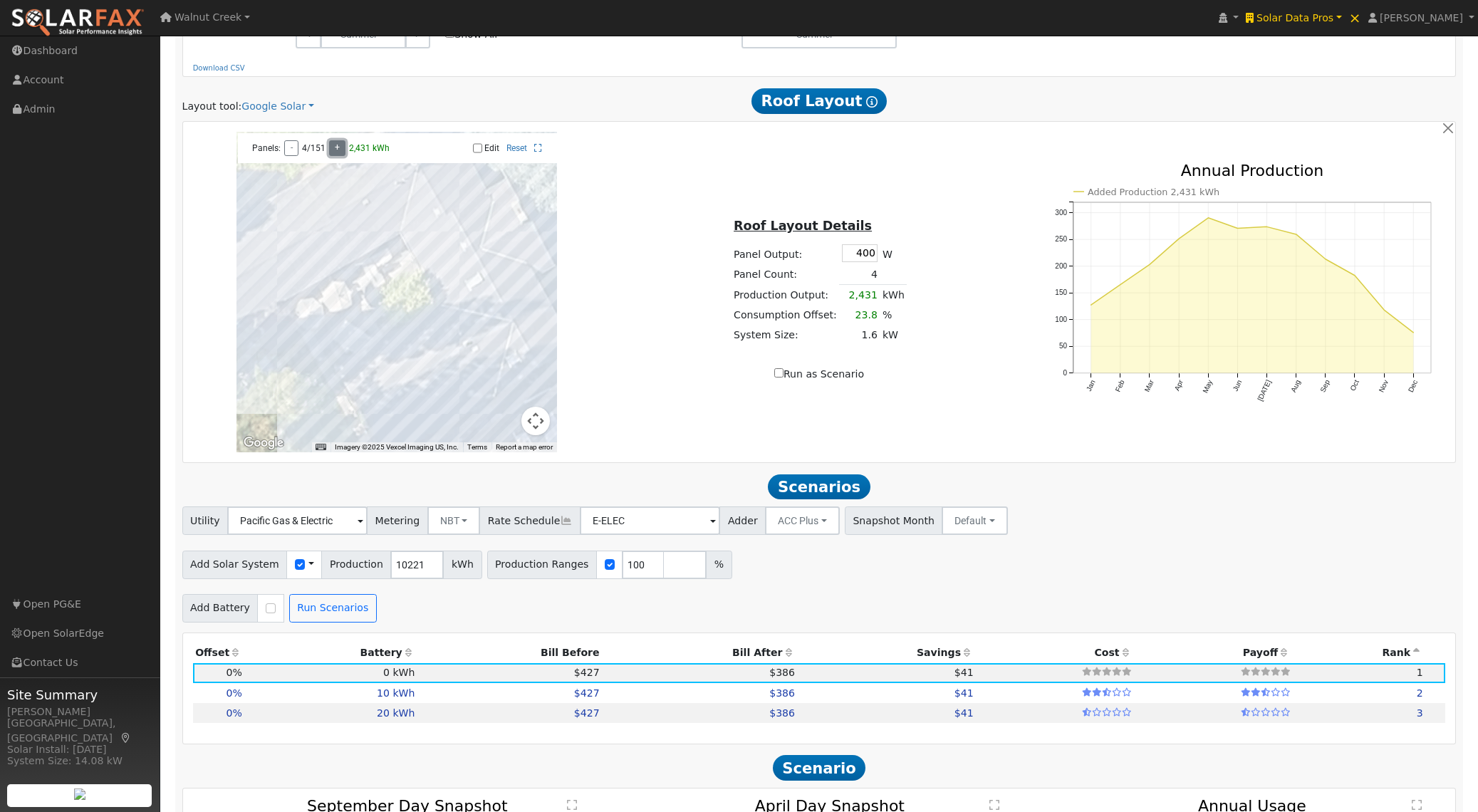
click at [340, 152] on button "+" at bounding box center [337, 148] width 16 height 16
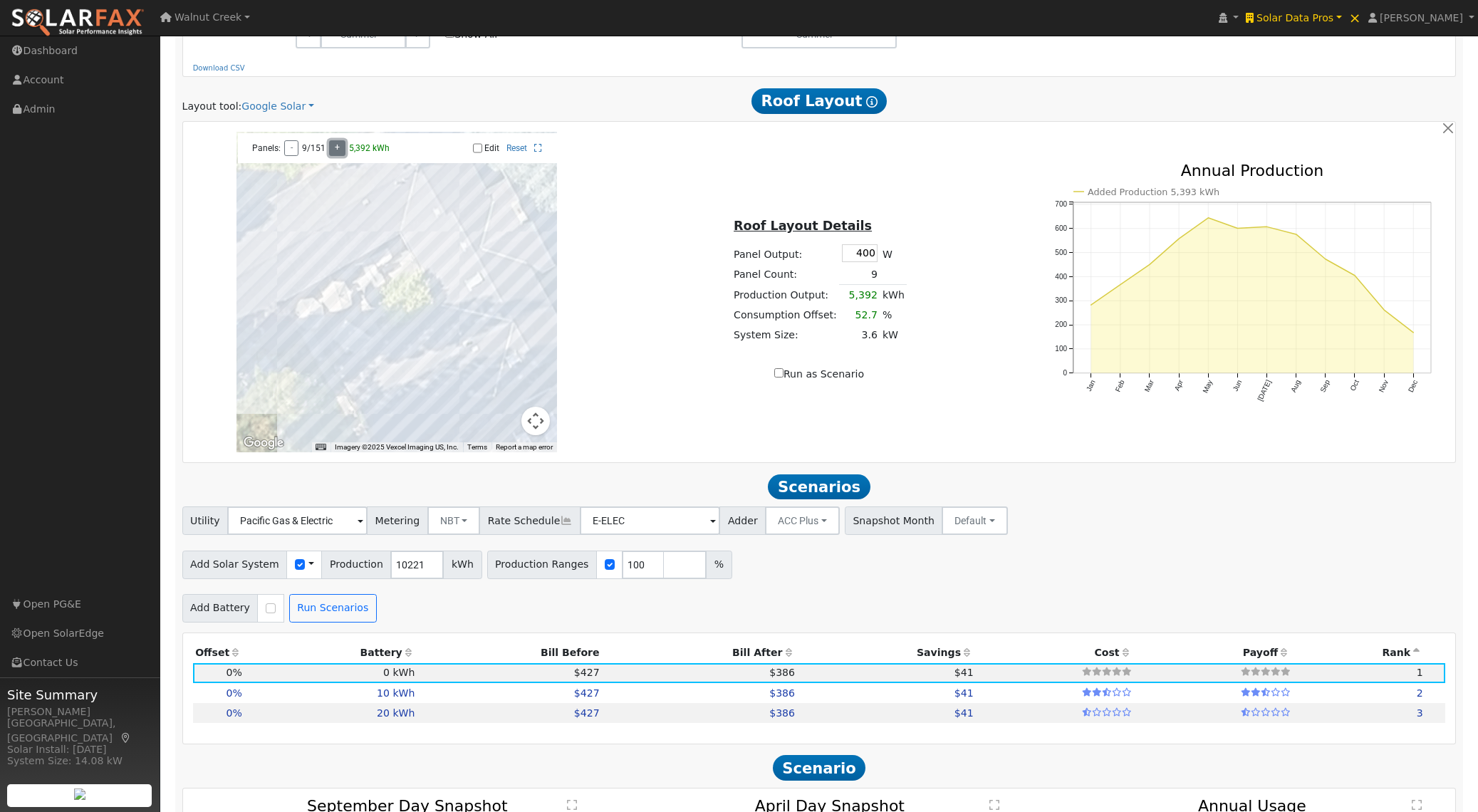
click at [340, 152] on button "+" at bounding box center [337, 148] width 16 height 16
click at [340, 152] on button "+" at bounding box center [342, 148] width 16 height 16
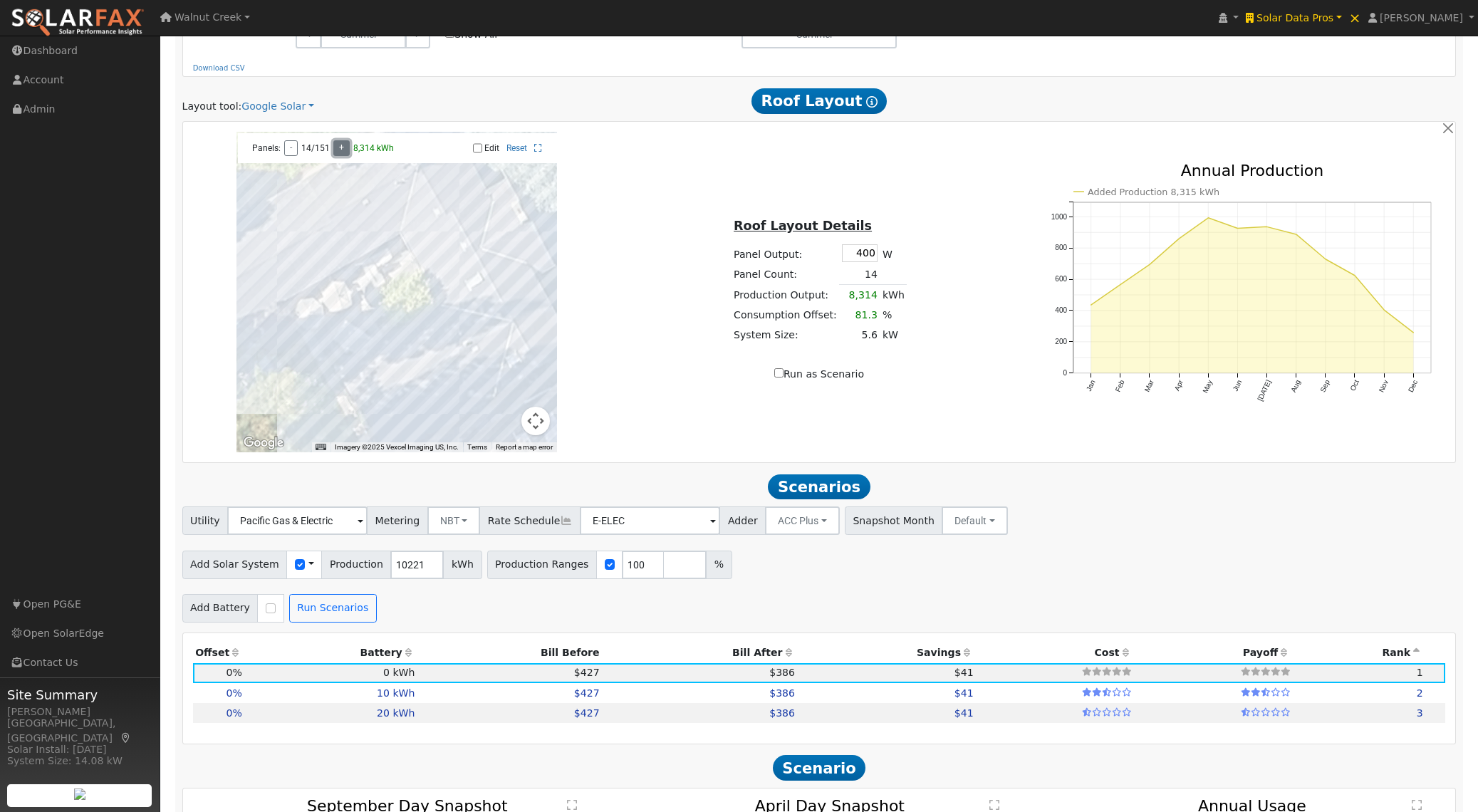
click at [340, 152] on button "+" at bounding box center [342, 148] width 16 height 16
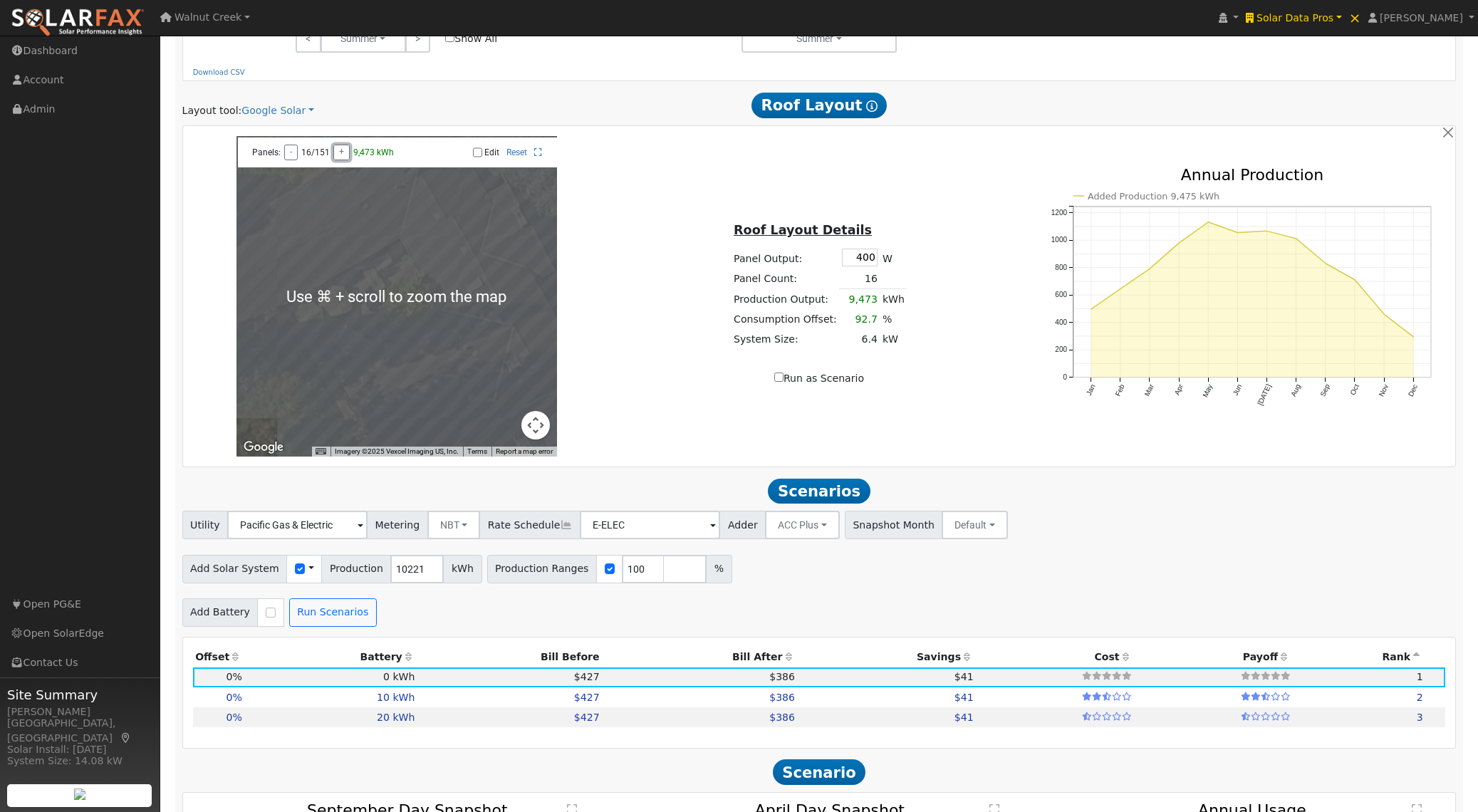
scroll to position [878, 0]
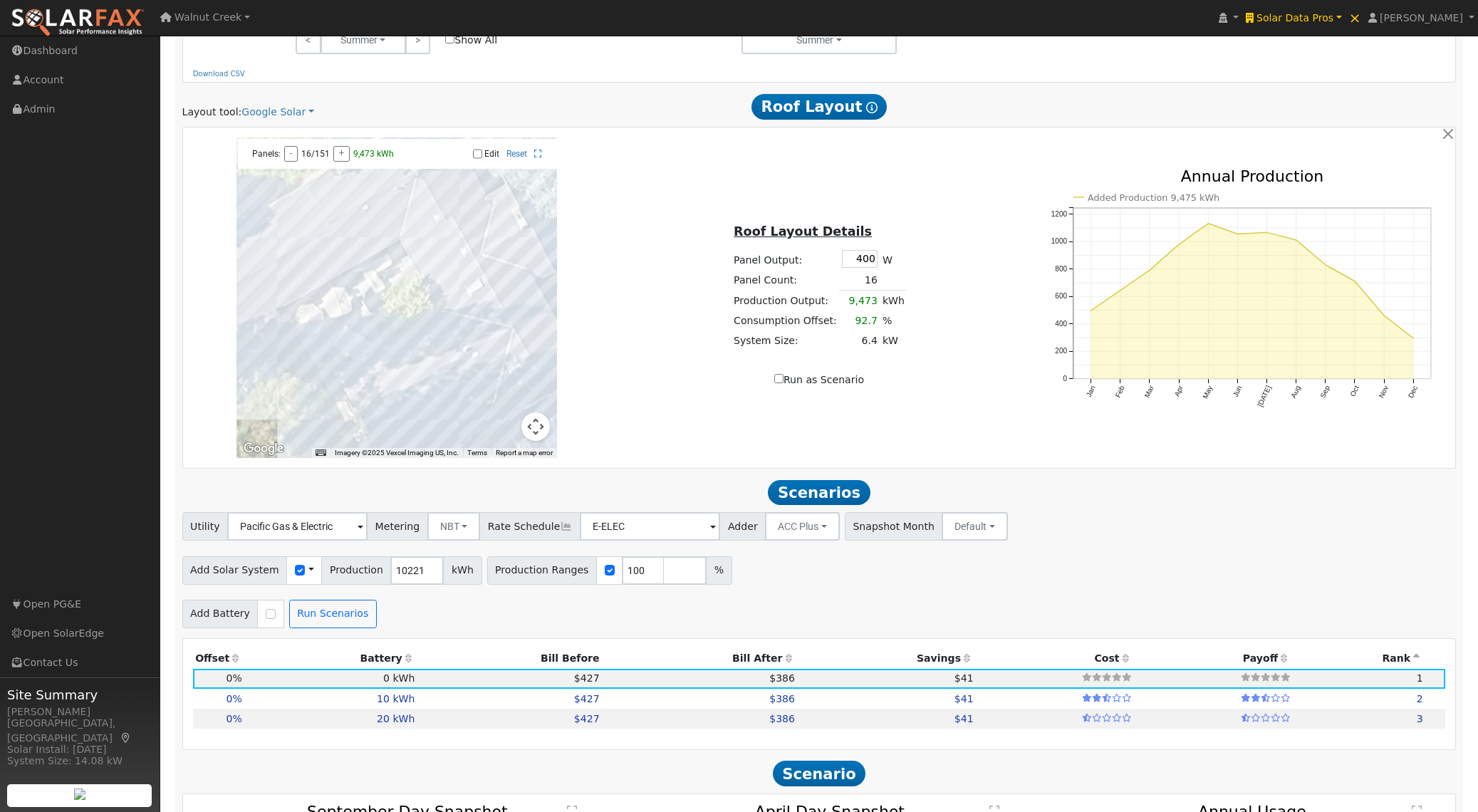
click at [478, 167] on div "Panels: - 16/151 + 9,473 kWh Edit Reset" at bounding box center [397, 153] width 319 height 30
click at [482, 156] on div "Edit Reset" at bounding box center [474, 153] width 153 height 10
click at [519, 267] on div at bounding box center [396, 298] width 320 height 320
click at [529, 263] on div at bounding box center [396, 298] width 320 height 320
click at [480, 159] on input "Edit" at bounding box center [478, 153] width 9 height 10
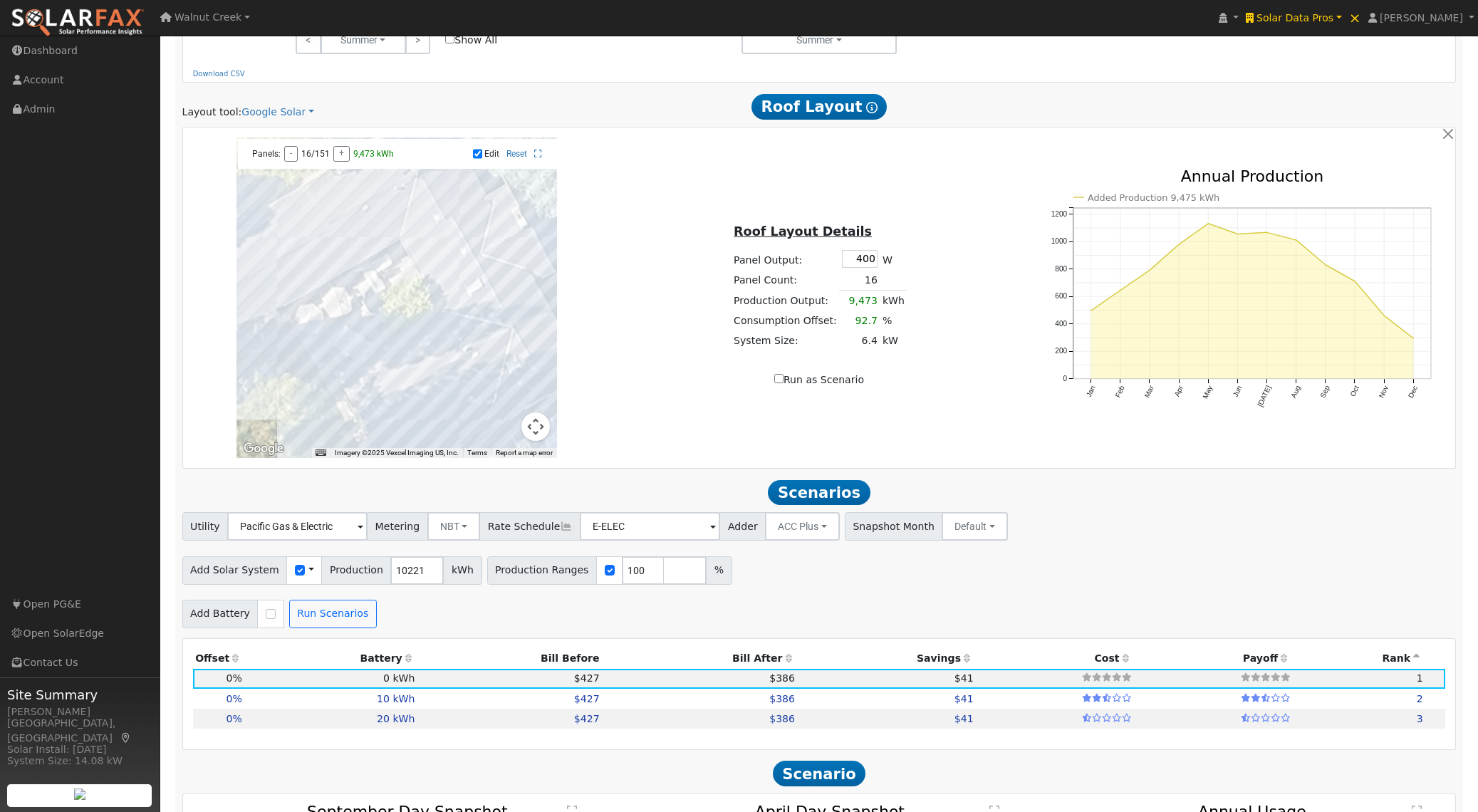
click at [521, 261] on div at bounding box center [396, 298] width 320 height 320
click at [507, 263] on div at bounding box center [396, 298] width 320 height 320
click at [545, 268] on div at bounding box center [396, 298] width 320 height 320
click at [536, 269] on div at bounding box center [396, 298] width 320 height 320
click at [478, 159] on input "Edit" at bounding box center [478, 153] width 9 height 10
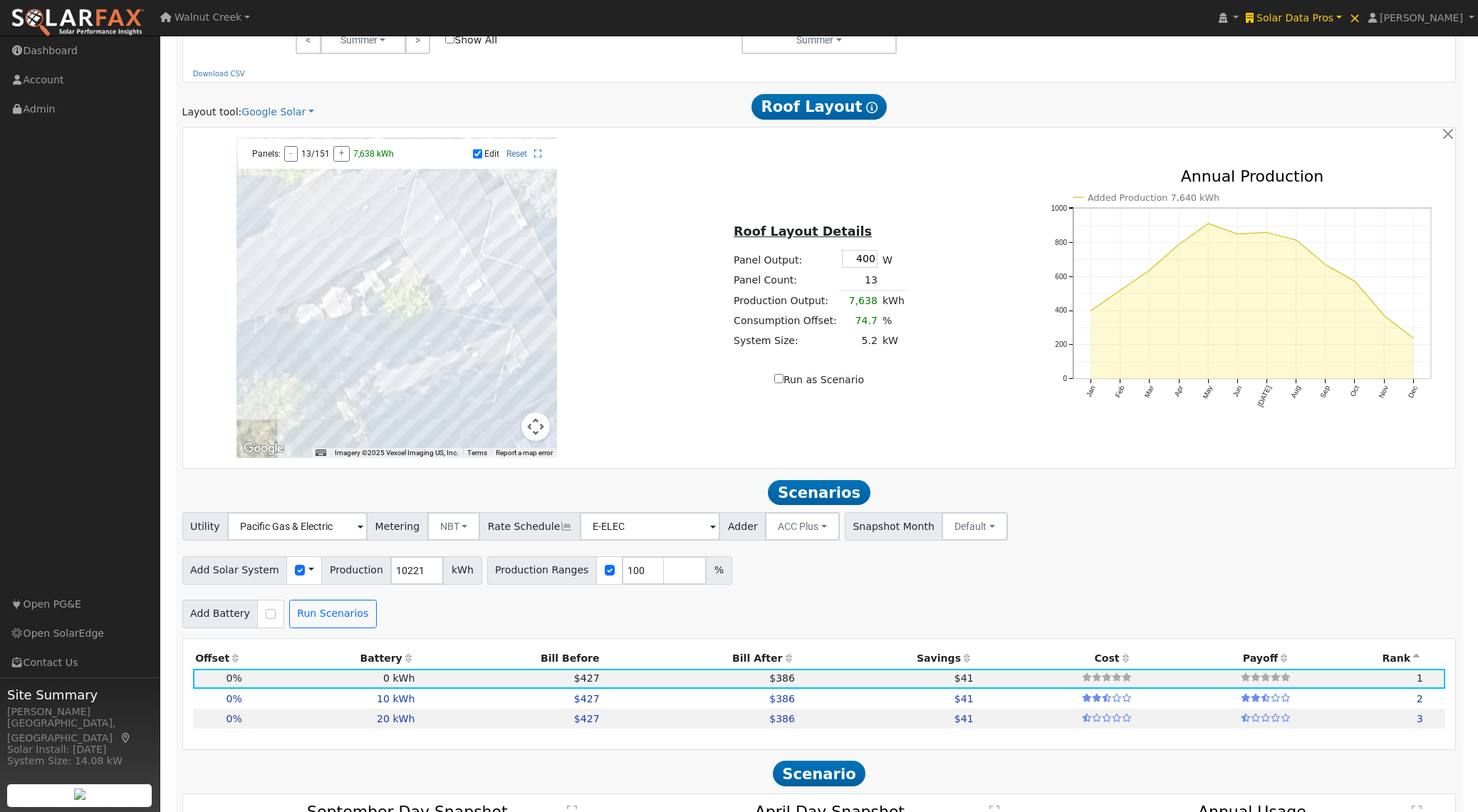
checkbox input "false"
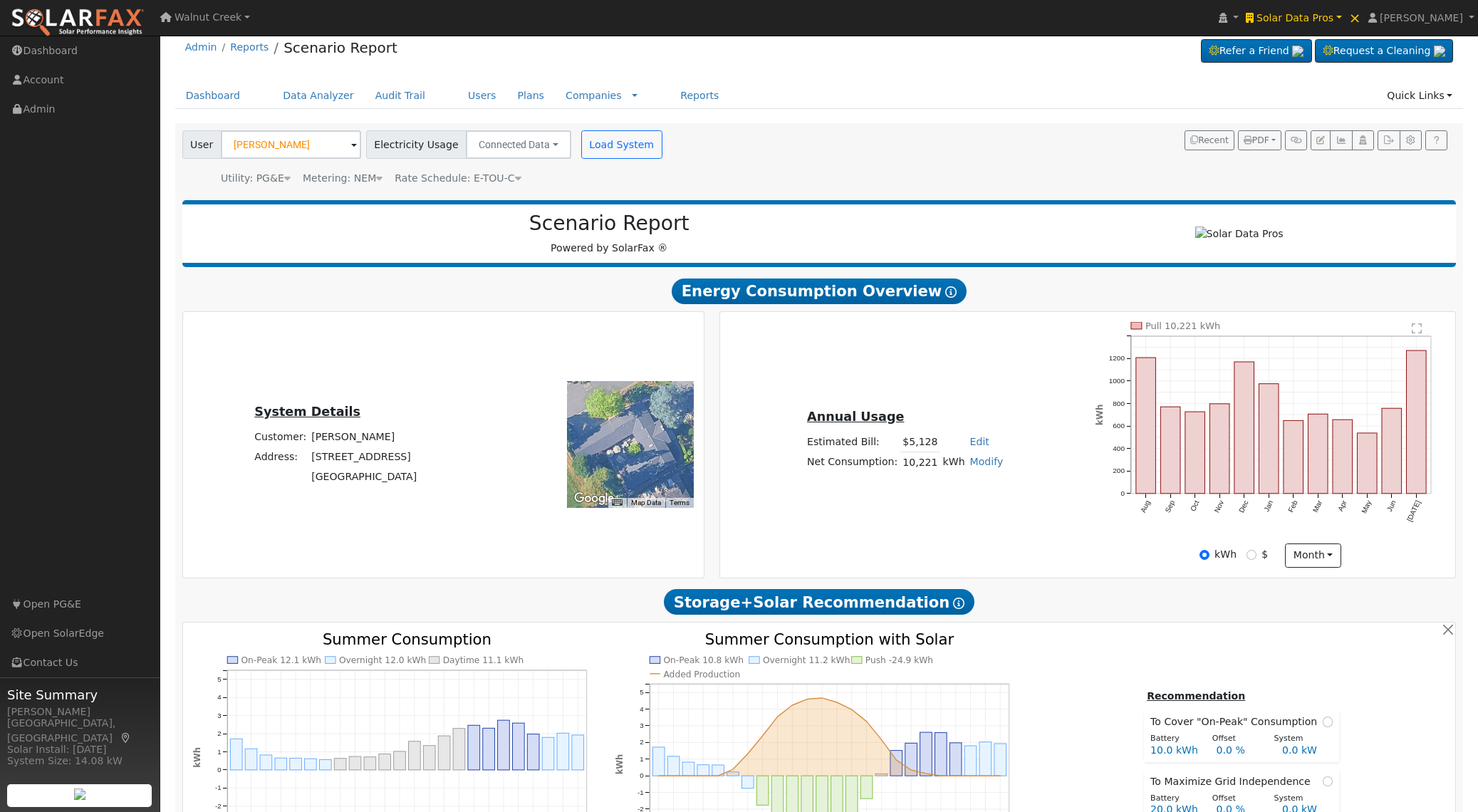
scroll to position [0, 0]
